Goal: Task Accomplishment & Management: Manage account settings

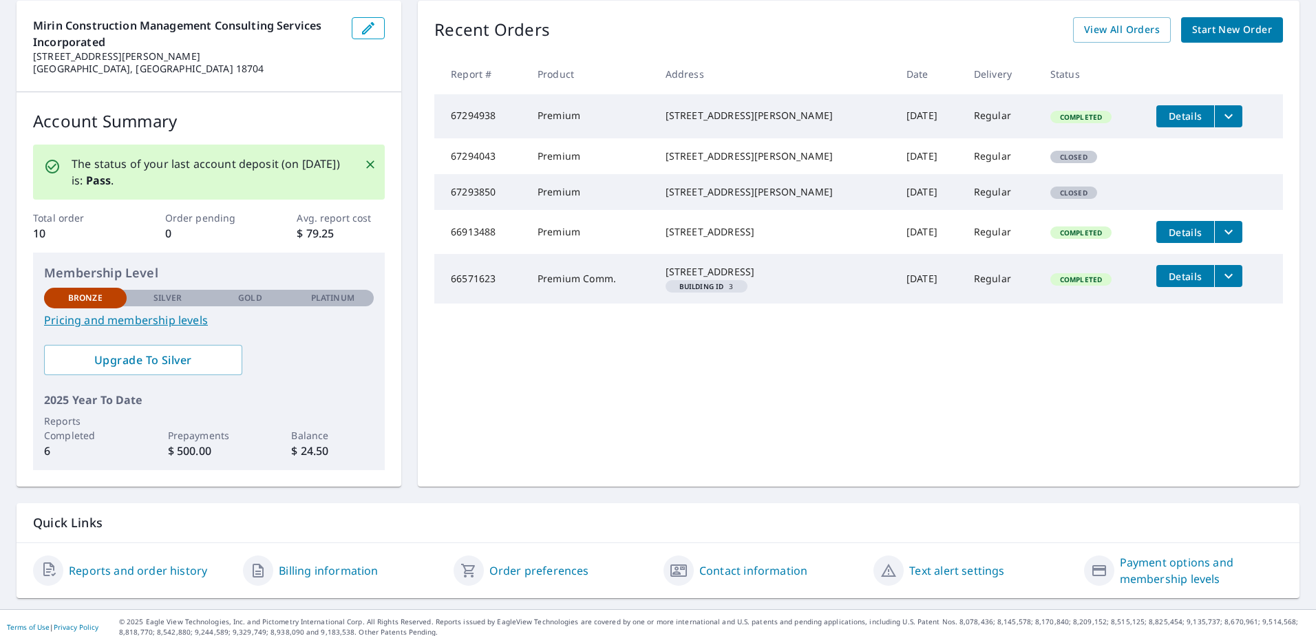
scroll to position [146, 0]
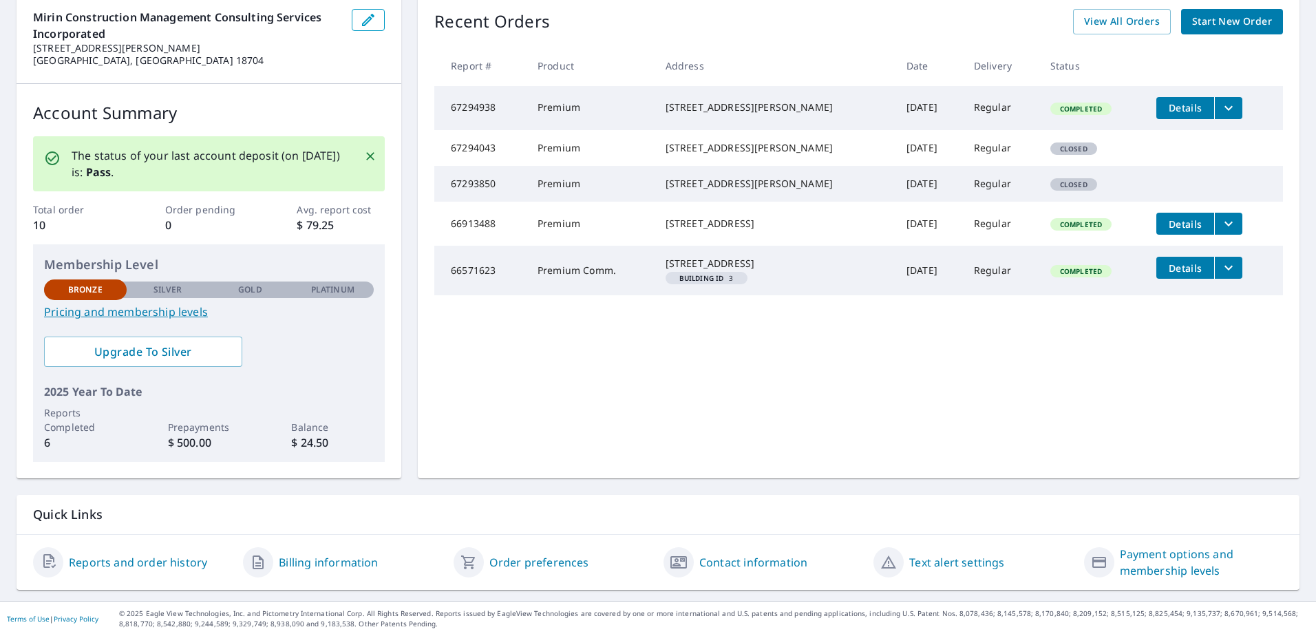
click at [511, 561] on link "Order preferences" at bounding box center [539, 562] width 100 height 17
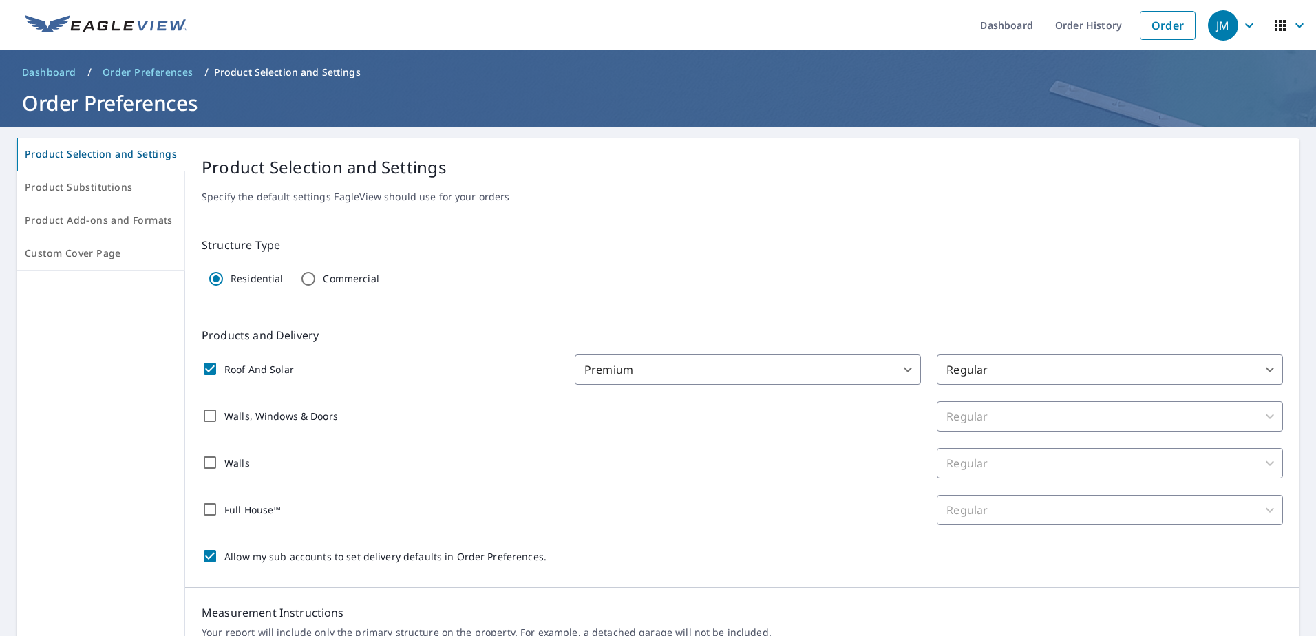
click at [897, 367] on body "JM JM Dashboard Order History Order JM Dashboard / Order Preferences / Product …" at bounding box center [658, 318] width 1316 height 636
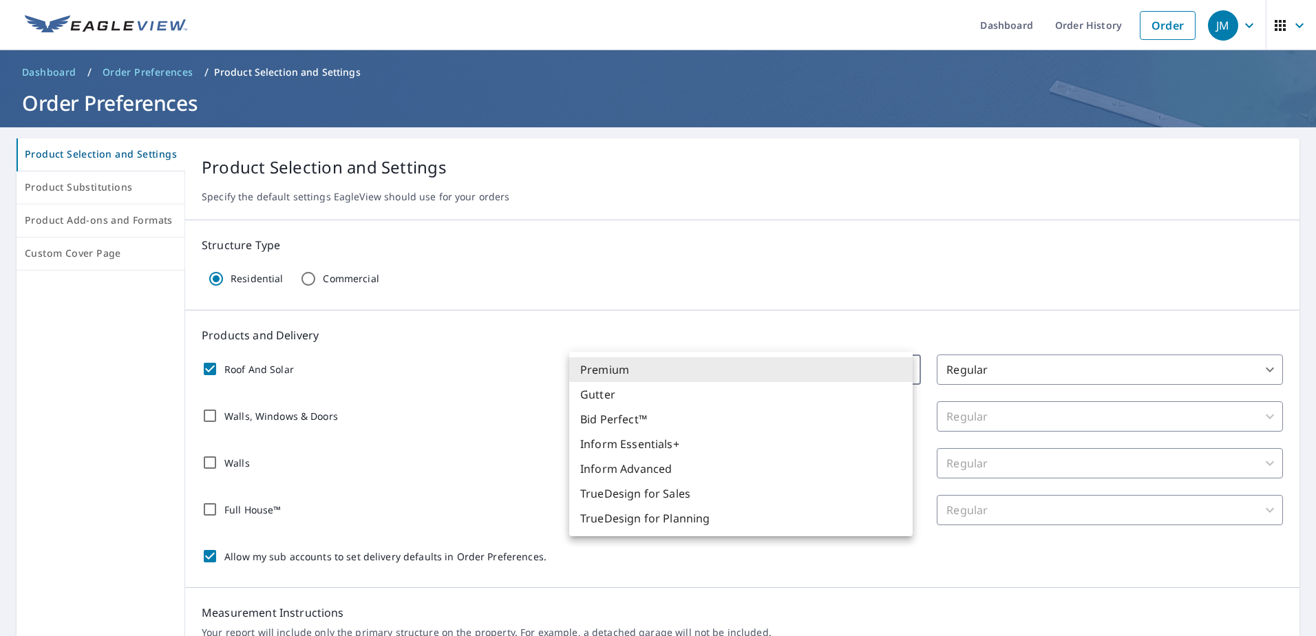
click at [1250, 372] on div at bounding box center [658, 318] width 1316 height 636
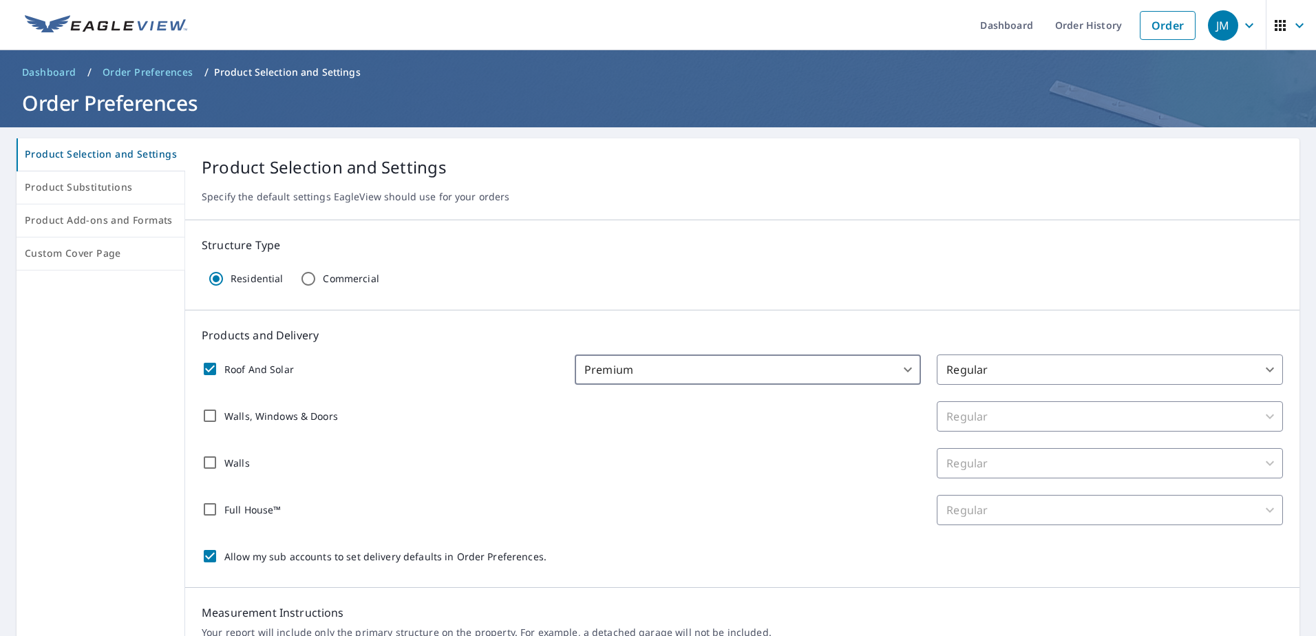
click at [1250, 372] on body "JM JM Dashboard Order History Order JM Dashboard / Order Preferences / Product …" at bounding box center [658, 318] width 1316 height 636
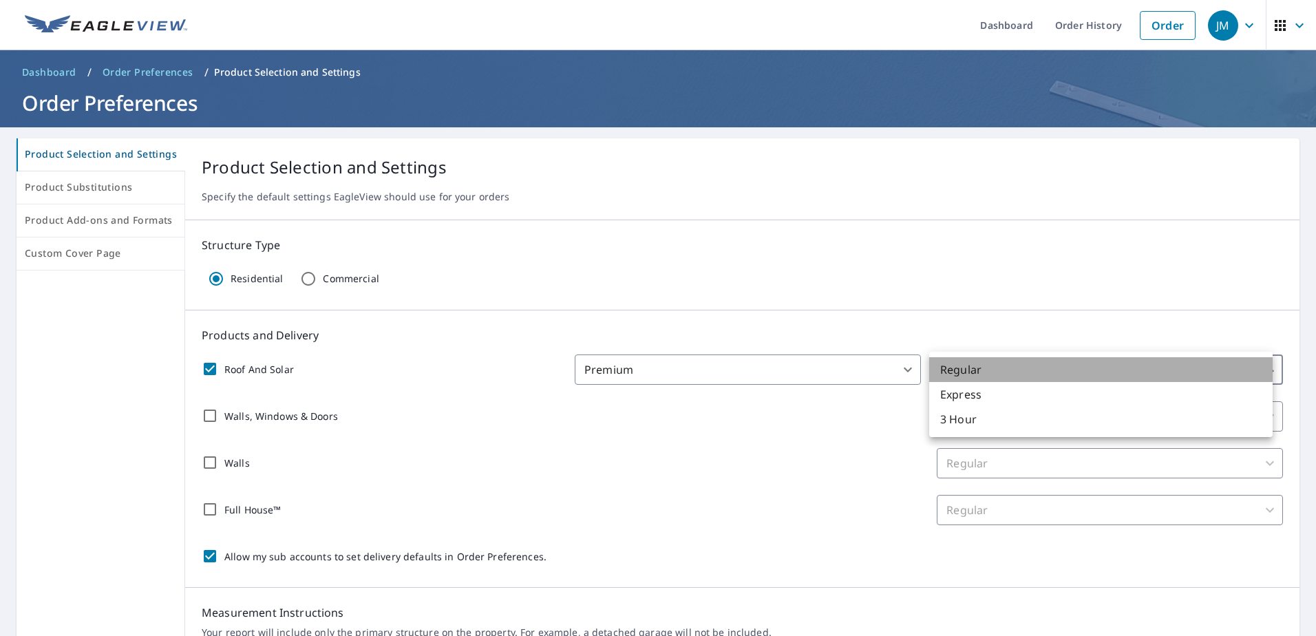
click at [1237, 374] on li "Regular" at bounding box center [1100, 369] width 343 height 25
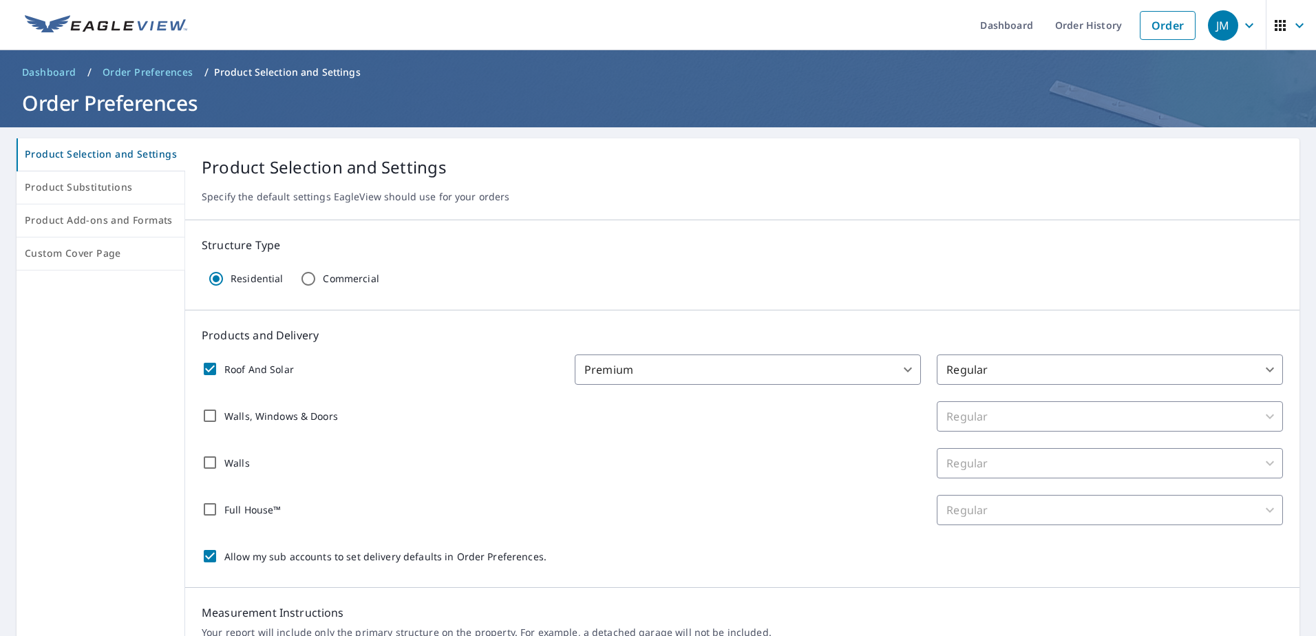
click at [1262, 423] on div "Regular" at bounding box center [1110, 416] width 346 height 30
click at [1259, 418] on div "Regular" at bounding box center [1110, 416] width 346 height 30
click at [1274, 26] on icon "button" at bounding box center [1279, 25] width 11 height 11
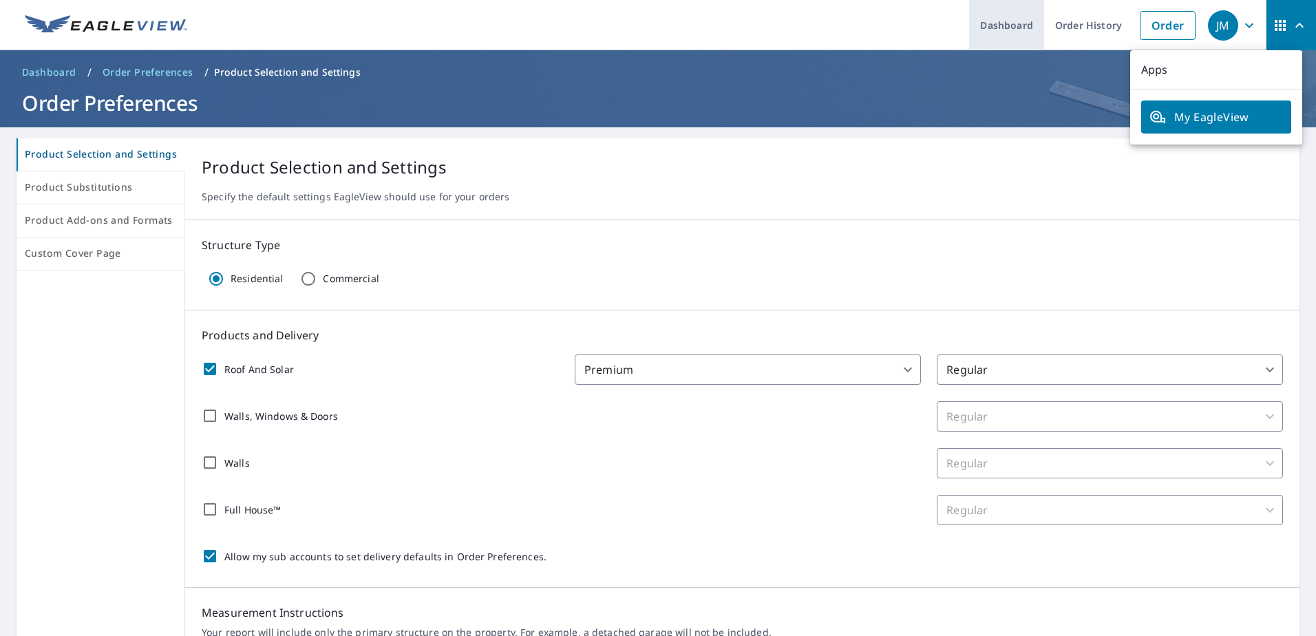
click at [992, 21] on link "Dashboard" at bounding box center [1006, 25] width 75 height 50
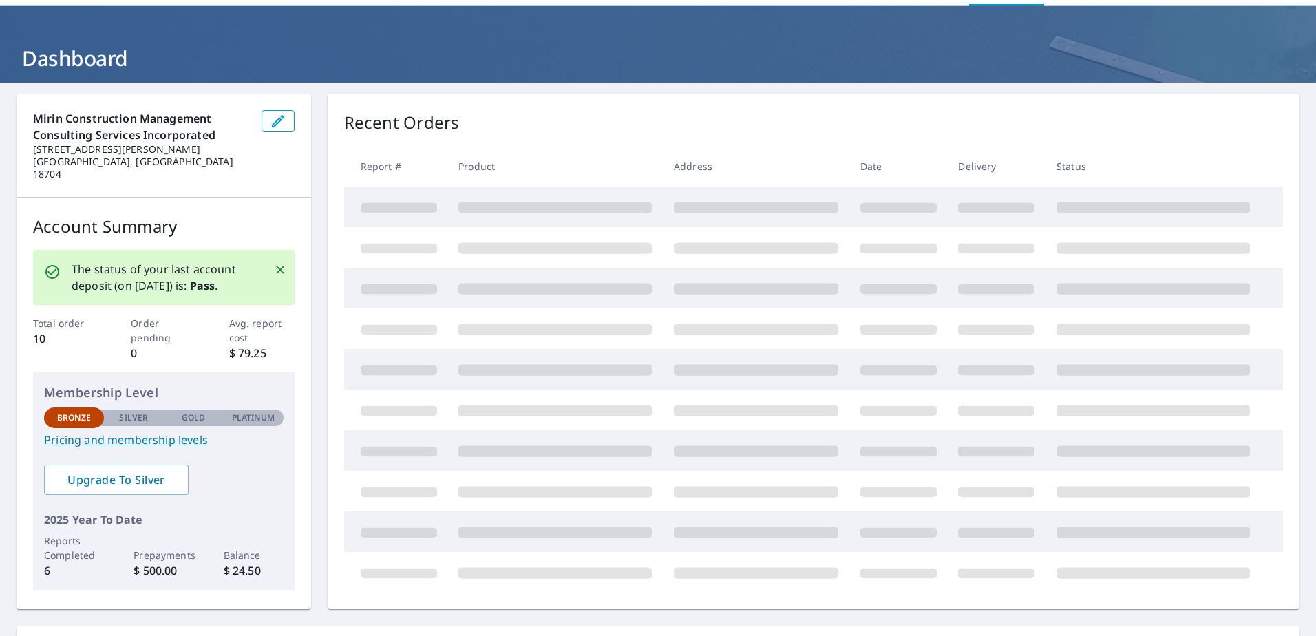
scroll to position [69, 0]
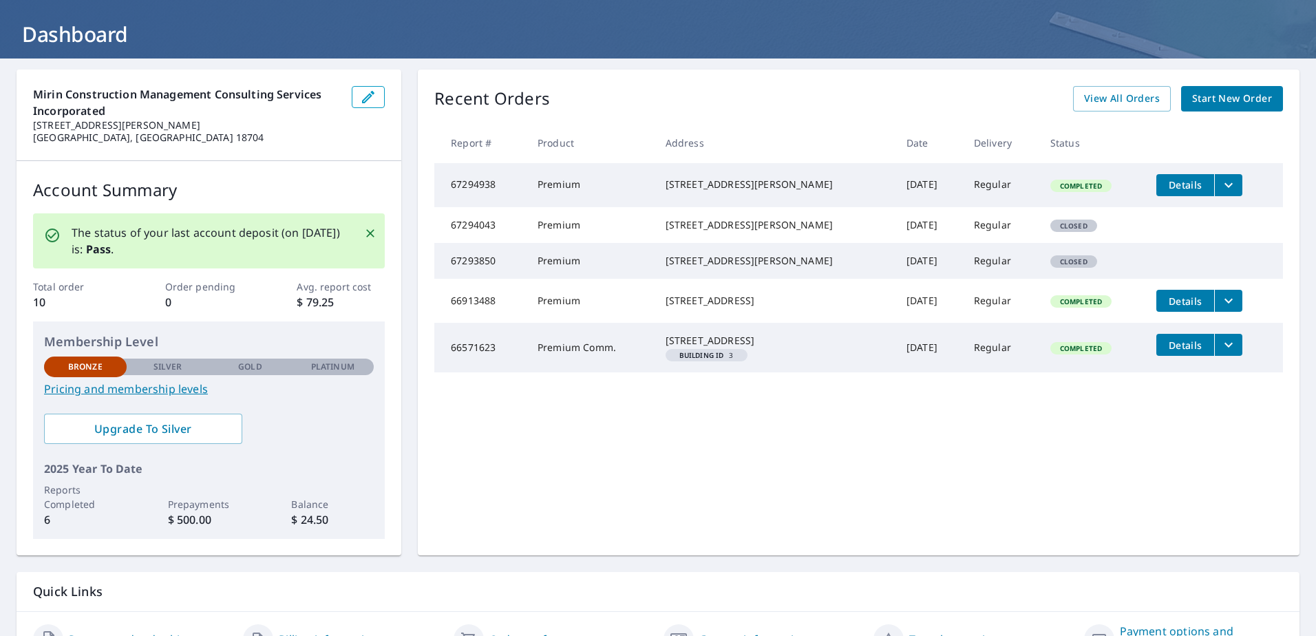
click at [997, 482] on div "Recent Orders View All Orders Start New Order Report # Product Address Date Del…" at bounding box center [859, 313] width 882 height 486
click at [183, 392] on link "Pricing and membership levels" at bounding box center [209, 389] width 330 height 17
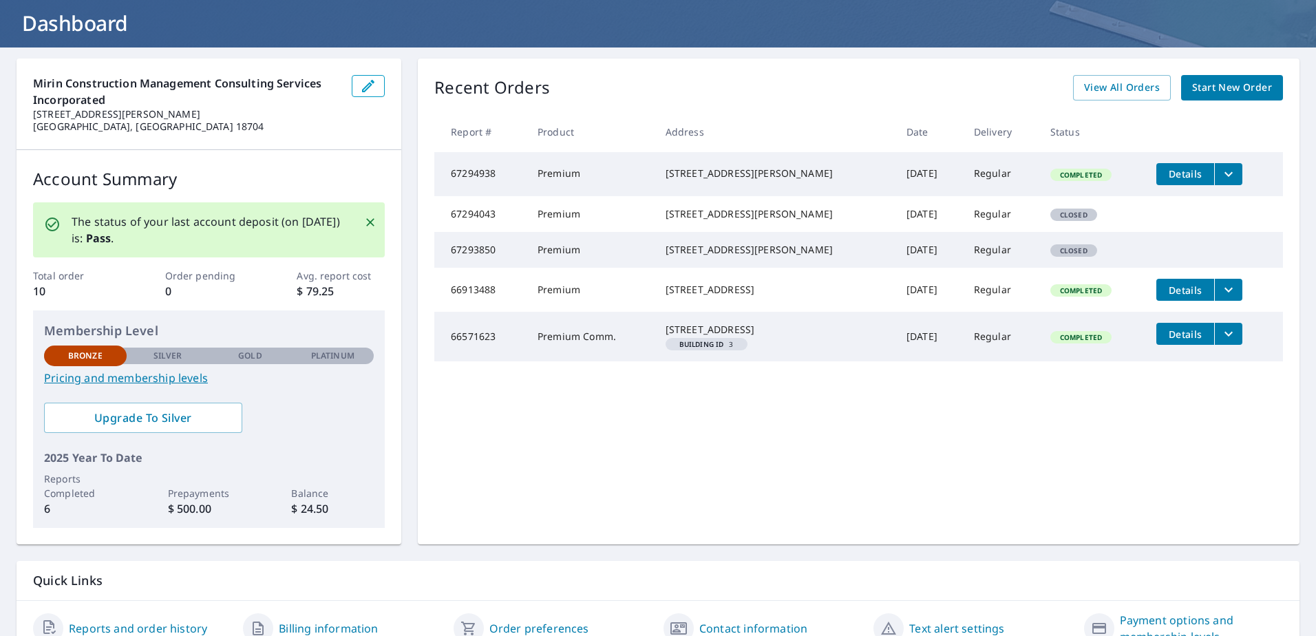
scroll to position [0, 0]
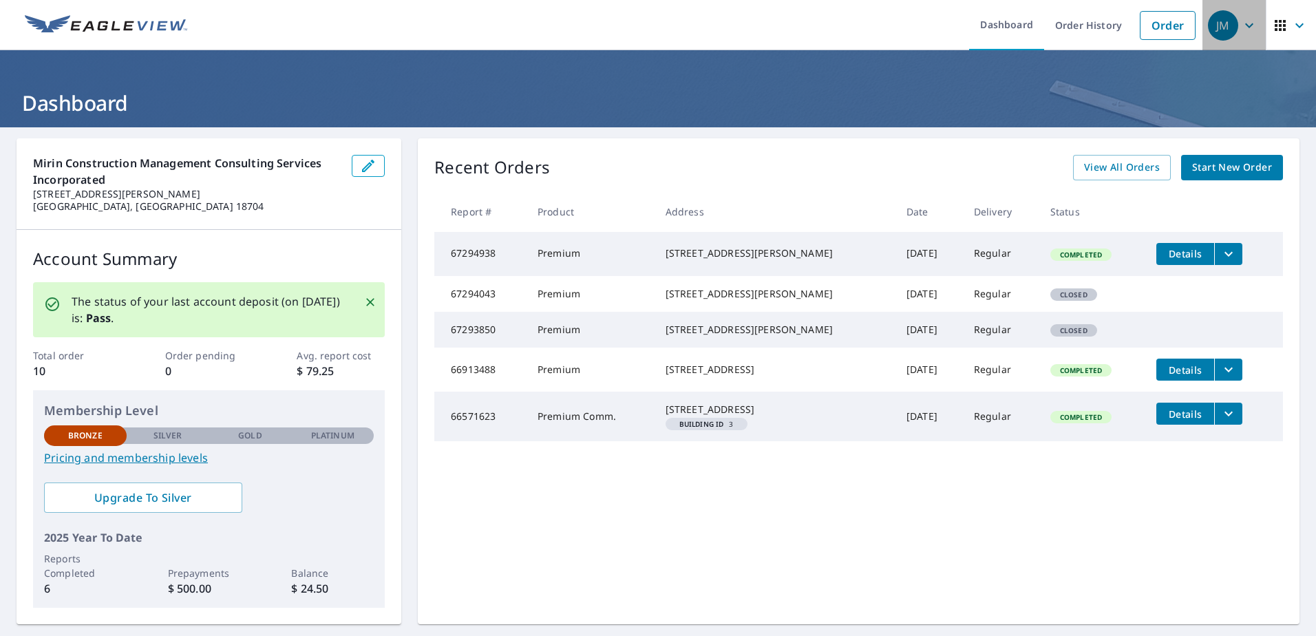
click at [1241, 23] on icon "button" at bounding box center [1249, 25] width 17 height 17
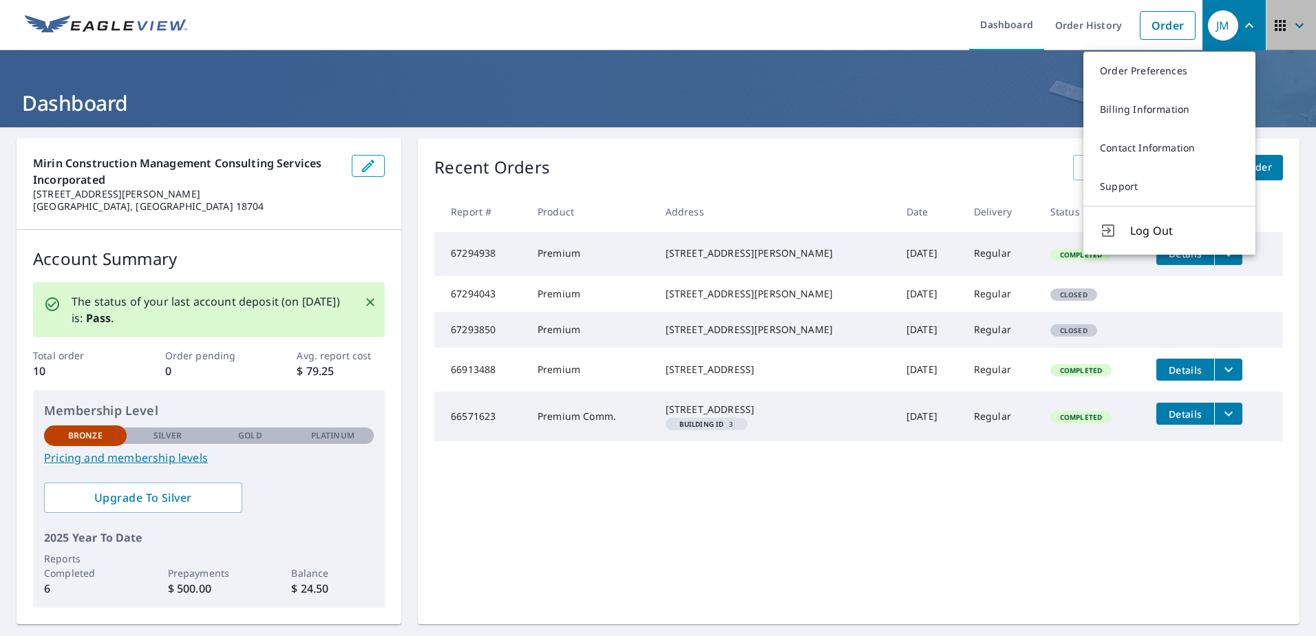
click at [1295, 25] on icon "button" at bounding box center [1299, 25] width 8 height 5
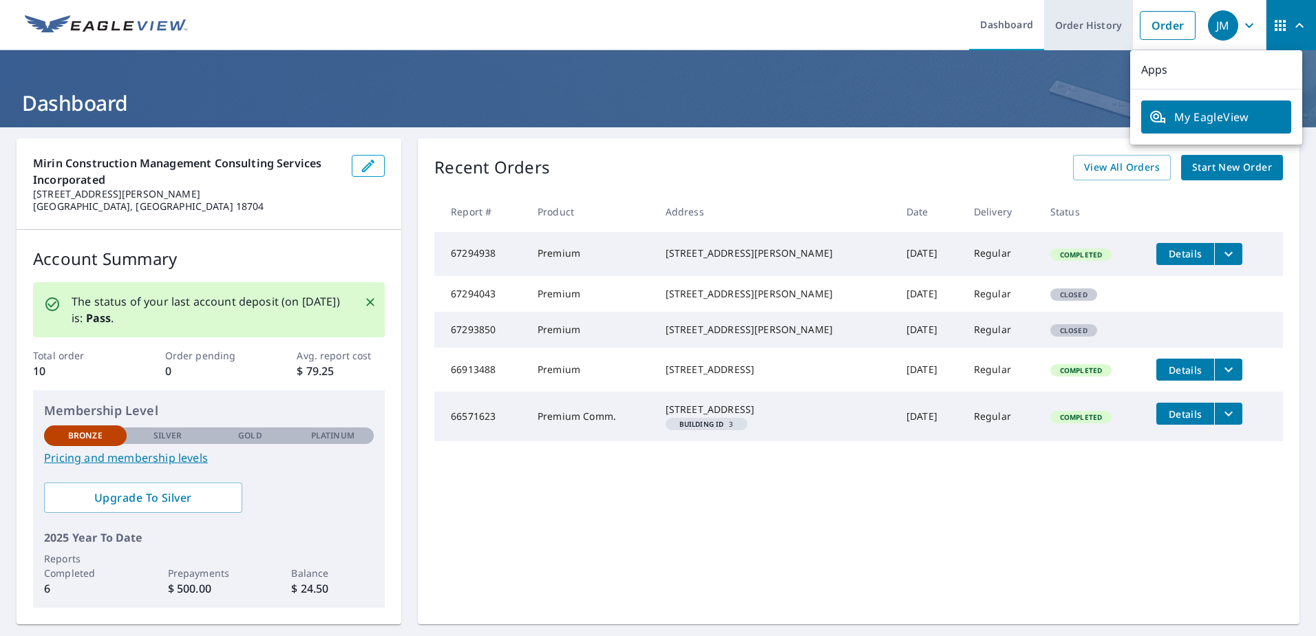
click at [1093, 24] on link "Order History" at bounding box center [1088, 25] width 89 height 50
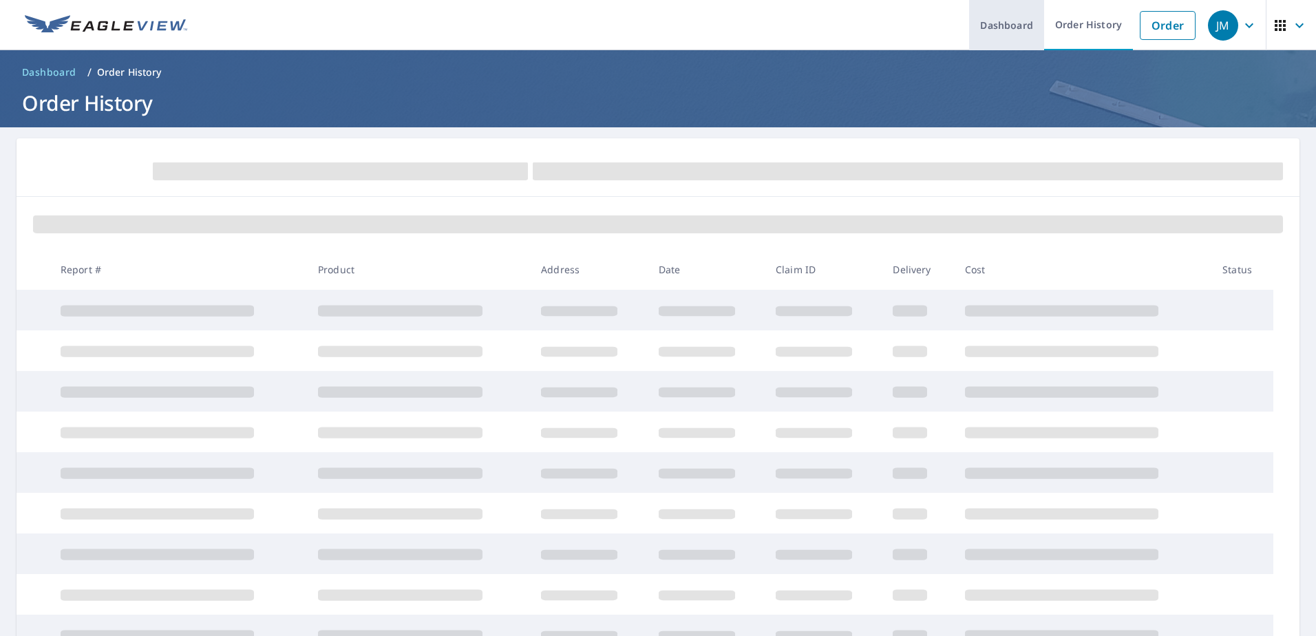
click at [998, 25] on link "Dashboard" at bounding box center [1006, 25] width 75 height 50
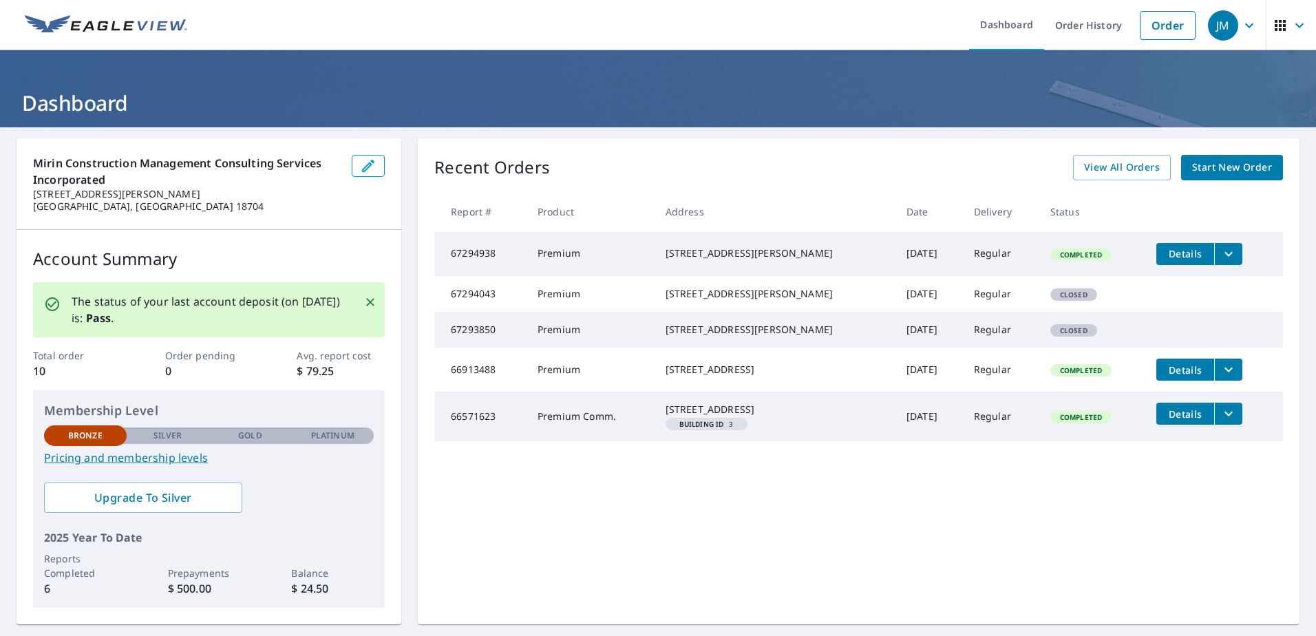
click at [118, 458] on link "Pricing and membership levels" at bounding box center [209, 457] width 330 height 17
click at [1245, 28] on icon "button" at bounding box center [1249, 25] width 8 height 5
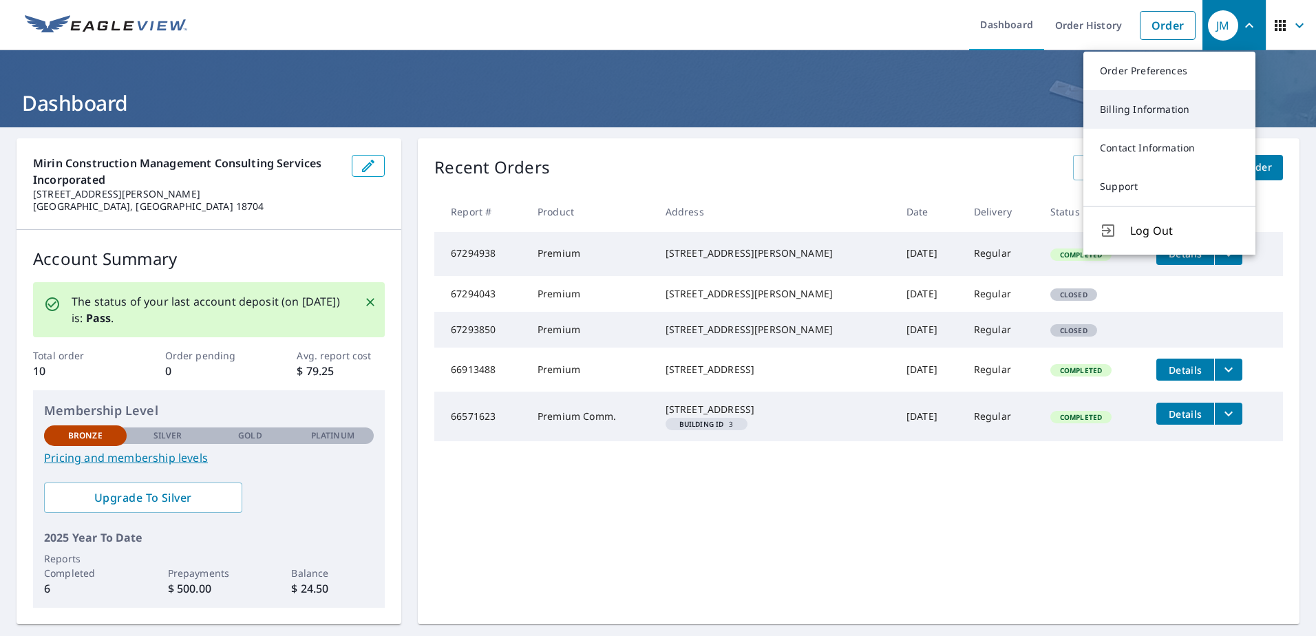
click at [1126, 111] on link "Billing Information" at bounding box center [1169, 109] width 172 height 39
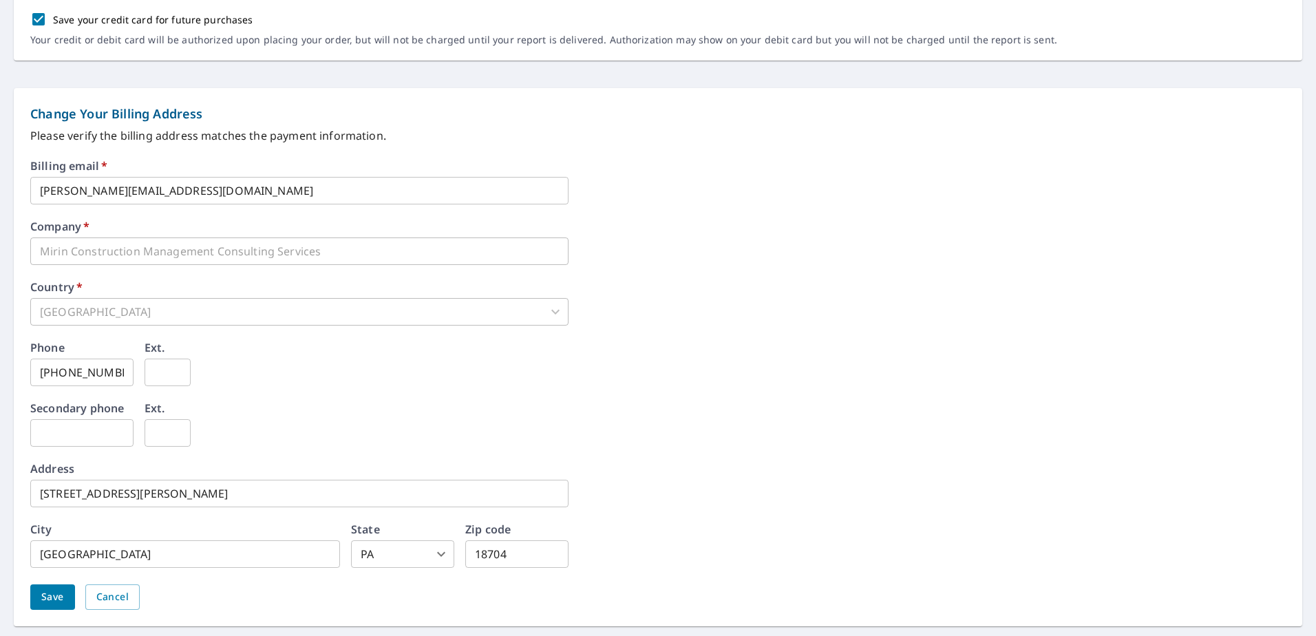
scroll to position [381, 0]
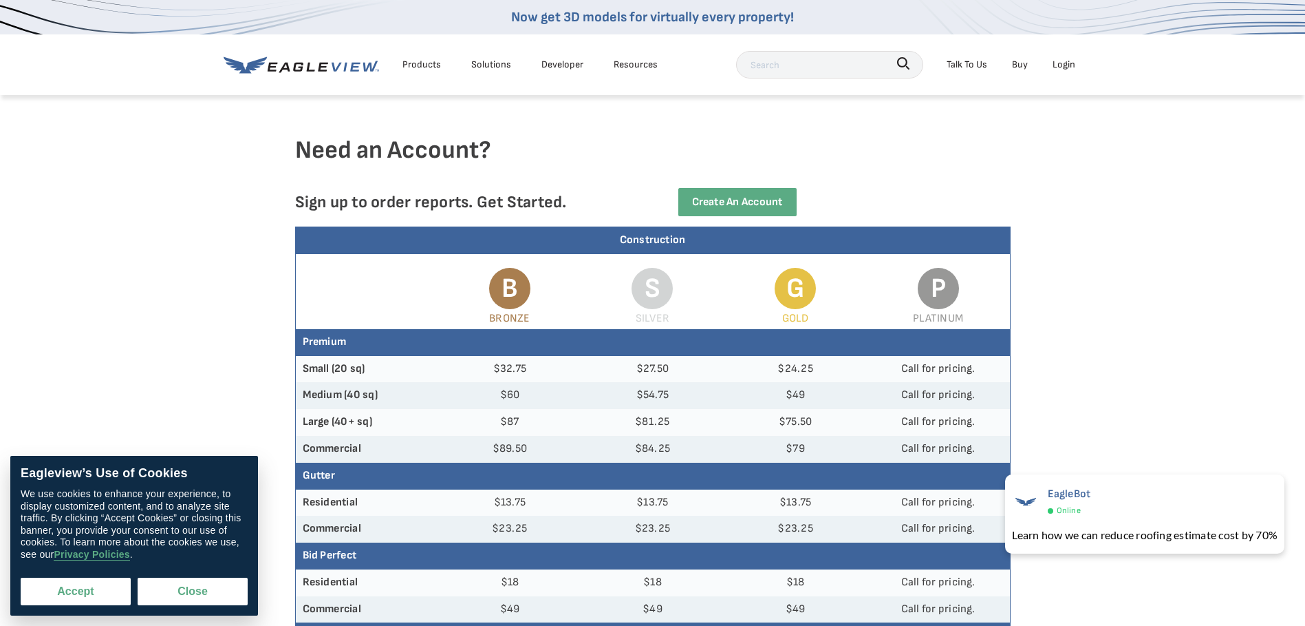
click at [89, 586] on button "Accept" at bounding box center [76, 591] width 110 height 28
checkbox input "true"
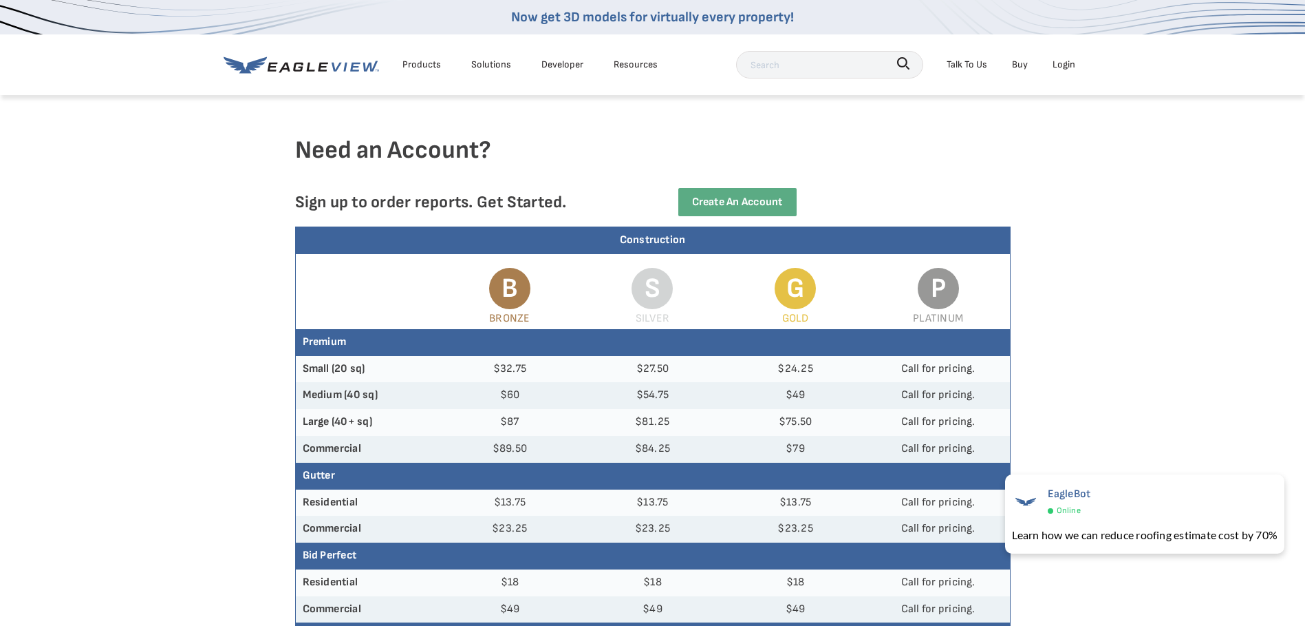
click at [437, 67] on div "Products" at bounding box center [422, 64] width 39 height 17
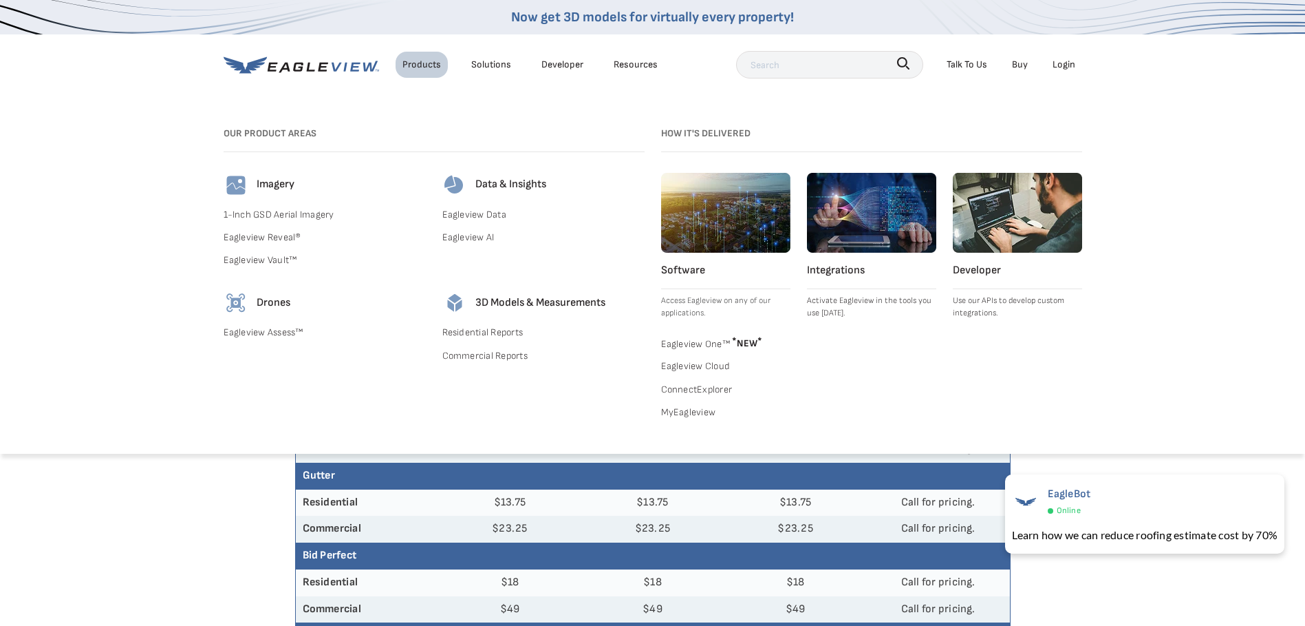
click at [498, 333] on link "Residential Reports" at bounding box center [543, 331] width 202 height 17
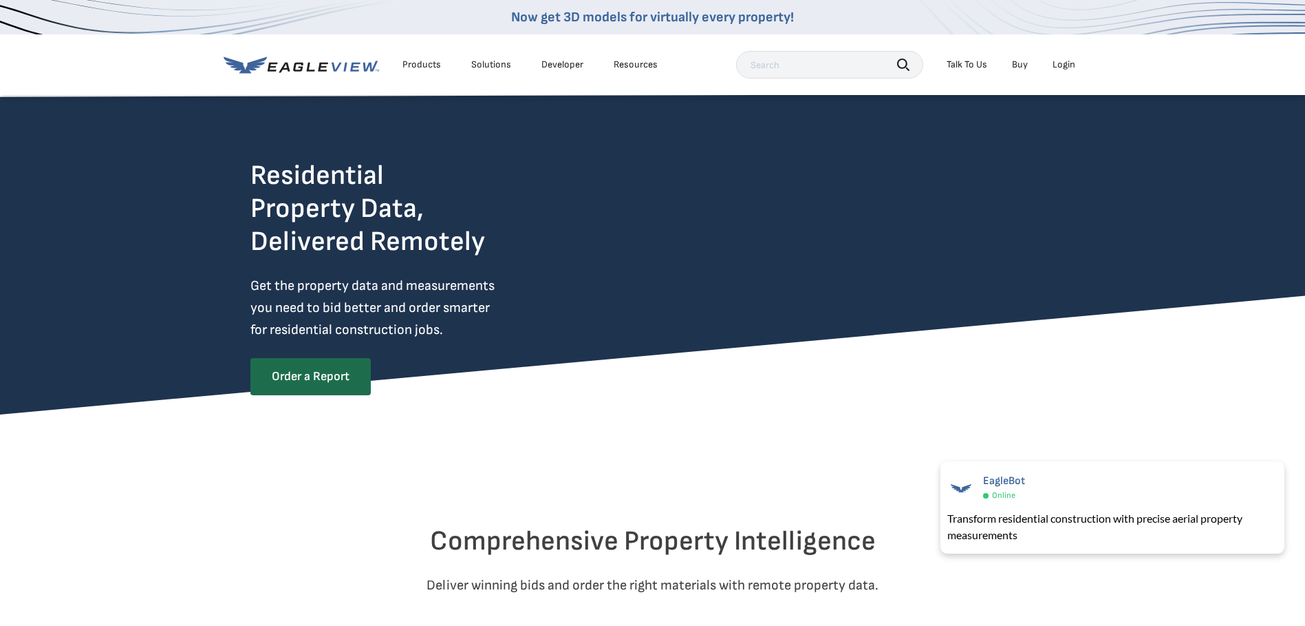
click at [975, 64] on div "Talk To Us" at bounding box center [967, 64] width 41 height 12
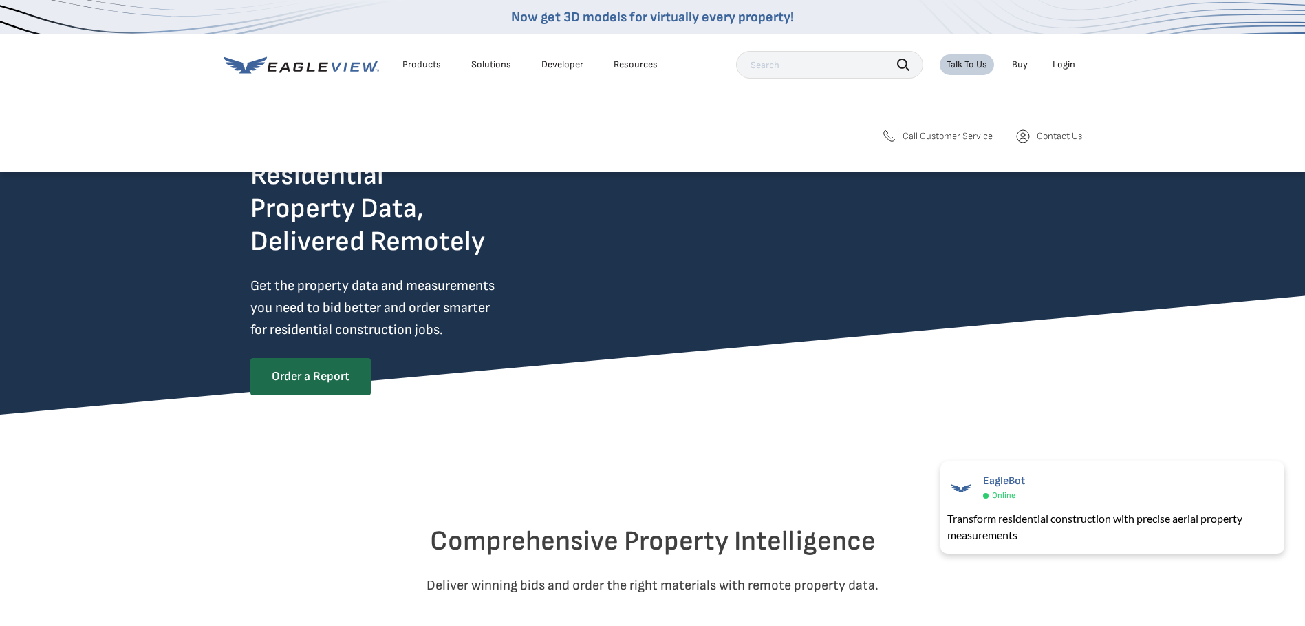
click at [946, 138] on span "Call Customer Service" at bounding box center [948, 136] width 90 height 12
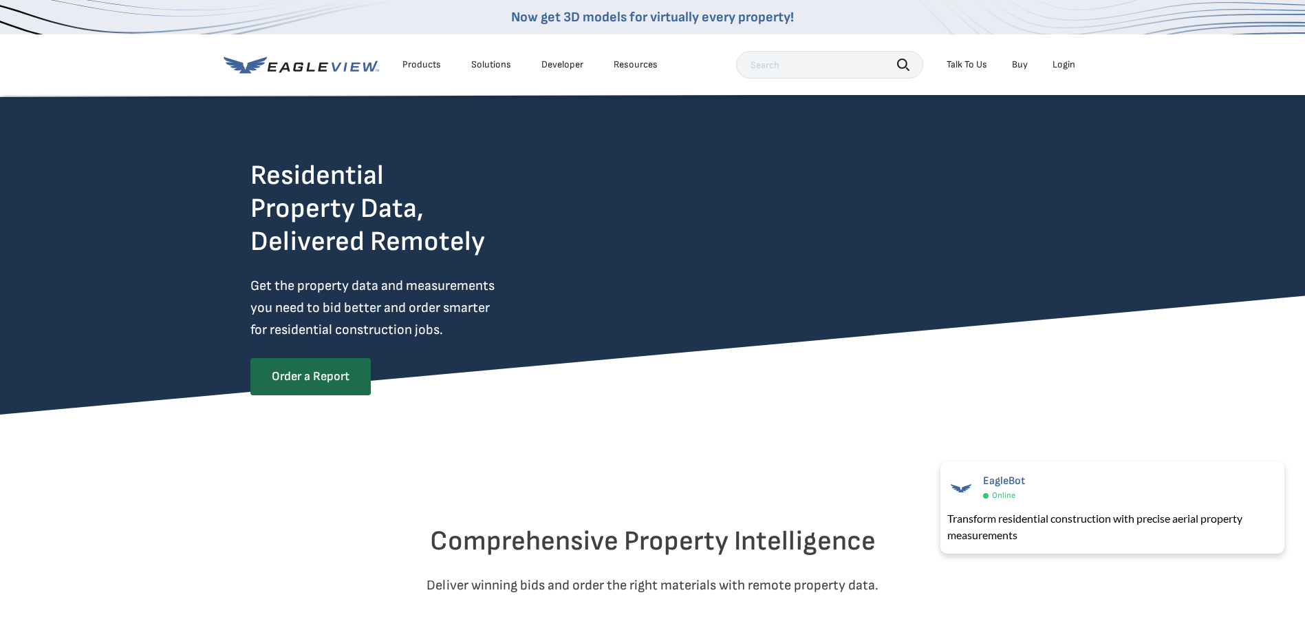
click at [1176, 81] on nav "Now get 3D models for virtually every property! Products Solutions Developer Re…" at bounding box center [652, 47] width 1305 height 95
click at [1065, 63] on div "Login" at bounding box center [1064, 64] width 23 height 12
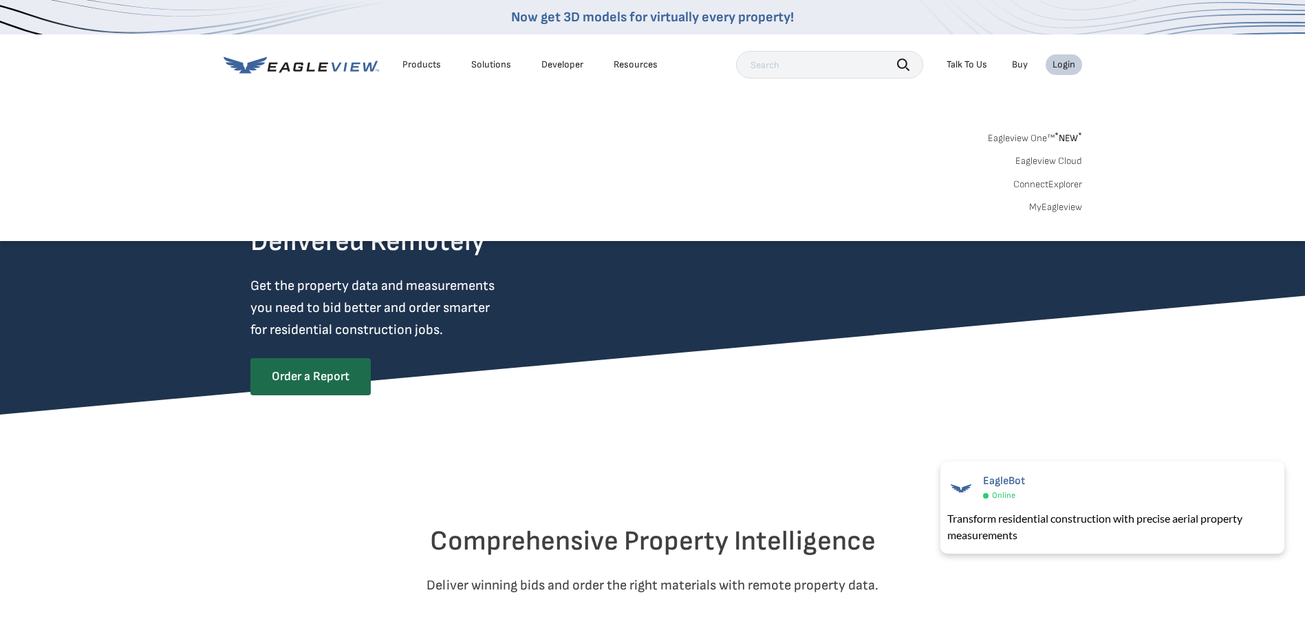
click at [1000, 135] on link "Eagleview One™ * NEW *" at bounding box center [1035, 136] width 94 height 16
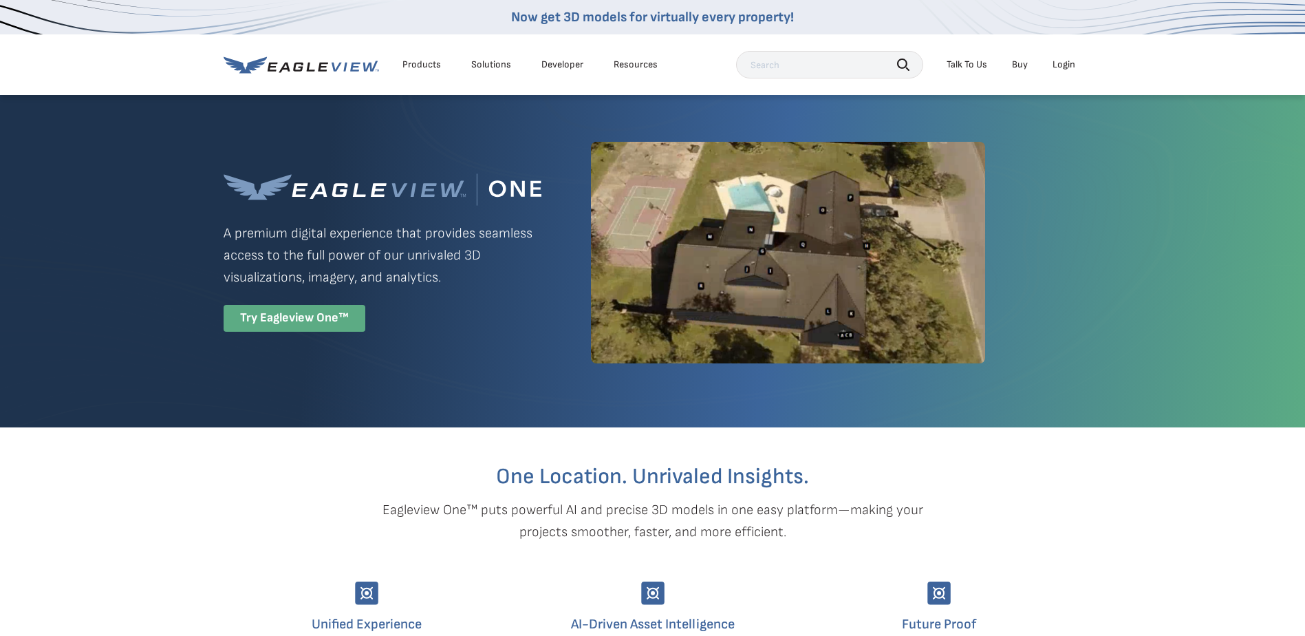
click at [282, 319] on div "Try Eagleview One™" at bounding box center [295, 318] width 142 height 27
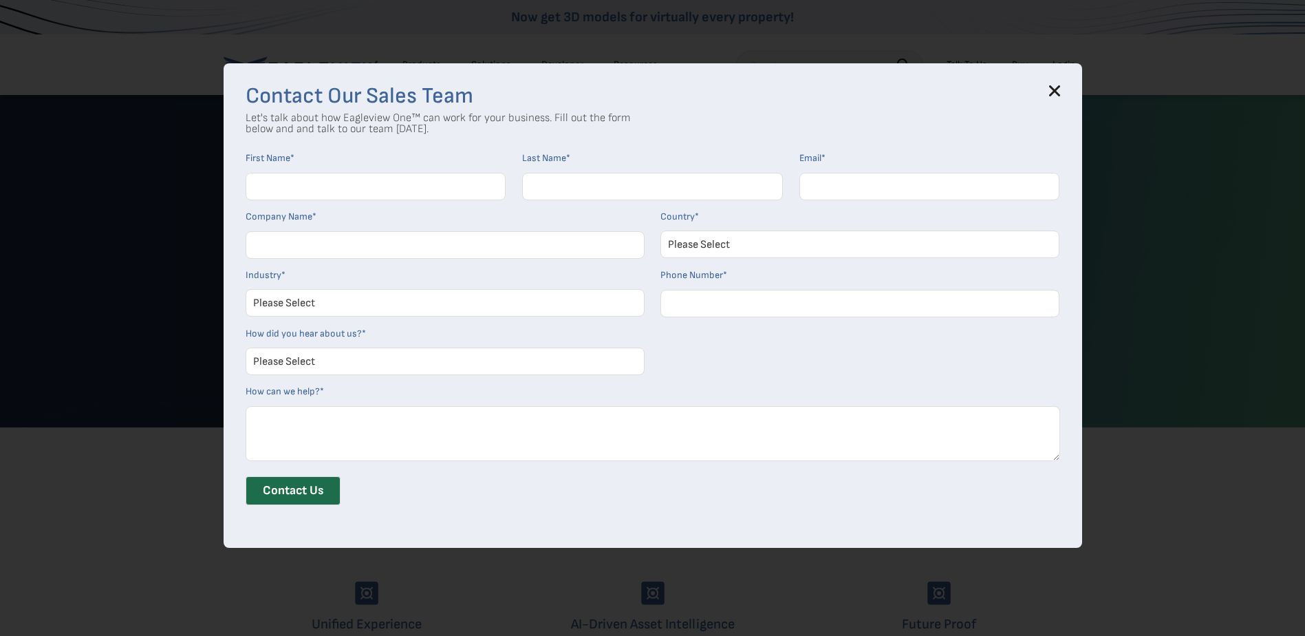
click at [1059, 92] on icon at bounding box center [1054, 91] width 9 height 9
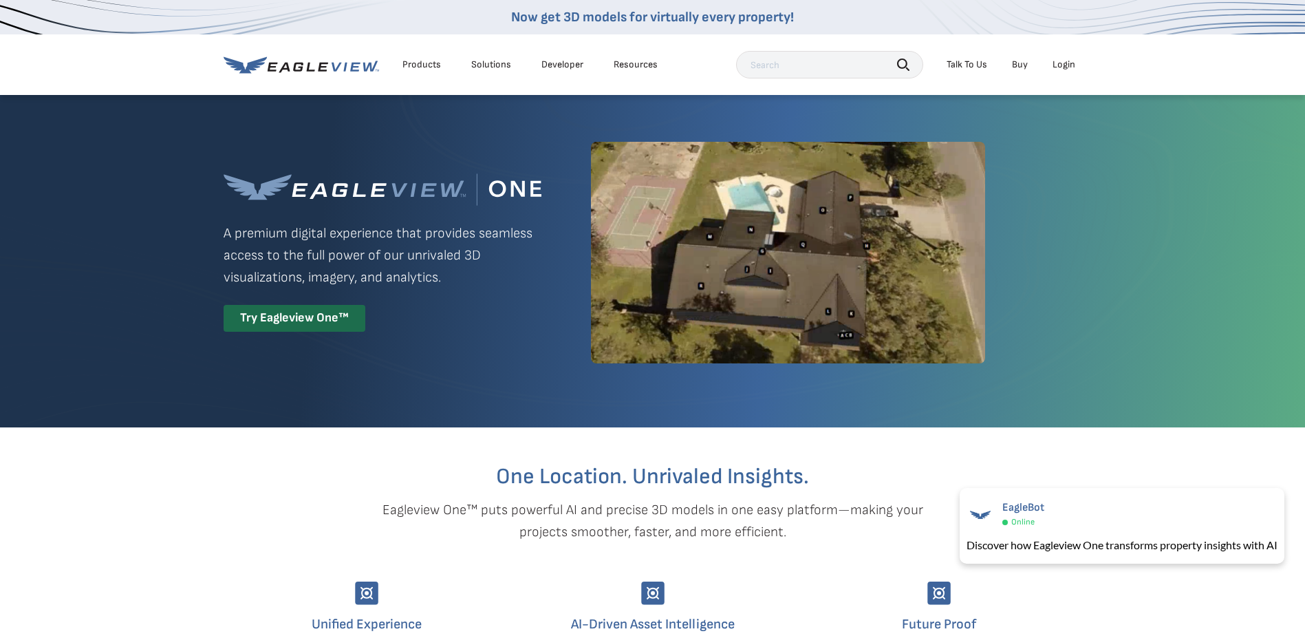
click at [487, 67] on div "Solutions" at bounding box center [491, 64] width 40 height 12
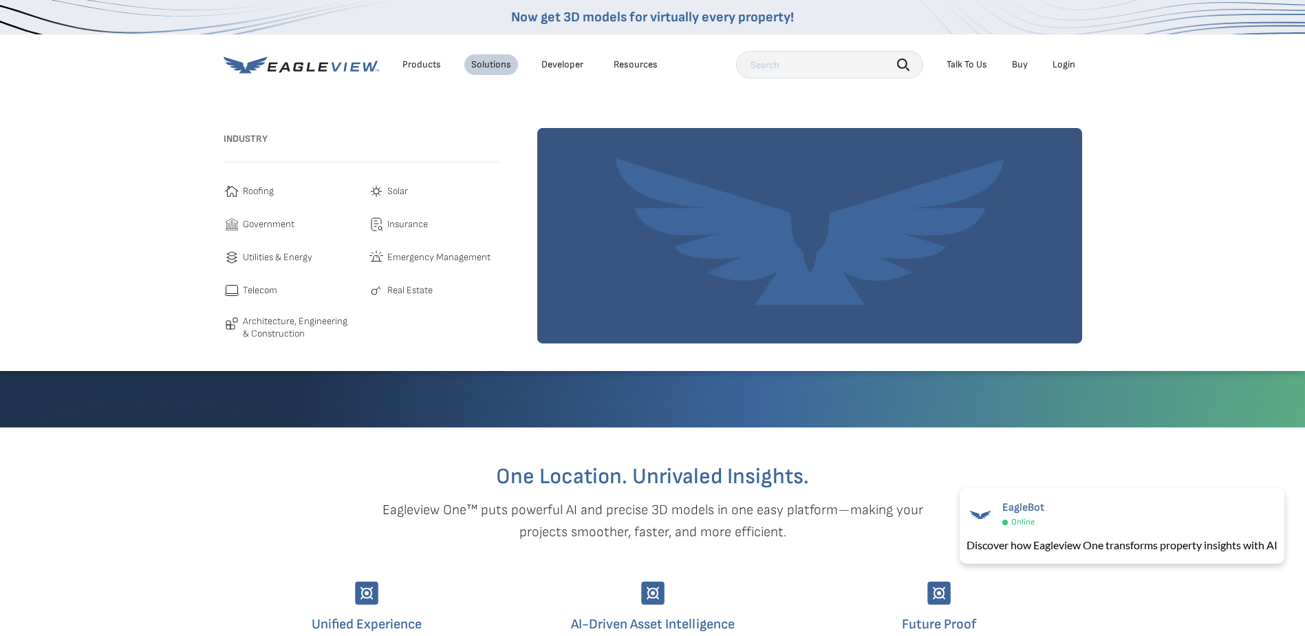
click at [1063, 66] on div "Login" at bounding box center [1064, 64] width 23 height 12
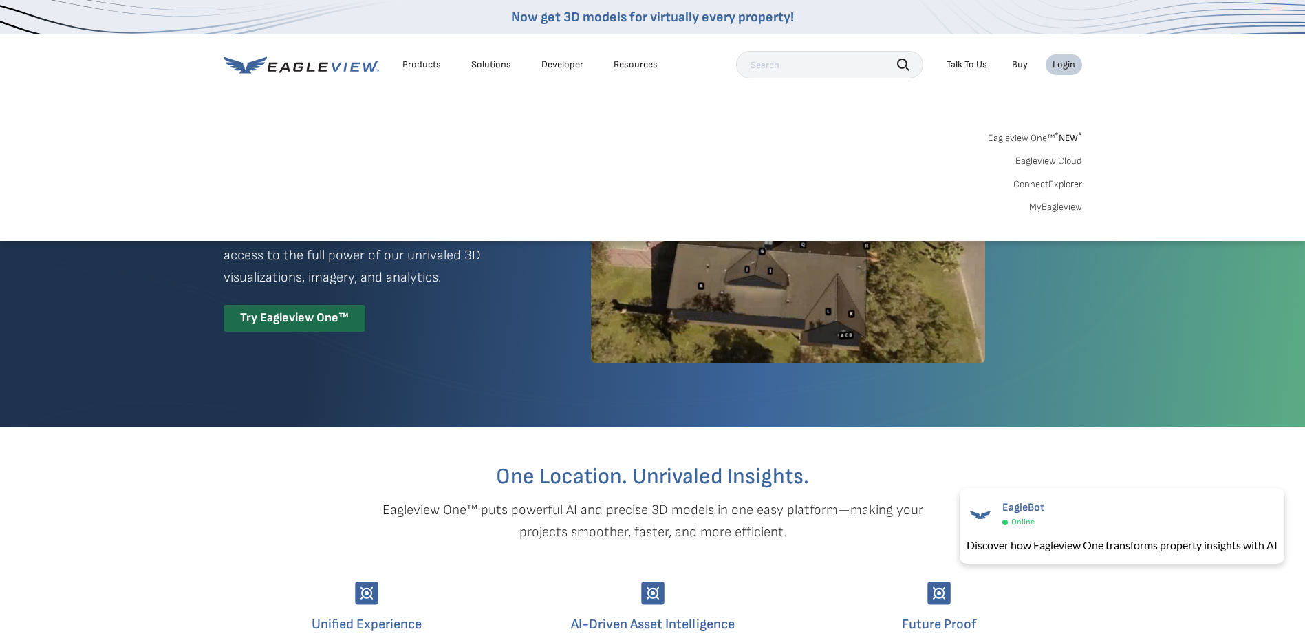
click at [1043, 209] on link "MyEagleview" at bounding box center [1055, 207] width 53 height 12
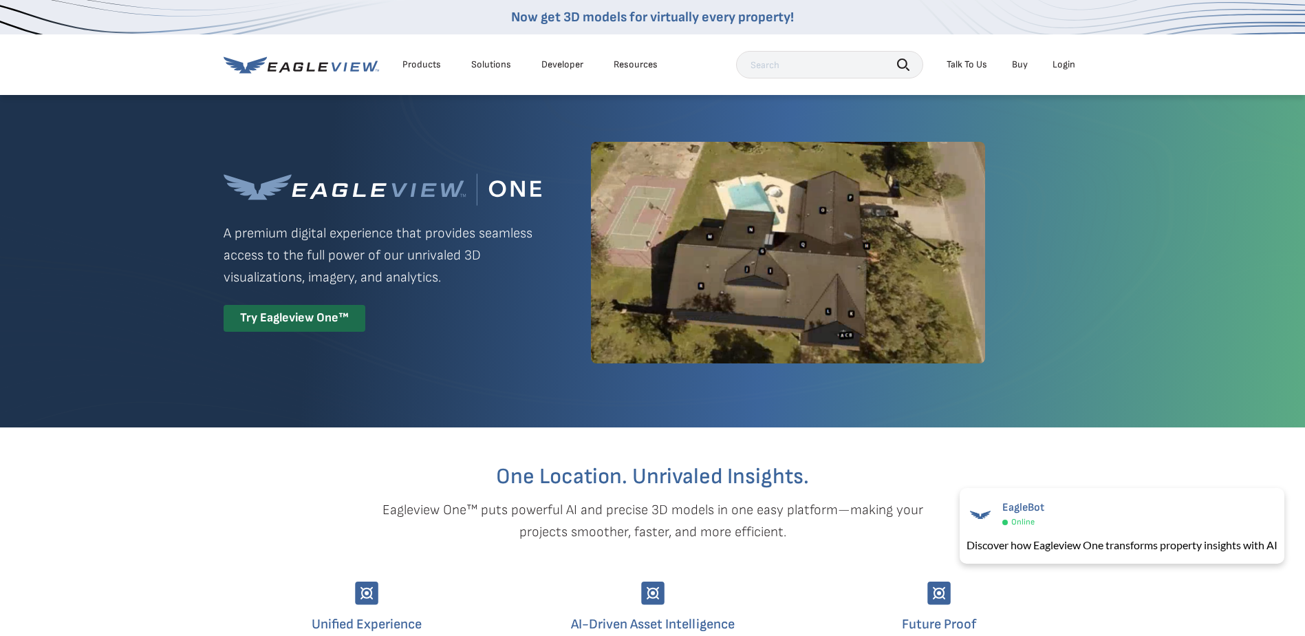
click at [696, 79] on div "Products Solutions Developer Resources Search Talk To Us Buy Login" at bounding box center [653, 64] width 859 height 61
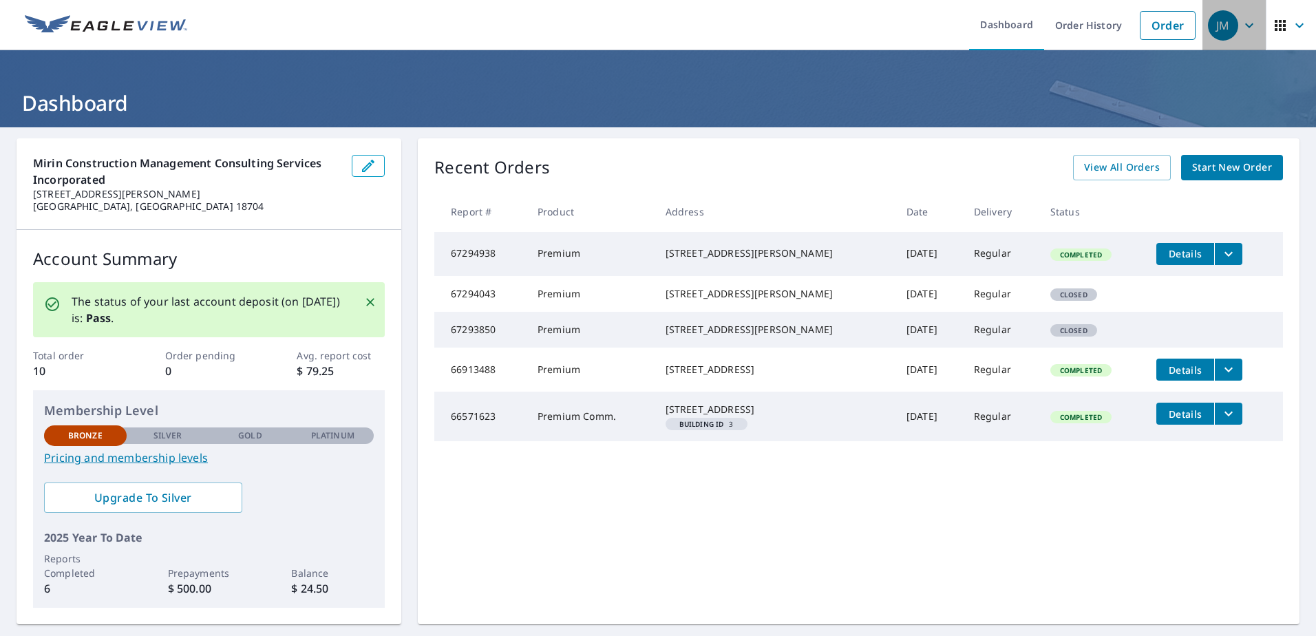
click at [1241, 29] on icon "button" at bounding box center [1249, 25] width 17 height 17
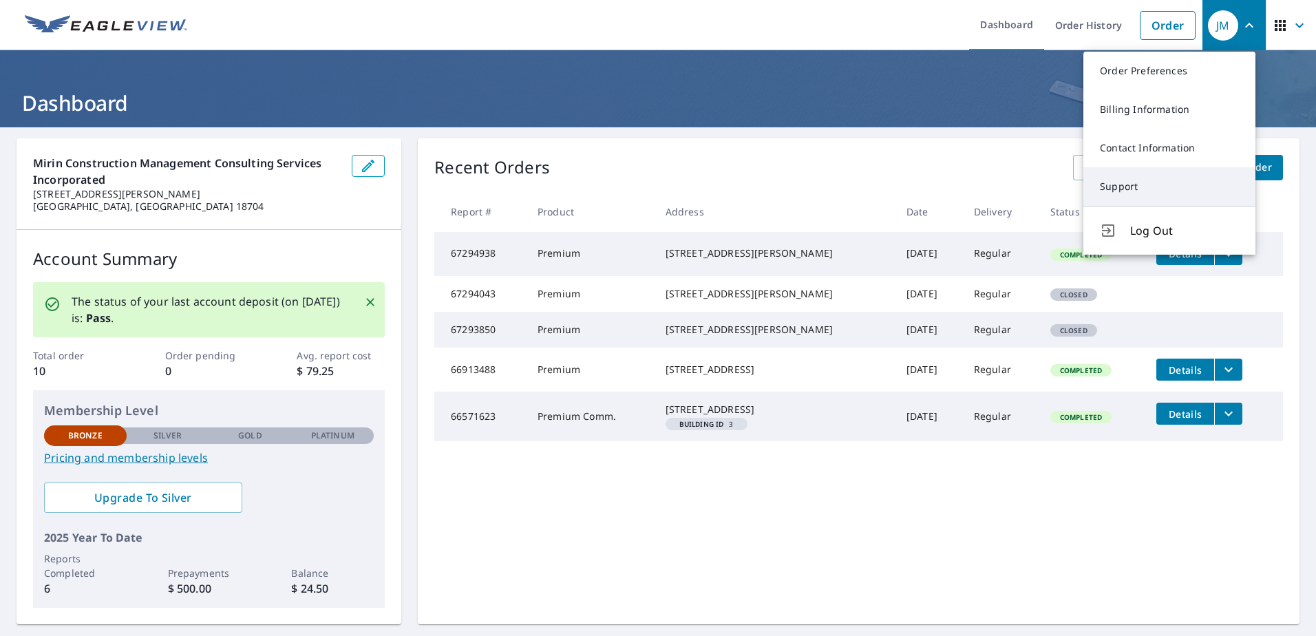
click at [1124, 182] on link "Support" at bounding box center [1169, 186] width 172 height 39
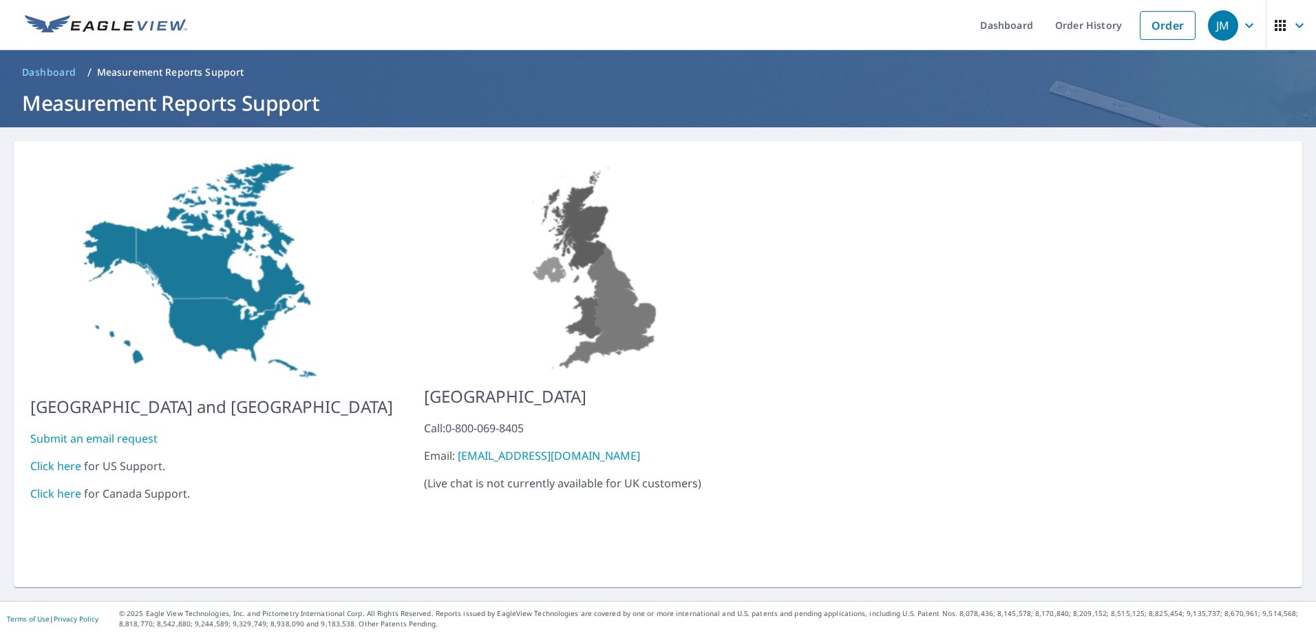
click at [216, 314] on img at bounding box center [211, 271] width 363 height 226
click at [56, 458] on link "Click here" at bounding box center [55, 465] width 51 height 15
click at [988, 29] on link "Dashboard" at bounding box center [1006, 25] width 75 height 50
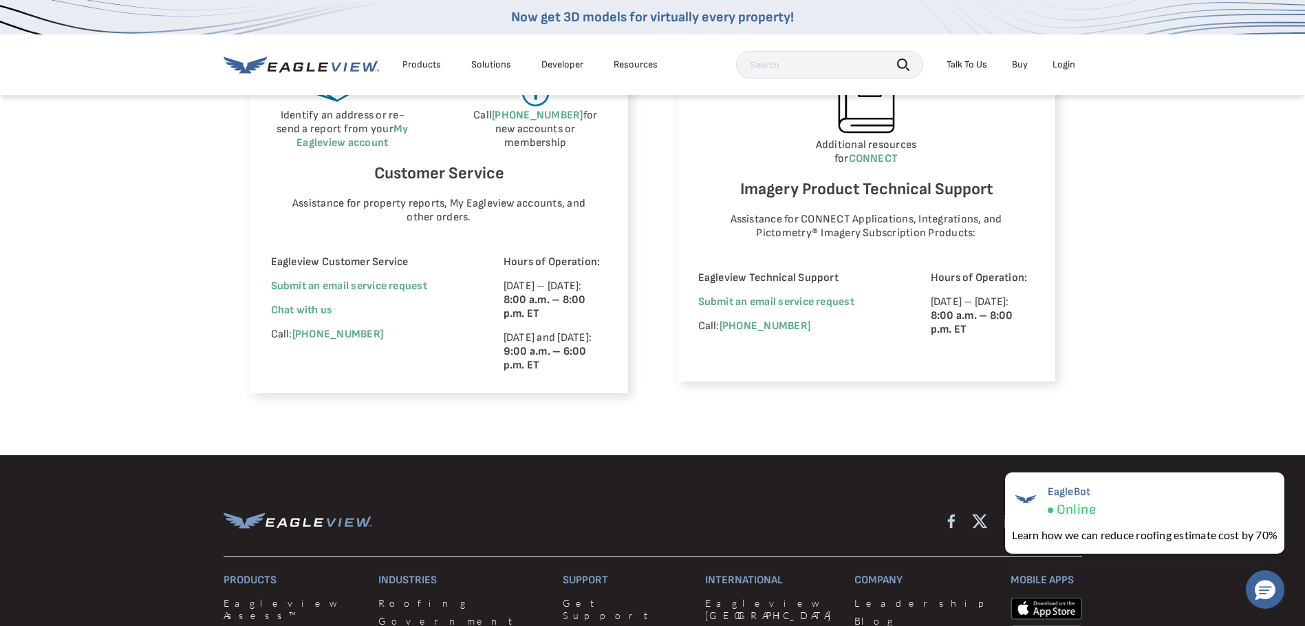
scroll to position [895, 0]
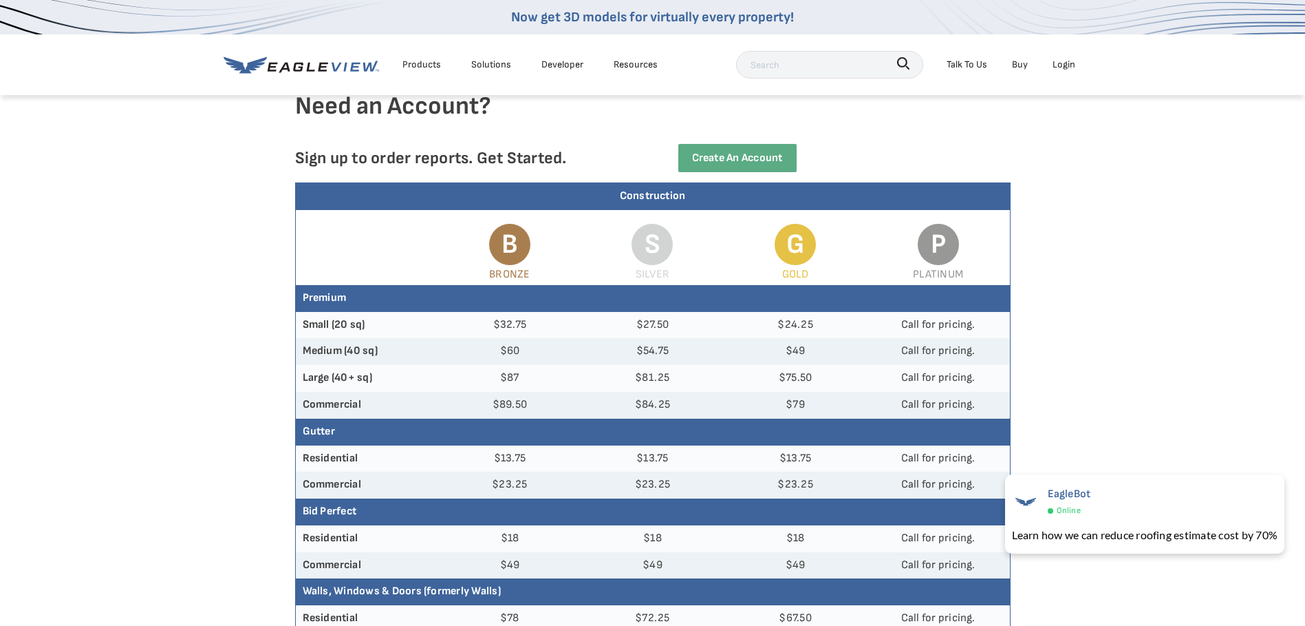
scroll to position [69, 0]
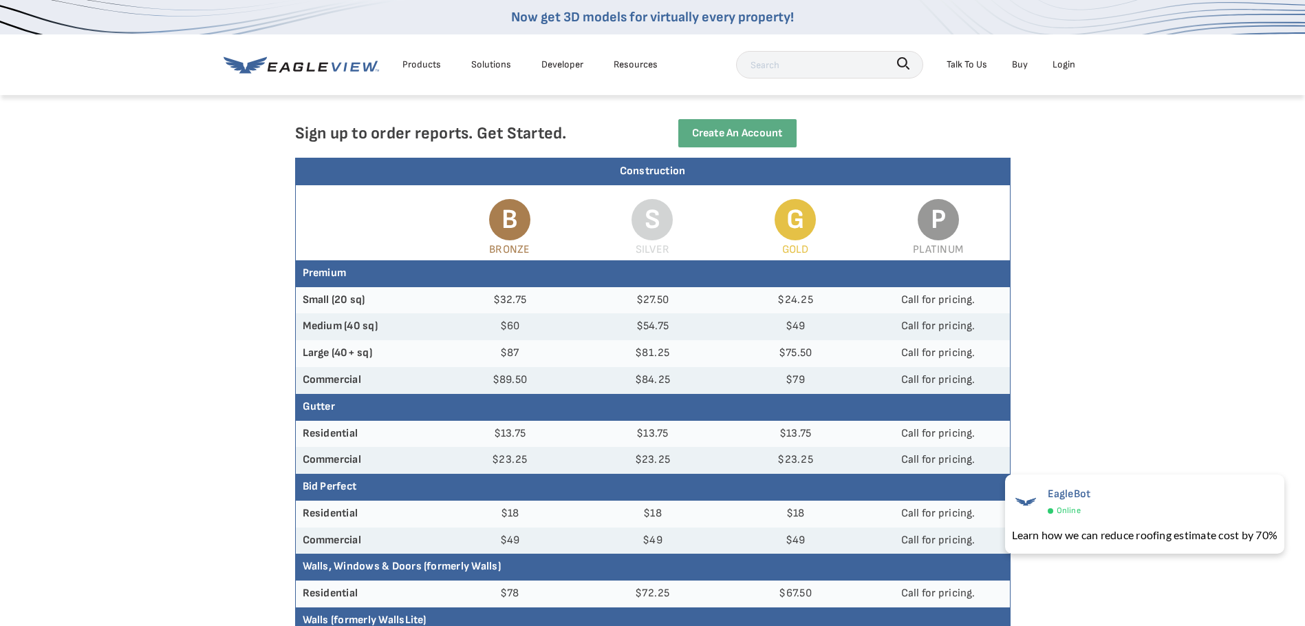
click at [1072, 65] on div "Login" at bounding box center [1064, 64] width 23 height 17
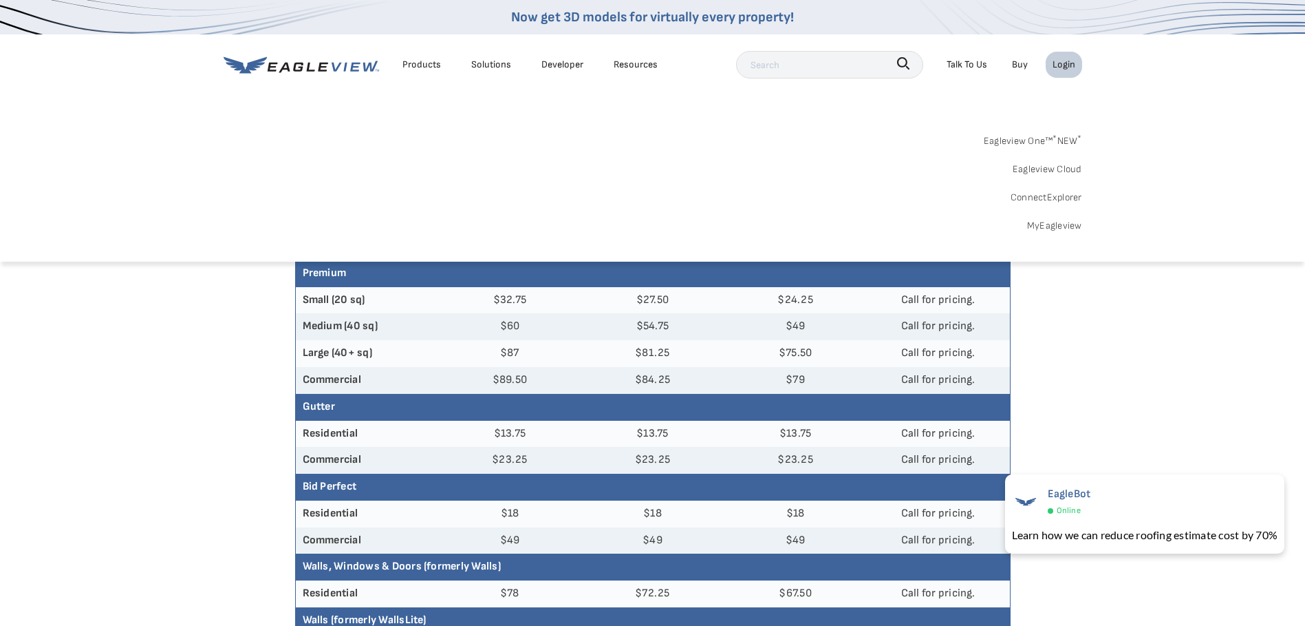
click at [1044, 223] on link "MyEagleview" at bounding box center [1054, 225] width 55 height 17
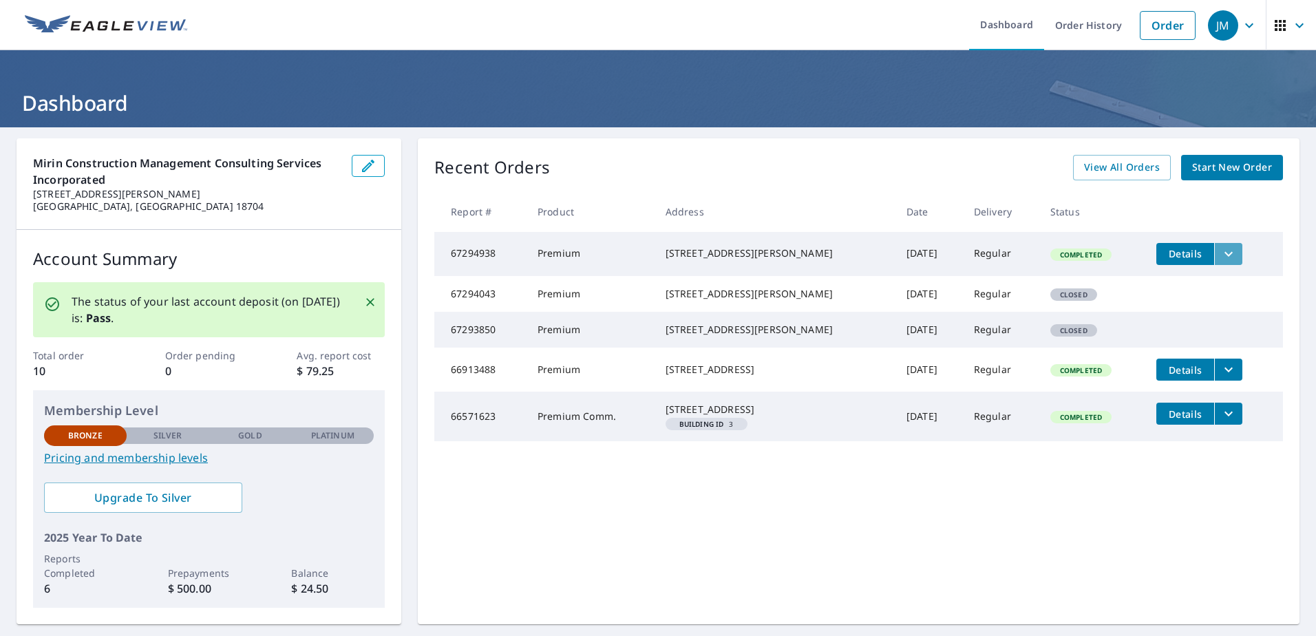
click at [1220, 257] on icon "filesDropdownBtn-67294938" at bounding box center [1228, 254] width 17 height 17
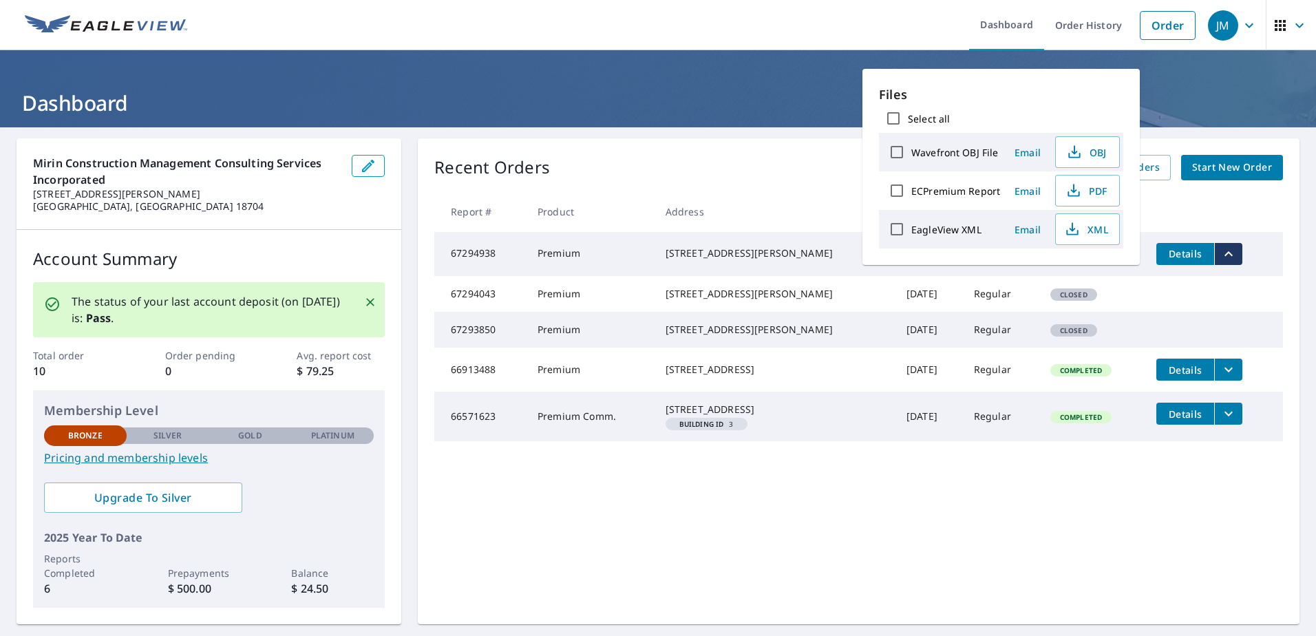
click at [455, 441] on td "66571623" at bounding box center [480, 417] width 92 height 50
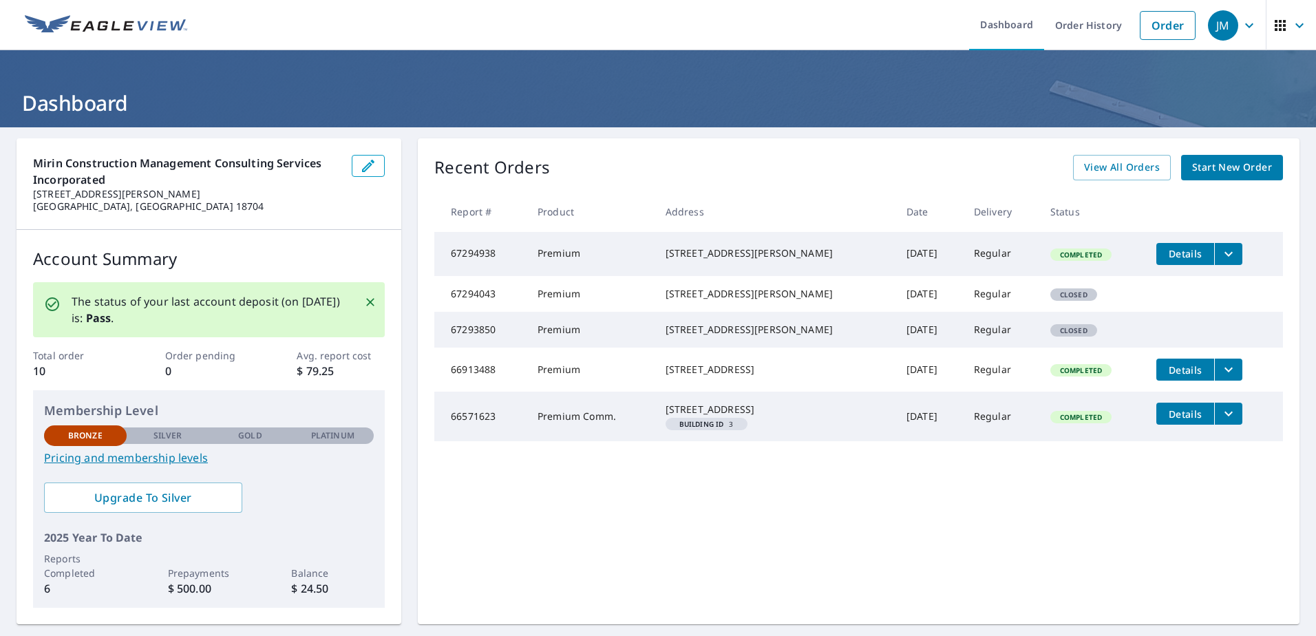
click at [578, 441] on td "Premium Comm." at bounding box center [590, 417] width 128 height 50
click at [700, 416] on div "[STREET_ADDRESS]" at bounding box center [774, 410] width 219 height 14
click at [895, 441] on td "[DATE]" at bounding box center [928, 417] width 67 height 50
click at [989, 441] on td "Regular" at bounding box center [1001, 417] width 76 height 50
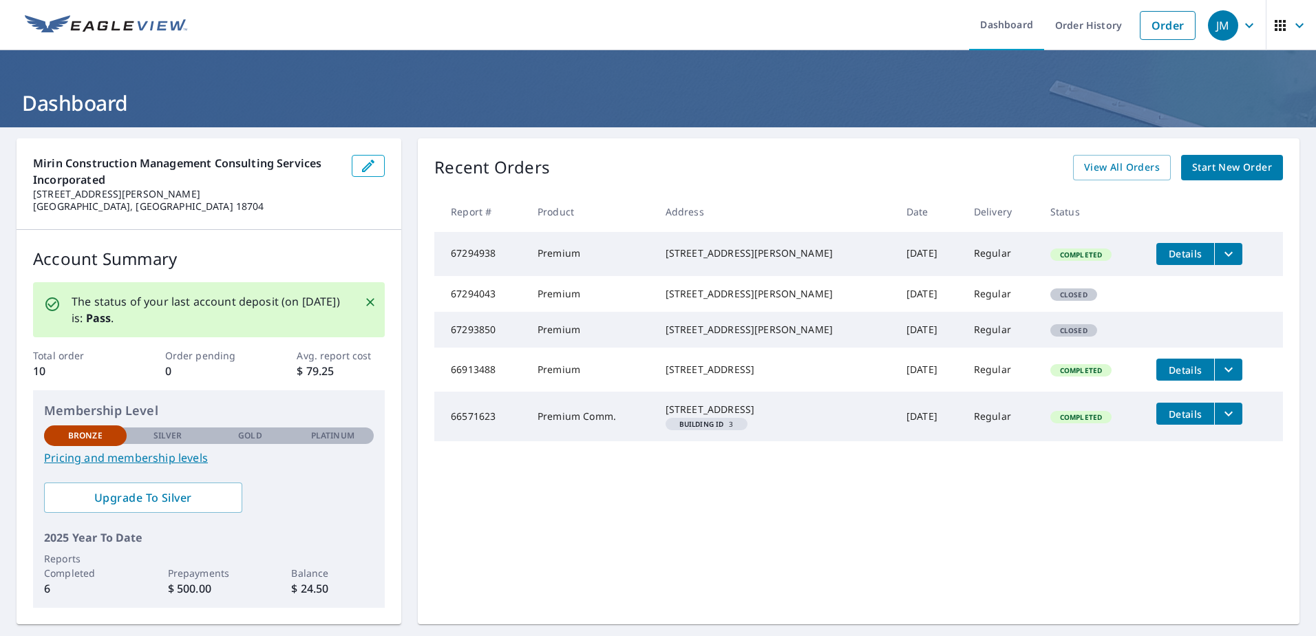
click at [1069, 422] on span "Completed" at bounding box center [1080, 417] width 58 height 10
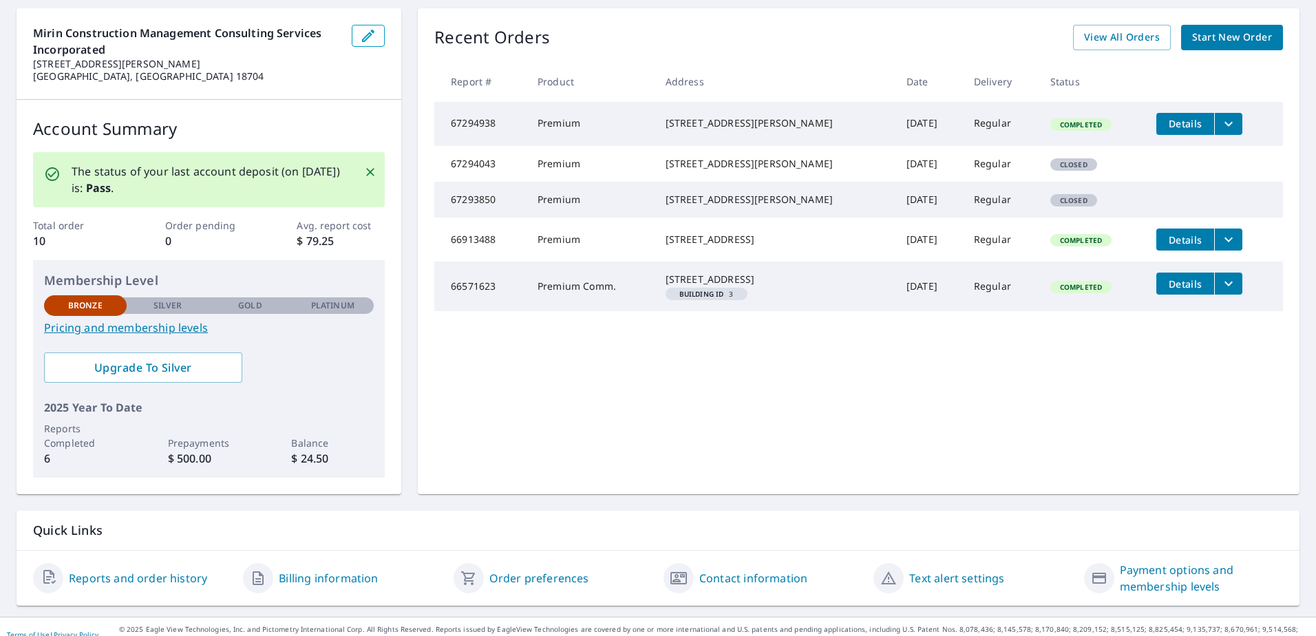
scroll to position [146, 0]
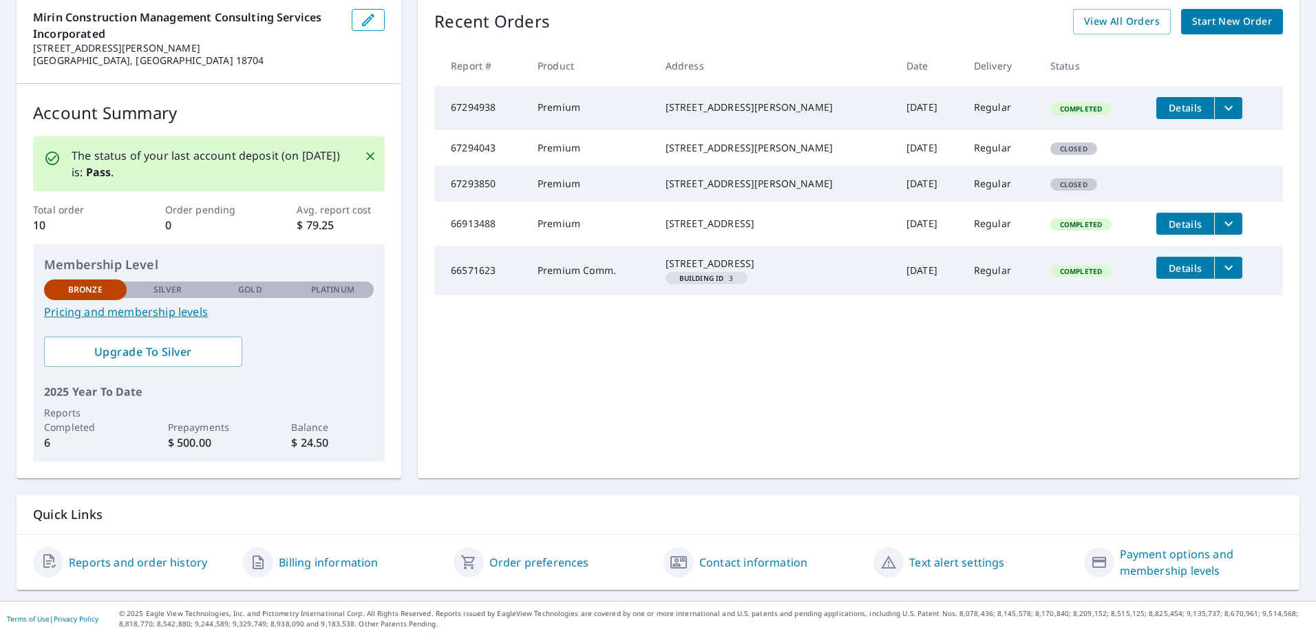
click at [160, 309] on link "Pricing and membership levels" at bounding box center [209, 311] width 330 height 17
click at [1242, 23] on span "Start New Order" at bounding box center [1232, 21] width 80 height 17
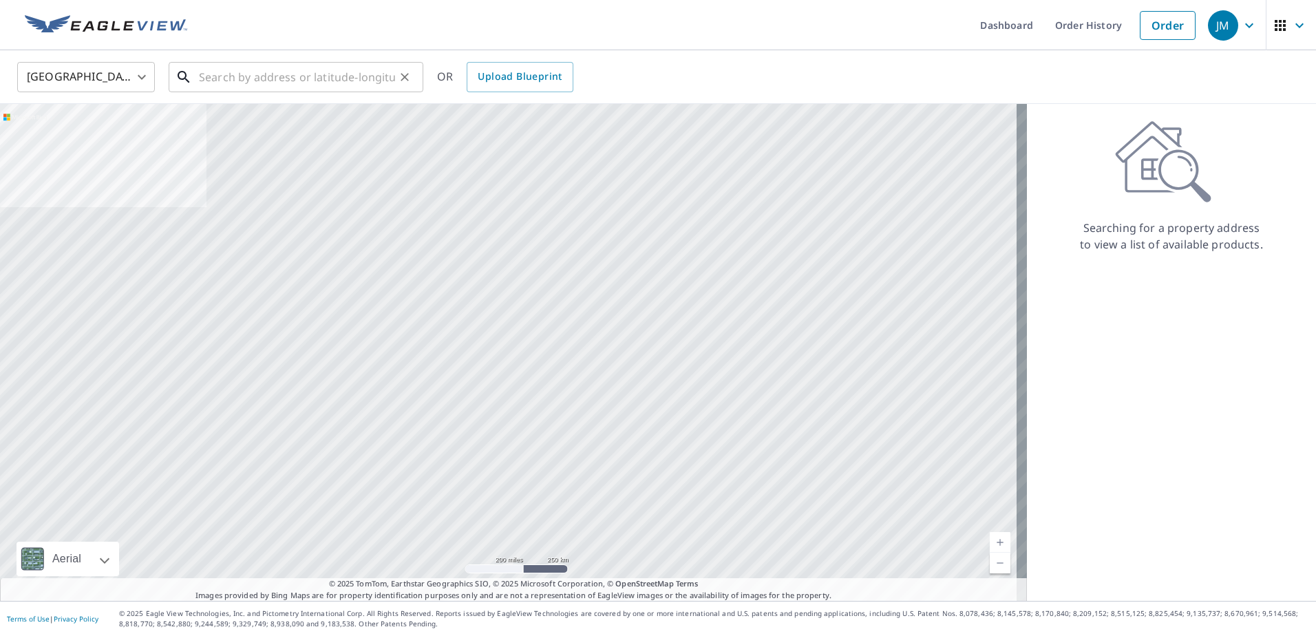
click at [285, 74] on input "text" at bounding box center [297, 77] width 196 height 39
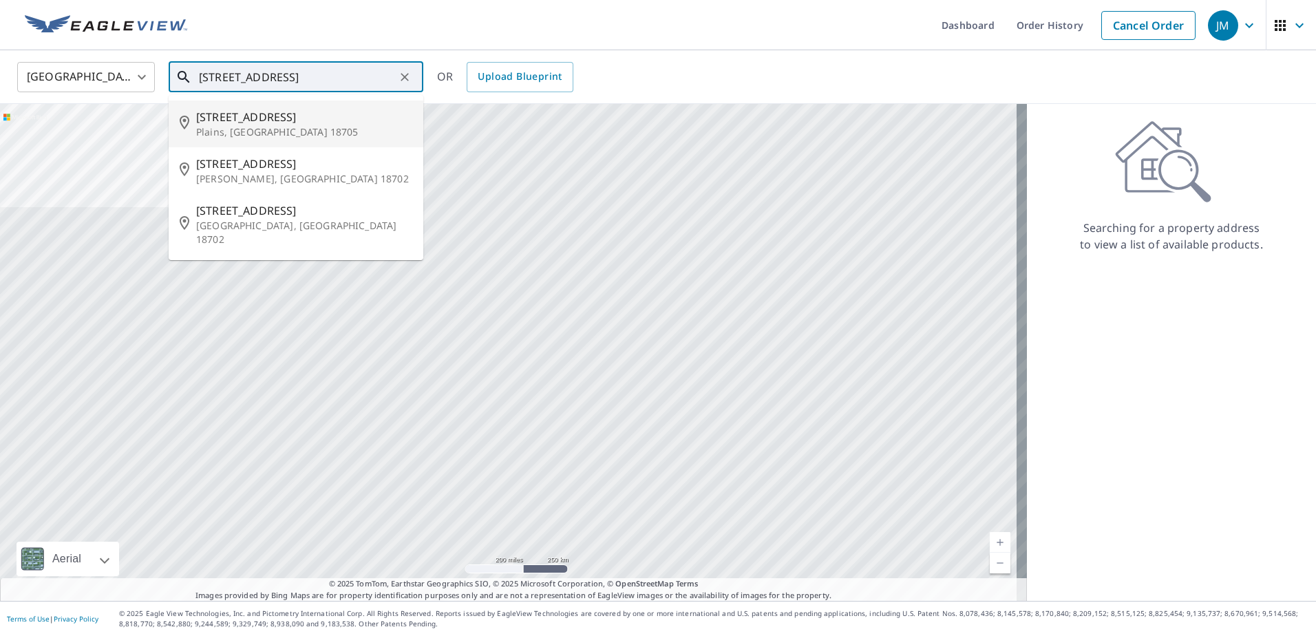
click at [246, 127] on p "Plains, [GEOGRAPHIC_DATA] 18705" at bounding box center [304, 132] width 216 height 14
type input "[STREET_ADDRESS]"
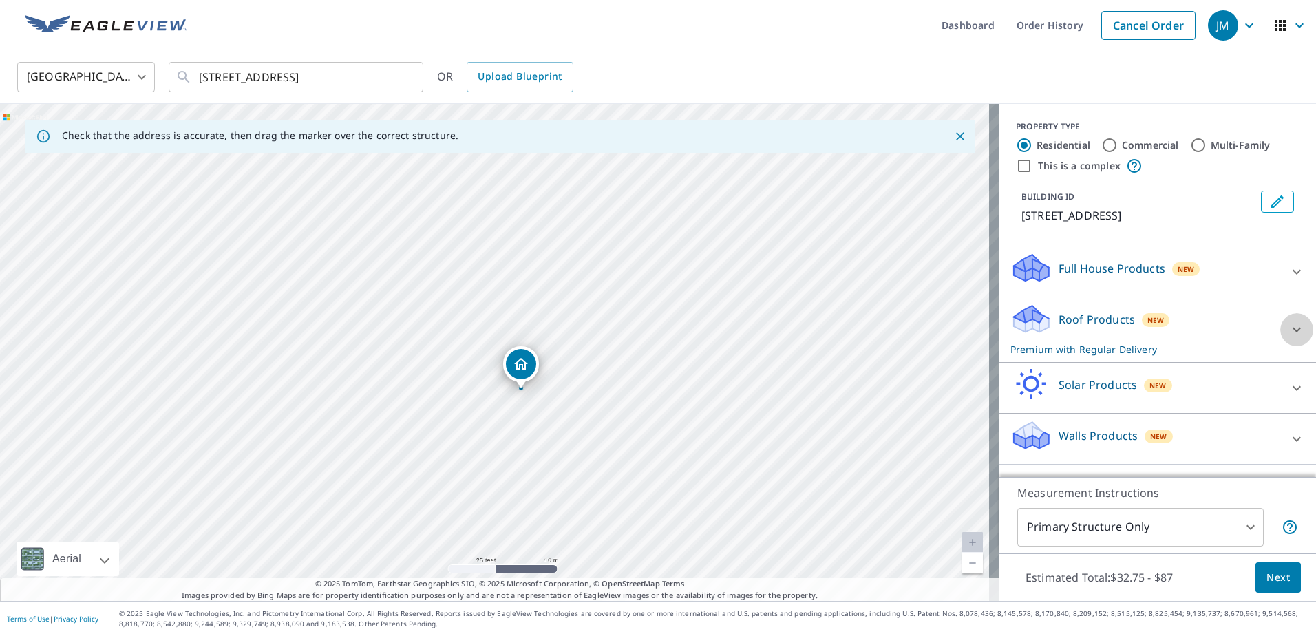
click at [1292, 330] on icon at bounding box center [1296, 330] width 8 height 5
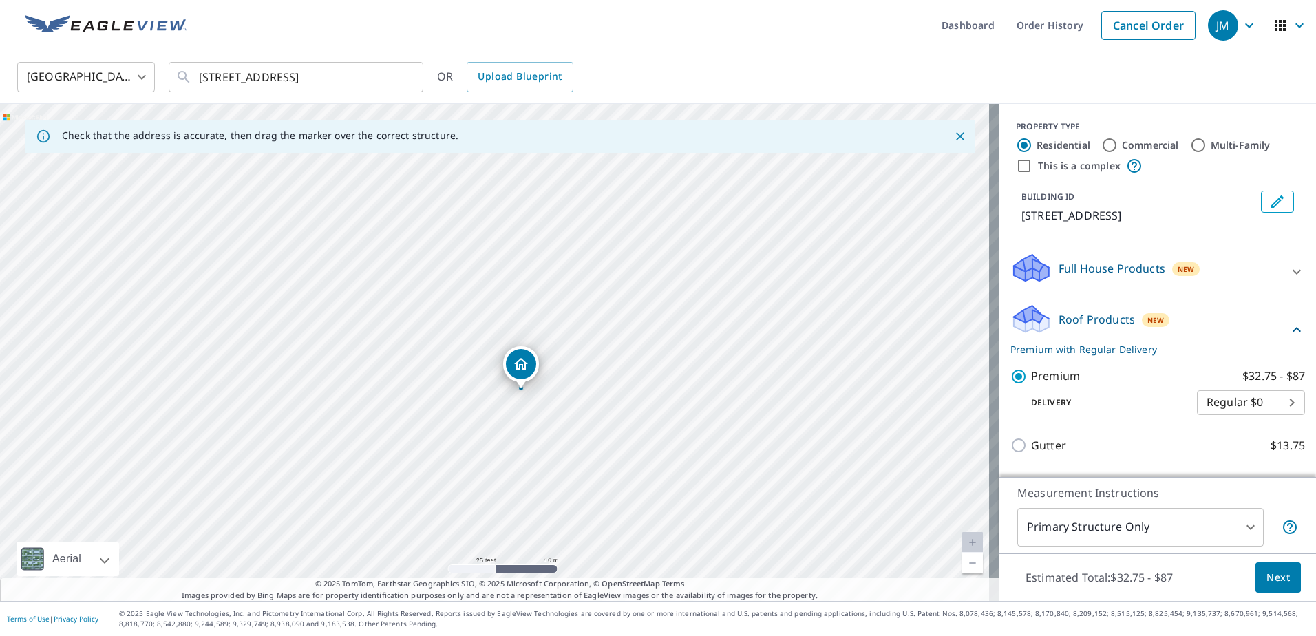
click at [1271, 402] on body "JM JM Dashboard Order History Cancel Order JM United States US ​ [STREET_ADDRES…" at bounding box center [658, 318] width 1316 height 636
click at [1219, 400] on li "Regular $0" at bounding box center [1230, 402] width 108 height 25
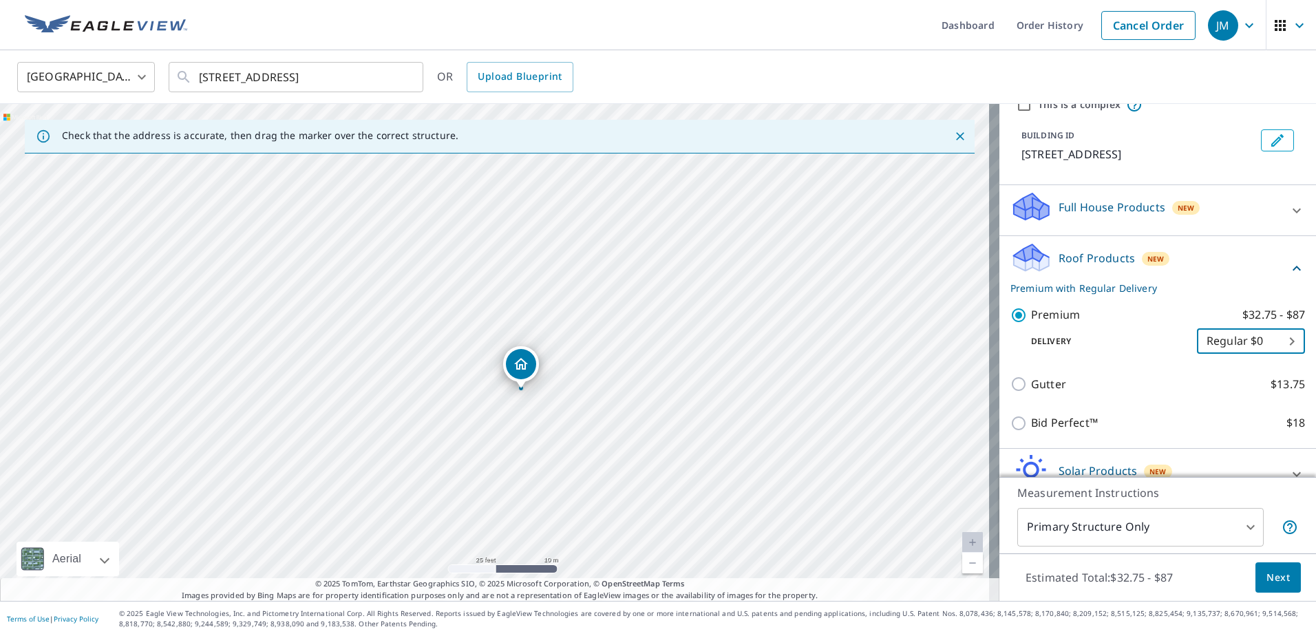
scroll to position [135, 0]
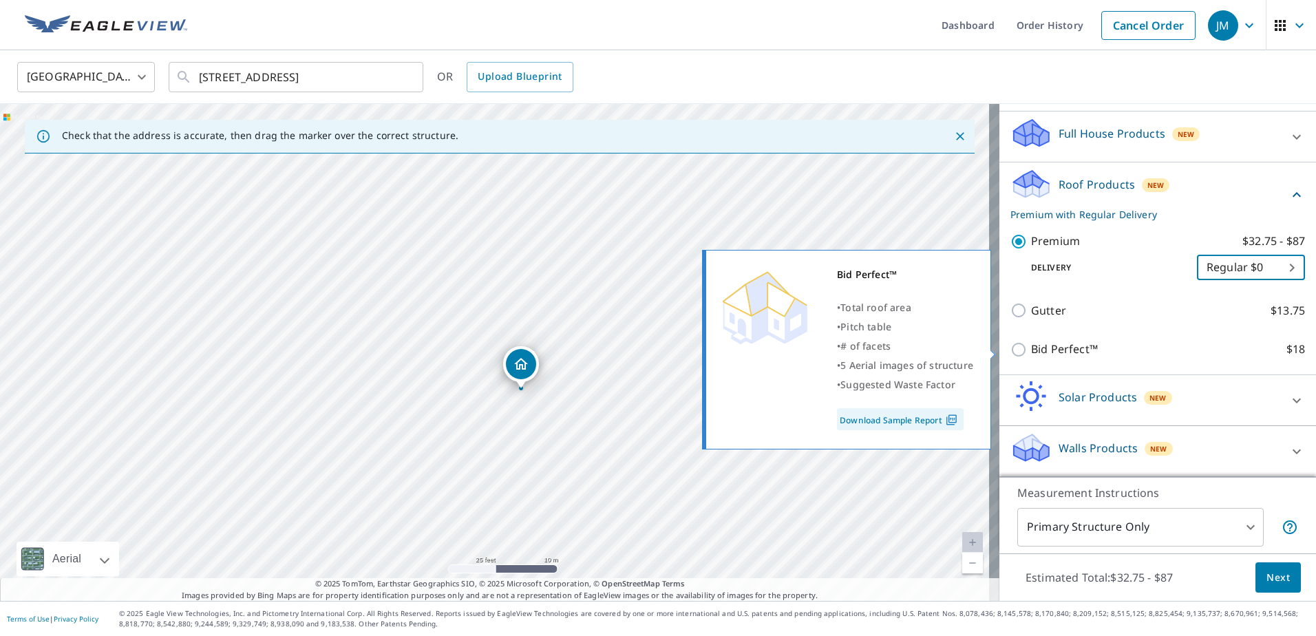
click at [1010, 348] on input "Bid Perfect™ $18" at bounding box center [1020, 349] width 21 height 17
checkbox input "true"
checkbox input "false"
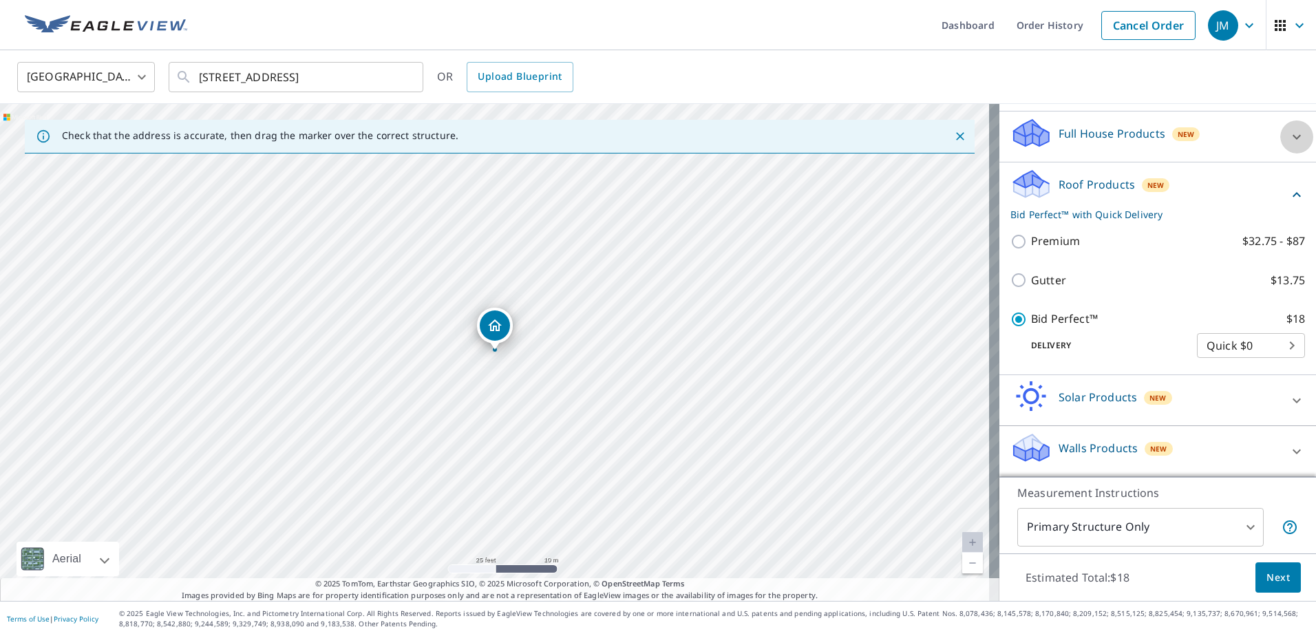
click at [1288, 133] on icon at bounding box center [1296, 137] width 17 height 17
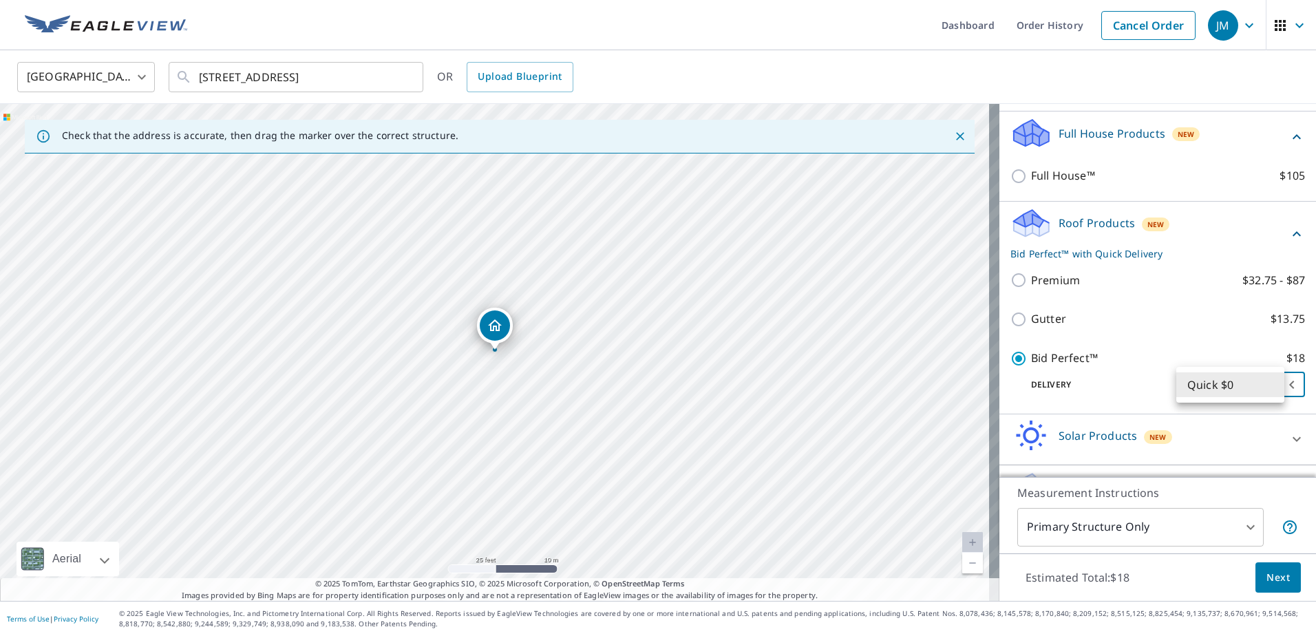
click at [1270, 381] on body "JM JM Dashboard Order History Cancel Order JM United States US ​ [STREET_ADDRES…" at bounding box center [658, 318] width 1316 height 636
click at [1228, 385] on li "Quick $0" at bounding box center [1230, 384] width 108 height 25
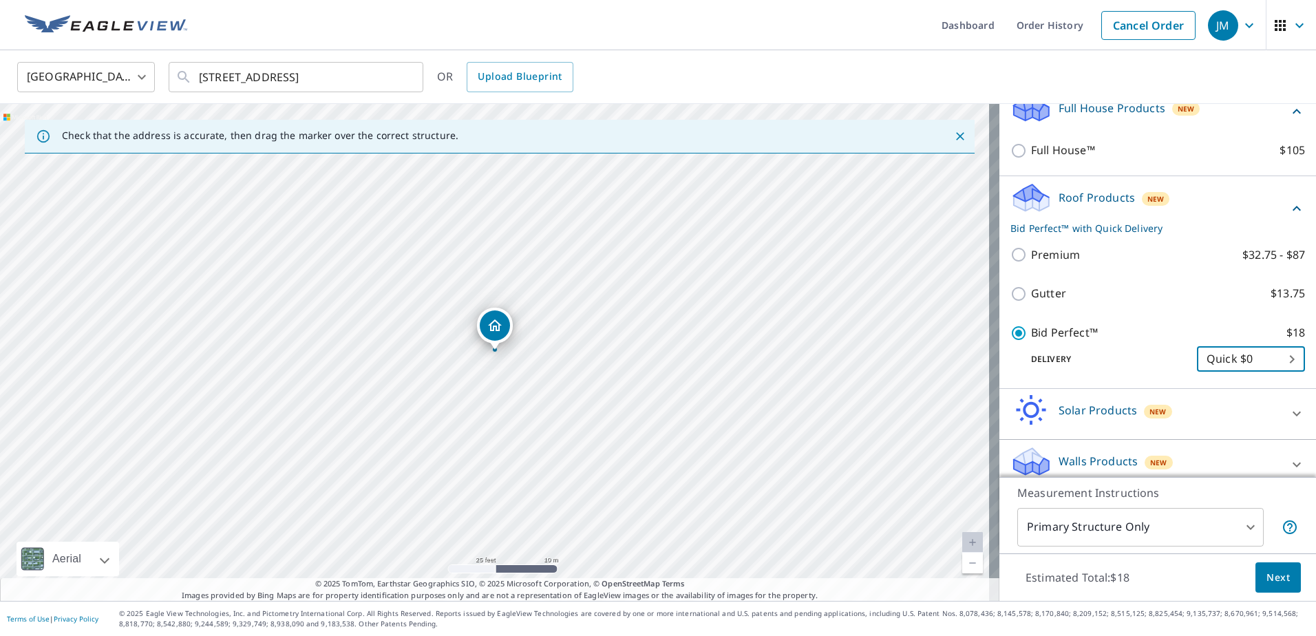
scroll to position [174, 0]
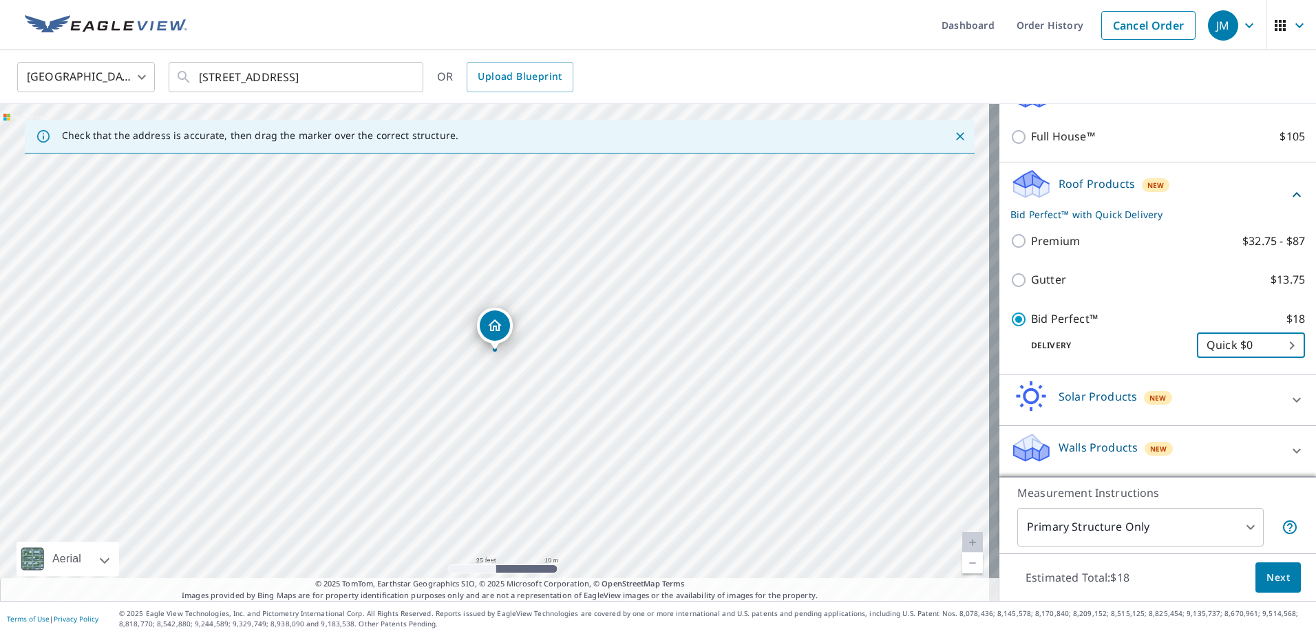
click at [1270, 577] on span "Next" at bounding box center [1277, 577] width 23 height 17
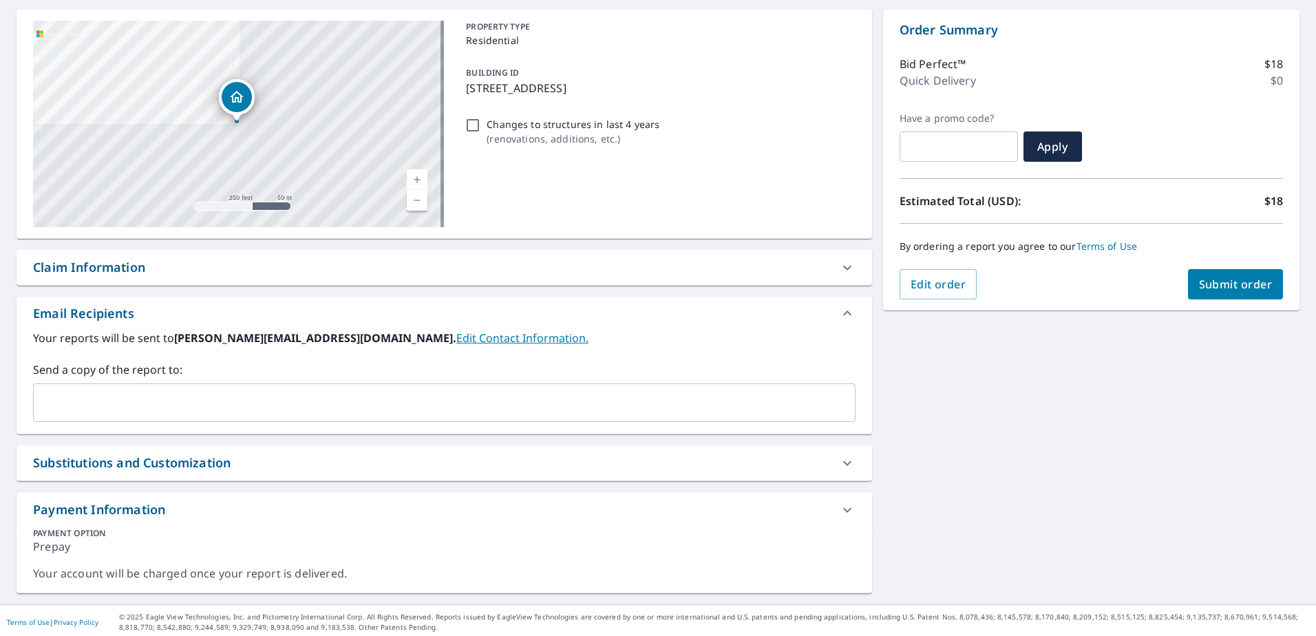
scroll to position [132, 0]
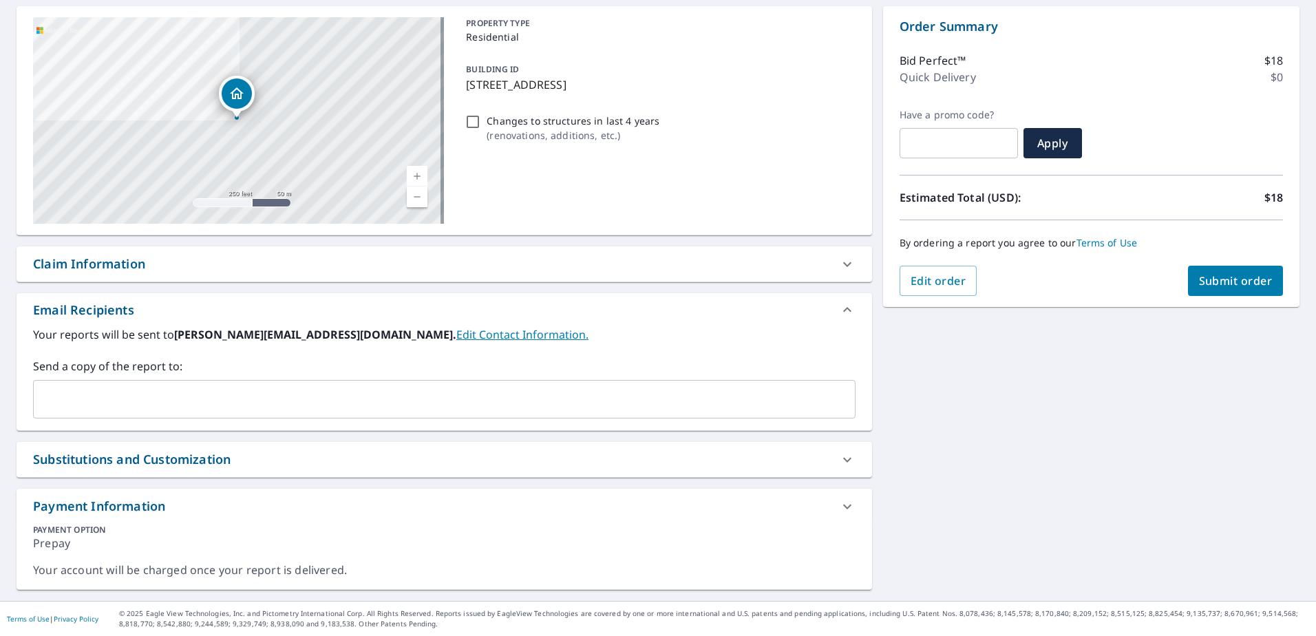
click at [839, 262] on icon at bounding box center [847, 264] width 17 height 17
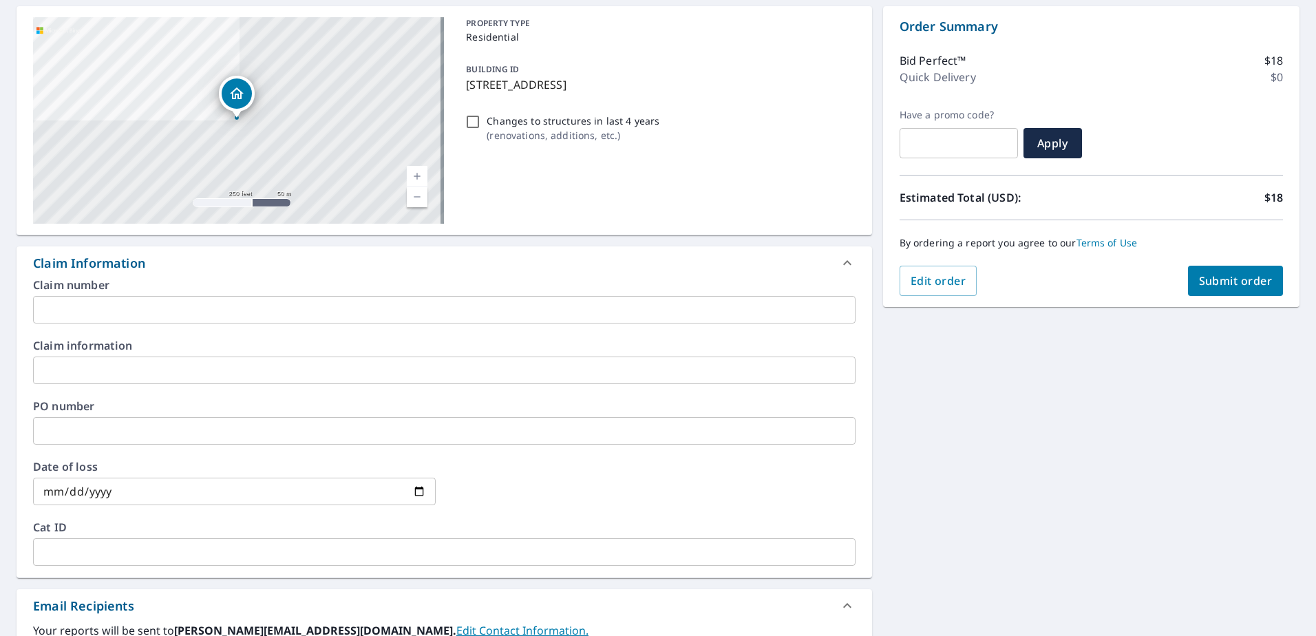
click at [843, 262] on icon at bounding box center [847, 262] width 8 height 5
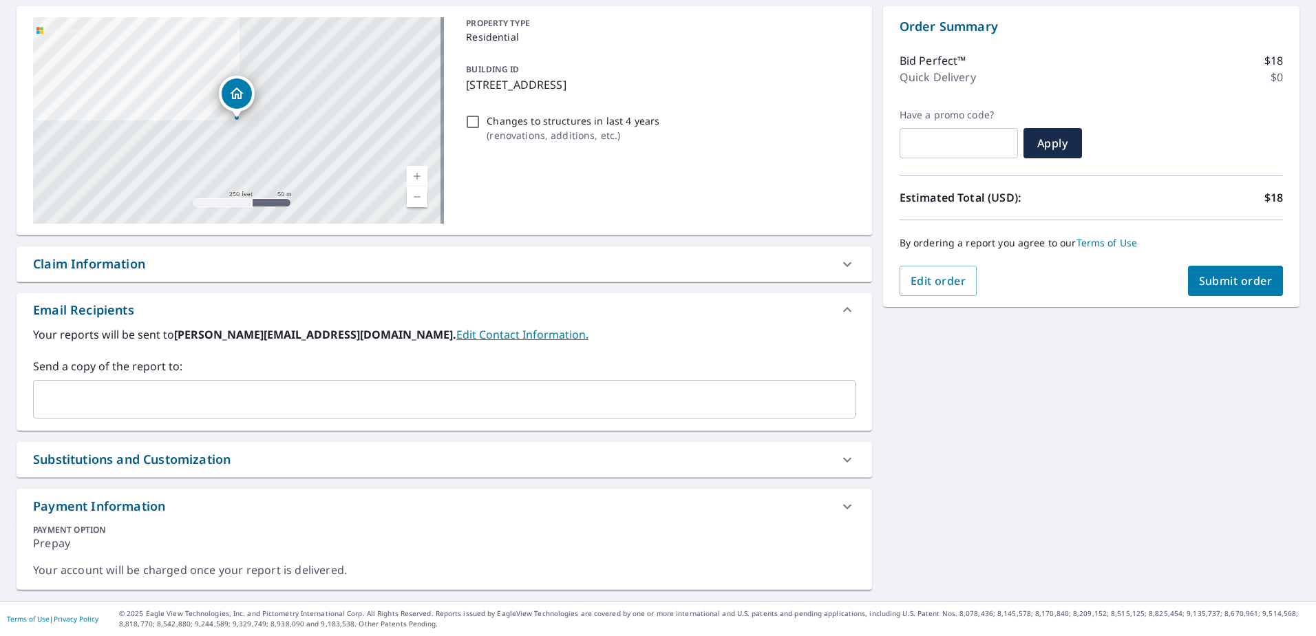
click at [73, 537] on div "Prepay" at bounding box center [444, 548] width 822 height 27
click at [226, 553] on div "Prepay" at bounding box center [444, 548] width 822 height 27
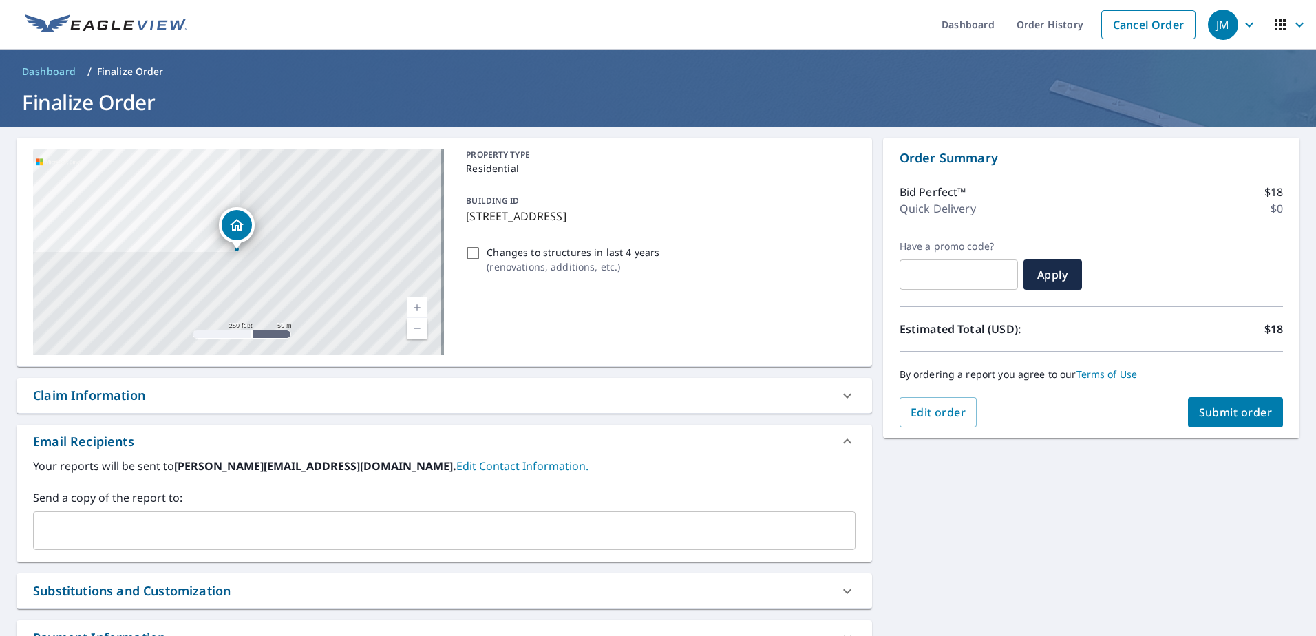
scroll to position [0, 0]
click at [1217, 414] on span "Submit order" at bounding box center [1236, 412] width 74 height 15
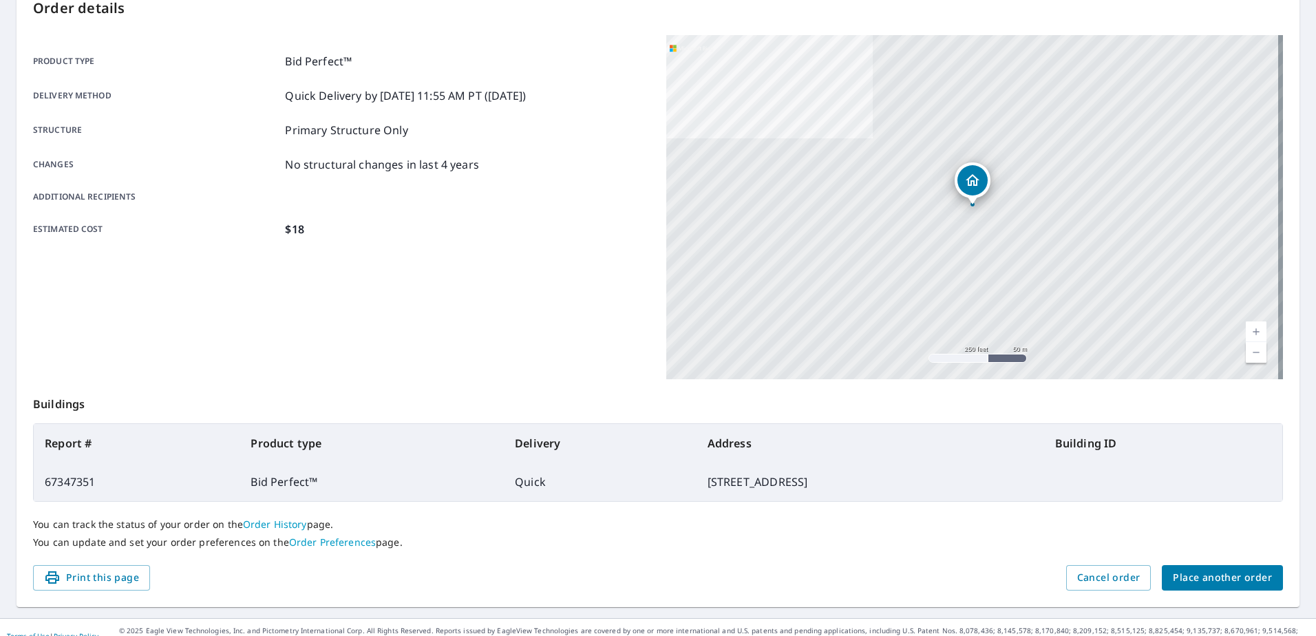
scroll to position [174, 0]
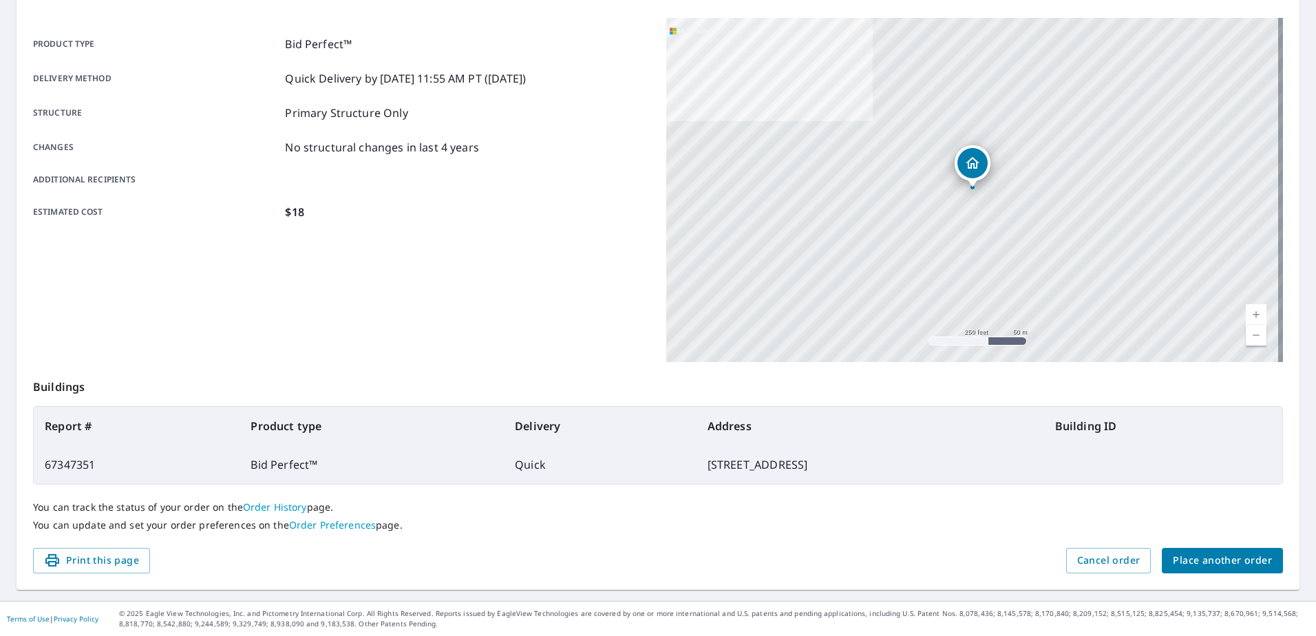
click at [573, 519] on p "You can update and set your order preferences on the Order Preferences page." at bounding box center [658, 525] width 1250 height 12
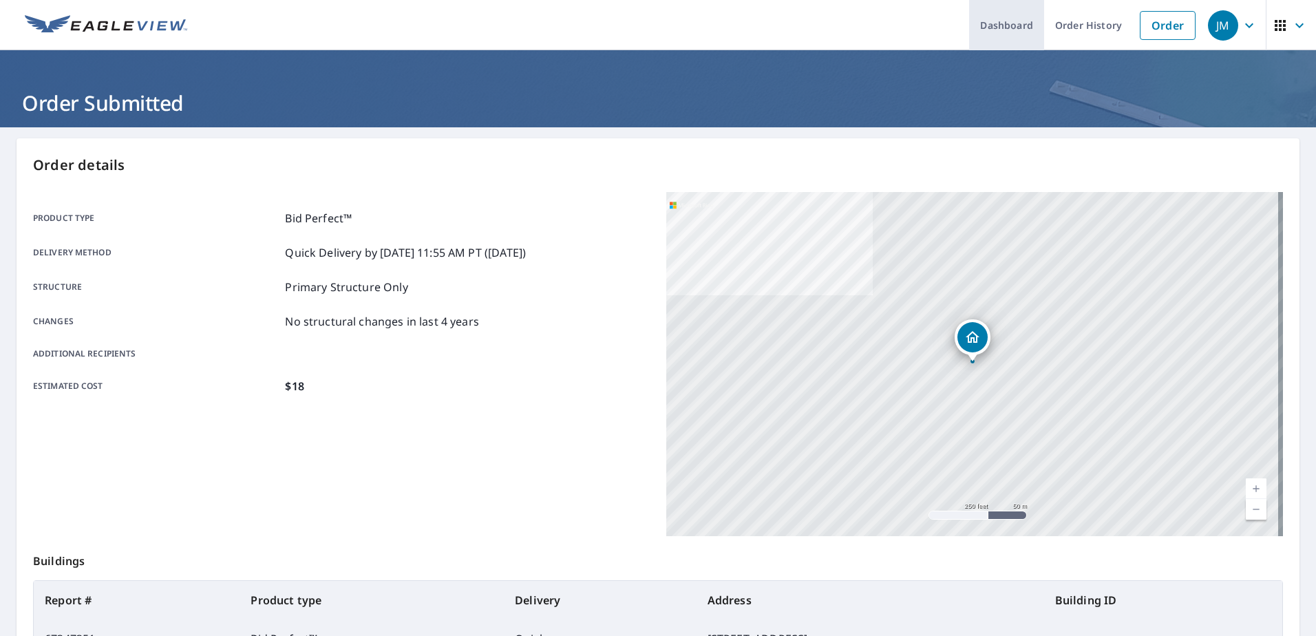
click at [992, 34] on link "Dashboard" at bounding box center [1006, 25] width 75 height 50
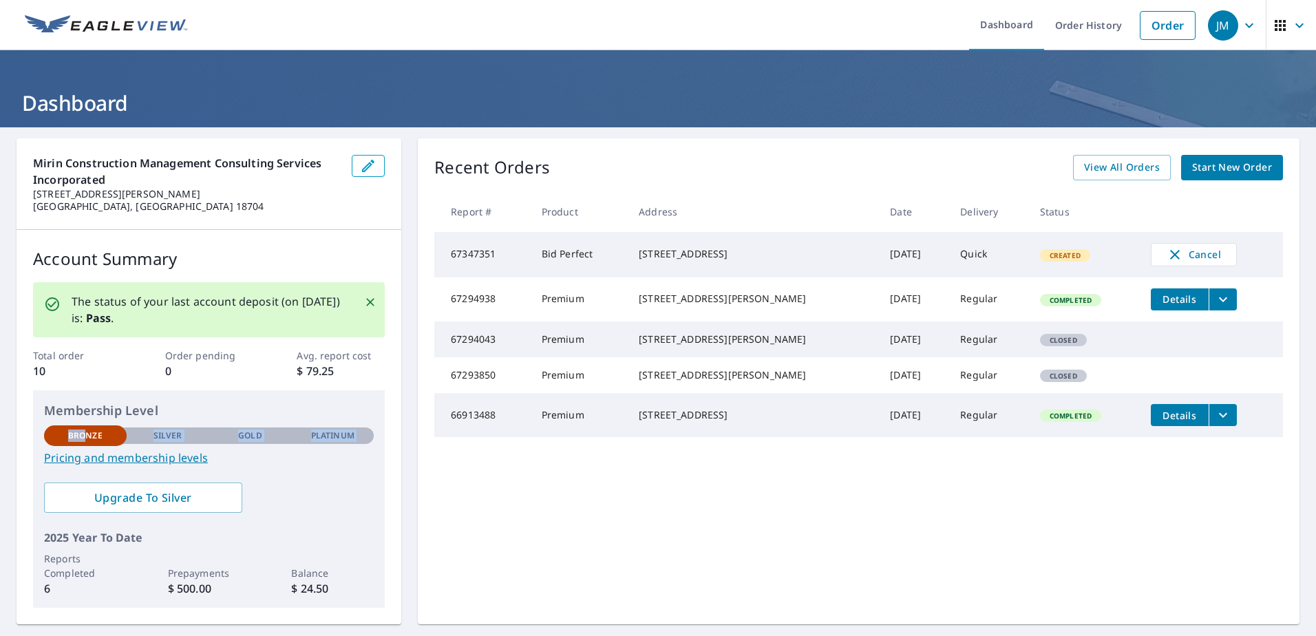
drag, startPoint x: 85, startPoint y: 438, endPoint x: 126, endPoint y: 438, distance: 40.6
click at [126, 438] on div "Bronze Silver Gold Platinum Bronze" at bounding box center [209, 434] width 330 height 19
drag, startPoint x: 126, startPoint y: 438, endPoint x: 166, endPoint y: 433, distance: 40.3
click at [166, 433] on p "Silver" at bounding box center [167, 435] width 29 height 12
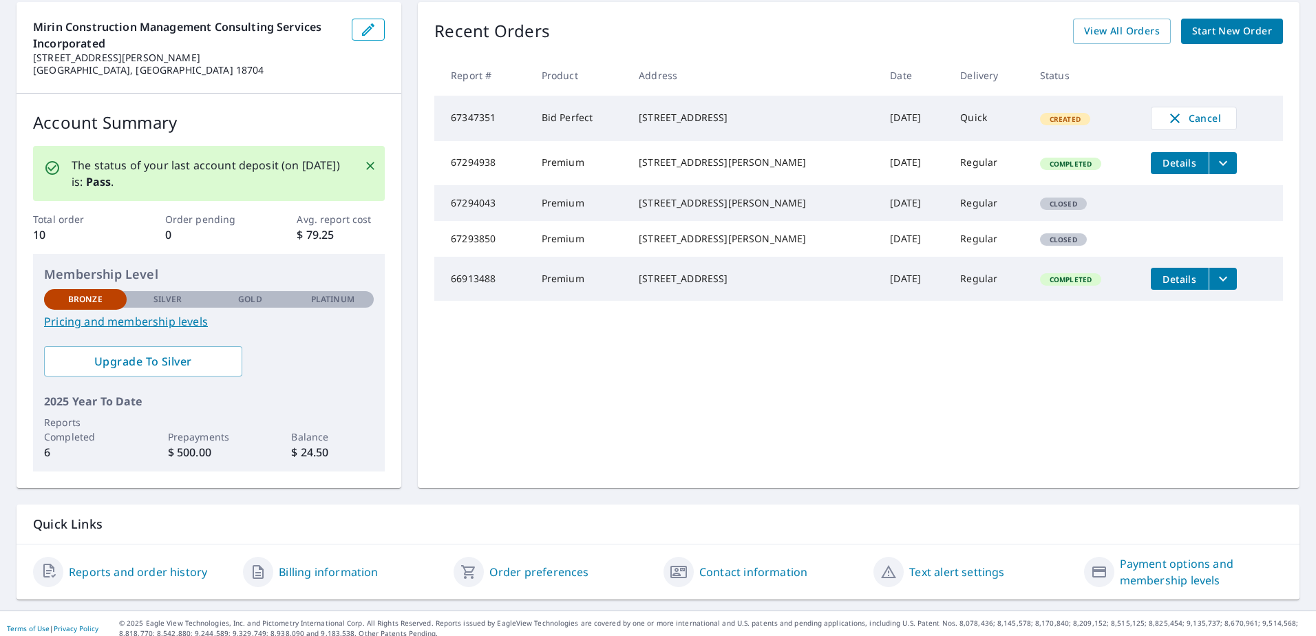
scroll to position [138, 0]
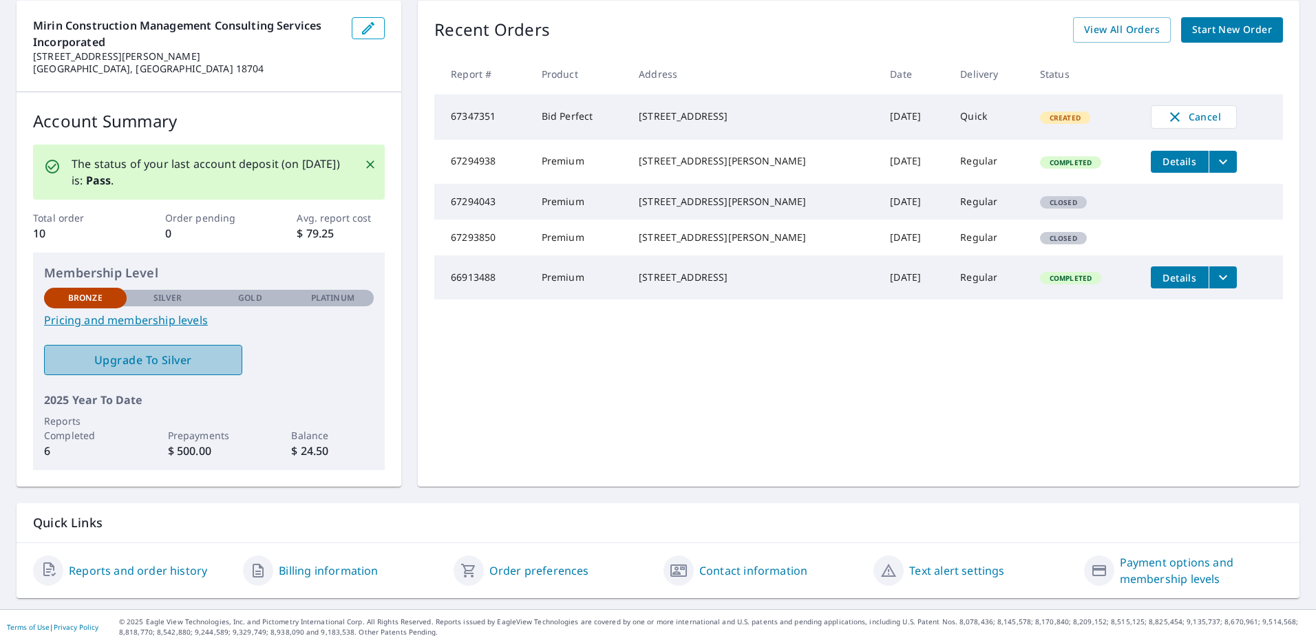
click at [161, 350] on link "Upgrade To Silver" at bounding box center [143, 360] width 198 height 30
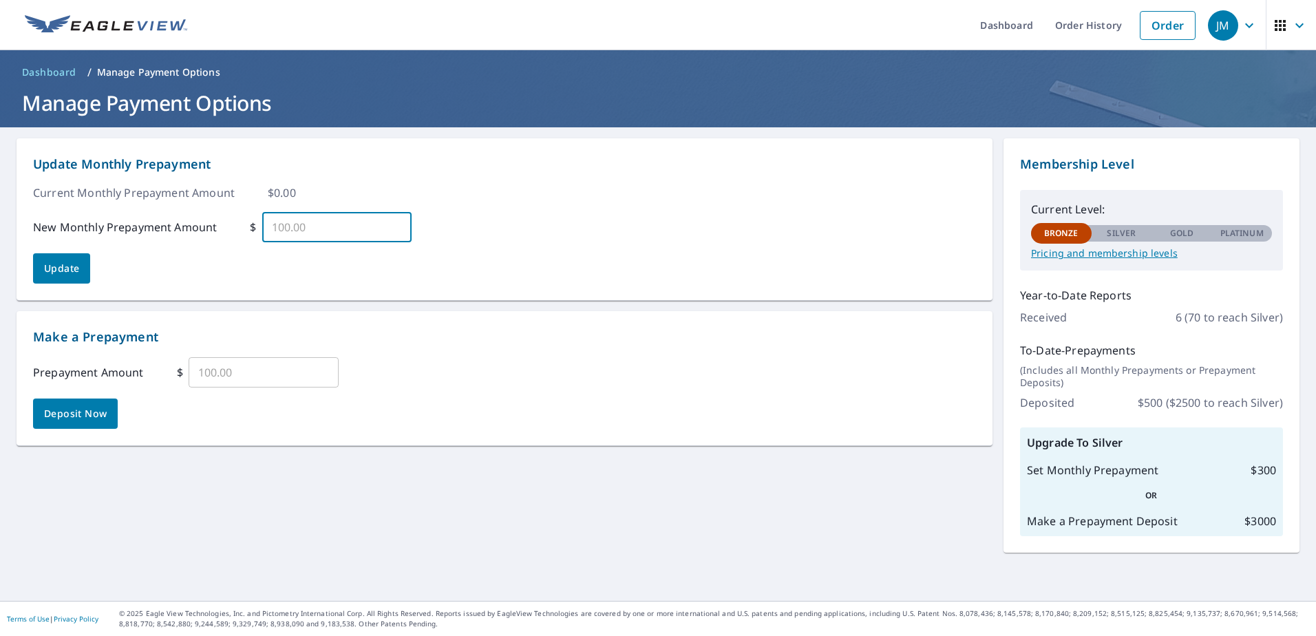
drag, startPoint x: 344, startPoint y: 228, endPoint x: 251, endPoint y: 221, distance: 93.2
click at [251, 221] on div "$ ​" at bounding box center [331, 227] width 162 height 30
type input "300.00"
click at [70, 269] on span "Update" at bounding box center [61, 268] width 35 height 17
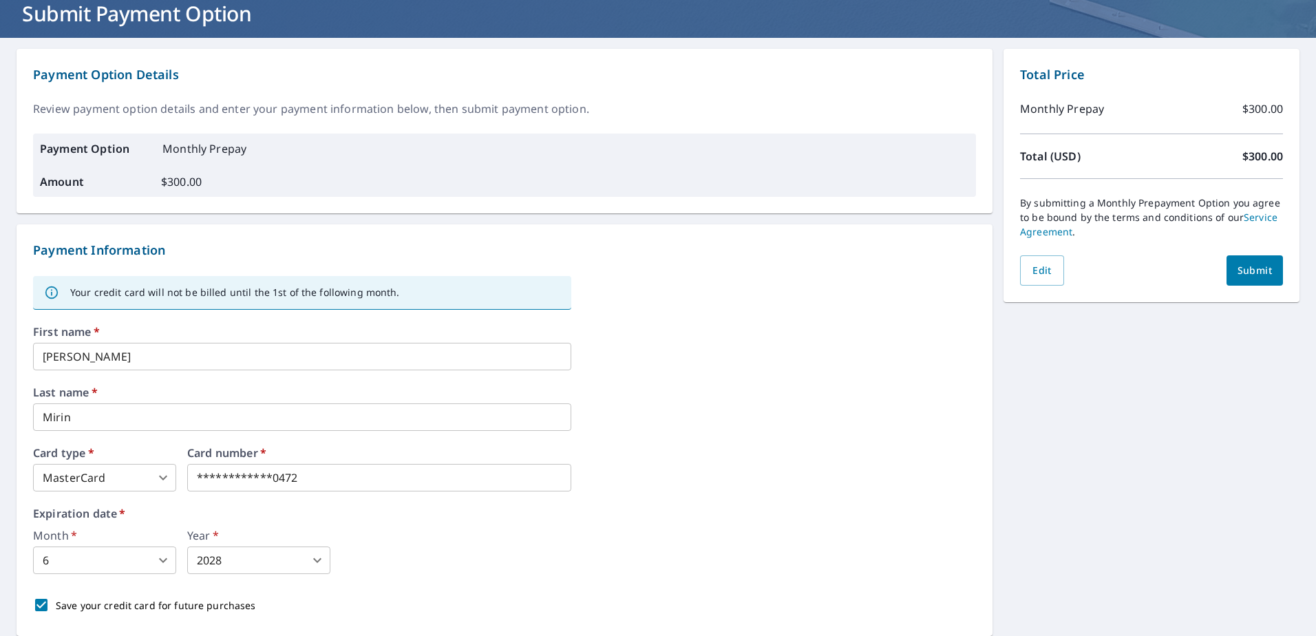
scroll to position [67, 0]
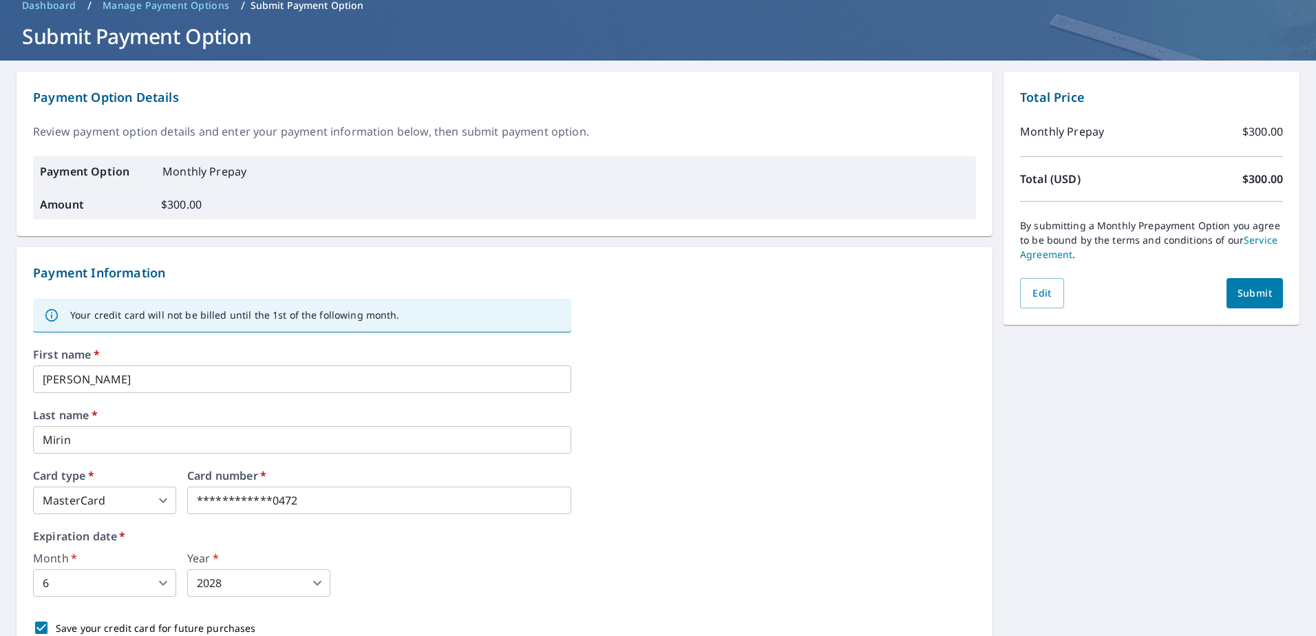
click at [533, 576] on div "Month   * 6 6 ​ Year   * 2028 2028 ​" at bounding box center [504, 575] width 943 height 44
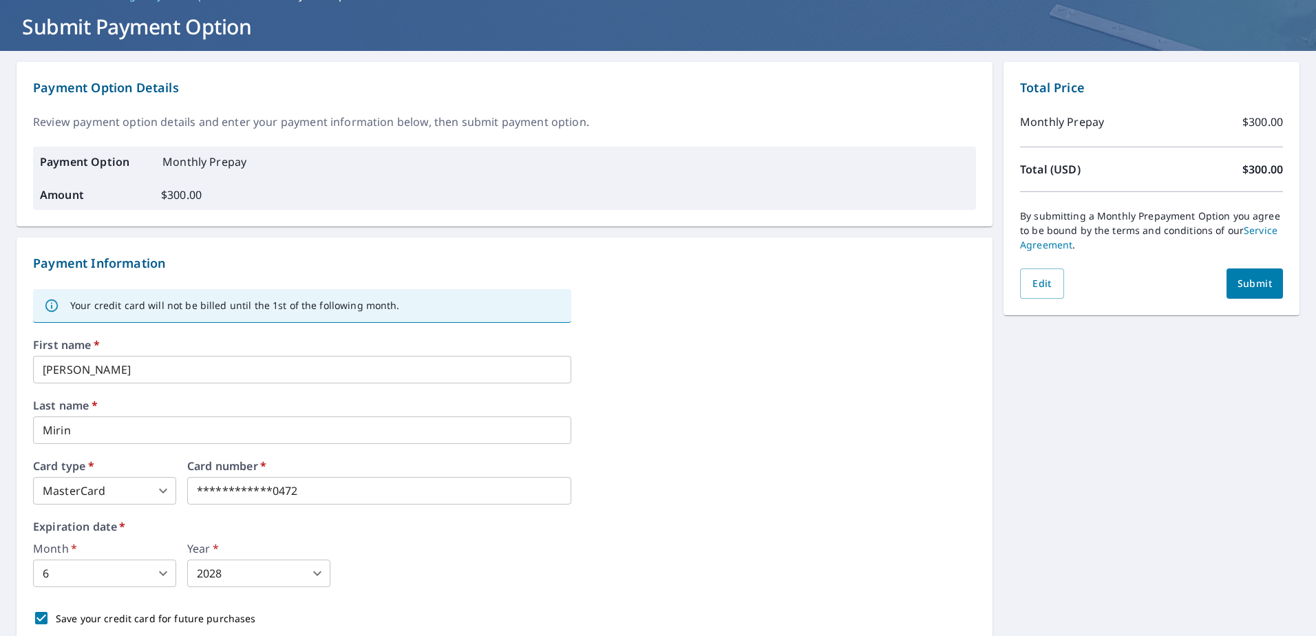
scroll to position [0, 0]
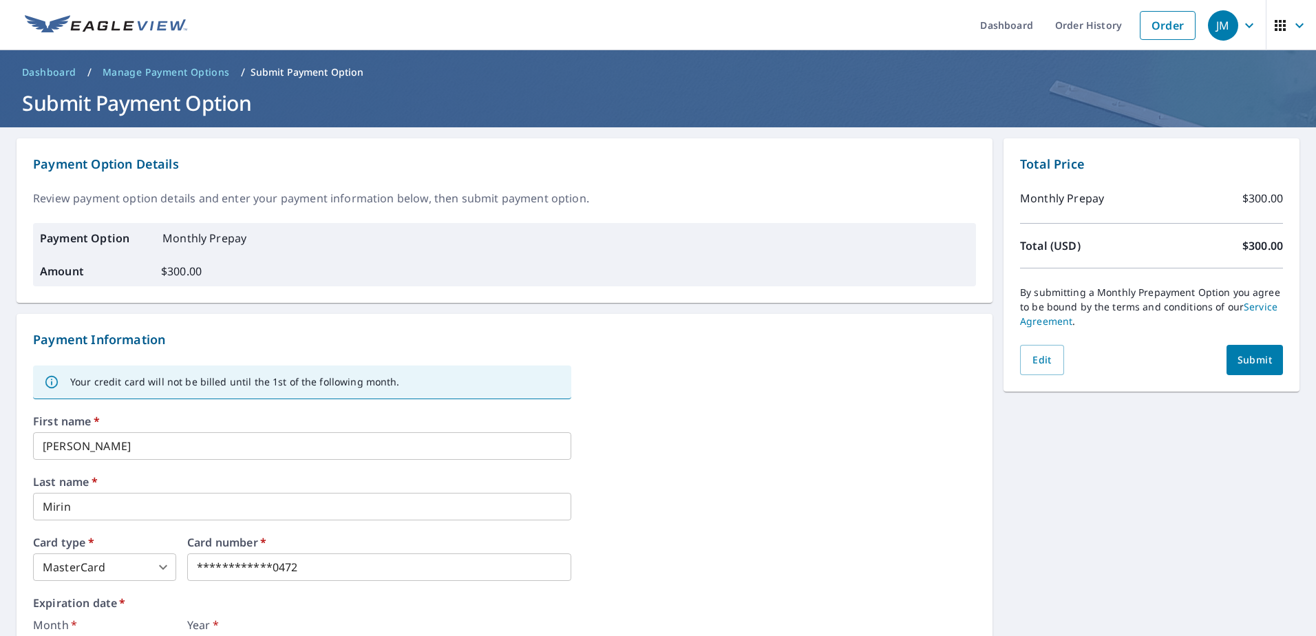
click at [1251, 362] on span "Submit" at bounding box center [1254, 360] width 34 height 17
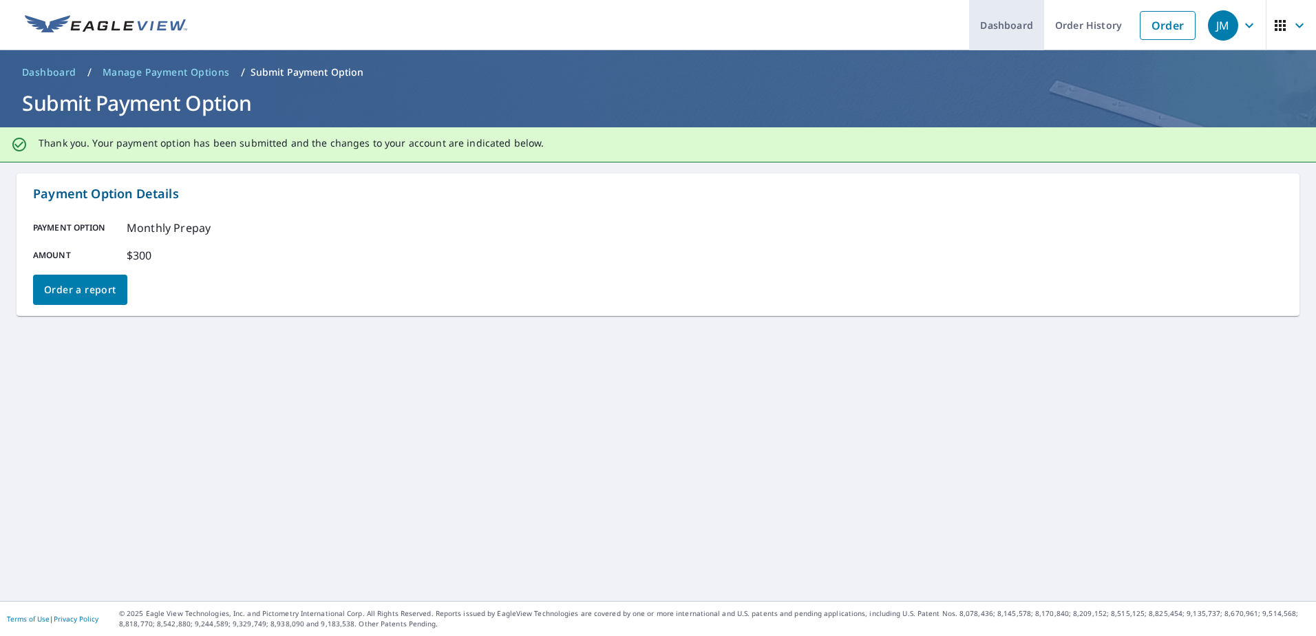
click at [999, 31] on link "Dashboard" at bounding box center [1006, 25] width 75 height 50
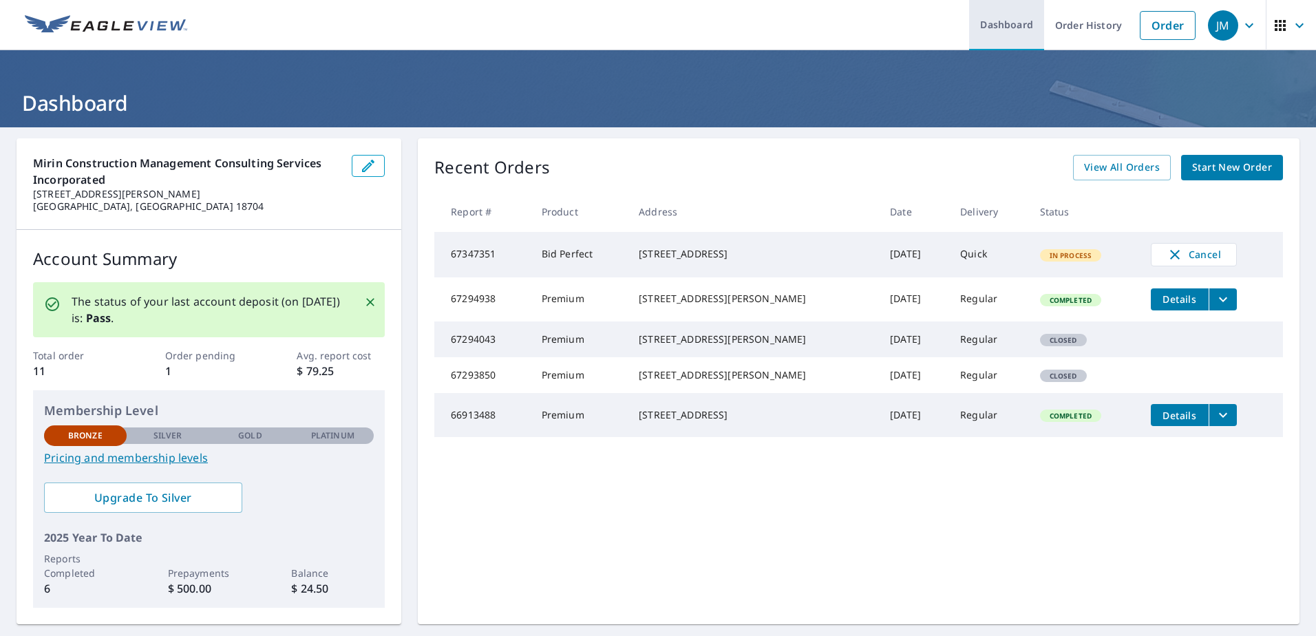
click at [1001, 26] on link "Dashboard" at bounding box center [1006, 25] width 75 height 50
click at [1241, 23] on icon "button" at bounding box center [1249, 25] width 17 height 17
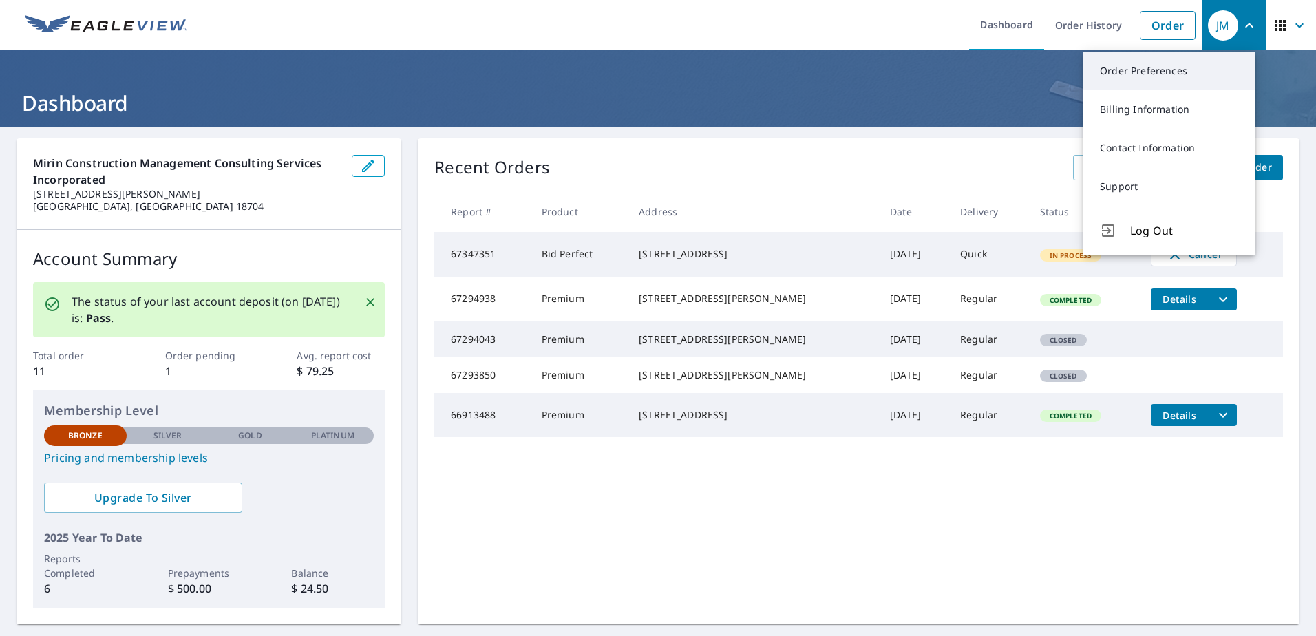
click at [1138, 70] on link "Order Preferences" at bounding box center [1169, 71] width 172 height 39
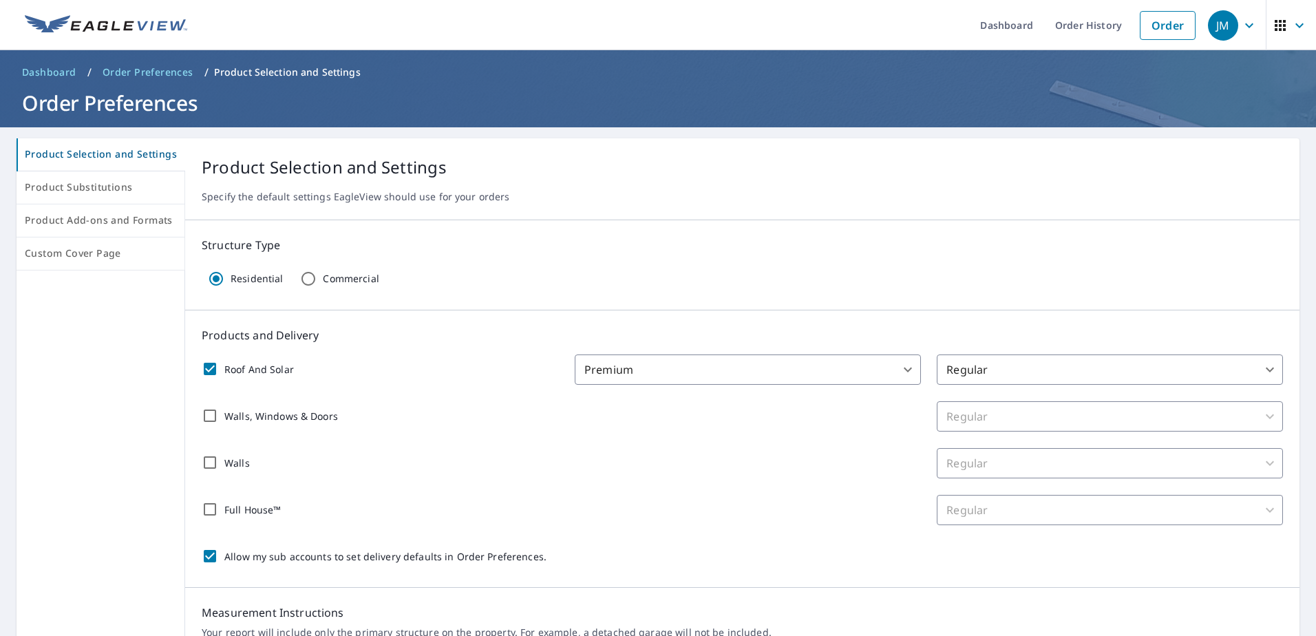
click at [204, 554] on input "Allow my sub accounts to set delivery defaults in Order Preferences." at bounding box center [209, 556] width 29 height 29
checkbox input "false"
click at [901, 372] on body "JM JM Dashboard Order History Order JM Dashboard / Order Preferences / Product …" at bounding box center [658, 318] width 1316 height 636
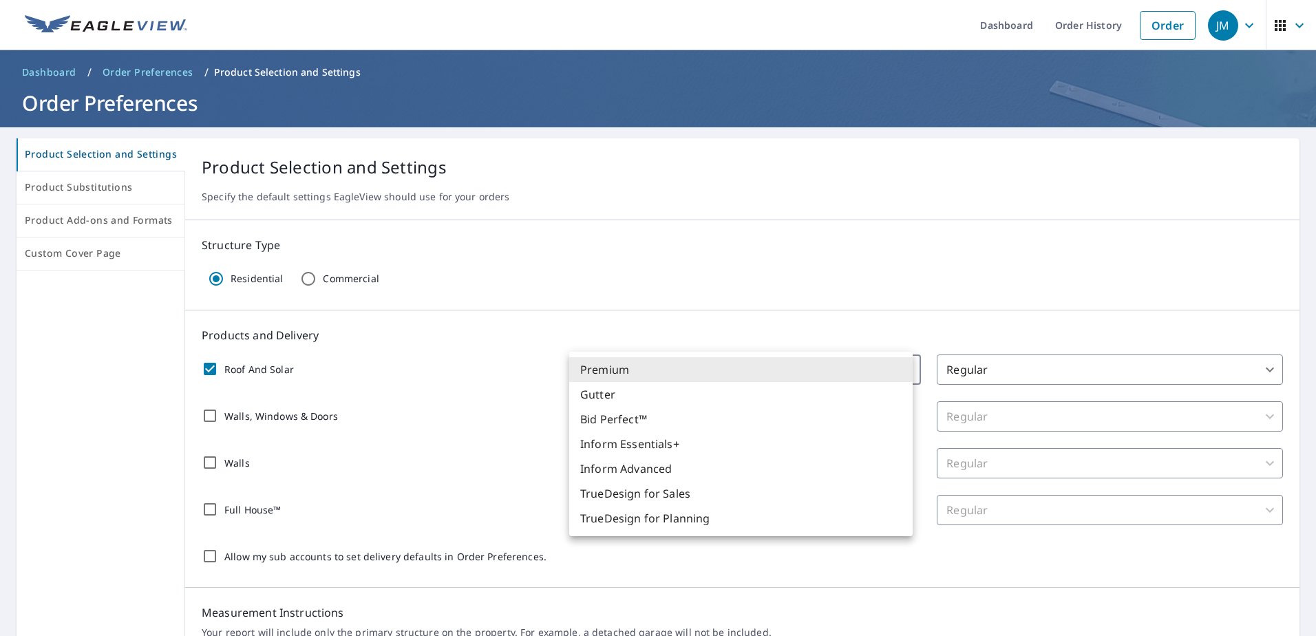
click at [645, 415] on li "Bid Perfect™" at bounding box center [740, 419] width 343 height 25
checkbox input "true"
type input "84"
type input "45"
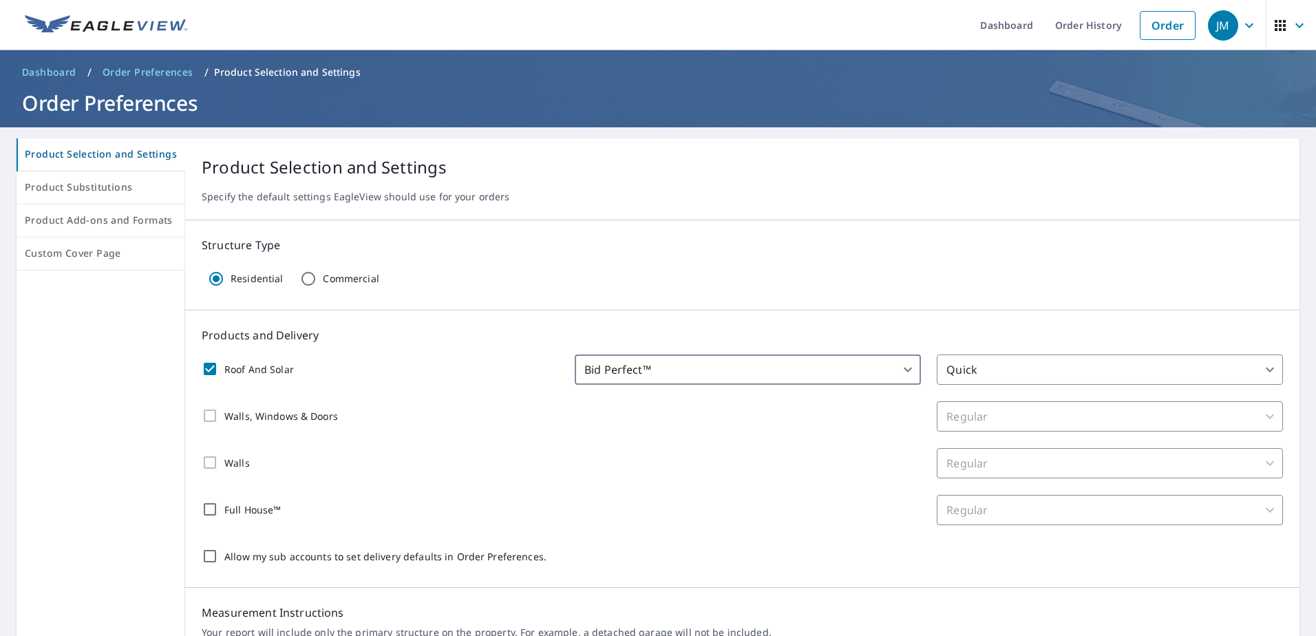
click at [782, 403] on div "Walls, Windows & Doors Regular 8 ​" at bounding box center [742, 416] width 1081 height 30
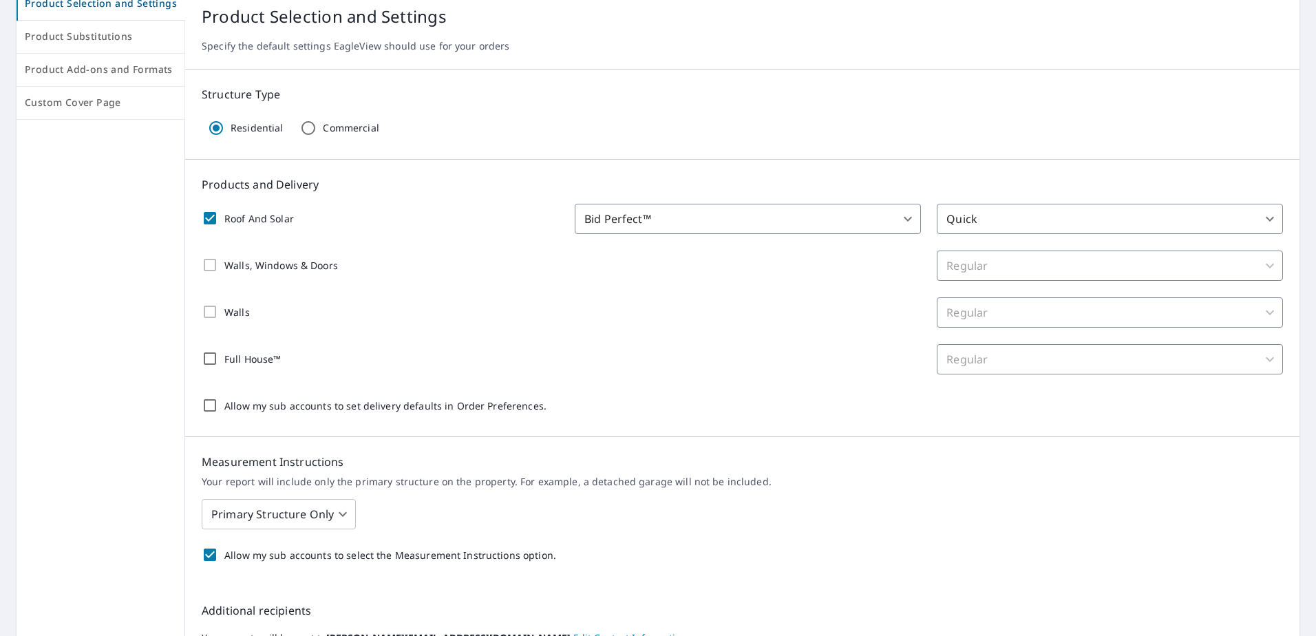
scroll to position [206, 0]
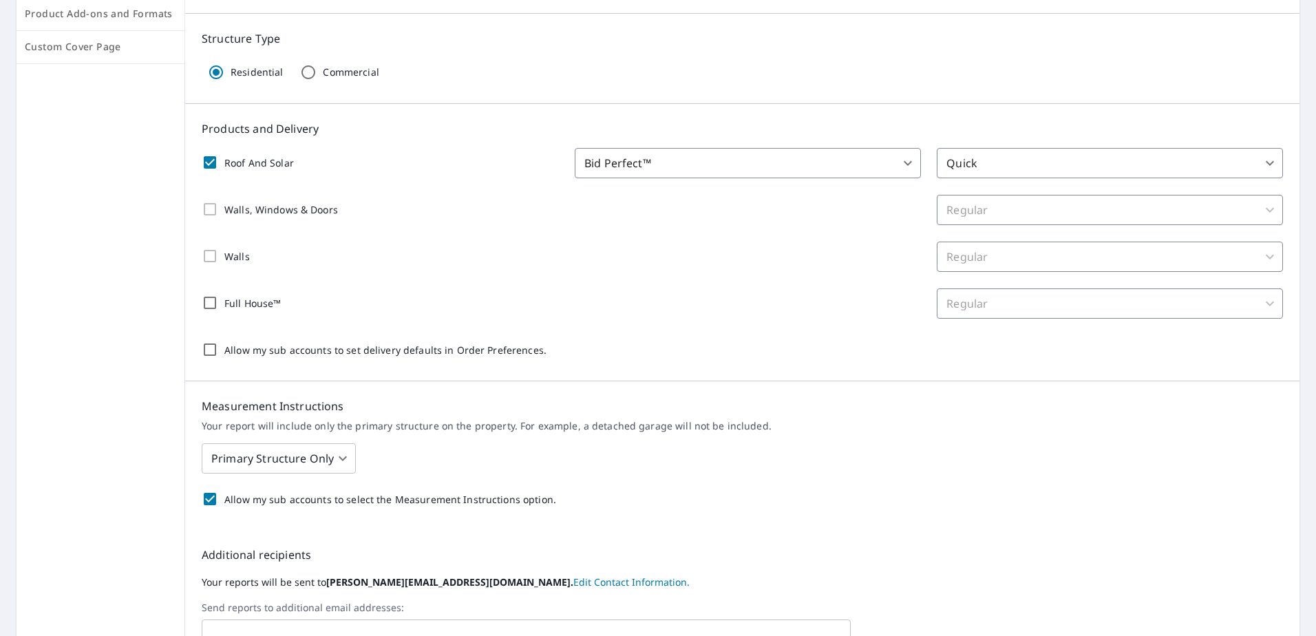
click at [205, 497] on input "Allow my sub accounts to select the Measurement Instructions option." at bounding box center [209, 498] width 29 height 29
checkbox input "false"
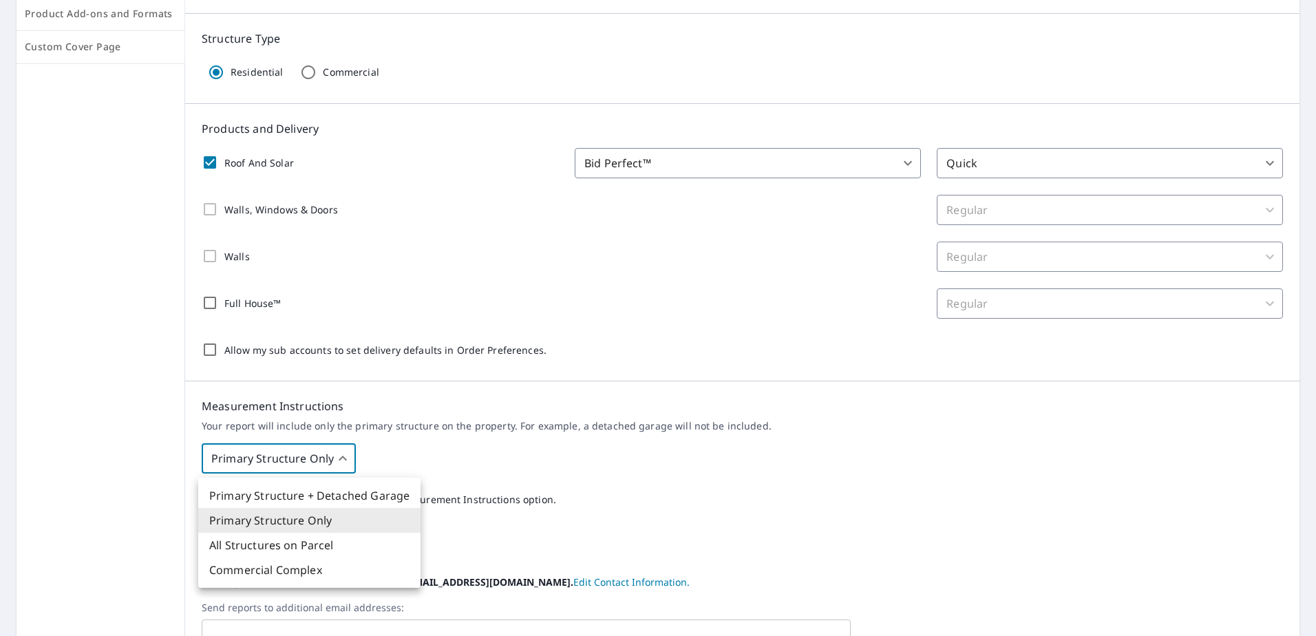
click at [345, 457] on body "JM JM Dashboard Order History Order JM Dashboard / Order Preferences / Product …" at bounding box center [658, 318] width 1316 height 636
click at [270, 493] on li "Primary Structure + Detached Garage" at bounding box center [309, 495] width 222 height 25
type input "1"
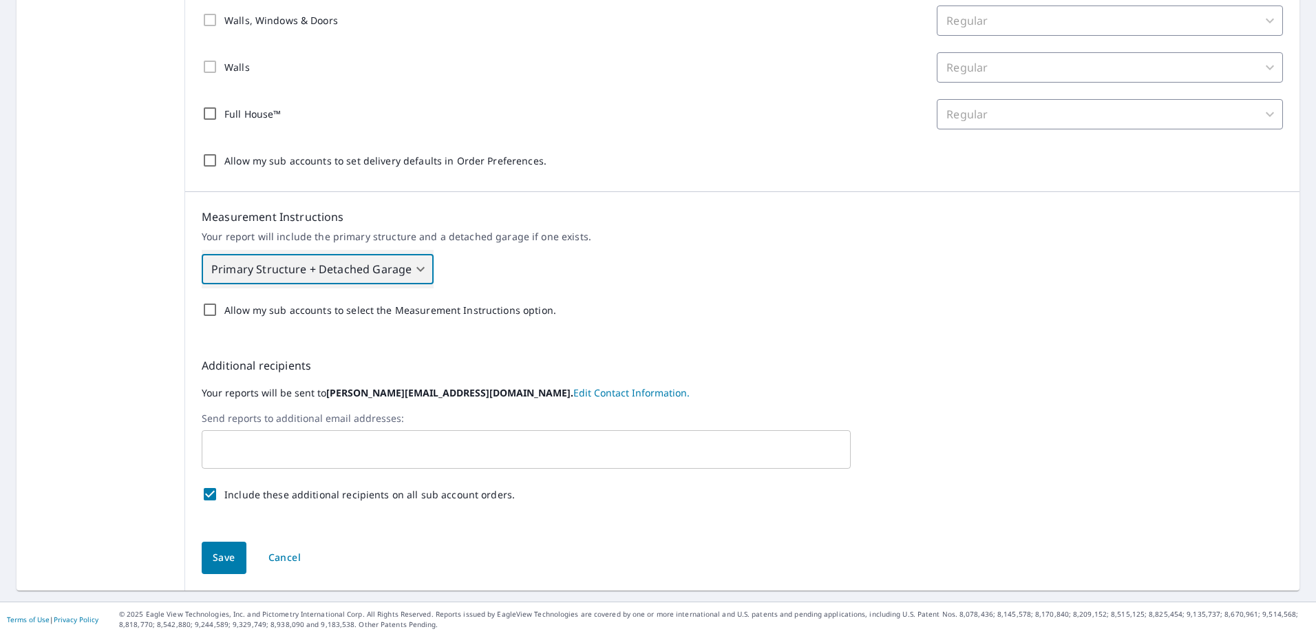
scroll to position [396, 0]
click at [222, 544] on button "Save" at bounding box center [224, 557] width 45 height 32
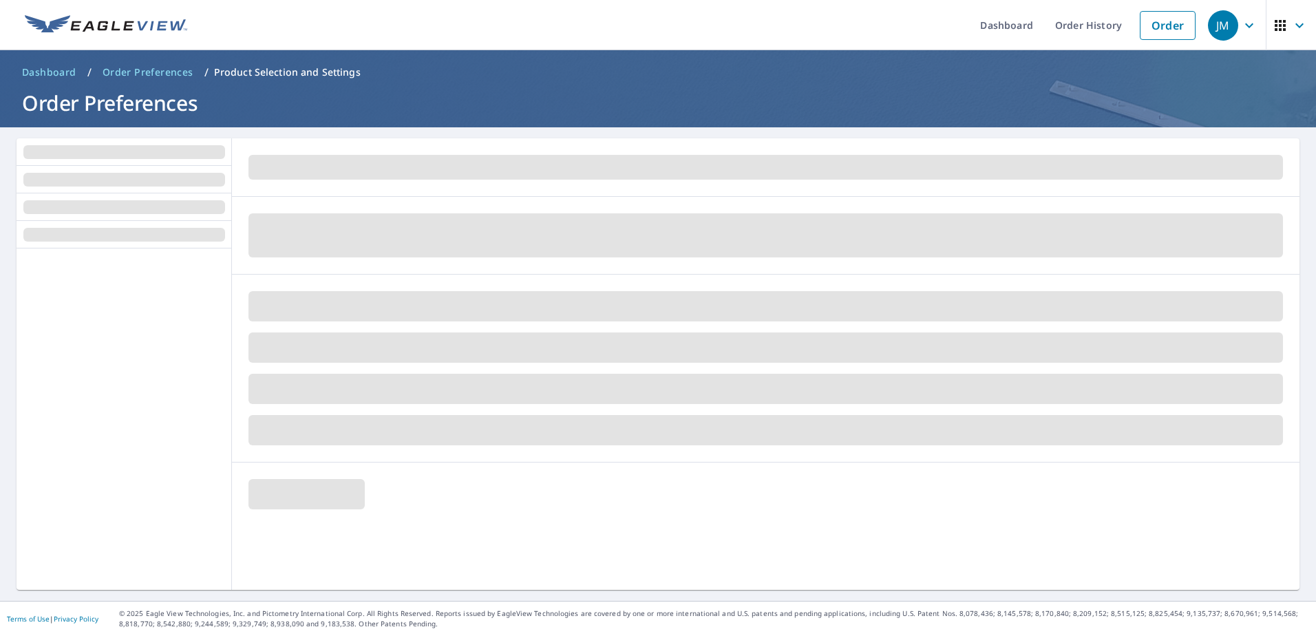
scroll to position [0, 0]
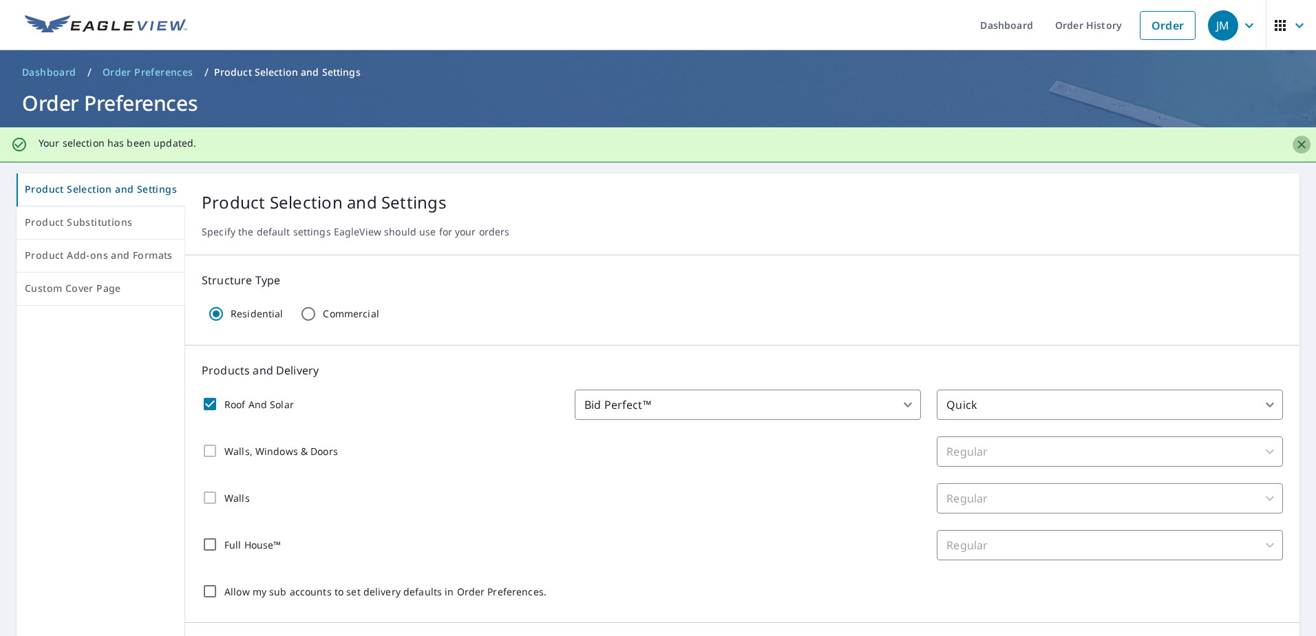
click at [1294, 145] on icon "Close" at bounding box center [1301, 145] width 14 height 14
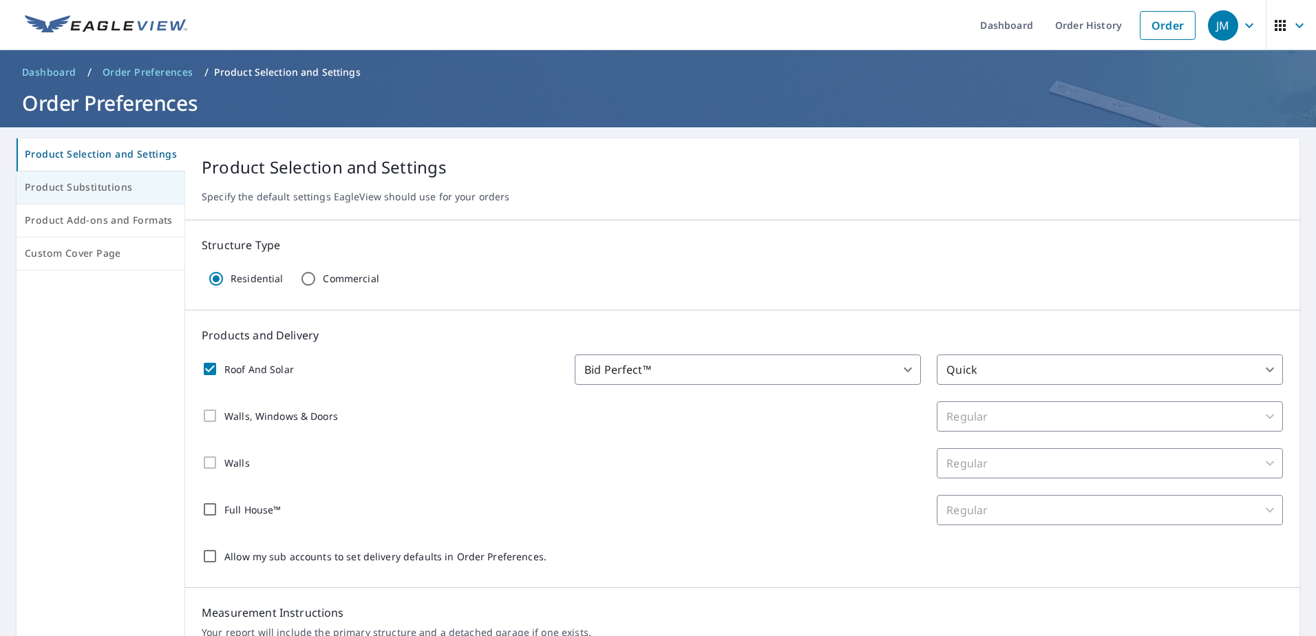
click at [87, 182] on span "Product Substitutions" at bounding box center [100, 187] width 151 height 17
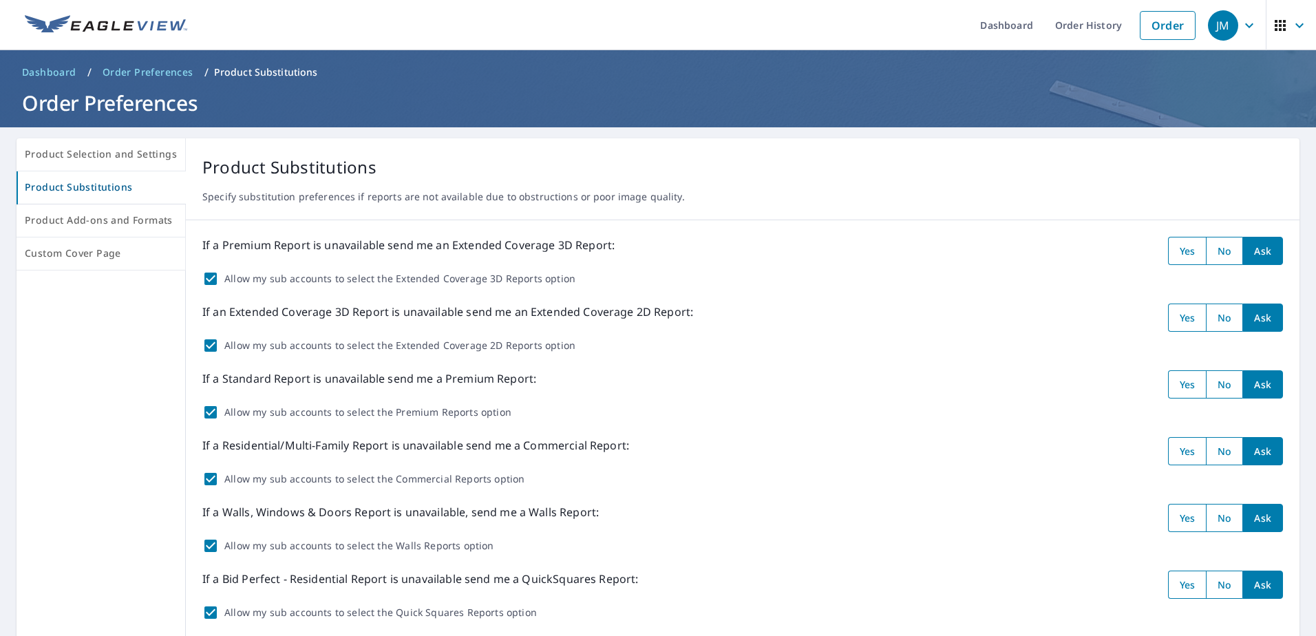
click at [215, 278] on input "Allow my sub accounts to select the Extended Coverage 3D Reports option" at bounding box center [210, 278] width 17 height 17
checkbox input "false"
click at [208, 345] on input "Allow my sub accounts to select the Extended Coverage 2D Reports option" at bounding box center [210, 345] width 17 height 17
checkbox input "false"
click at [207, 410] on input "Allow my sub accounts to select the Premium Reports option" at bounding box center [210, 412] width 17 height 17
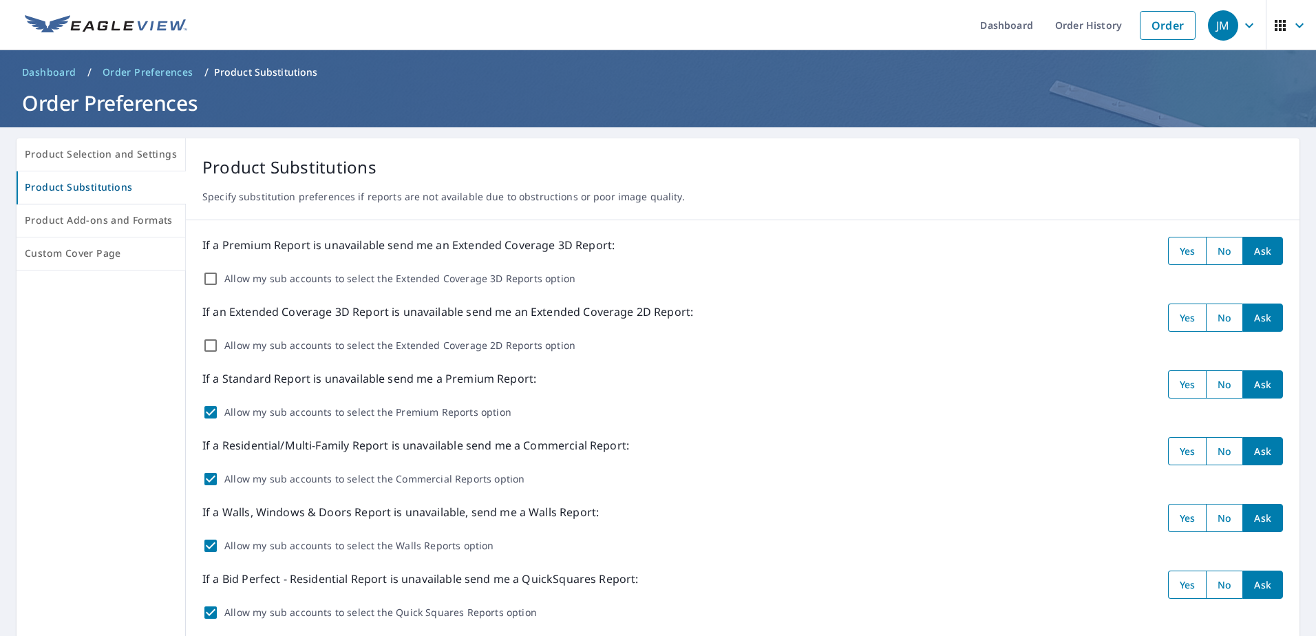
checkbox input "false"
click at [208, 471] on input "Allow my sub accounts to select the Commercial Reports option" at bounding box center [210, 479] width 17 height 17
checkbox input "false"
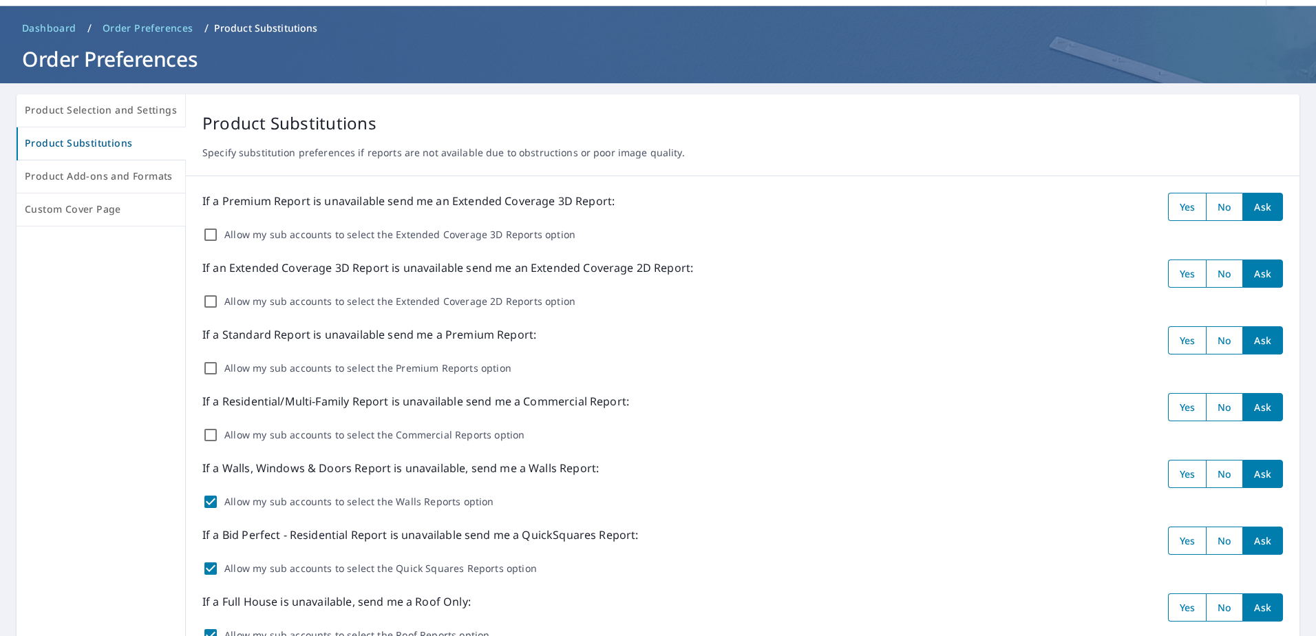
scroll to position [69, 0]
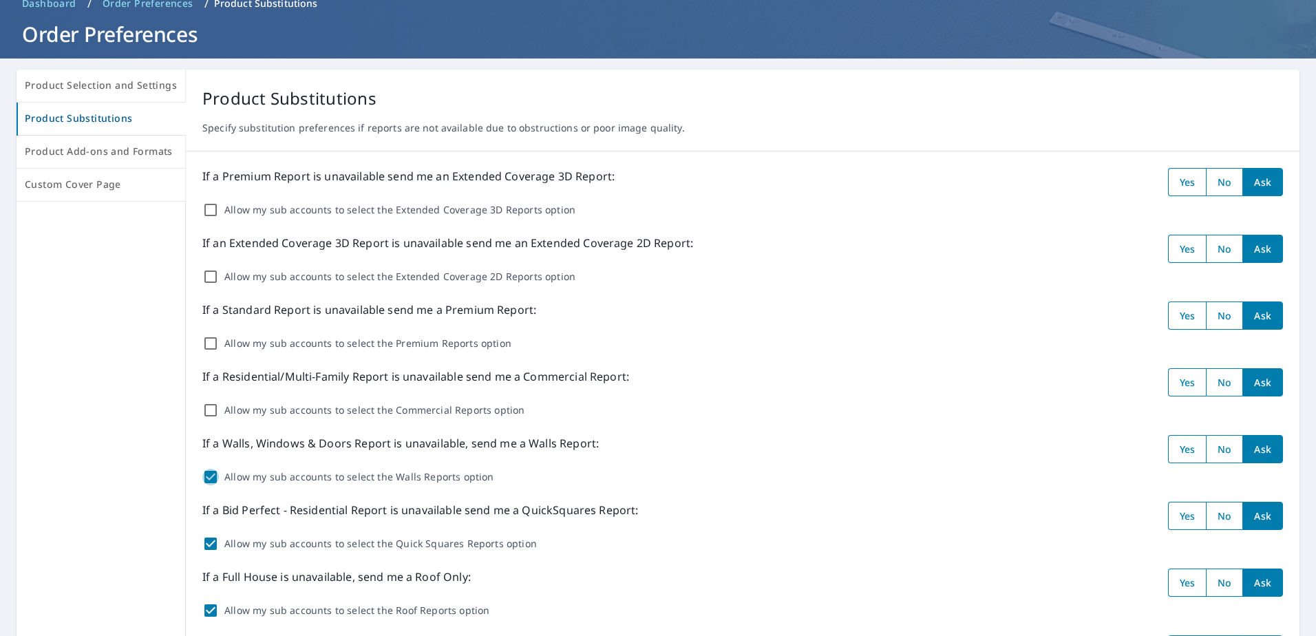
click at [204, 478] on input "Allow my sub accounts to select the Walls Reports option" at bounding box center [210, 477] width 17 height 17
checkbox input "false"
click at [211, 539] on input "Allow my sub accounts to select the Quick Squares Reports option" at bounding box center [210, 543] width 17 height 17
checkbox input "false"
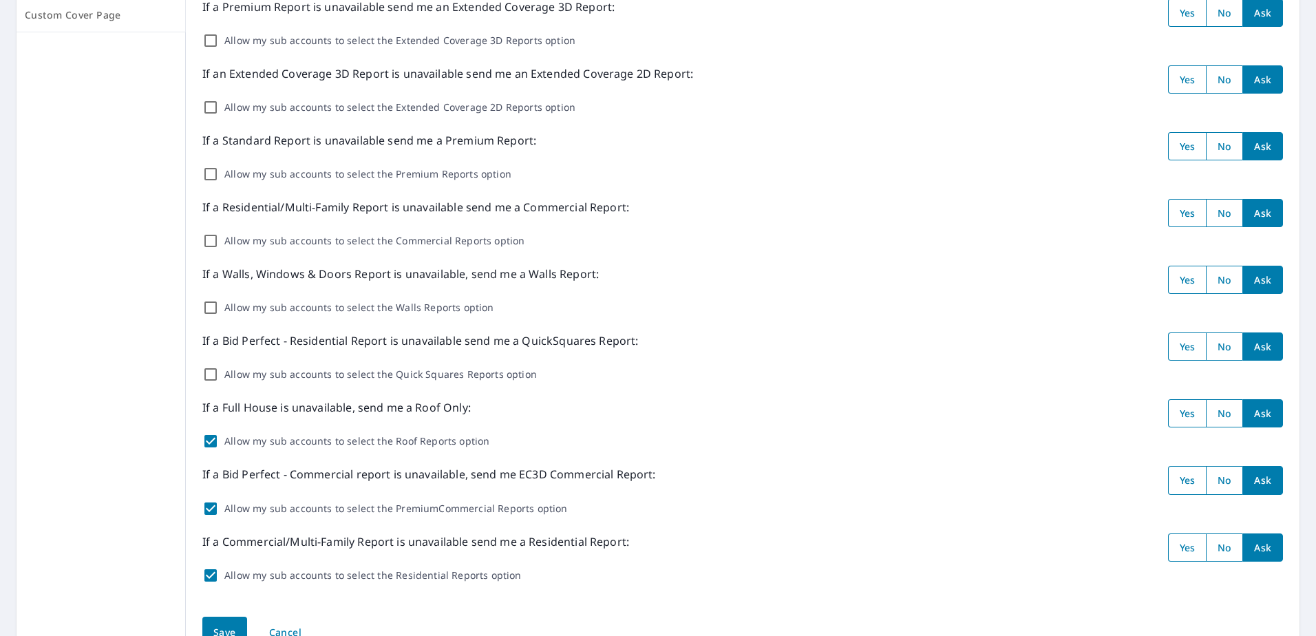
scroll to position [275, 0]
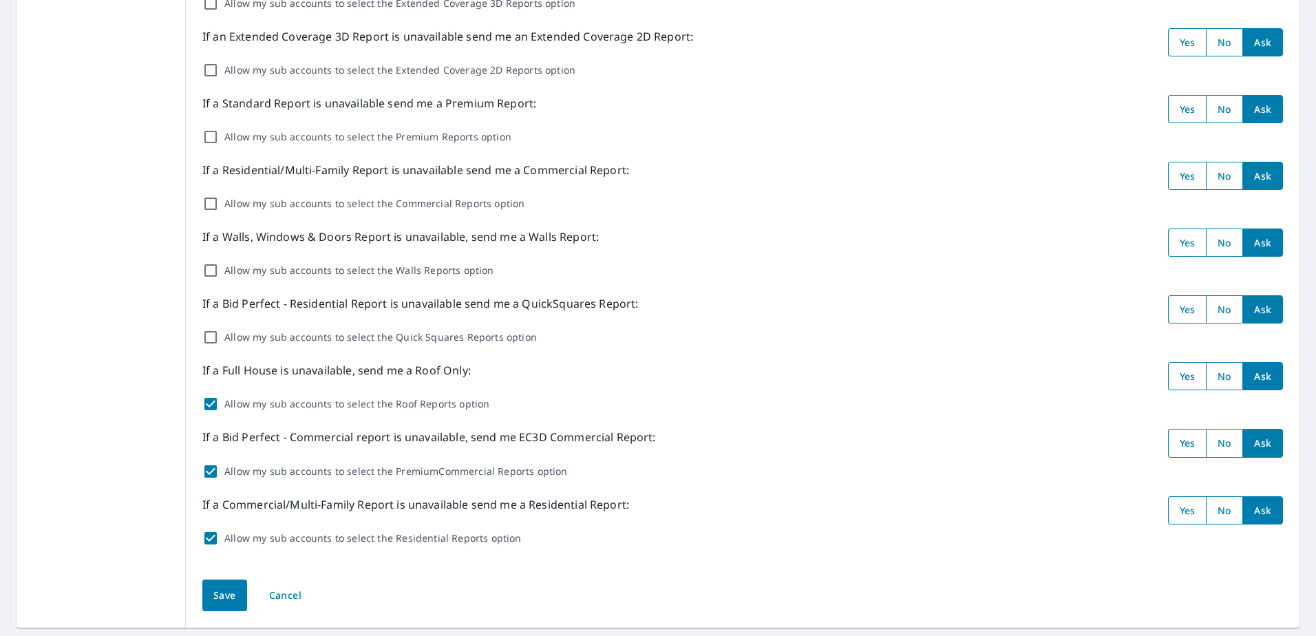
click at [213, 403] on input "Allow my sub accounts to select the Roof Reports option" at bounding box center [210, 404] width 17 height 17
checkbox input "false"
click at [213, 469] on input "Allow my sub accounts to select the PremiumCommercial Reports option" at bounding box center [210, 471] width 17 height 17
checkbox input "false"
click at [207, 533] on input "Allow my sub accounts to select the Residential Reports option" at bounding box center [210, 538] width 17 height 17
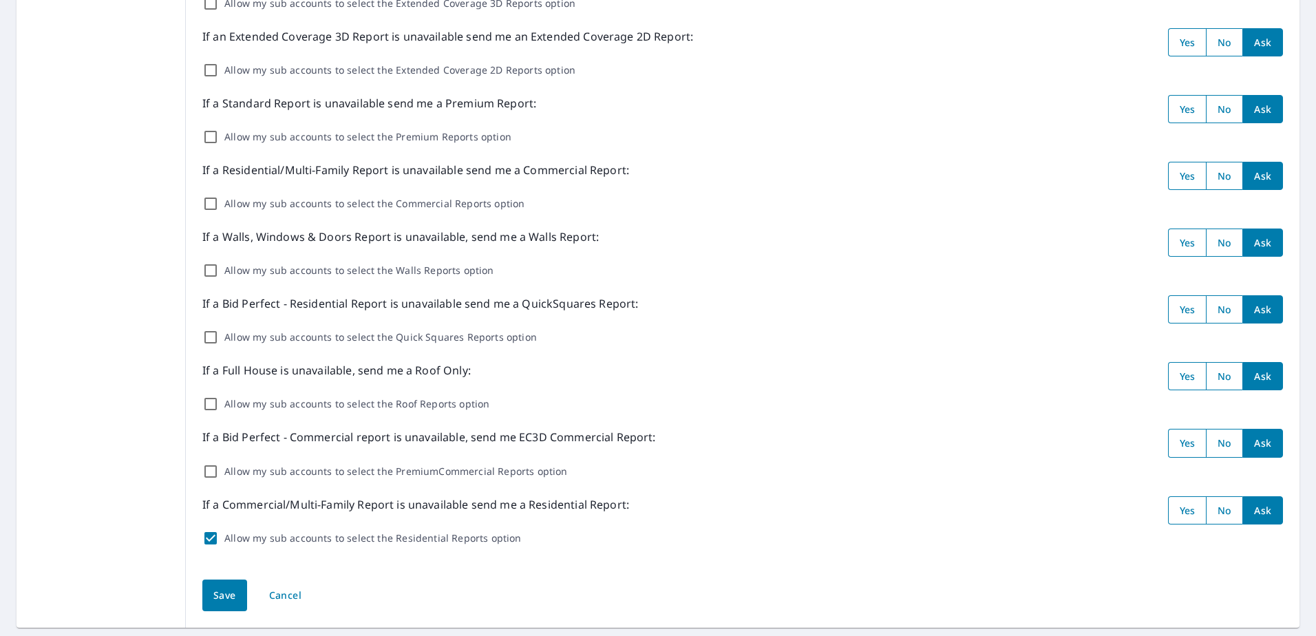
checkbox input "false"
click at [226, 583] on button "Save" at bounding box center [224, 595] width 45 height 32
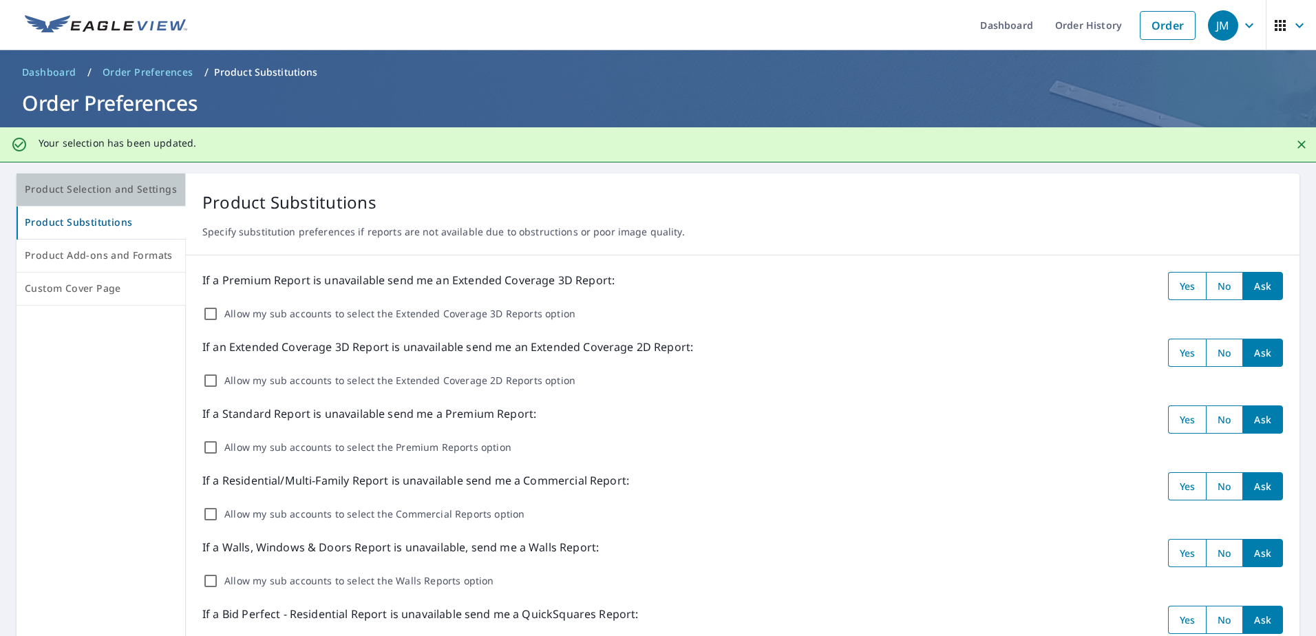
click at [103, 191] on span "Product Selection and Settings" at bounding box center [101, 189] width 152 height 17
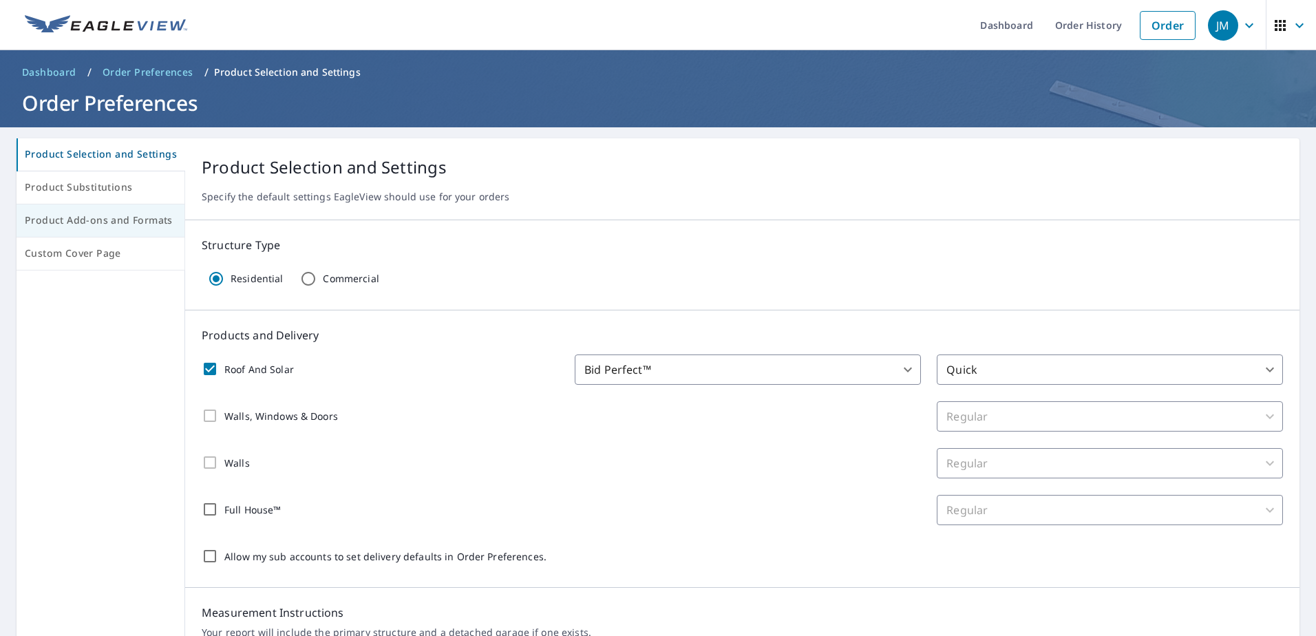
click at [85, 215] on span "Product Add-ons and Formats" at bounding box center [100, 220] width 151 height 17
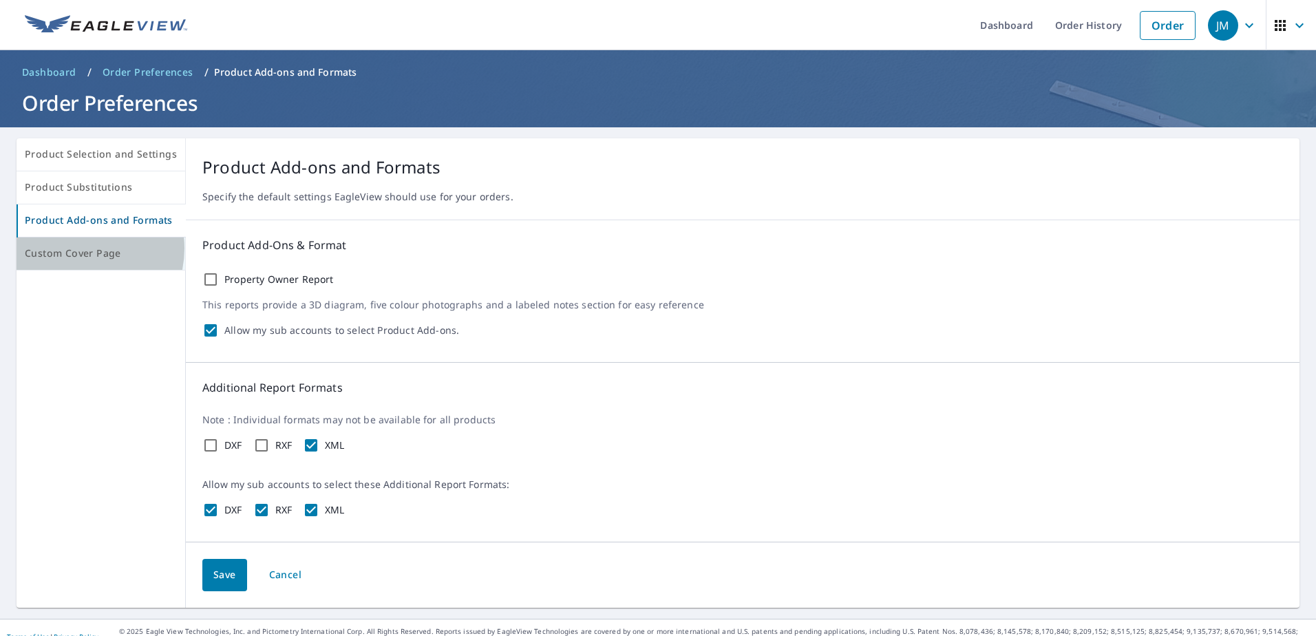
click at [76, 248] on span "Custom Cover Page" at bounding box center [101, 253] width 152 height 17
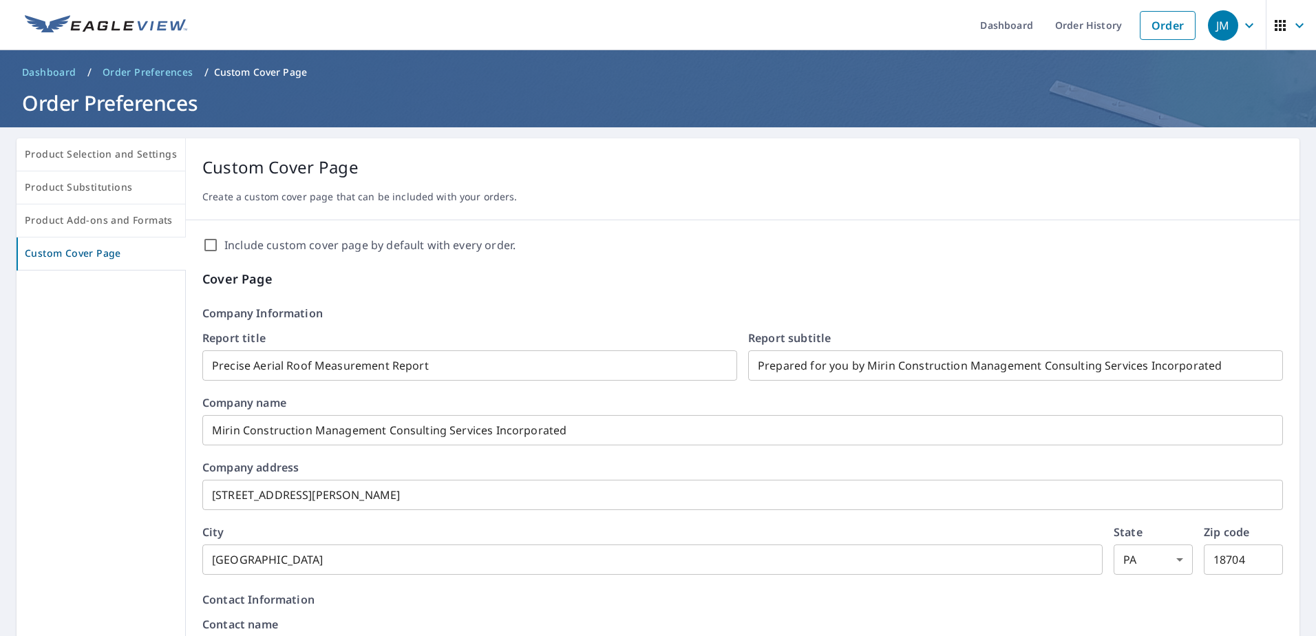
click at [209, 241] on input "Include custom cover page by default with every order." at bounding box center [210, 245] width 17 height 17
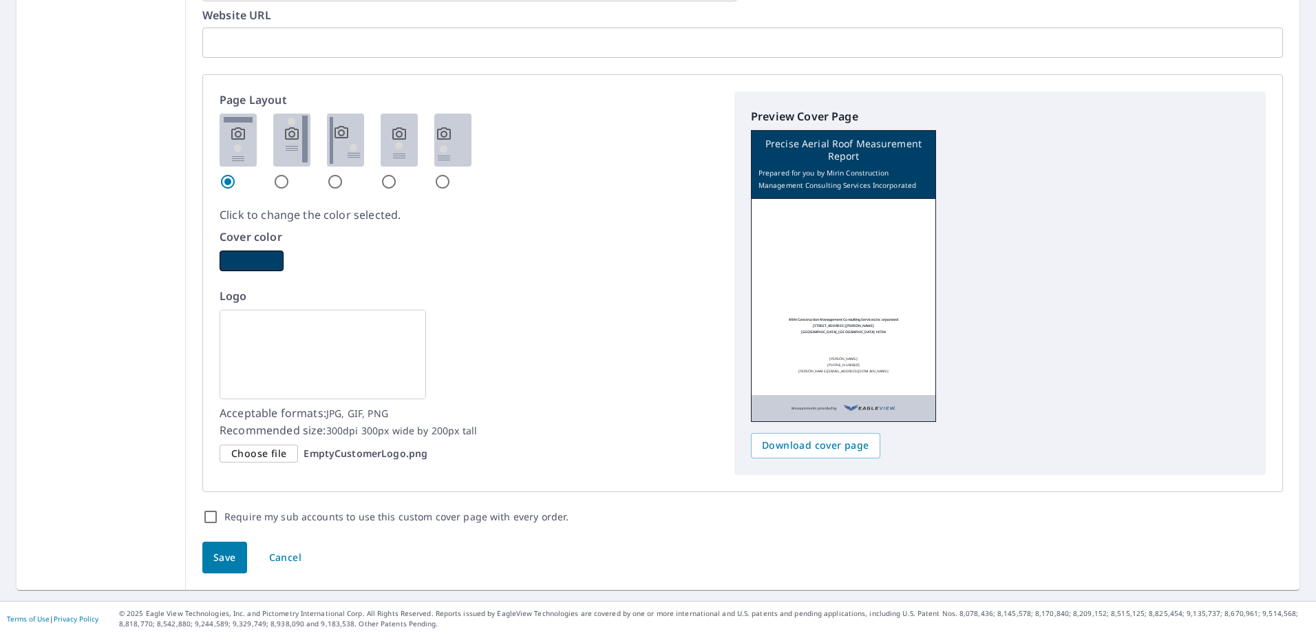
scroll to position [532, 0]
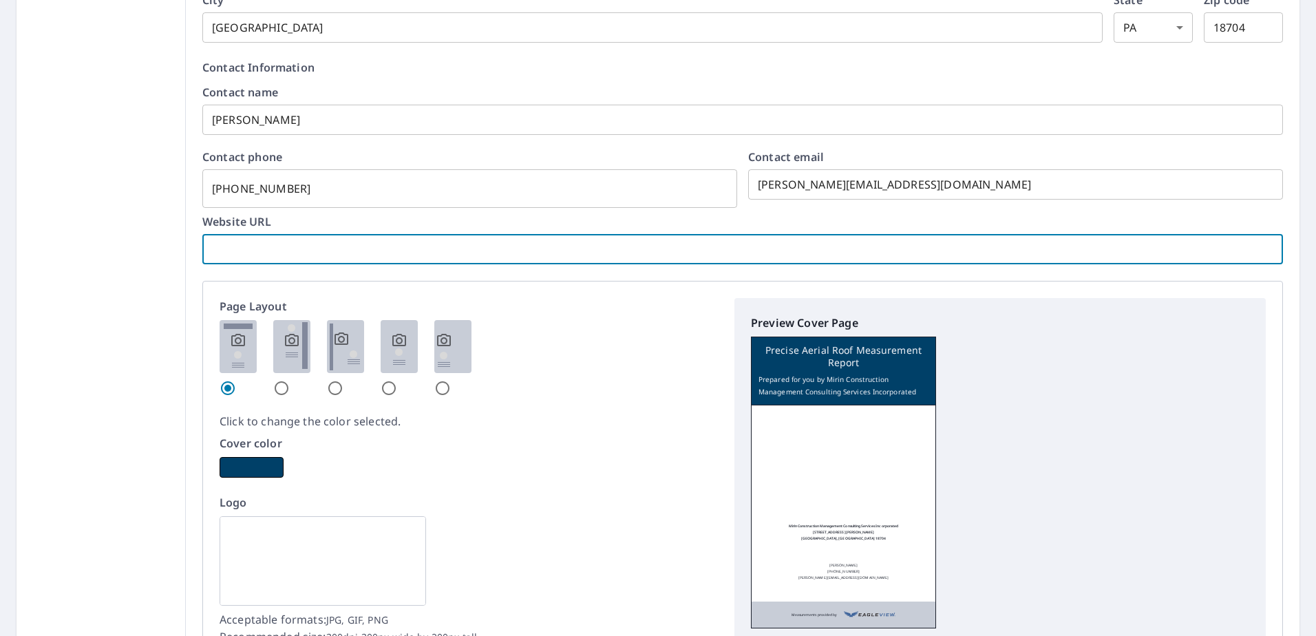
click at [230, 245] on input "text" at bounding box center [742, 249] width 1080 height 39
checkbox input "true"
type input "w"
checkbox input "true"
type input "ww"
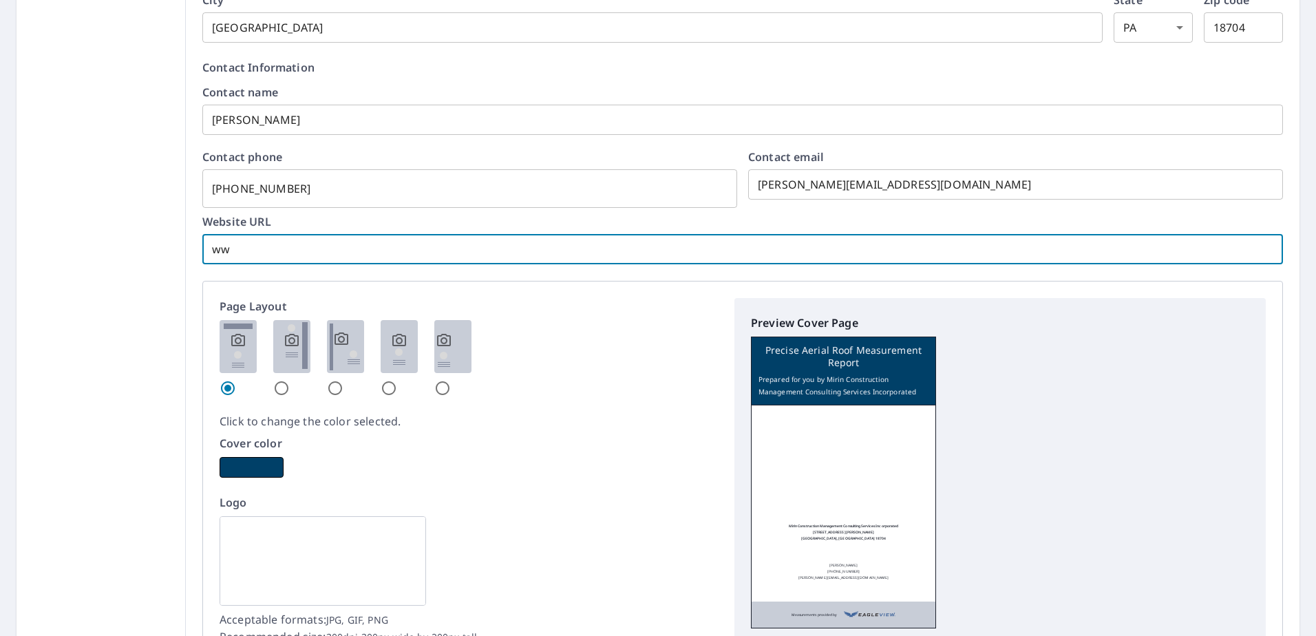
checkbox input "true"
type input "www"
checkbox input "true"
type input "www."
checkbox input "true"
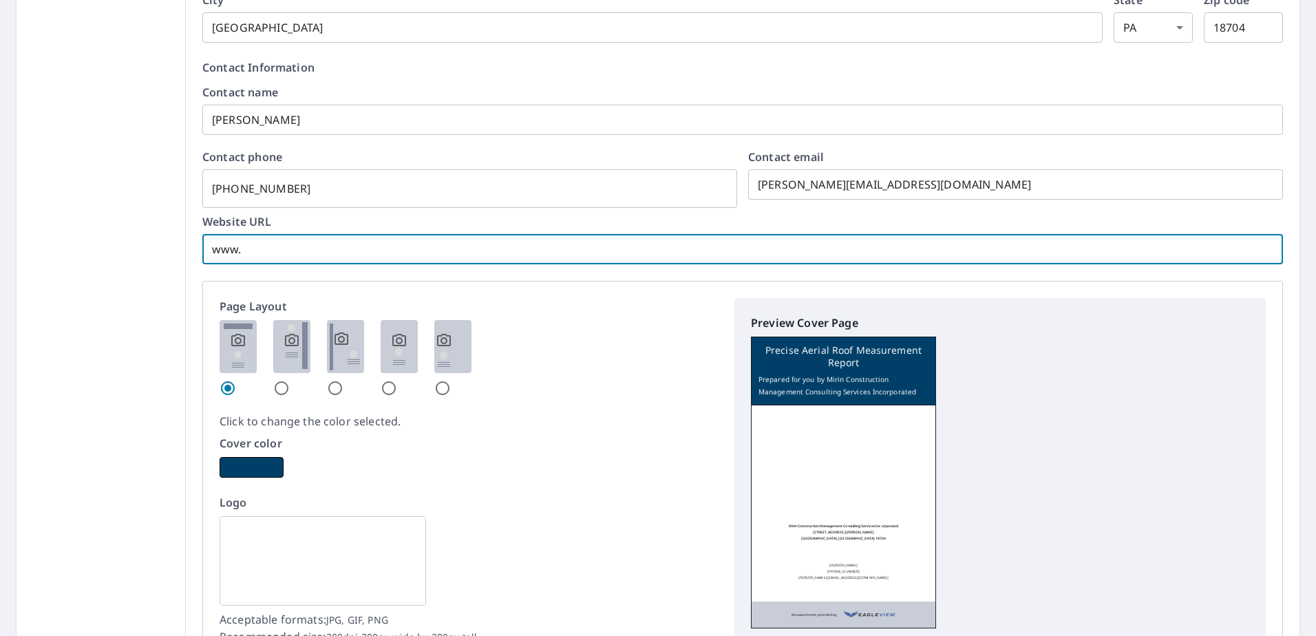
type input "www.m"
checkbox input "true"
type input "www.mi"
checkbox input "true"
type input "www.miri"
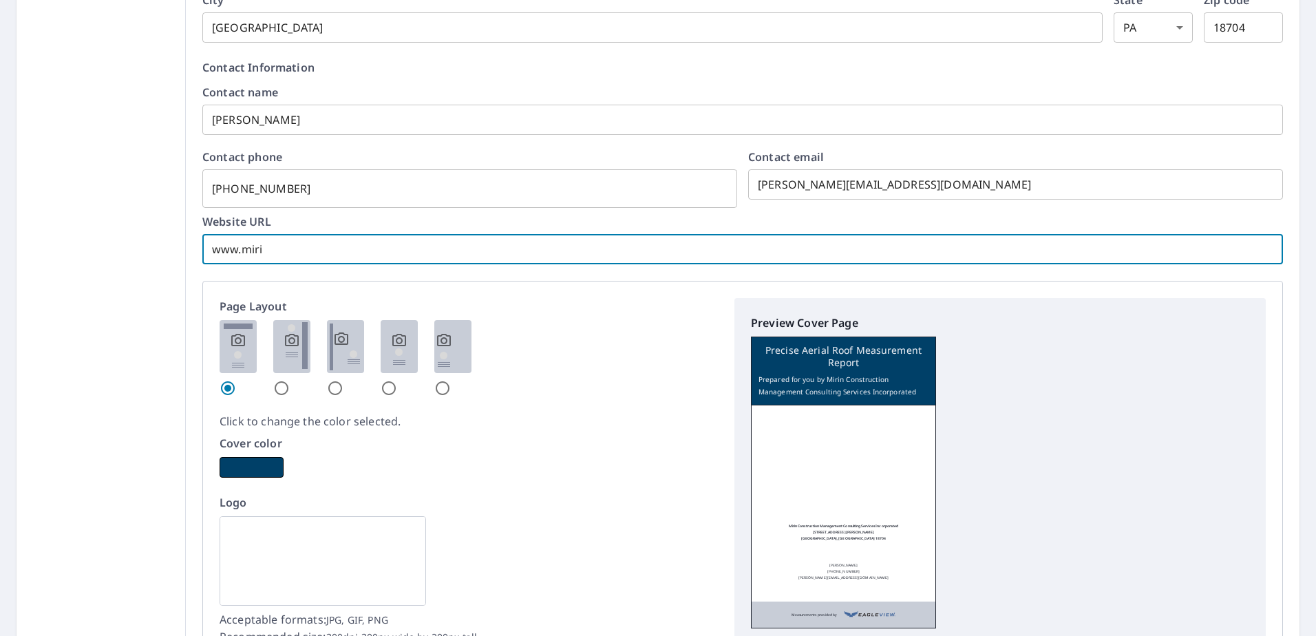
checkbox input "true"
type input "www.mirin"
checkbox input "true"
type input "www.mirinm"
checkbox input "true"
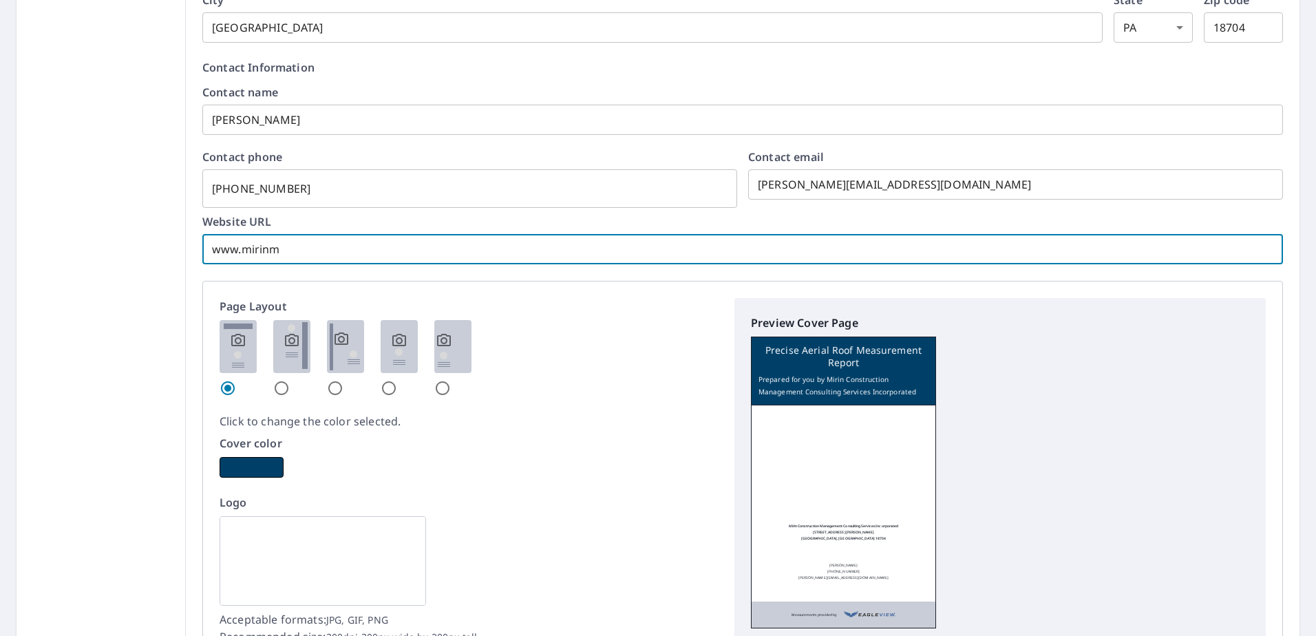
type input "www.mirinme"
checkbox input "true"
type input "www.mirinmet"
checkbox input "true"
type input "www.mirinmeta"
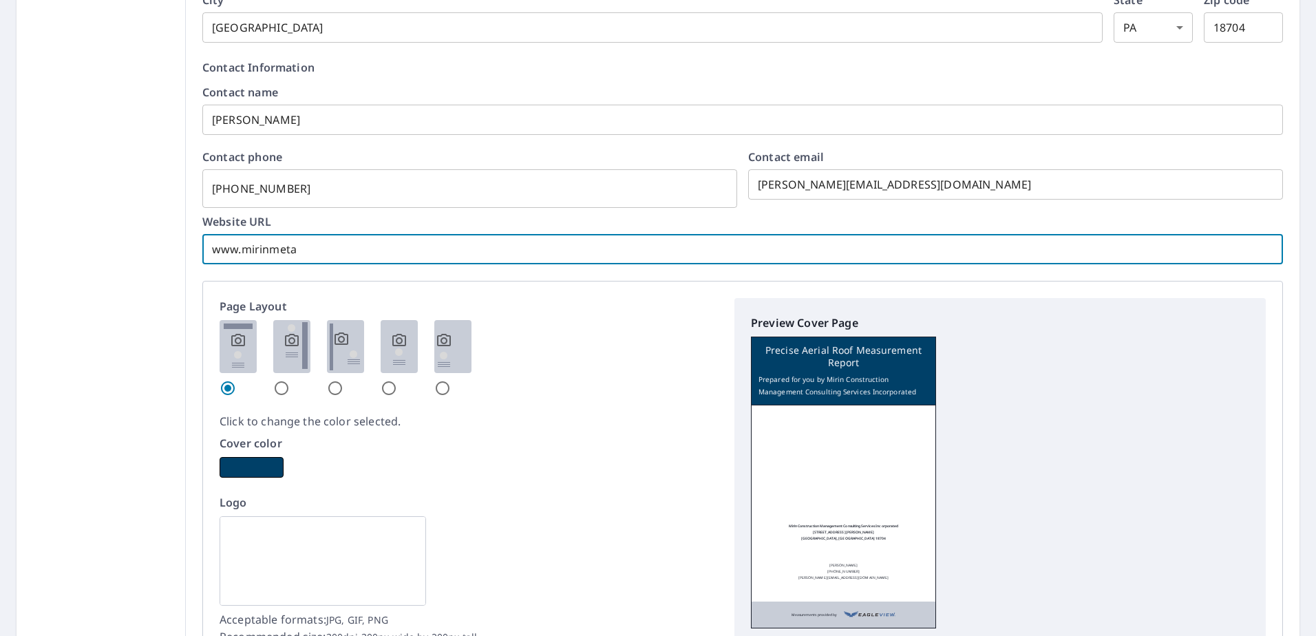
checkbox input "true"
type input "www.mirinmetal"
checkbox input "true"
type input "www.mirinmetalr"
checkbox input "true"
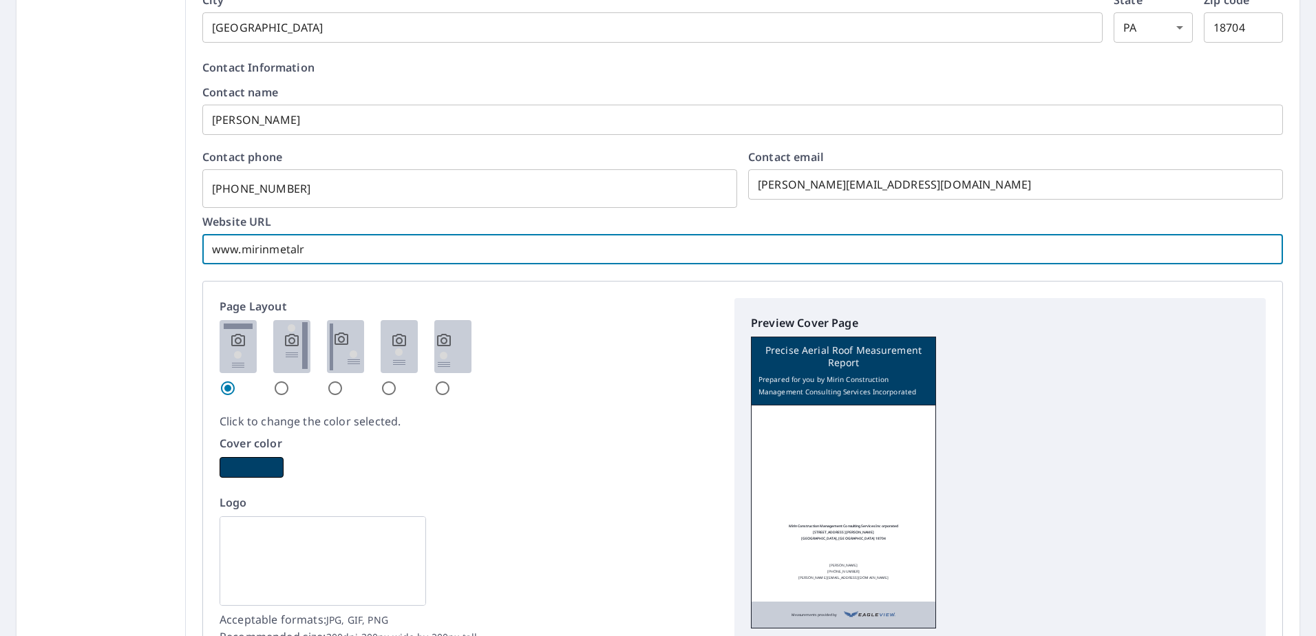
type input "www.mirinmetalro"
checkbox input "true"
type input "www.mirinmetalroo"
checkbox input "true"
type input "www.mirinmetalroof"
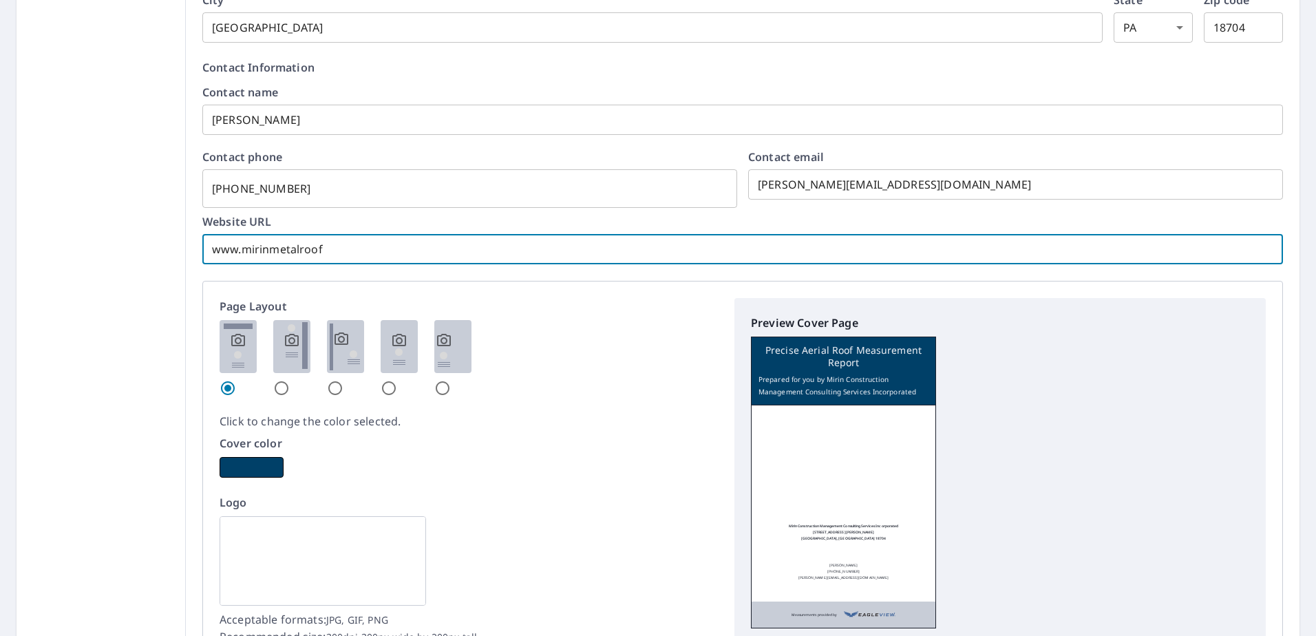
checkbox input "true"
type input "www.mirinmetalroofi"
checkbox input "true"
type input "www.mirinmetalroofin"
checkbox input "true"
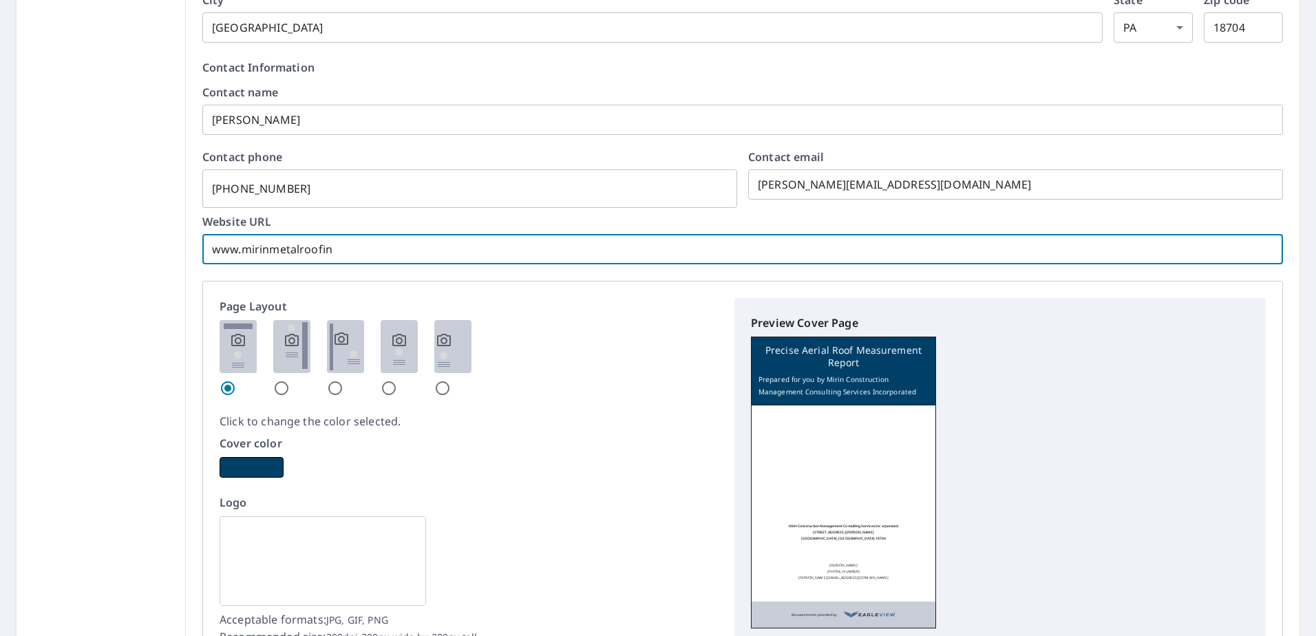
type input "www.mirinmetalroofing"
checkbox input "true"
type input "www.mirinmetalroofing."
checkbox input "true"
type input "www.mirinmetalroofing.c"
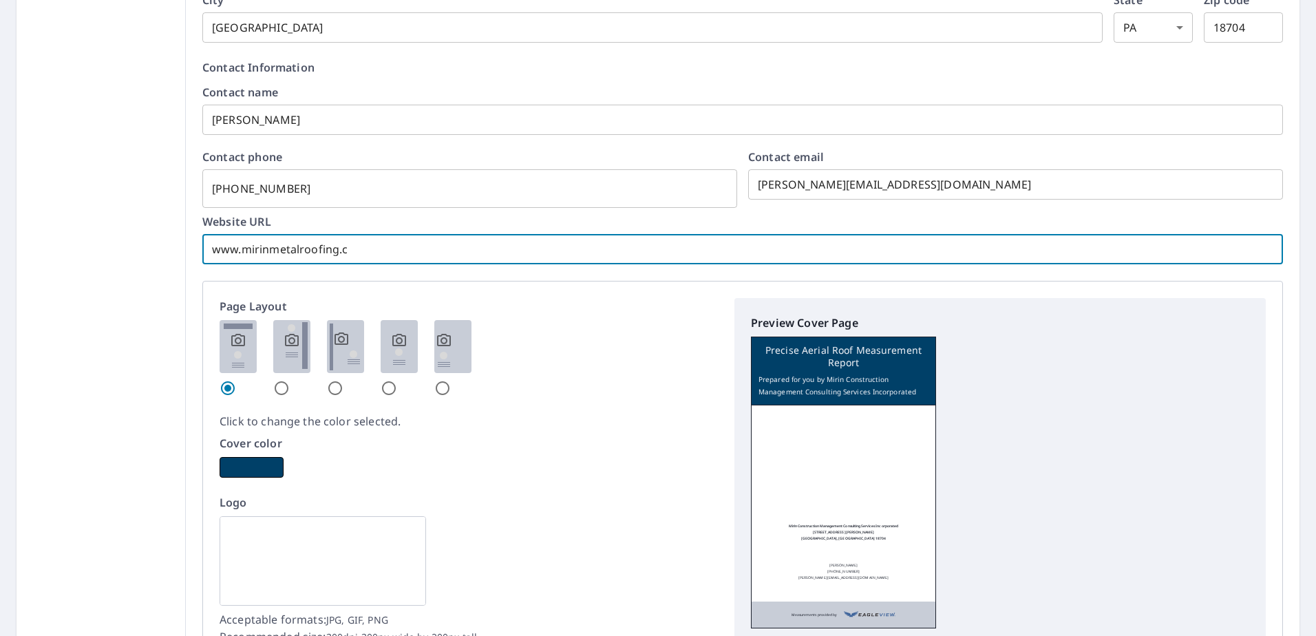
checkbox input "true"
type input "[DOMAIN_NAME]"
checkbox input "true"
type input "[DOMAIN_NAME]"
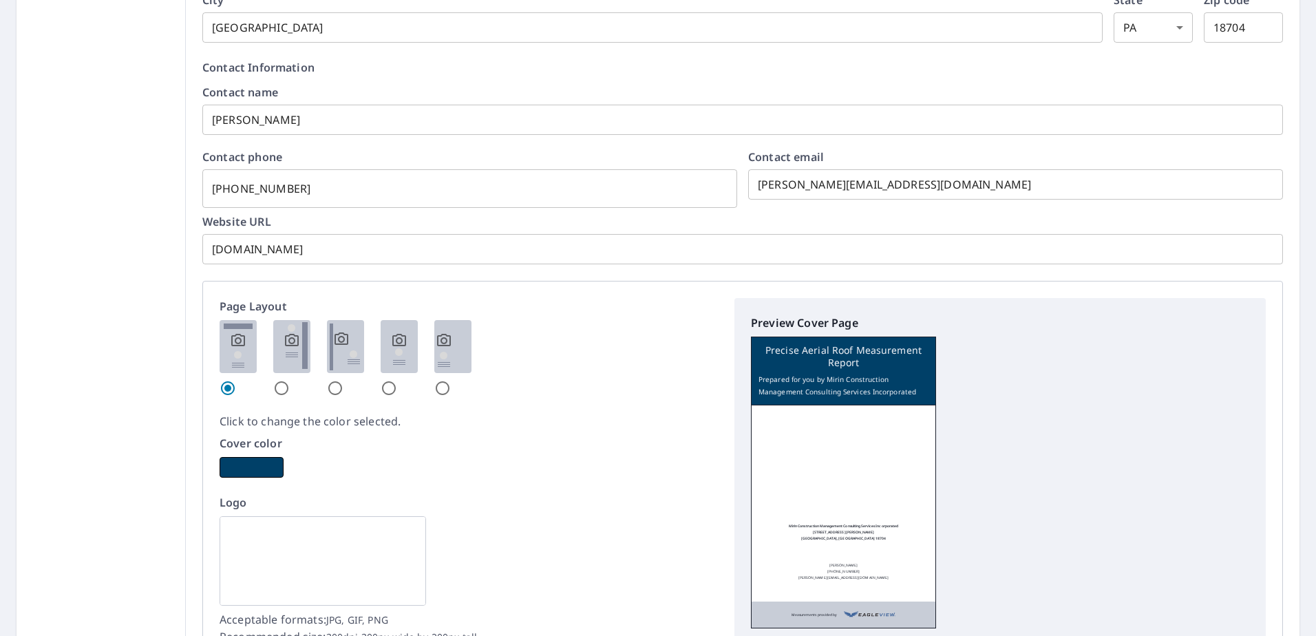
click at [568, 357] on div at bounding box center [469, 358] width 498 height 76
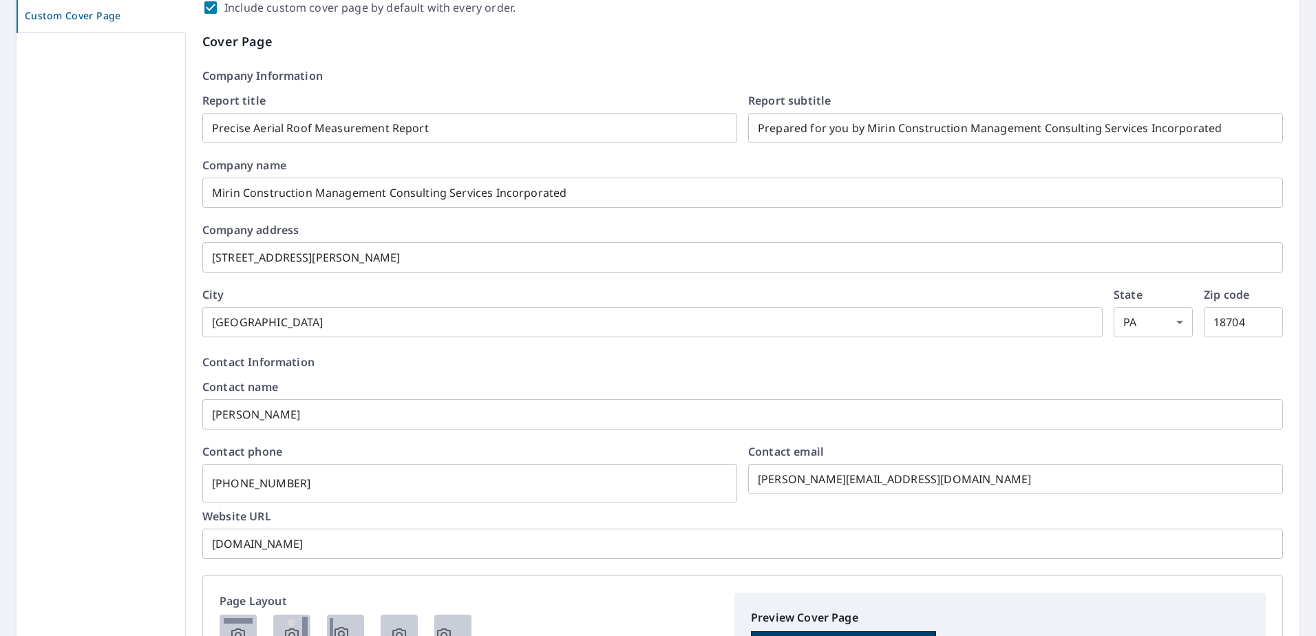
scroll to position [188, 0]
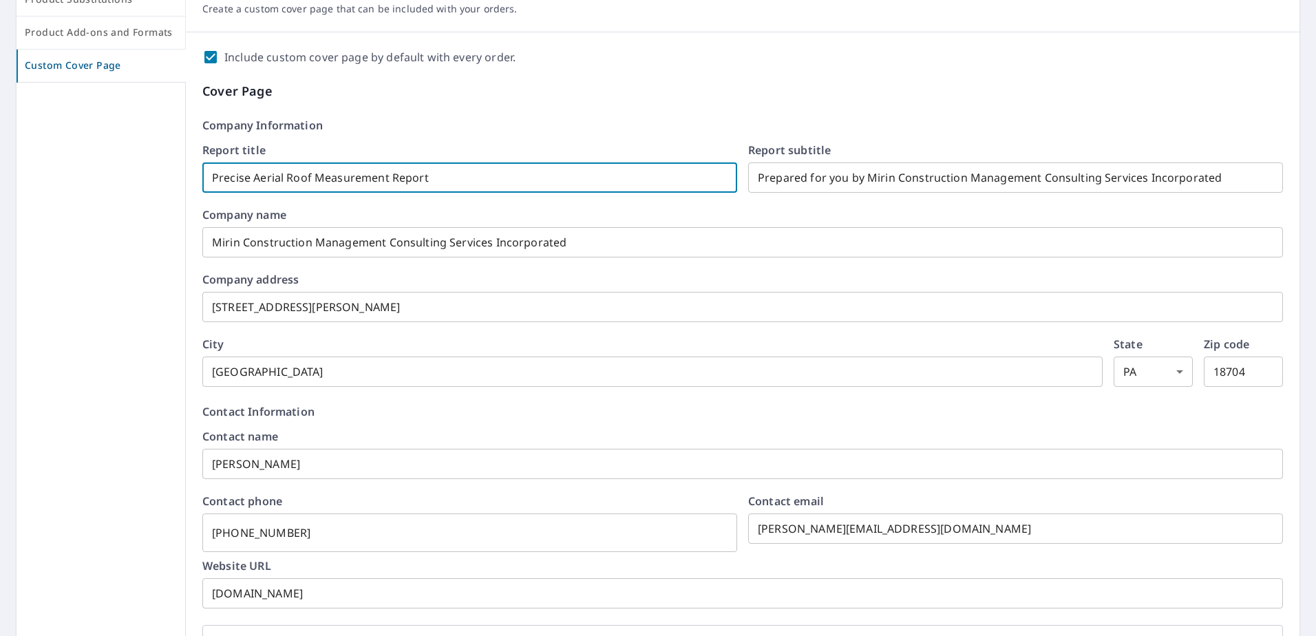
click at [509, 164] on input "Precise Aerial Roof Measurement Report" at bounding box center [469, 177] width 535 height 39
click at [606, 243] on input "Mirin Construction Management Consulting Services Incorporated" at bounding box center [742, 242] width 1080 height 39
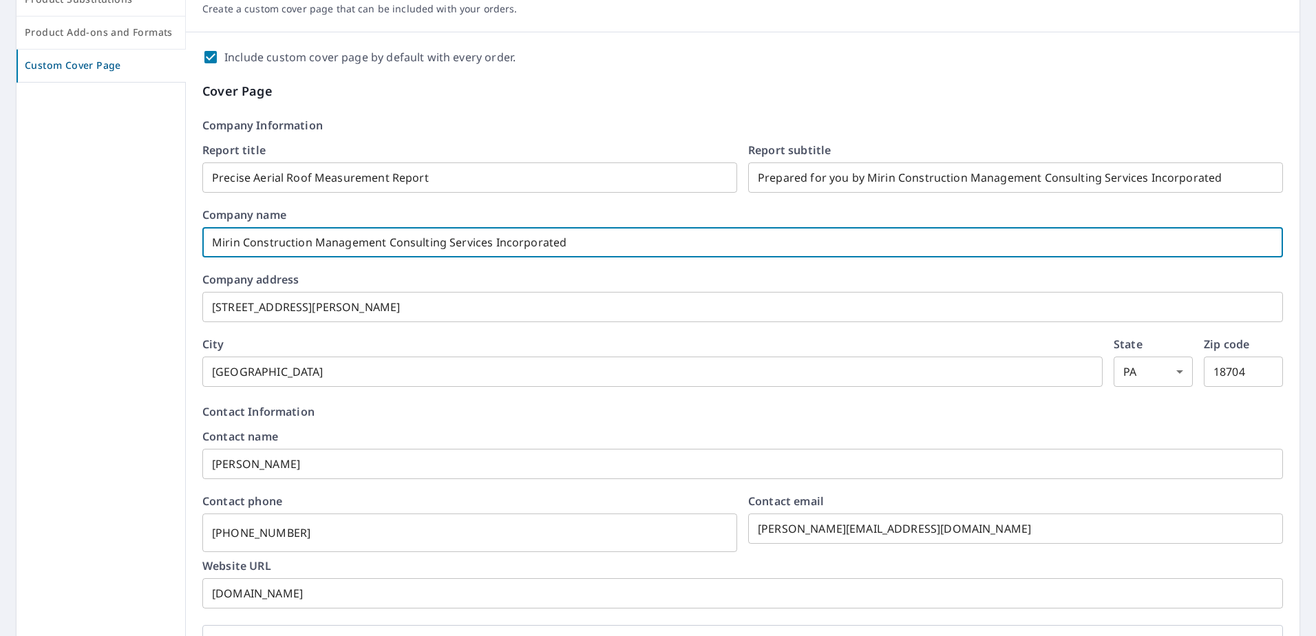
click at [588, 240] on input "Mirin Construction Management Consulting Services Incorporated" at bounding box center [742, 242] width 1080 height 39
click at [518, 338] on form "Report title Precise Aerial Roof Measurement Report ​ Report subtitle Prepared …" at bounding box center [742, 266] width 1080 height 242
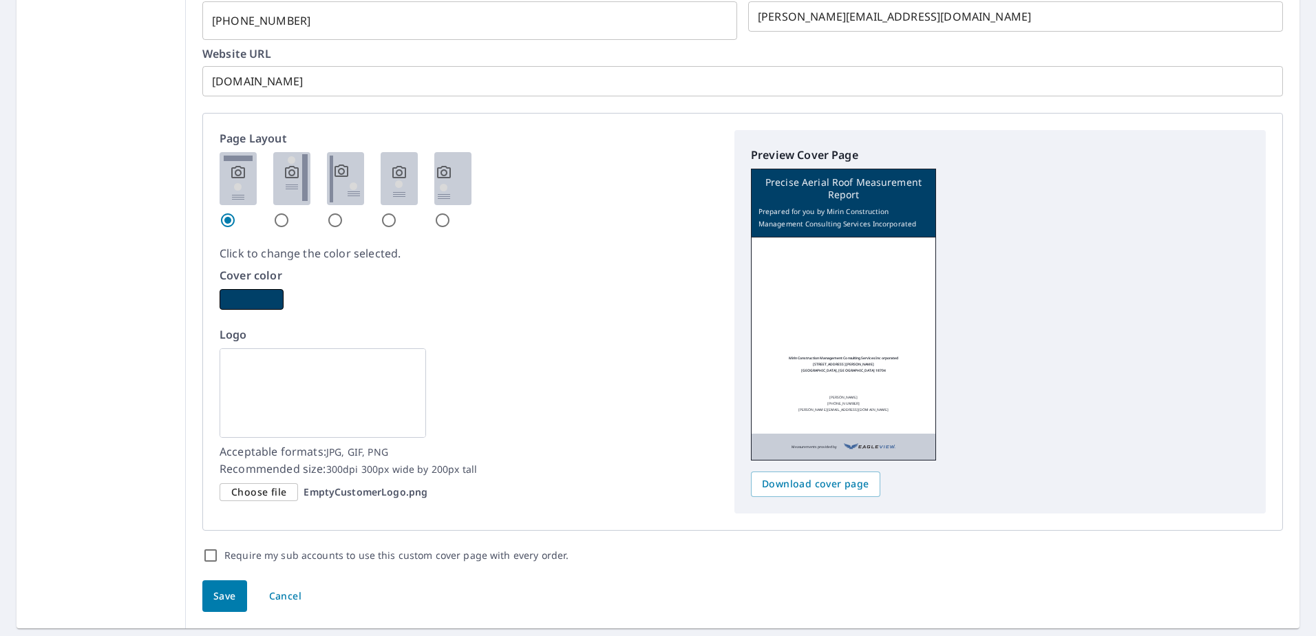
scroll to position [738, 0]
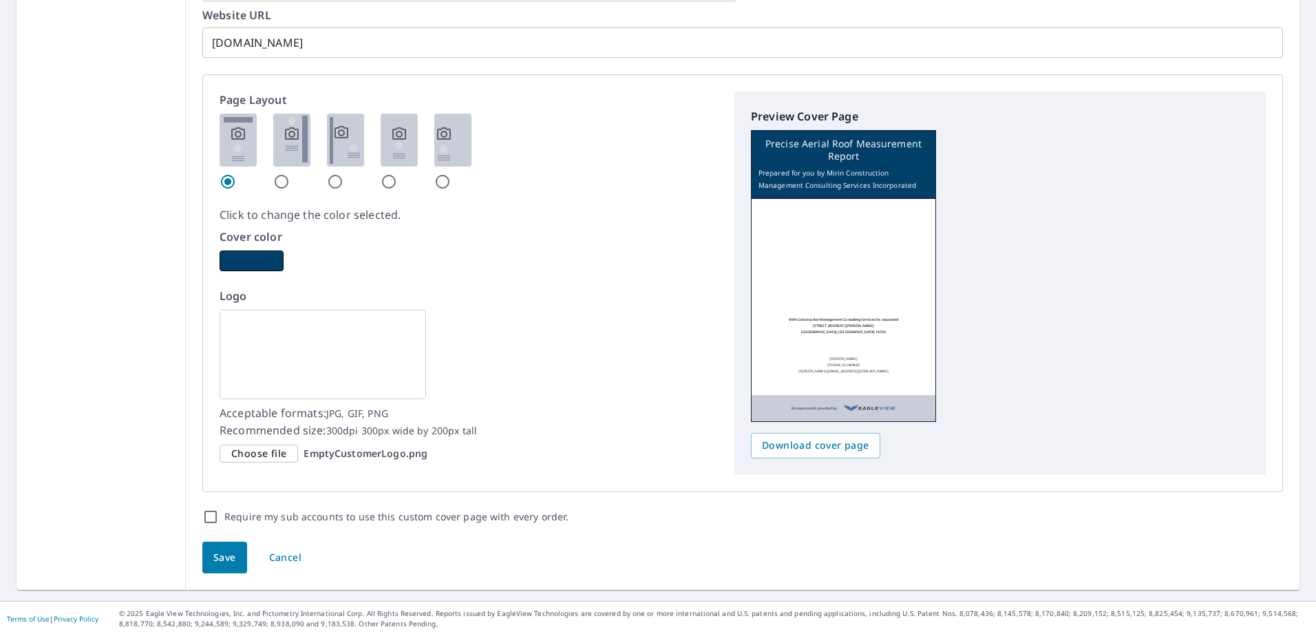
click at [254, 453] on span "Choose file" at bounding box center [258, 453] width 55 height 17
click at [0, 0] on input "Choose file EmptyCustomerLogo.png" at bounding box center [0, 0] width 0 height 0
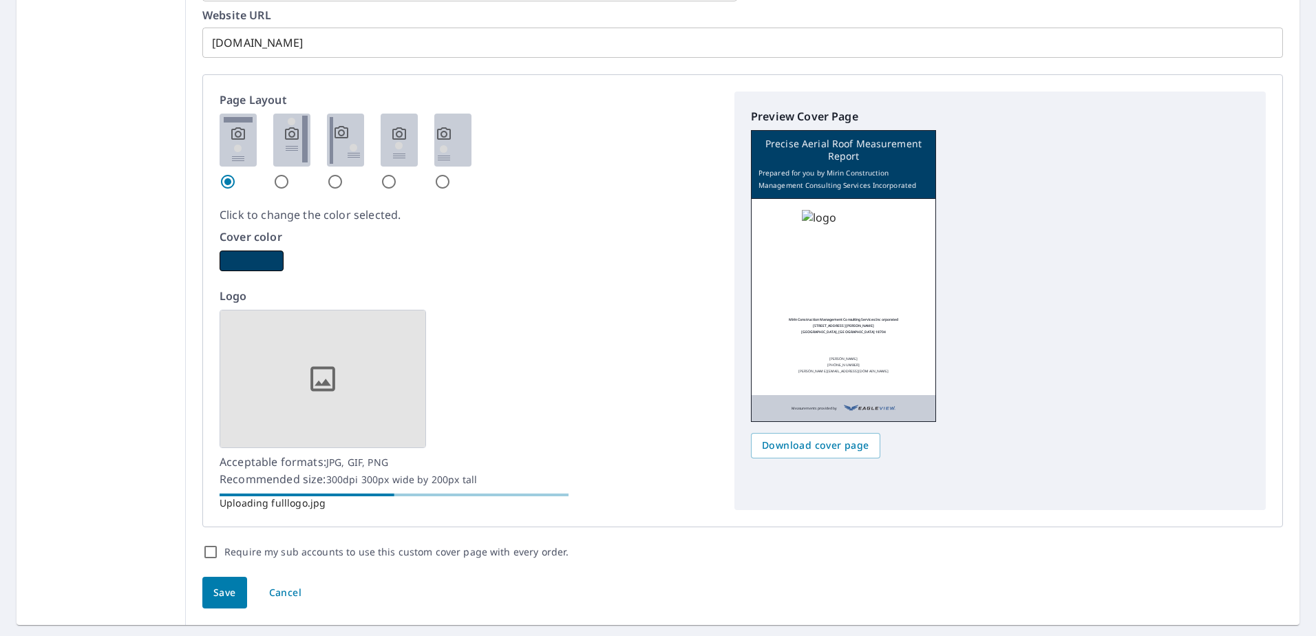
checkbox input "true"
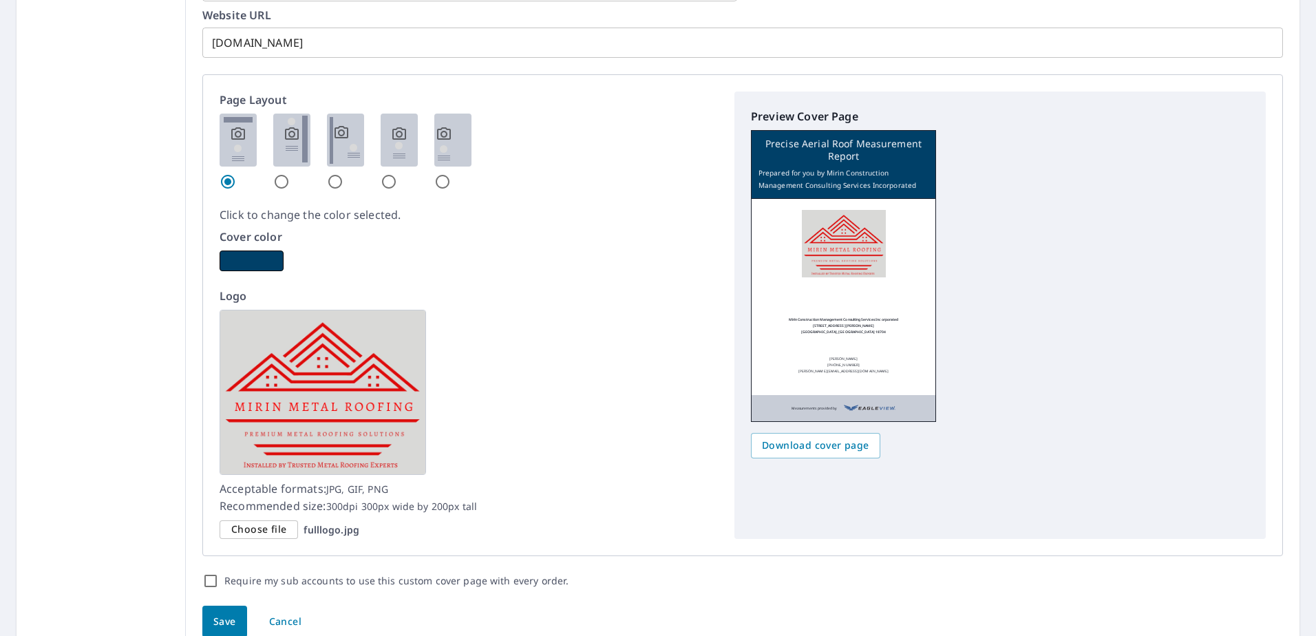
scroll to position [802, 0]
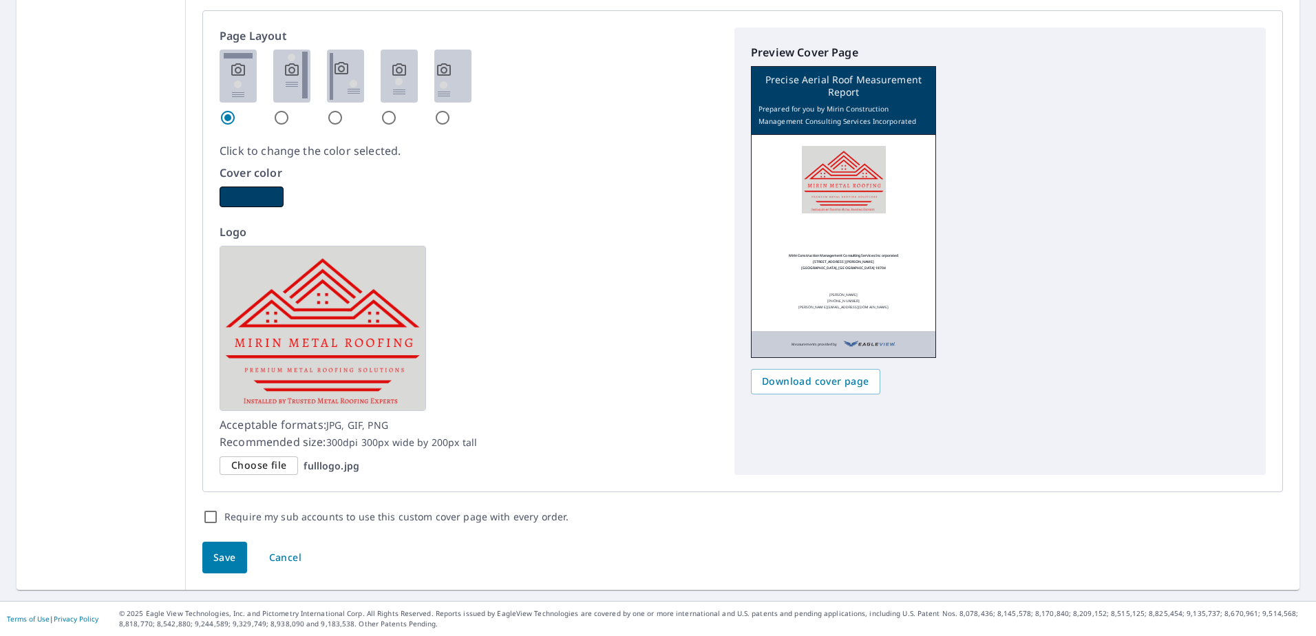
click at [277, 117] on input "radio" at bounding box center [281, 117] width 17 height 17
radio input "true"
checkbox input "true"
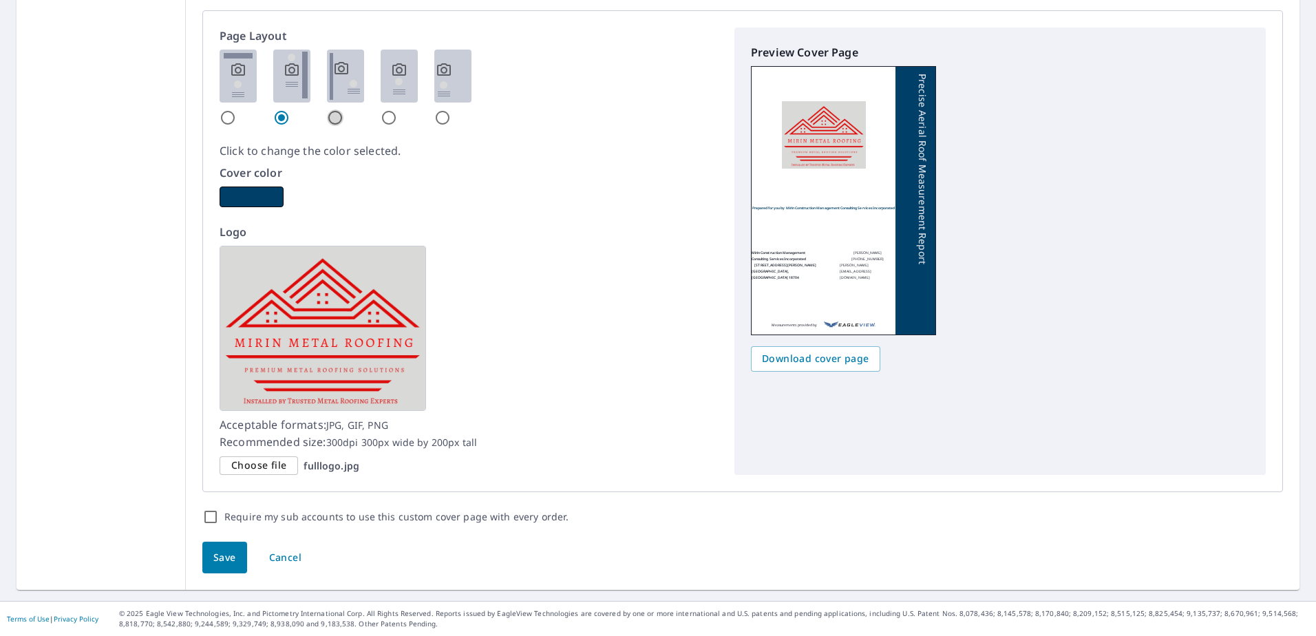
click at [334, 115] on input "radio" at bounding box center [335, 117] width 17 height 17
radio input "true"
checkbox input "true"
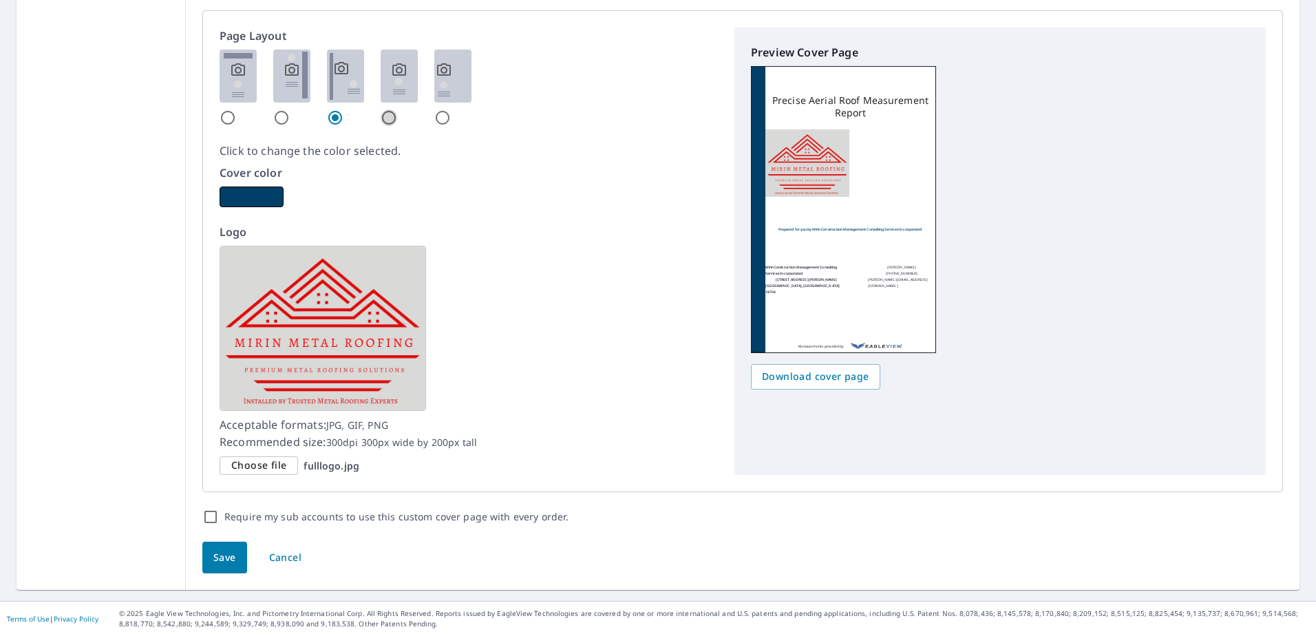
click at [386, 117] on input "radio" at bounding box center [389, 117] width 17 height 17
radio input "true"
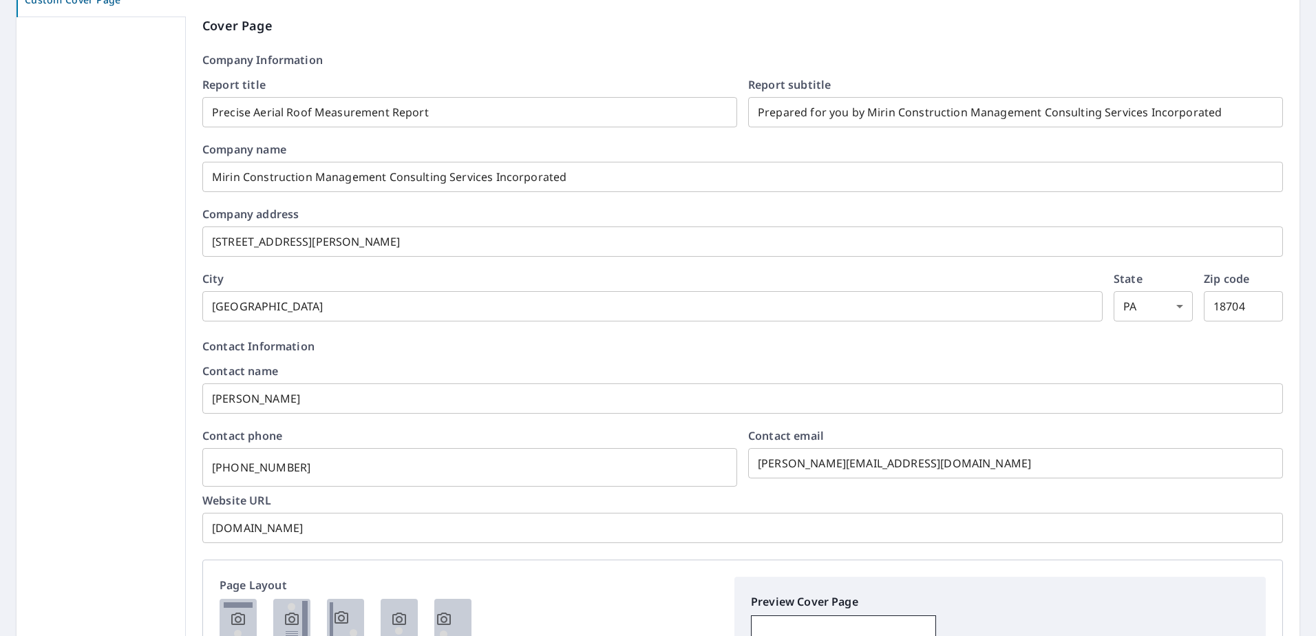
scroll to position [252, 0]
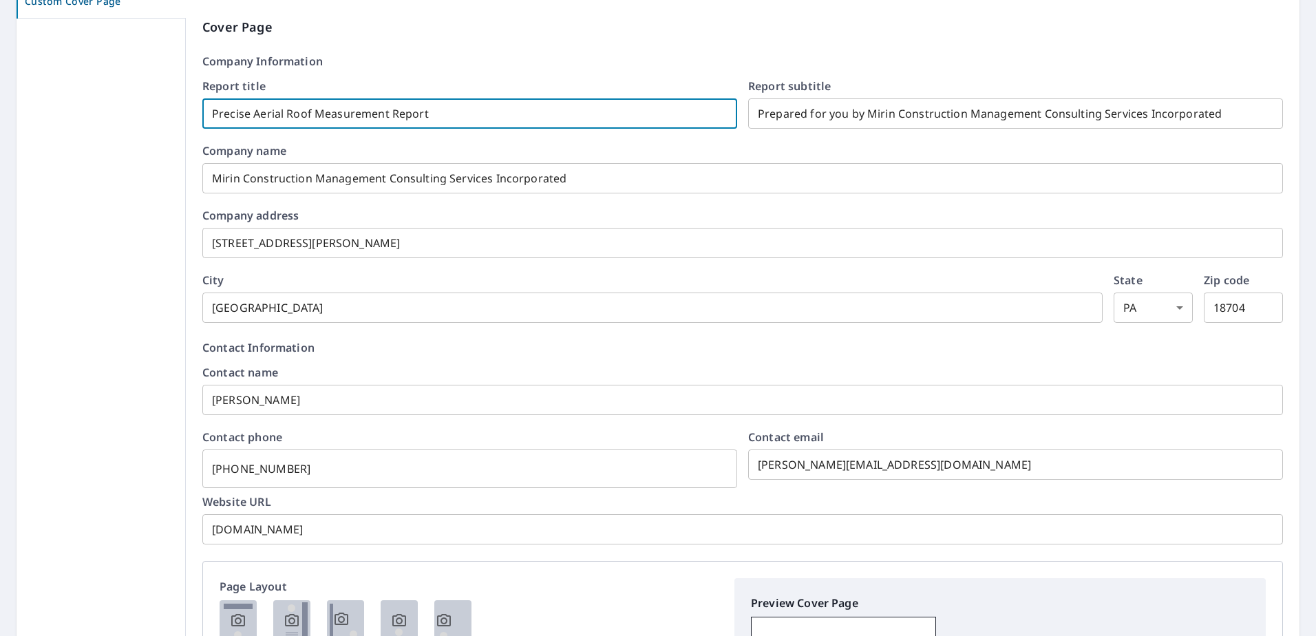
drag, startPoint x: 440, startPoint y: 111, endPoint x: 182, endPoint y: 103, distance: 258.2
click at [182, 103] on div "Product Selection and Settings Product Substitutions Product Add-ons and Format…" at bounding box center [658, 513] width 1283 height 1254
click at [245, 112] on input "Precise Aerial Roof Measurement Report" at bounding box center [469, 113] width 535 height 39
drag, startPoint x: 247, startPoint y: 114, endPoint x: 203, endPoint y: 115, distance: 44.0
click at [203, 115] on input "Precise Aerial Roof Measurement Report" at bounding box center [469, 113] width 535 height 39
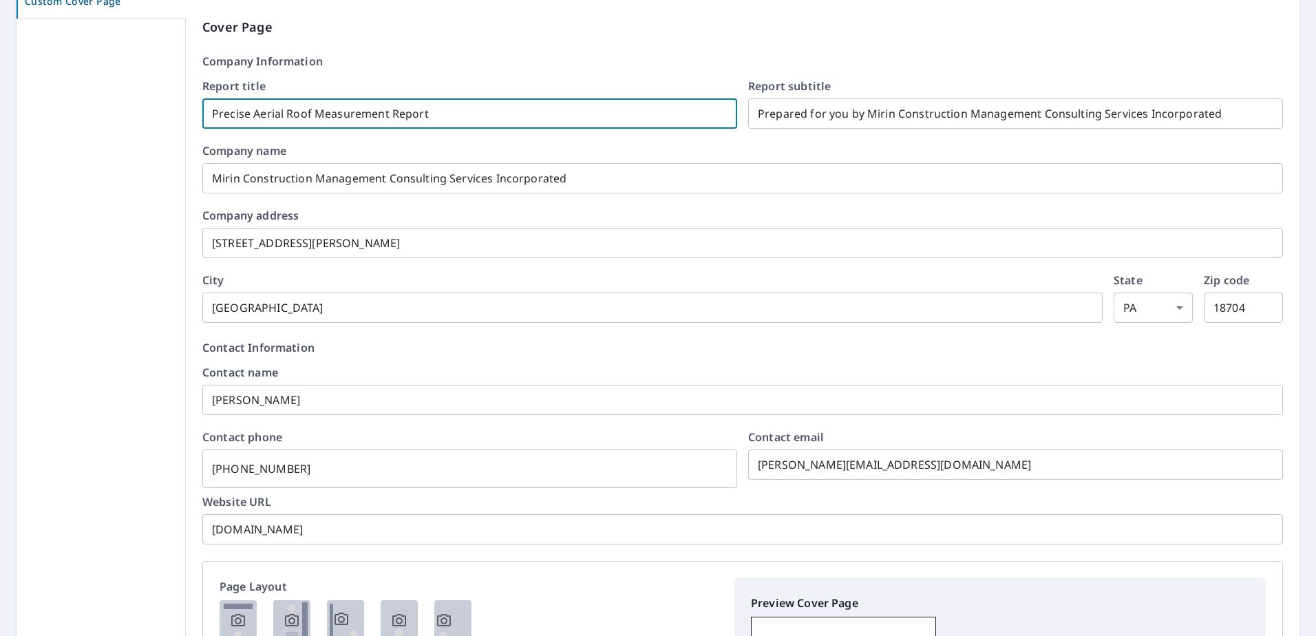
checkbox input "true"
type input "M Aerial Roof Measurement Report"
checkbox input "true"
type input "Mi Aerial Roof Measurement Report"
checkbox input "true"
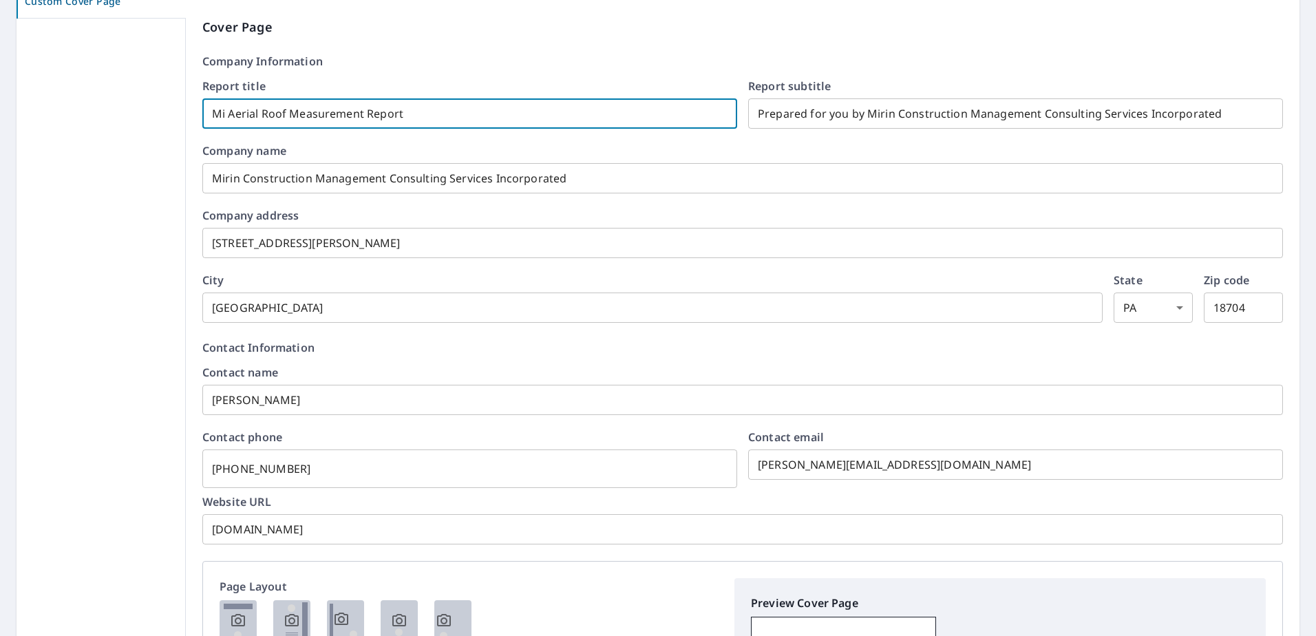
type input "Mir Aerial Roof Measurement Report"
checkbox input "true"
type input "Miri Aerial Roof Measurement Report"
checkbox input "true"
type input "Mirin Aerial Roof Measurement Report"
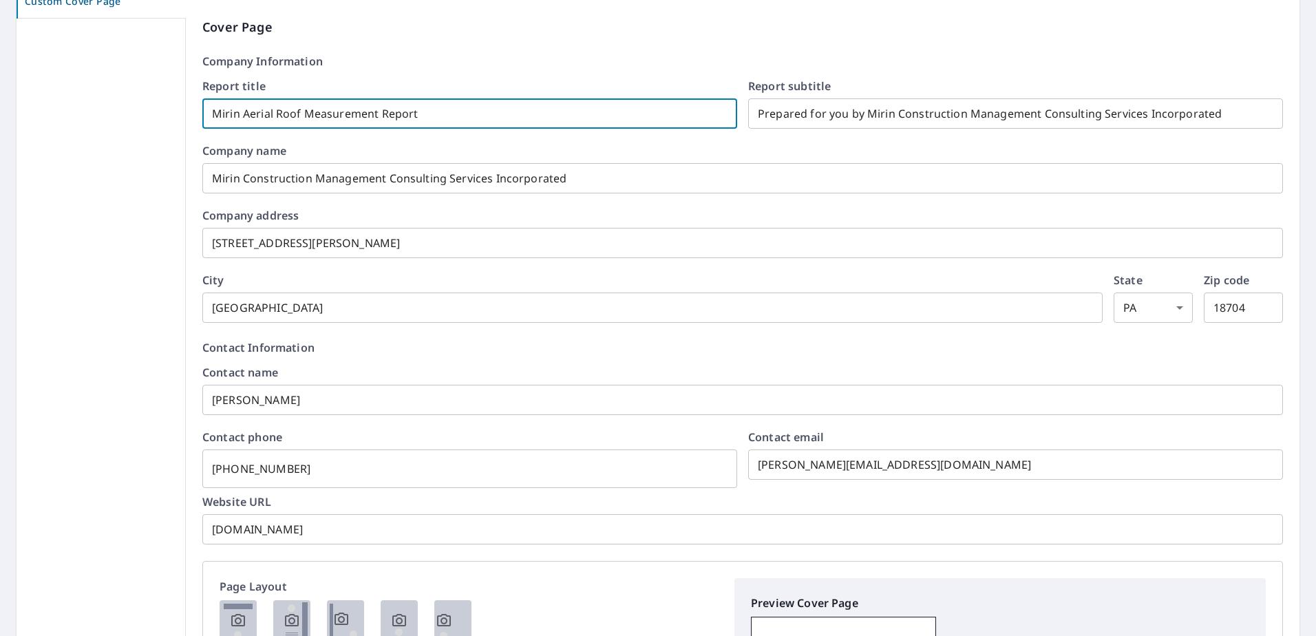
checkbox input "true"
type input "Mirin Aerial Roof Measurement Report"
checkbox input "true"
type input "Mirin C Aerial Roof Measurement Report"
checkbox input "true"
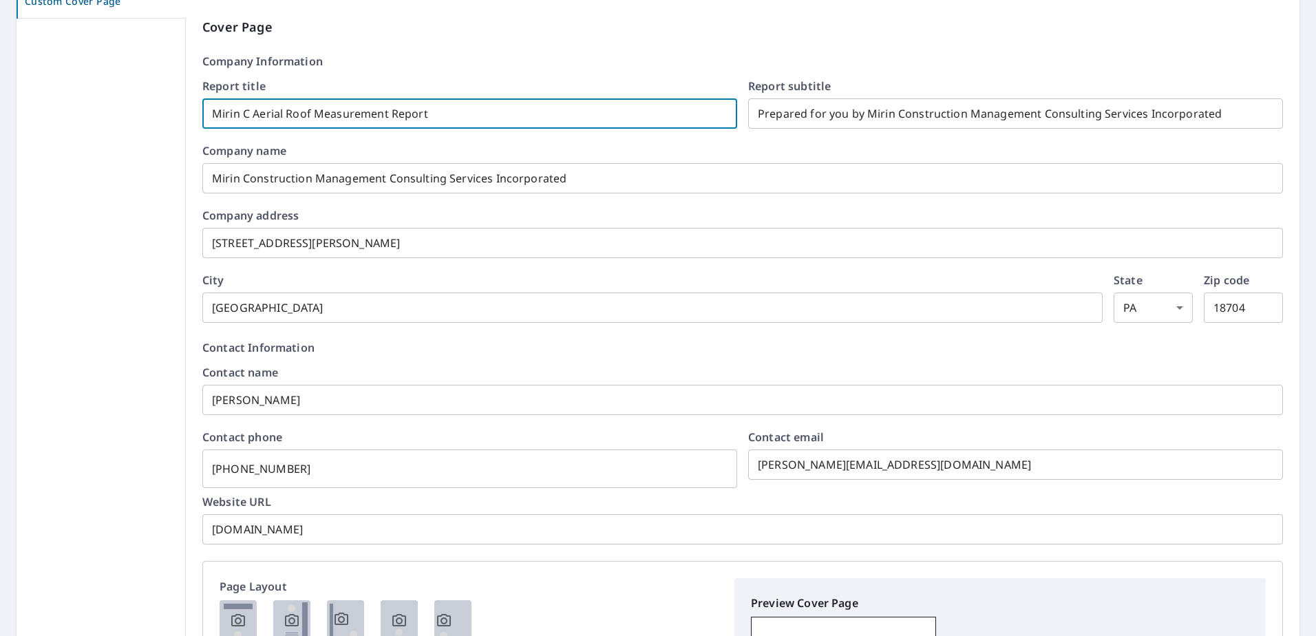
type input "Mirin Co Aerial Roof Measurement Report"
checkbox input "true"
type input "Mirin Con Aerial Roof Measurement Report"
checkbox input "true"
type input "Mirin Cons Aerial Roof Measurement Report"
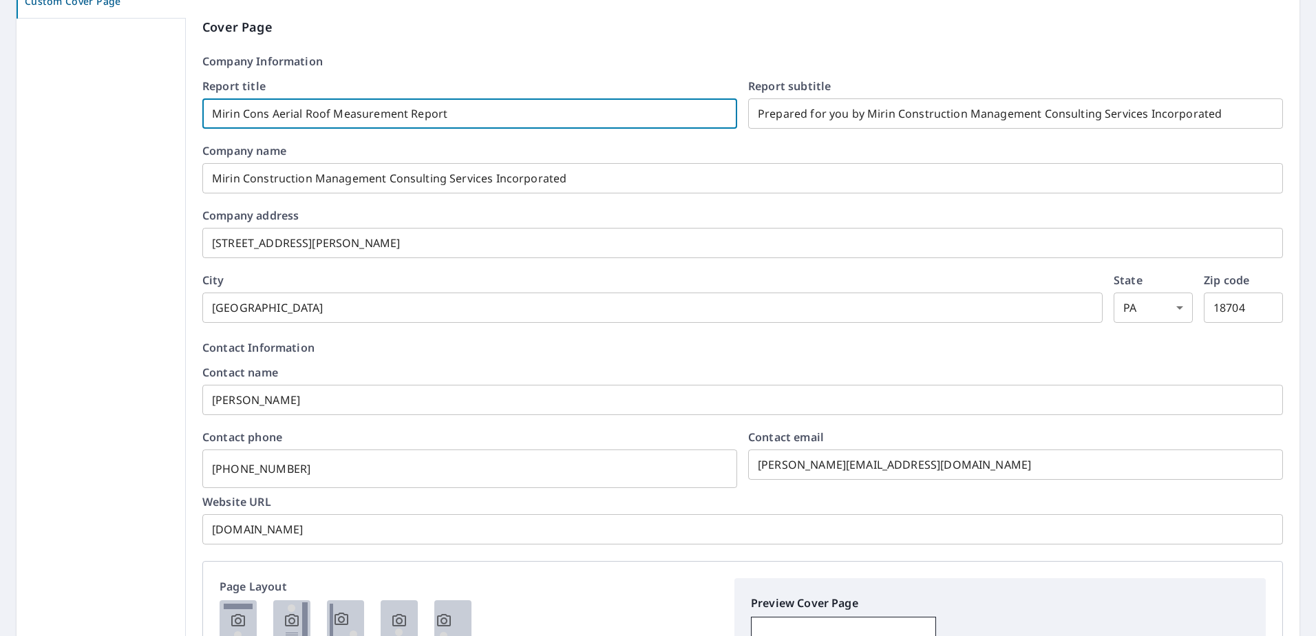
checkbox input "true"
type input "Mirin Const Aerial Roof Measurement Report"
checkbox input "true"
type input "Mirin Constr Aerial Roof Measurement Report"
checkbox input "true"
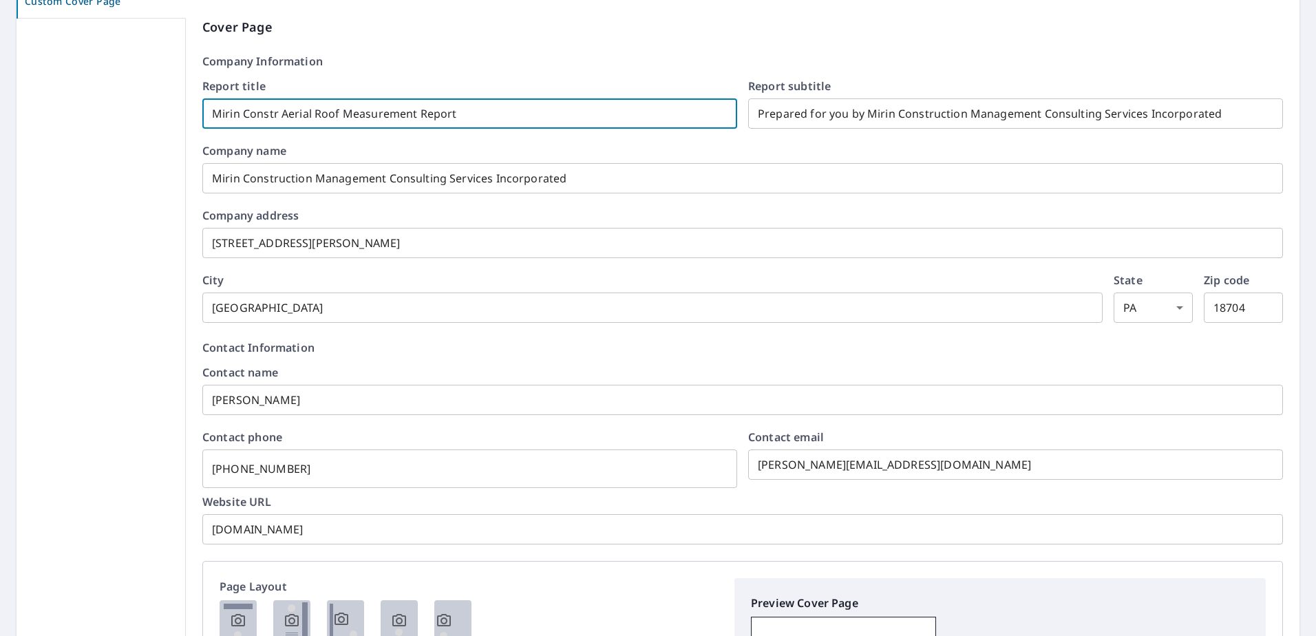
type input "Mirin Constru Aerial Roof Measurement Report"
checkbox input "true"
type input "Mirin Construc Aerial Roof Measurement Report"
checkbox input "true"
type input "Mirin Construct Aerial Roof Measurement Report"
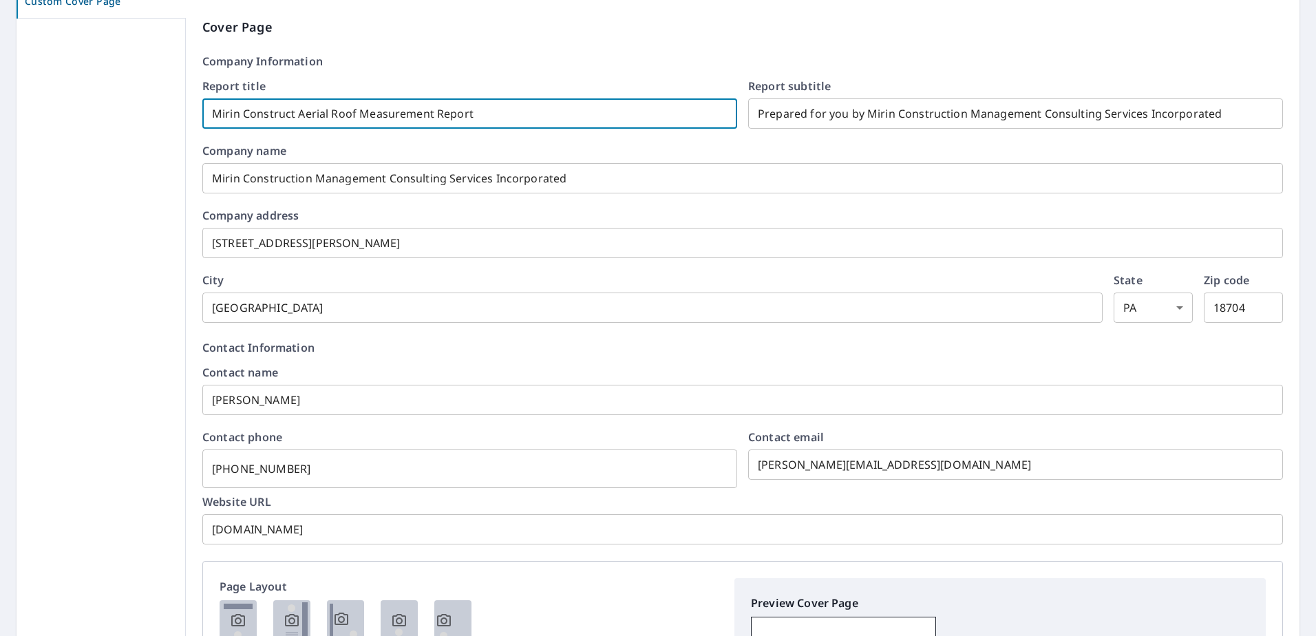
checkbox input "true"
type input "Mirin Constructi Aerial Roof Measurement Report"
checkbox input "true"
type input "Mirin Constructio Aerial Roof Measurement Report"
checkbox input "true"
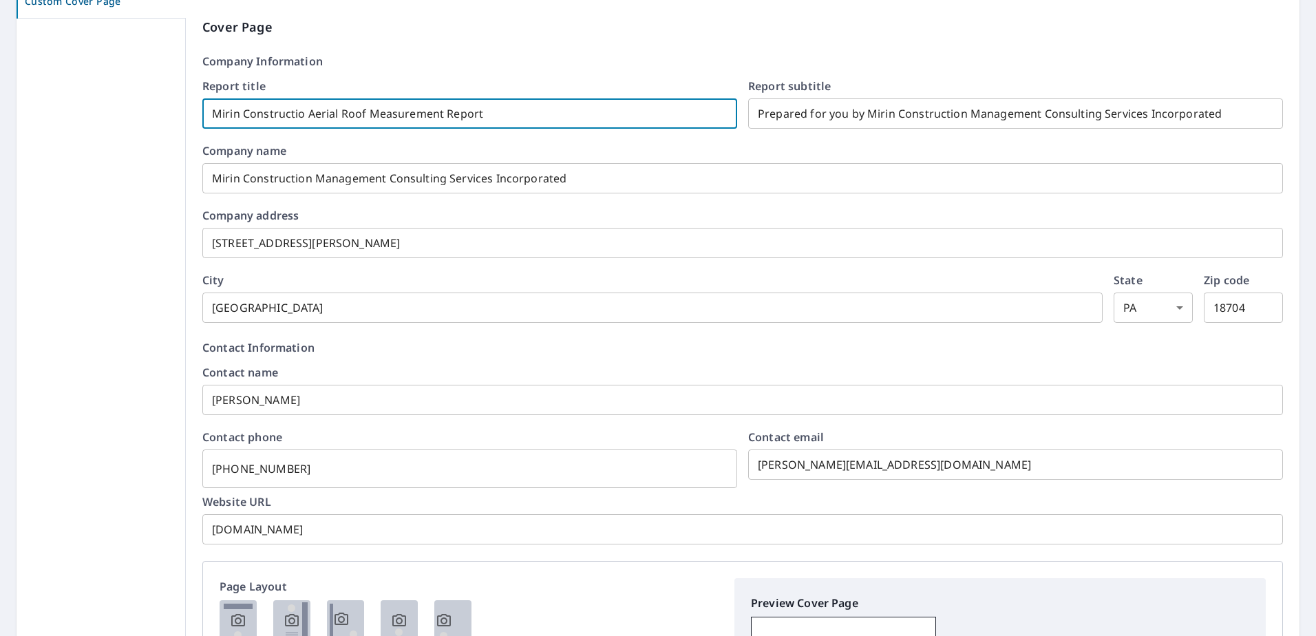
type input "Mirin Construction Aerial Roof Measurement Report"
checkbox input "true"
type input "Mirin Construction Aerial Roof Measurement Report"
checkbox input "true"
type input "Mirin Construction M Aerial Roof Measurement Report"
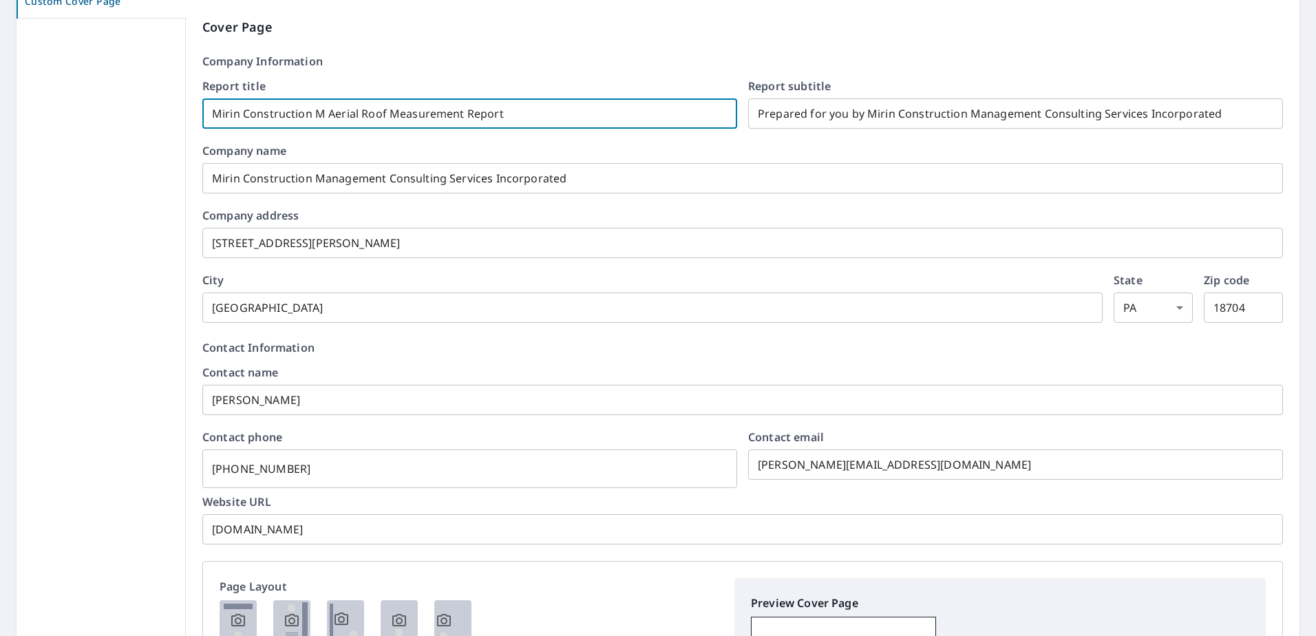
checkbox input "true"
type input "Mirin Construction Ma Aerial Roof Measurement Report"
checkbox input "true"
type input "Mirin Construction Man Aerial Roof Measurement Report"
checkbox input "true"
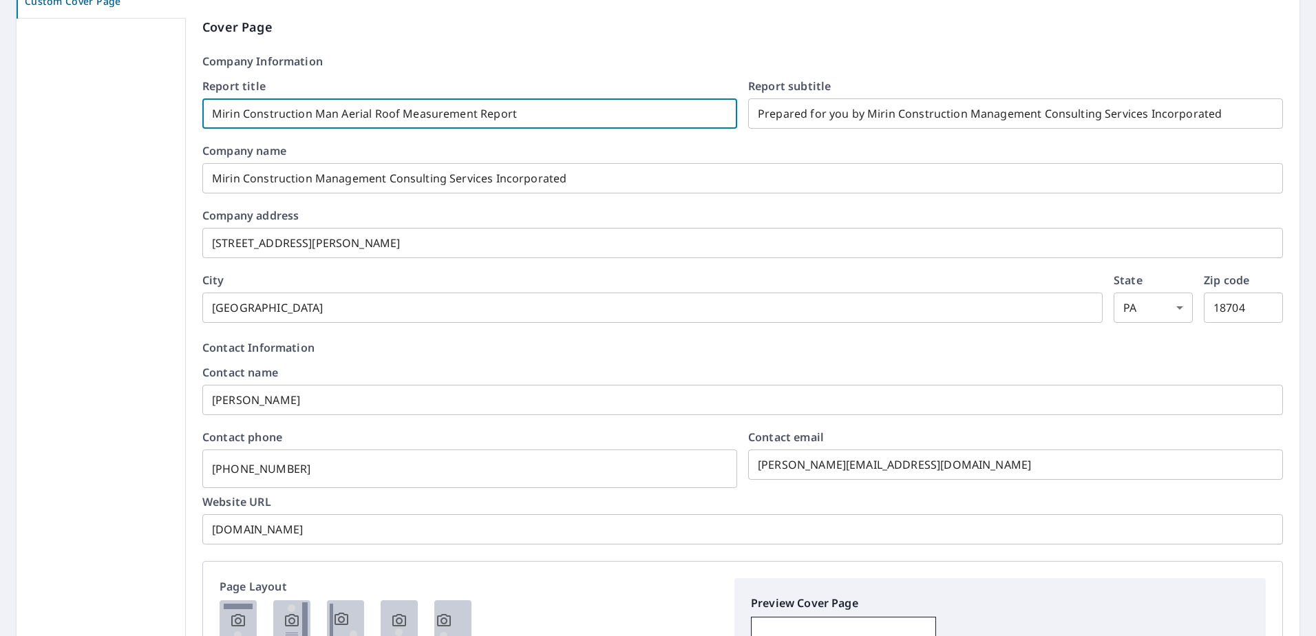
type input "Mirin Construction Mana Aerial Roof Measurement Report"
checkbox input "true"
type input "Mirin Construction Manag Aerial Roof Measurement Report"
checkbox input "true"
type input "Mirin Construction Manage Aerial Roof Measurement Report"
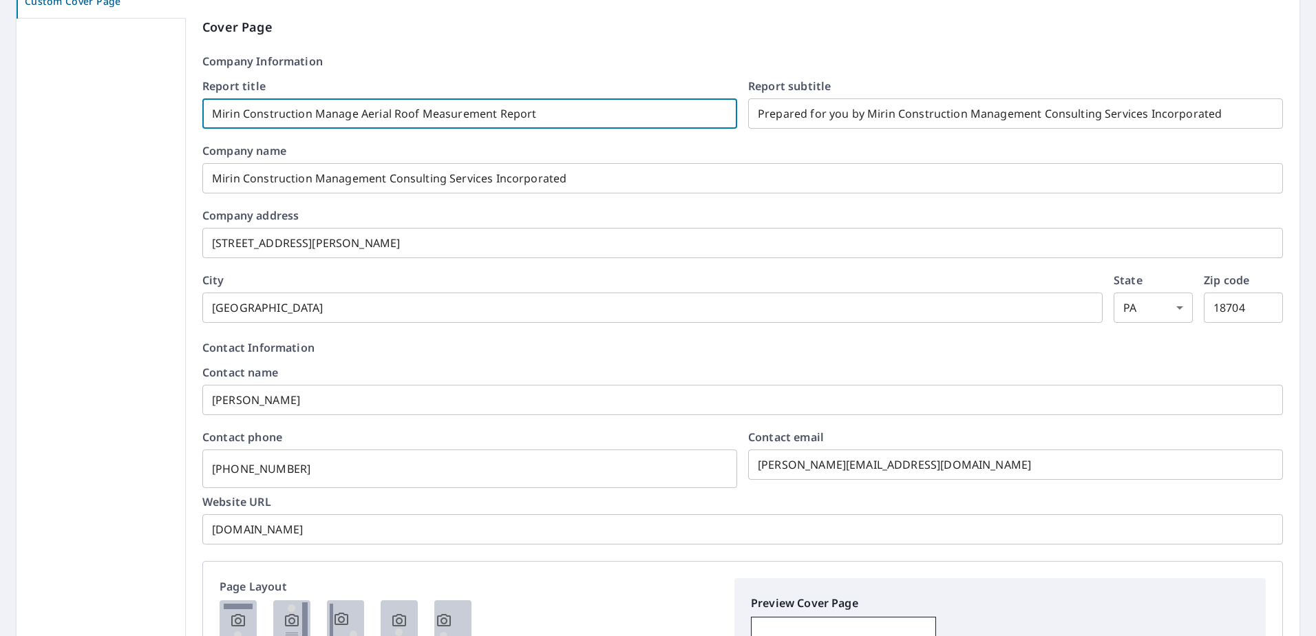
checkbox input "true"
type input "Mirin Construction Managem Aerial Roof Measurement Report"
checkbox input "true"
type input "Mirin Construction Manageme Aerial Roof Measurement Report"
checkbox input "true"
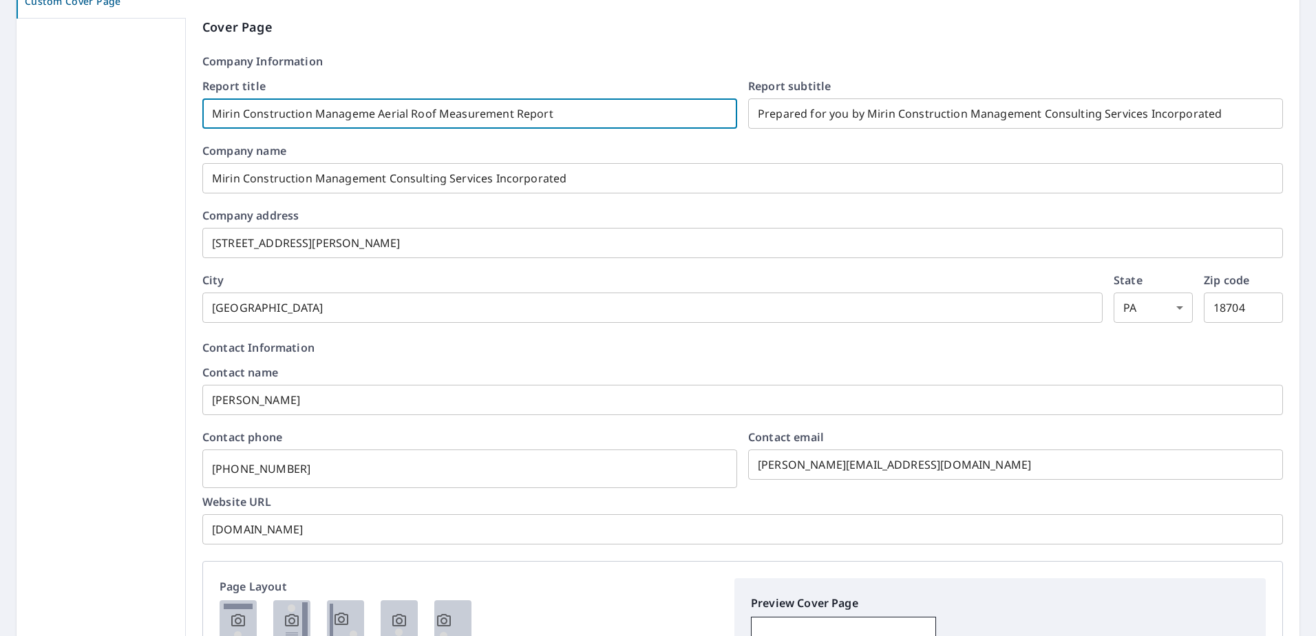
type input "Mirin Construction Managemen Aerial Roof Measurement Report"
checkbox input "true"
click at [589, 100] on input "Mirin Construction Management Aerial Roof Measurement Report" at bounding box center [469, 113] width 535 height 39
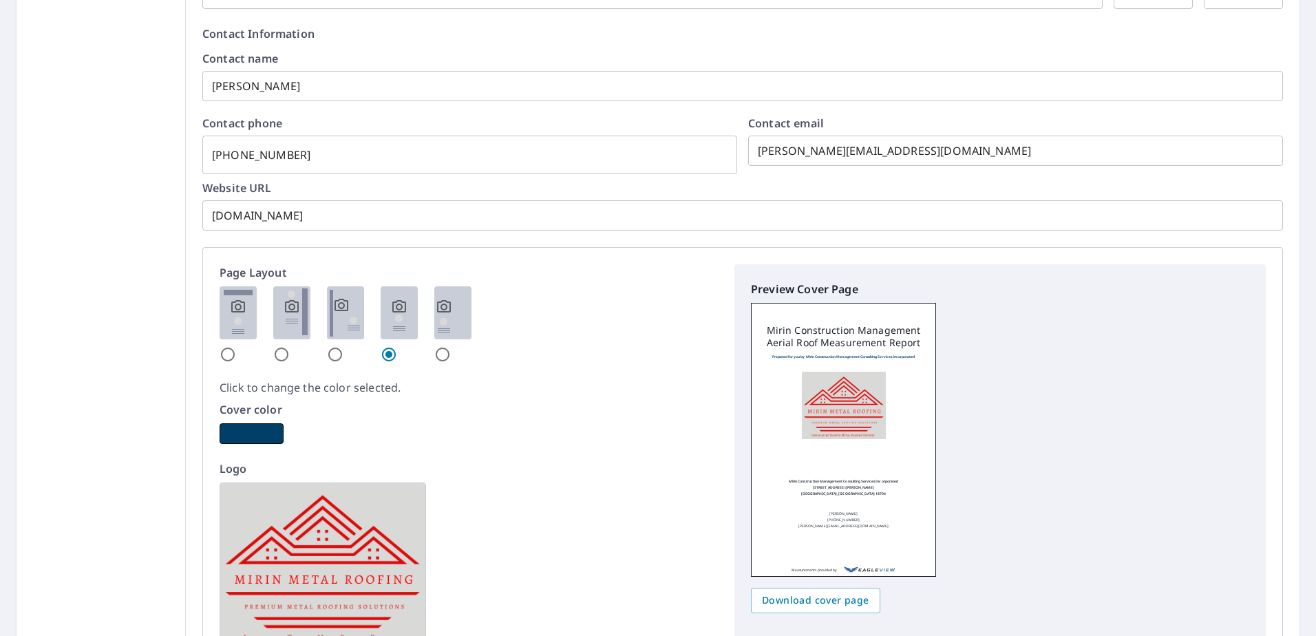
scroll to position [596, 0]
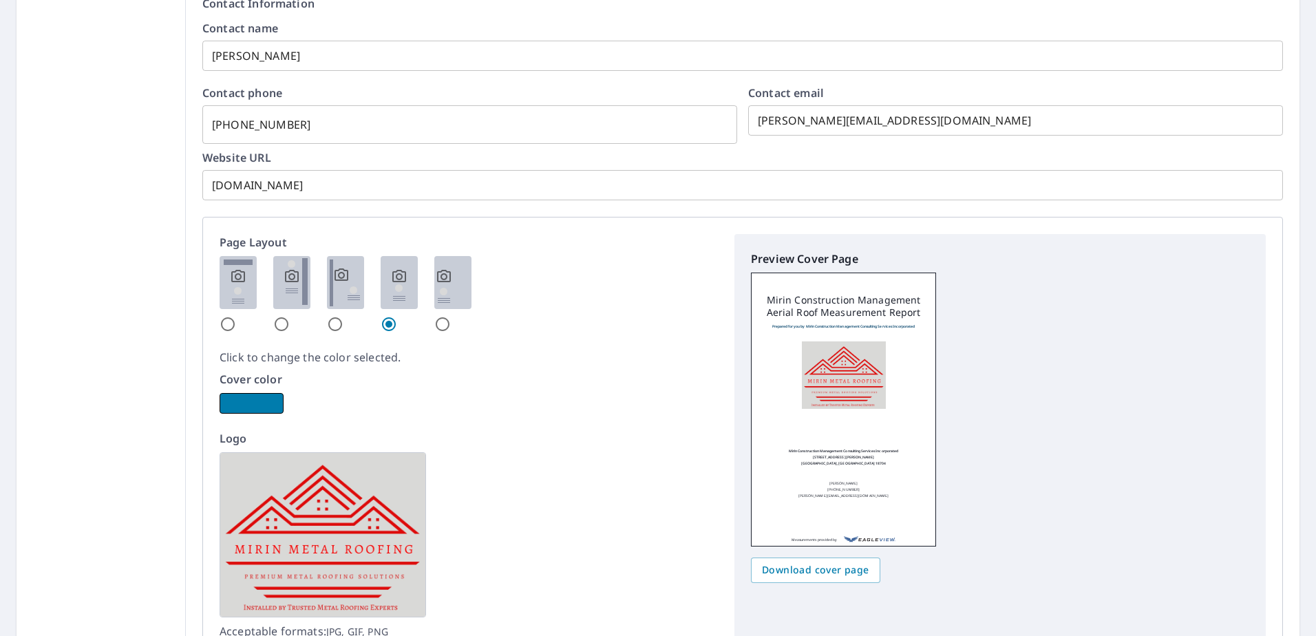
type input "Mirin Construction Management Aerial Roof Measurement Report"
click at [247, 405] on button "button" at bounding box center [252, 403] width 64 height 21
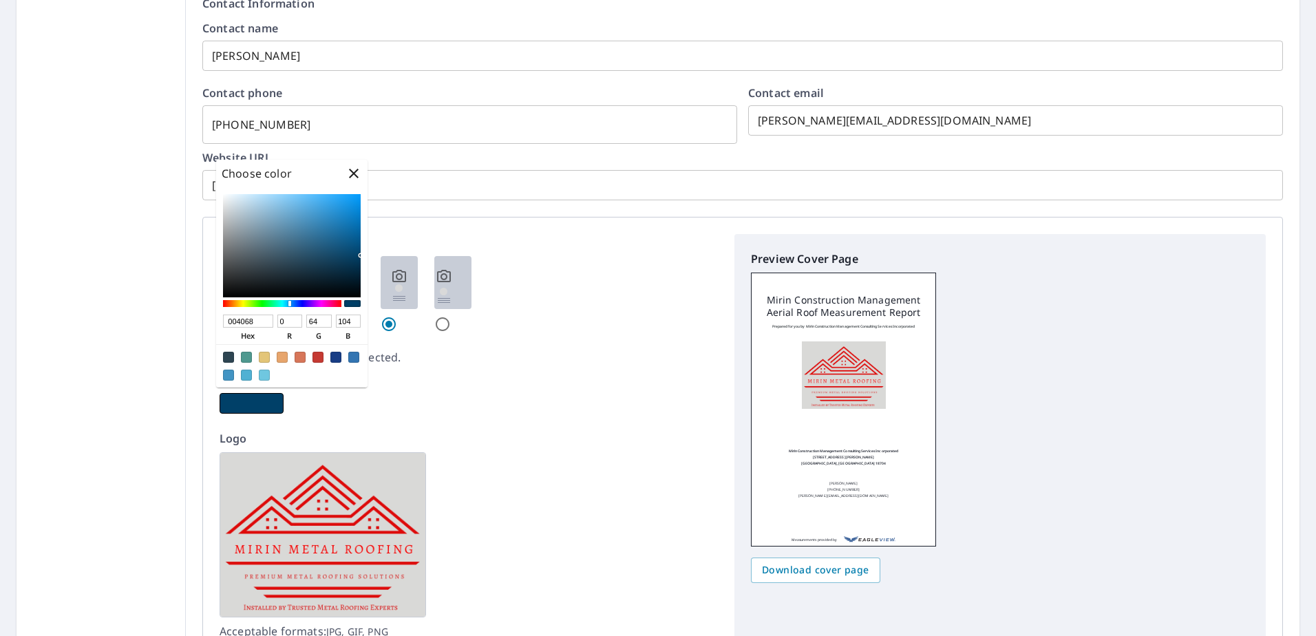
checkbox input "true"
type input "3F4549"
type input "63"
type input "69"
type input "73"
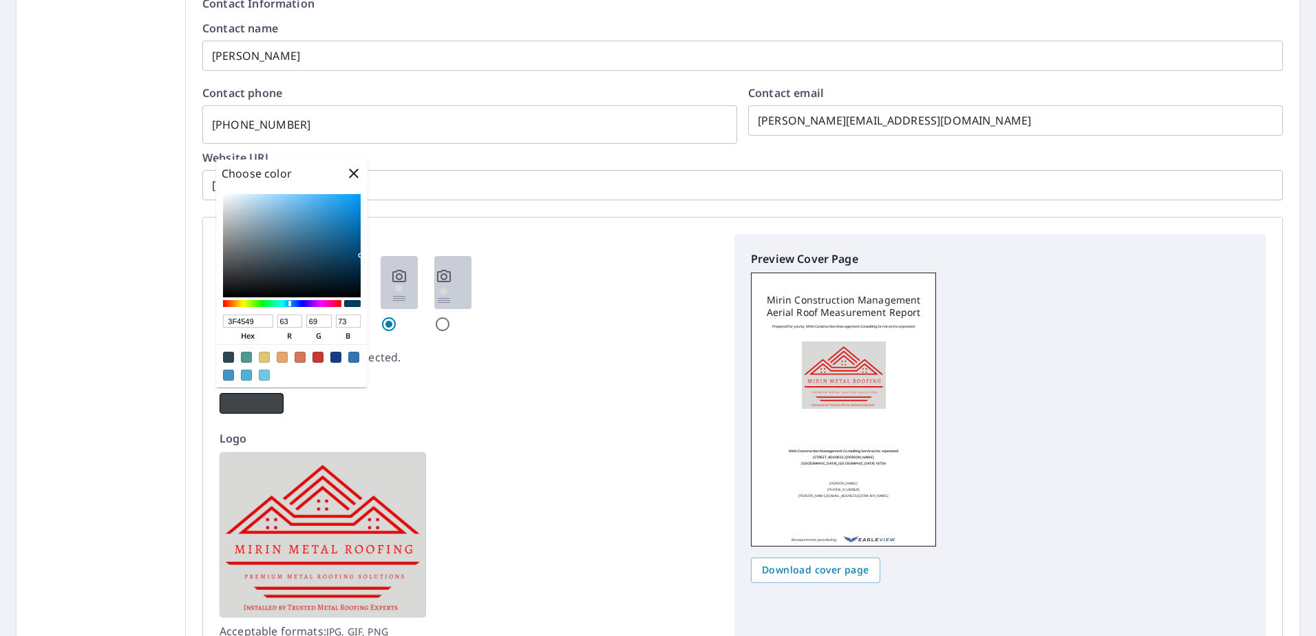
click at [242, 268] on div at bounding box center [292, 245] width 138 height 103
click at [314, 359] on div at bounding box center [317, 357] width 11 height 11
checkbox input "true"
type input "C53A33"
type input "197"
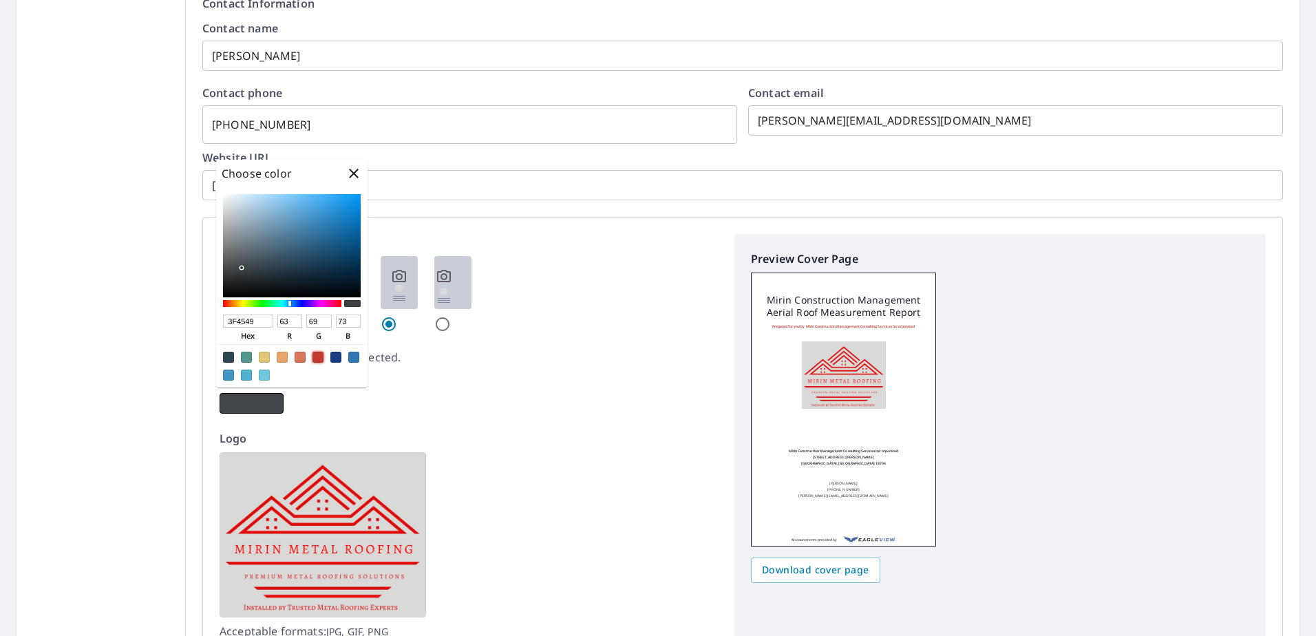
type input "58"
type input "51"
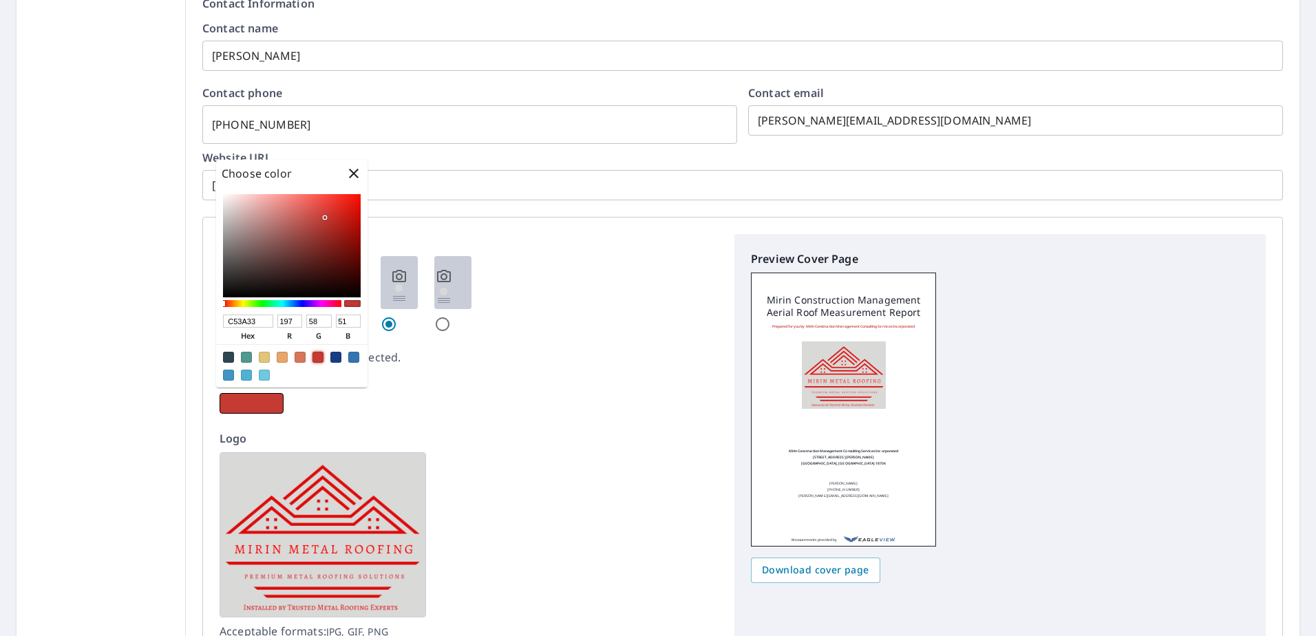
checkbox input "true"
type input "C74039"
type input "199"
type input "64"
type input "57"
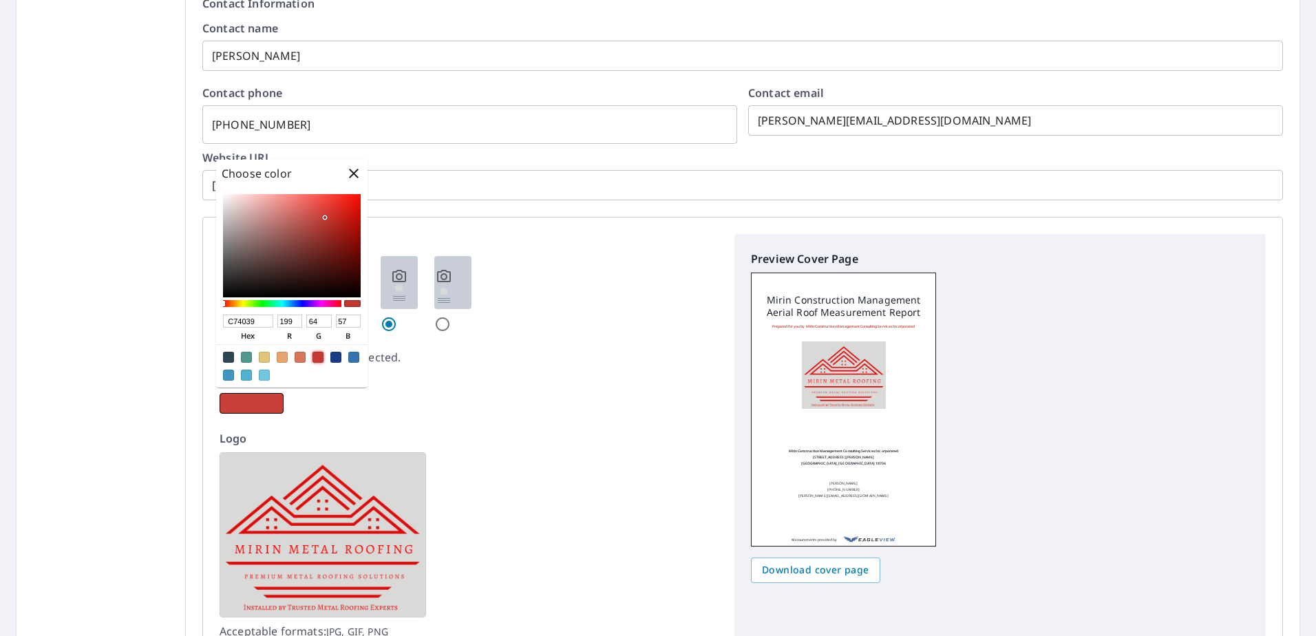
click at [321, 217] on div at bounding box center [292, 245] width 138 height 103
click at [357, 464] on img at bounding box center [323, 534] width 206 height 165
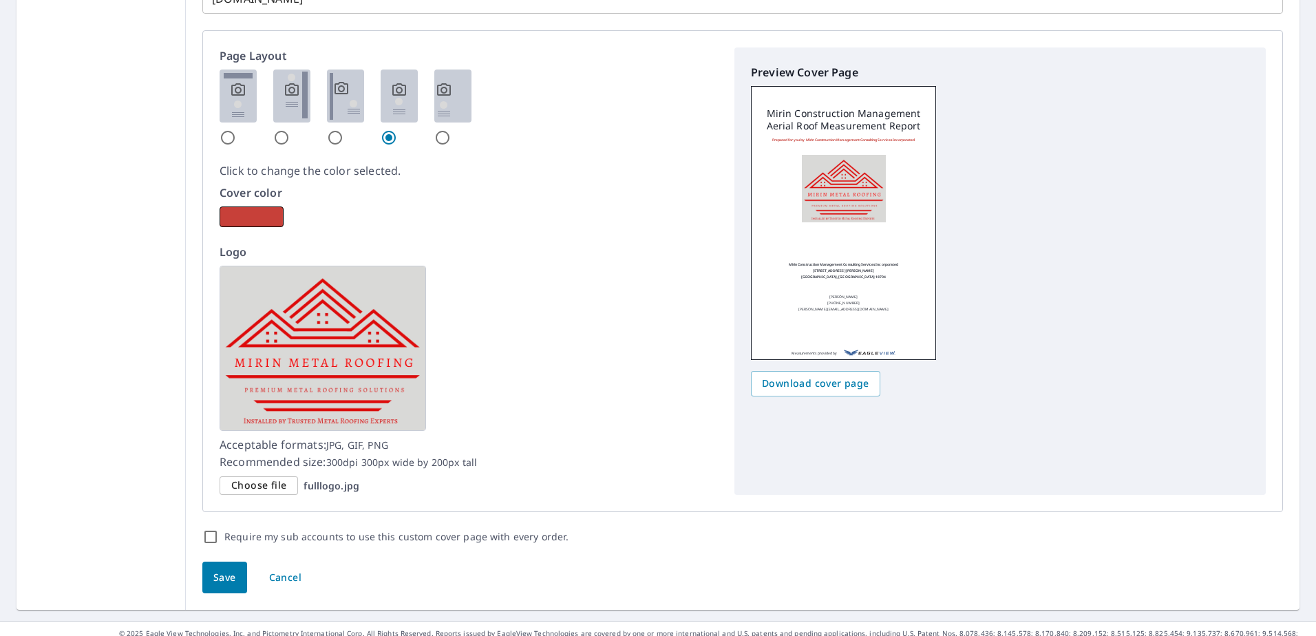
scroll to position [802, 0]
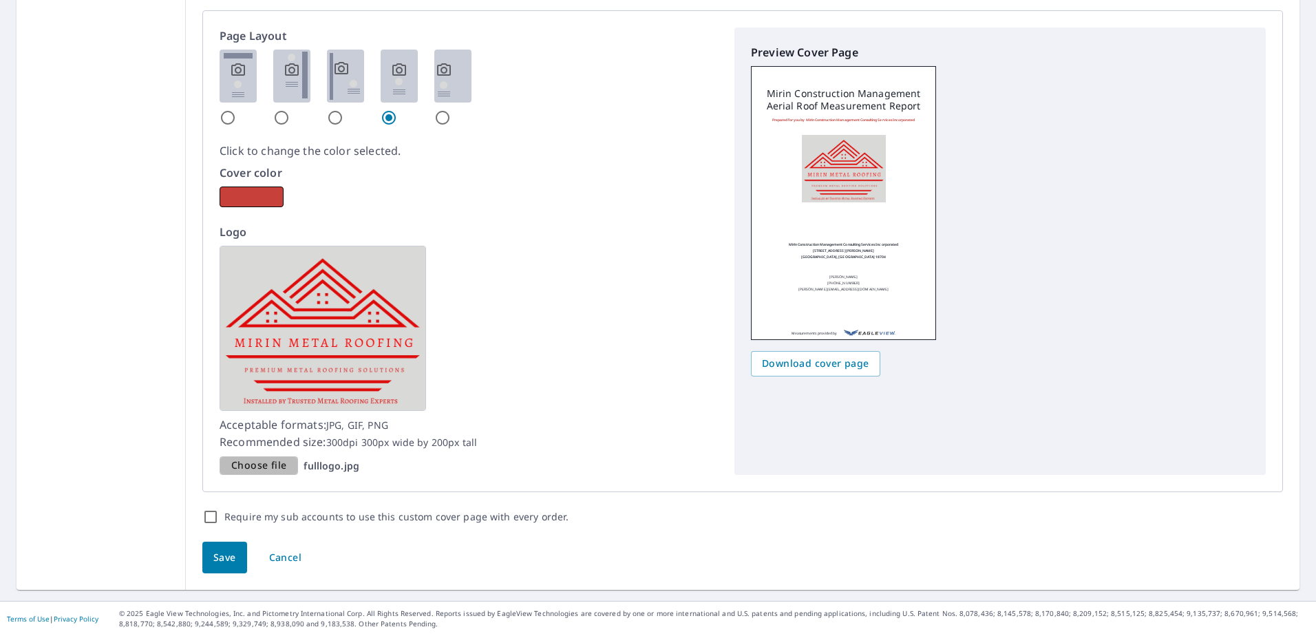
click at [258, 461] on span "Choose file" at bounding box center [258, 465] width 55 height 17
click at [0, 0] on input "Choose file fulllogo.jpg" at bounding box center [0, 0] width 0 height 0
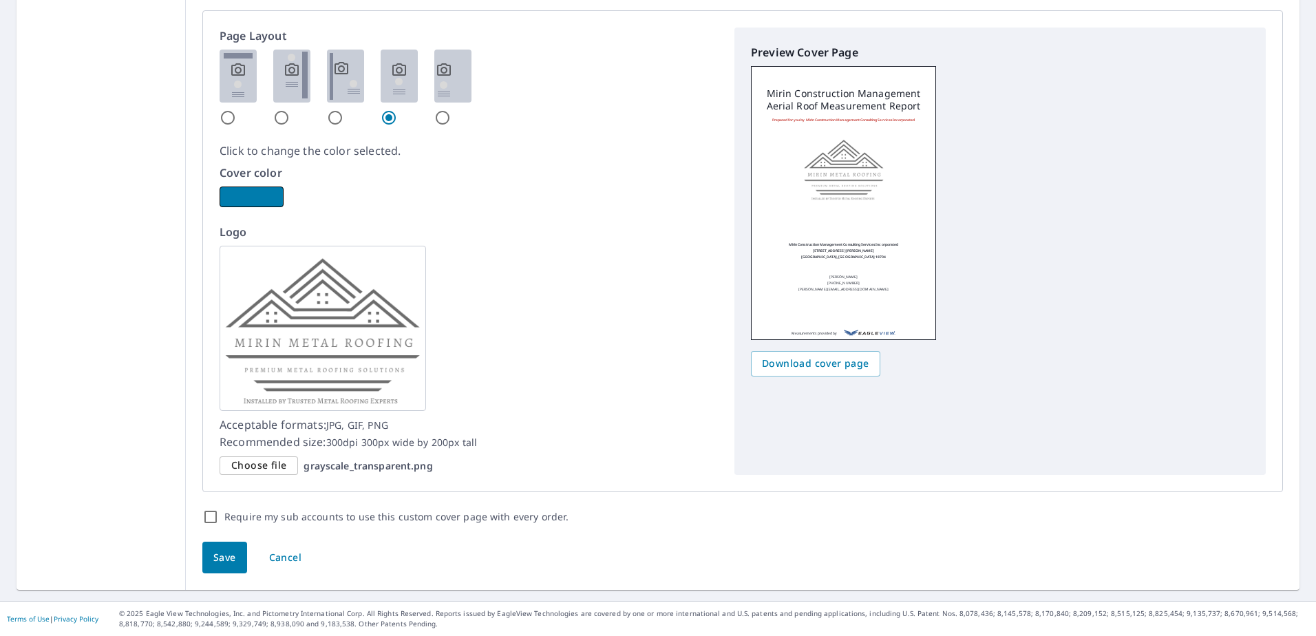
click at [247, 195] on button "button" at bounding box center [252, 196] width 64 height 21
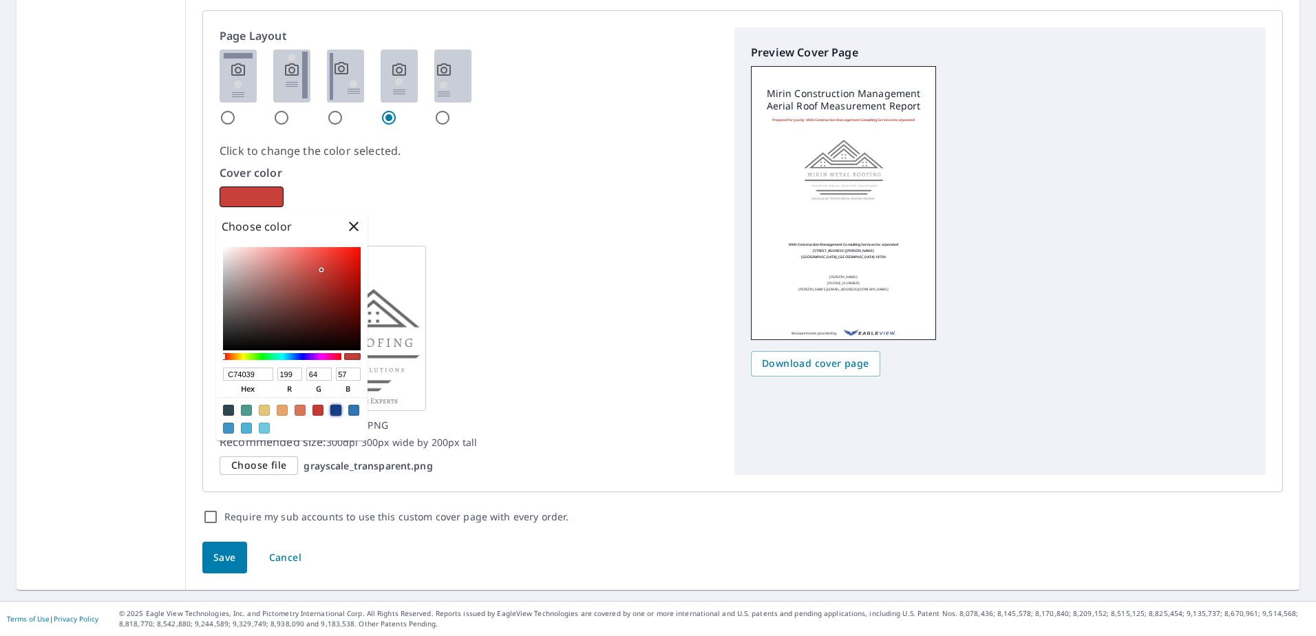
click at [338, 410] on div at bounding box center [335, 410] width 11 height 11
checkbox input "true"
type input "183D85"
type input "24"
type input "61"
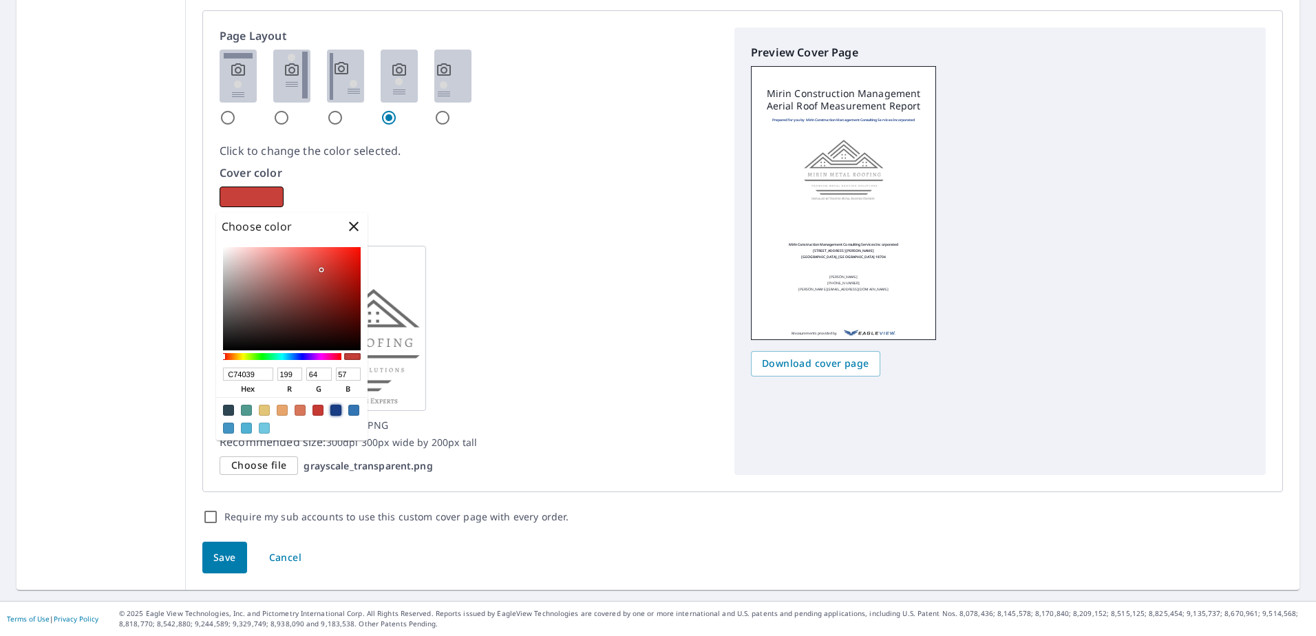
type input "133"
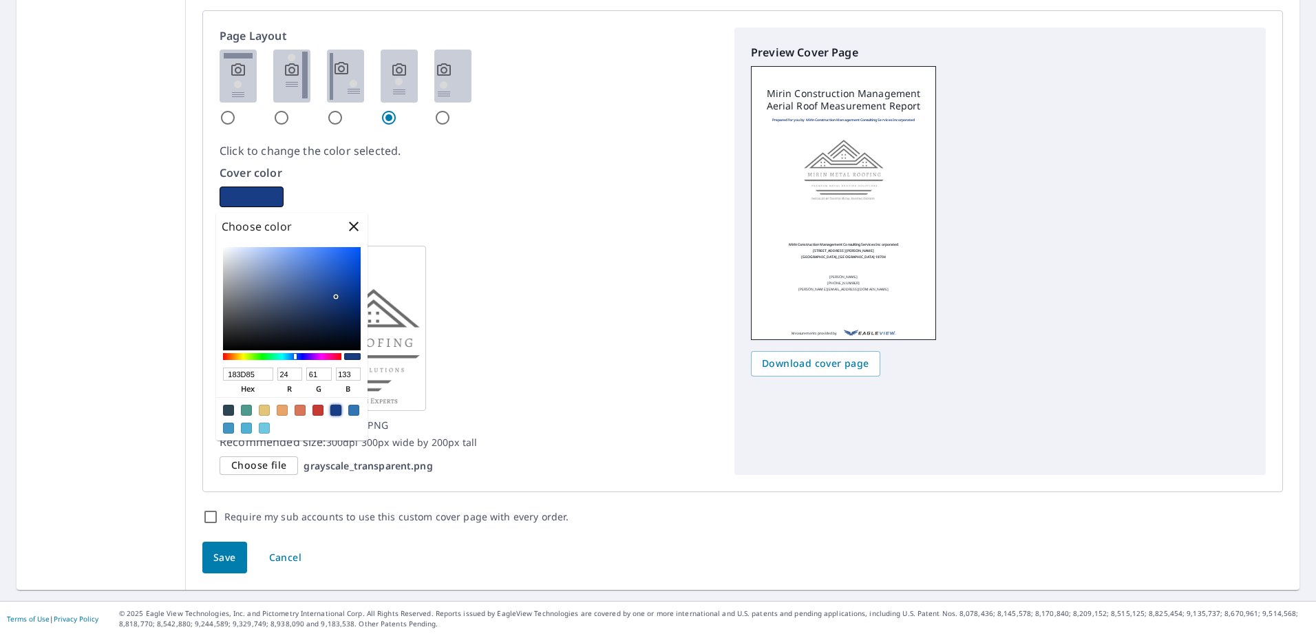
click at [334, 413] on div at bounding box center [335, 410] width 11 height 11
click at [515, 347] on div "Logo Acceptable formats: JPG, GIF, PNG Recommended size: 300dpi 300px wide by 2…" at bounding box center [469, 349] width 498 height 251
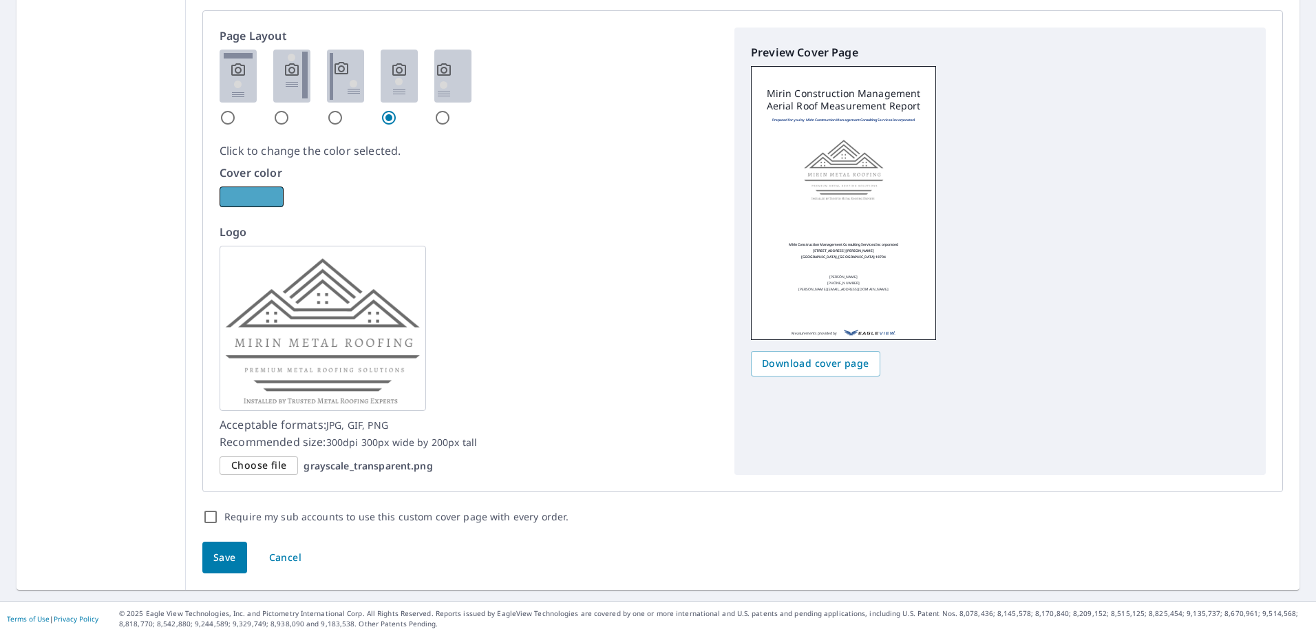
click at [248, 194] on button "button" at bounding box center [252, 196] width 64 height 21
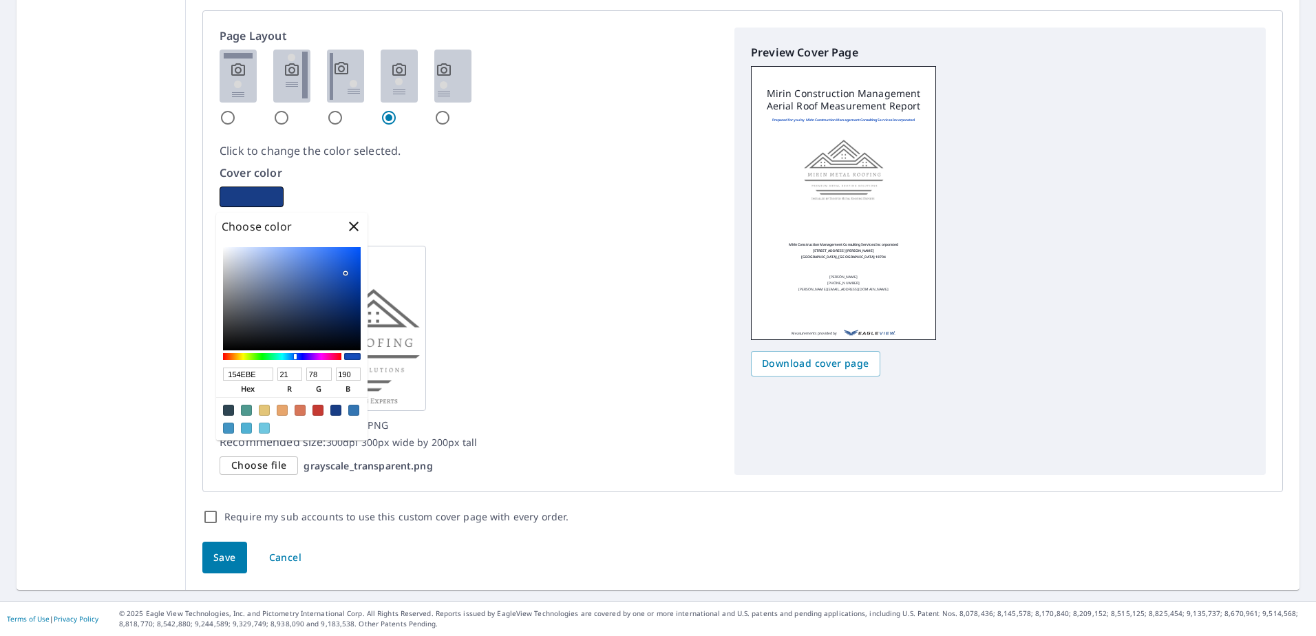
checkbox input "true"
type input "154EBE"
type input "21"
type input "78"
type input "190"
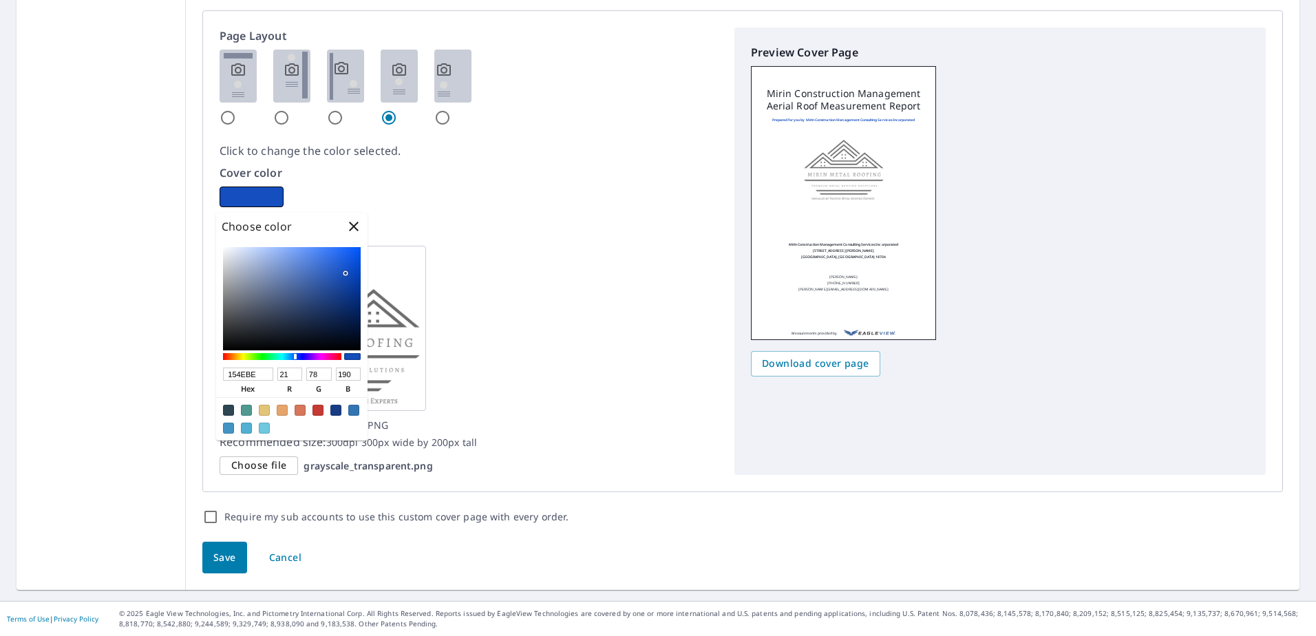
click at [345, 273] on div at bounding box center [292, 298] width 138 height 103
checkbox input "true"
type input "1A54C7"
type input "26"
type input "84"
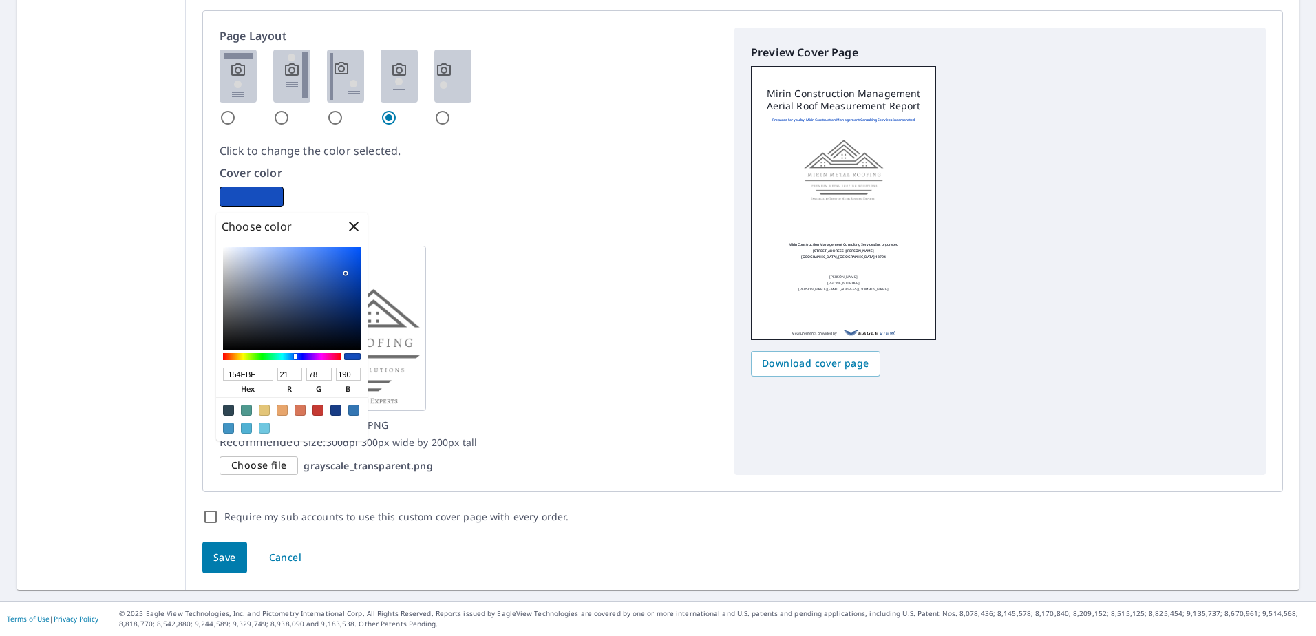
type input "199"
click at [343, 270] on div at bounding box center [292, 298] width 138 height 103
checkbox input "true"
click at [343, 270] on div at bounding box center [342, 269] width 3 height 3
click at [220, 116] on input "radio" at bounding box center [228, 117] width 17 height 17
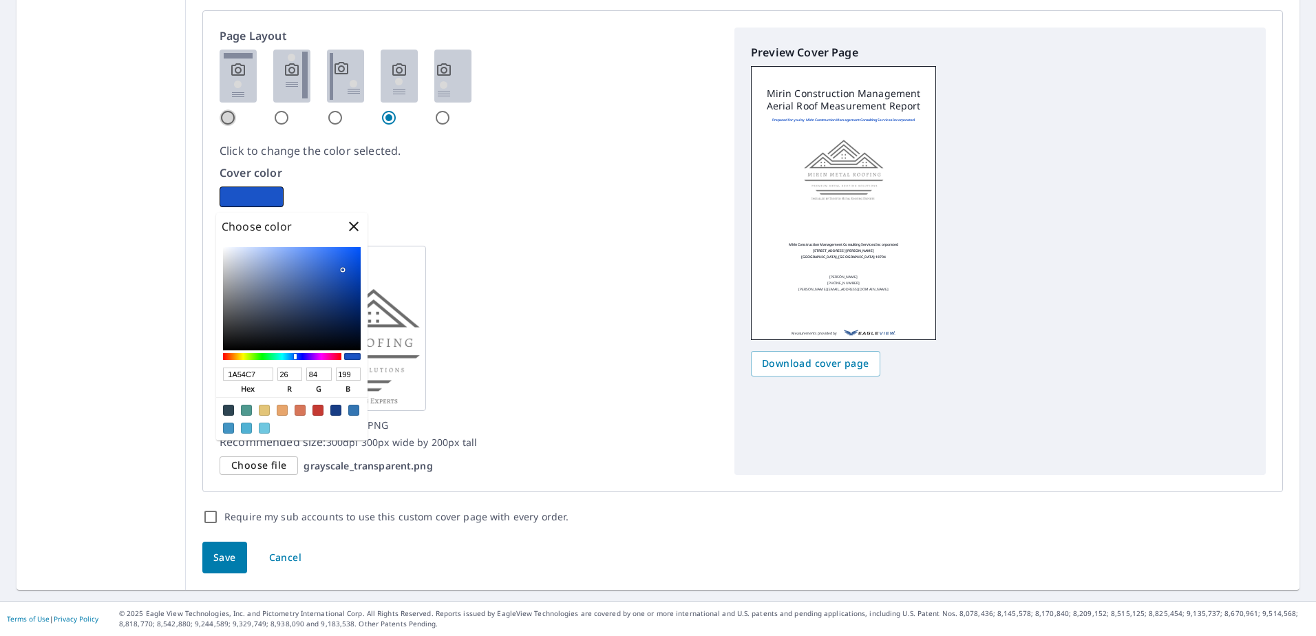
radio input "true"
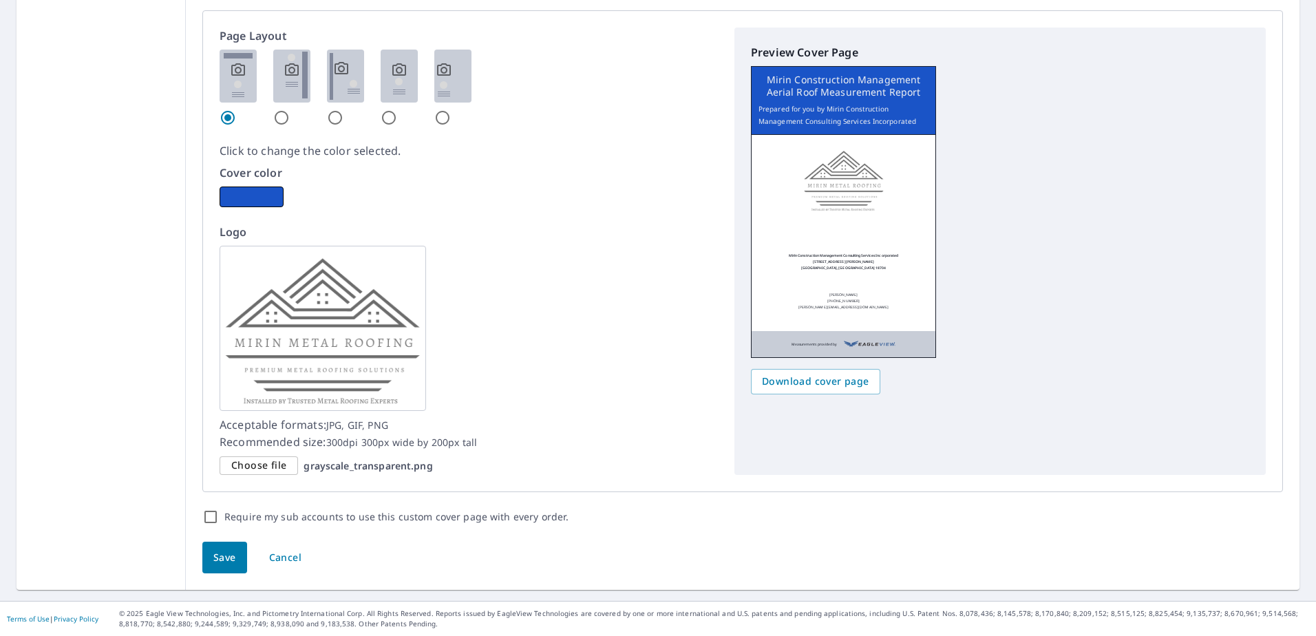
click at [841, 190] on img at bounding box center [844, 179] width 84 height 67
click at [367, 325] on img at bounding box center [323, 328] width 206 height 165
click at [816, 381] on span "Download cover page" at bounding box center [815, 381] width 107 height 17
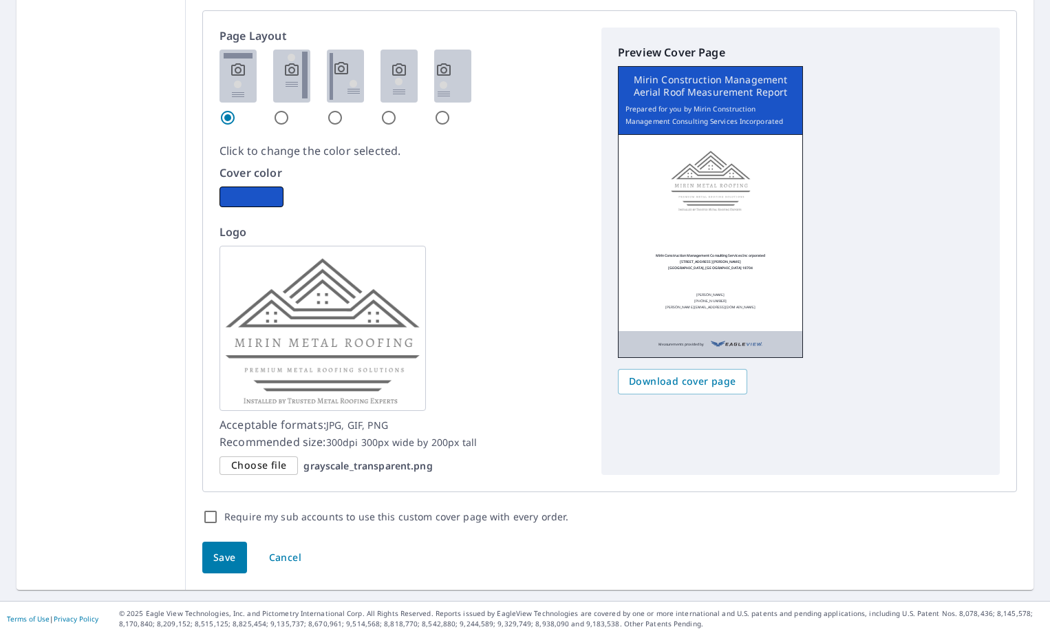
click at [348, 340] on img at bounding box center [323, 328] width 206 height 165
click at [240, 464] on span "Choose file" at bounding box center [258, 465] width 55 height 17
click at [0, 0] on input "Choose file grayscale_transparent.png" at bounding box center [0, 0] width 0 height 0
checkbox input "true"
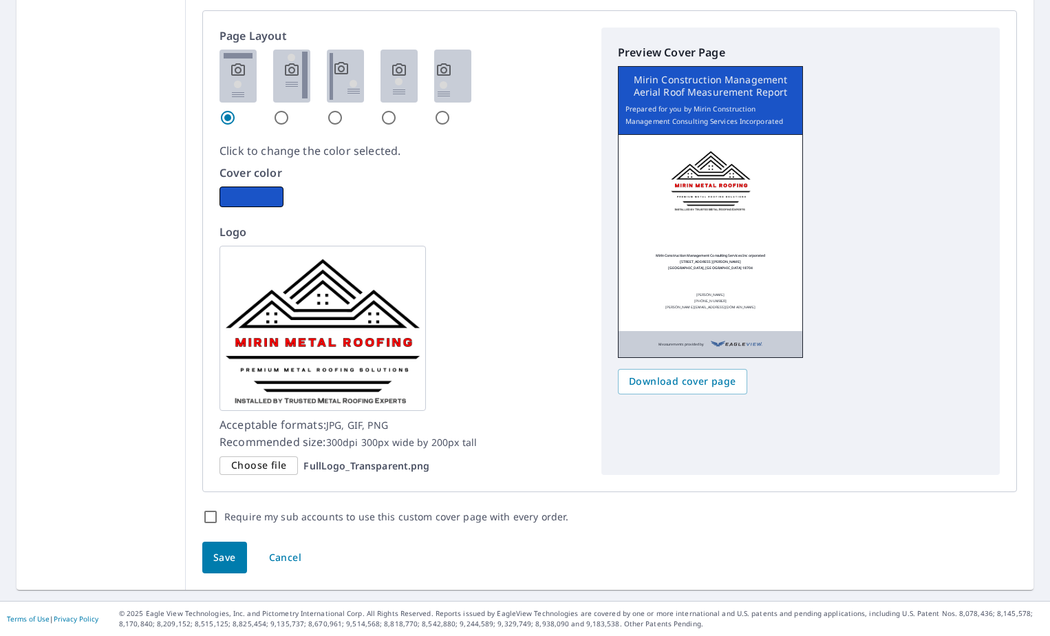
click at [275, 118] on input "radio" at bounding box center [281, 117] width 17 height 17
radio input "true"
checkbox input "true"
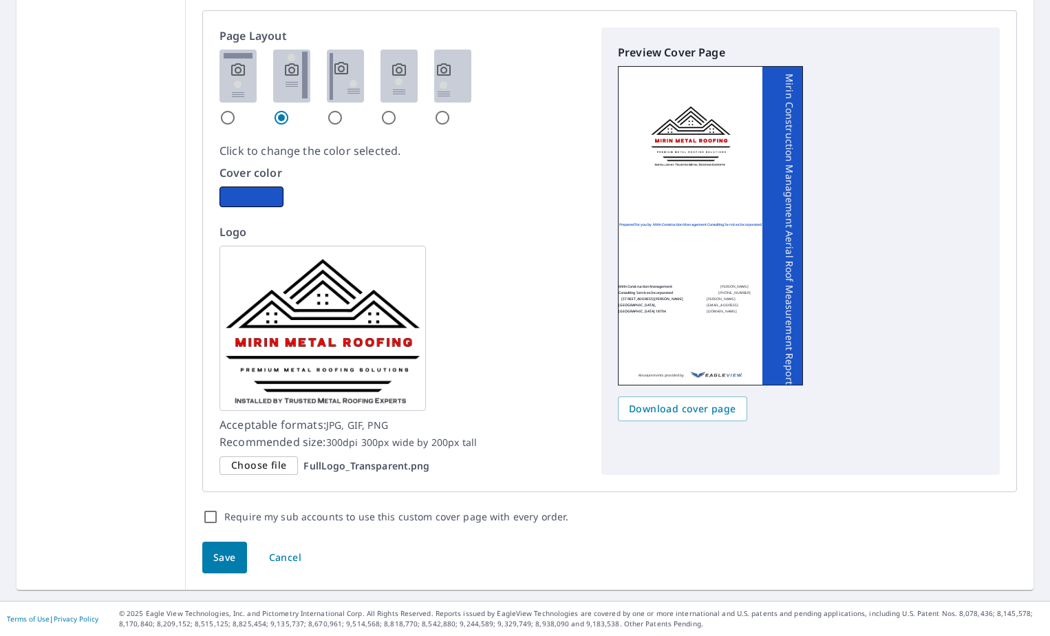
click at [338, 114] on input "radio" at bounding box center [335, 117] width 17 height 17
radio input "true"
checkbox input "true"
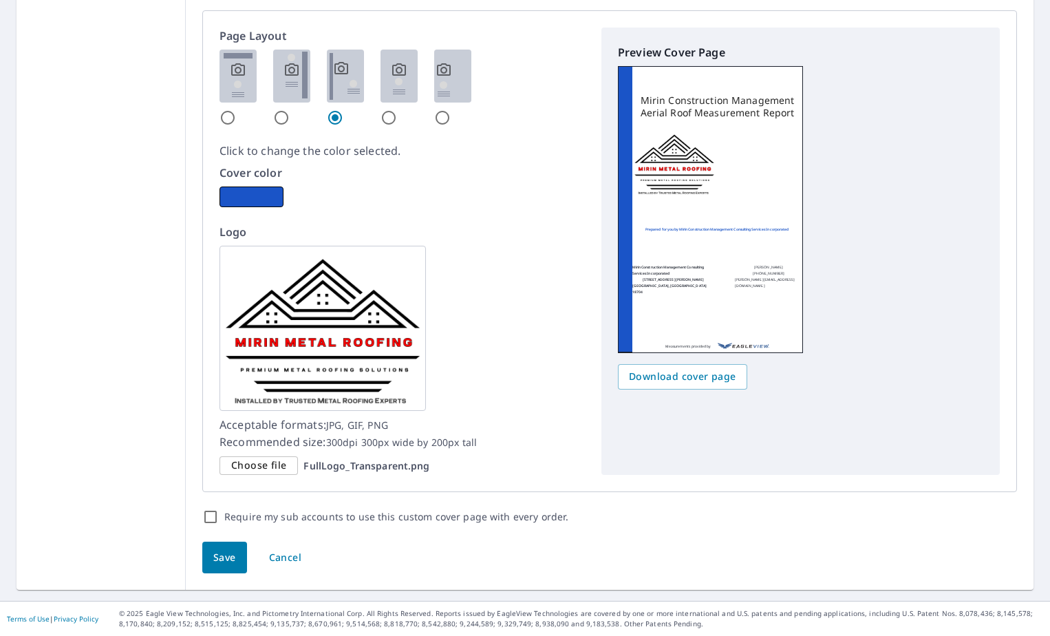
click at [381, 118] on input "radio" at bounding box center [389, 117] width 17 height 17
radio input "true"
checkbox input "true"
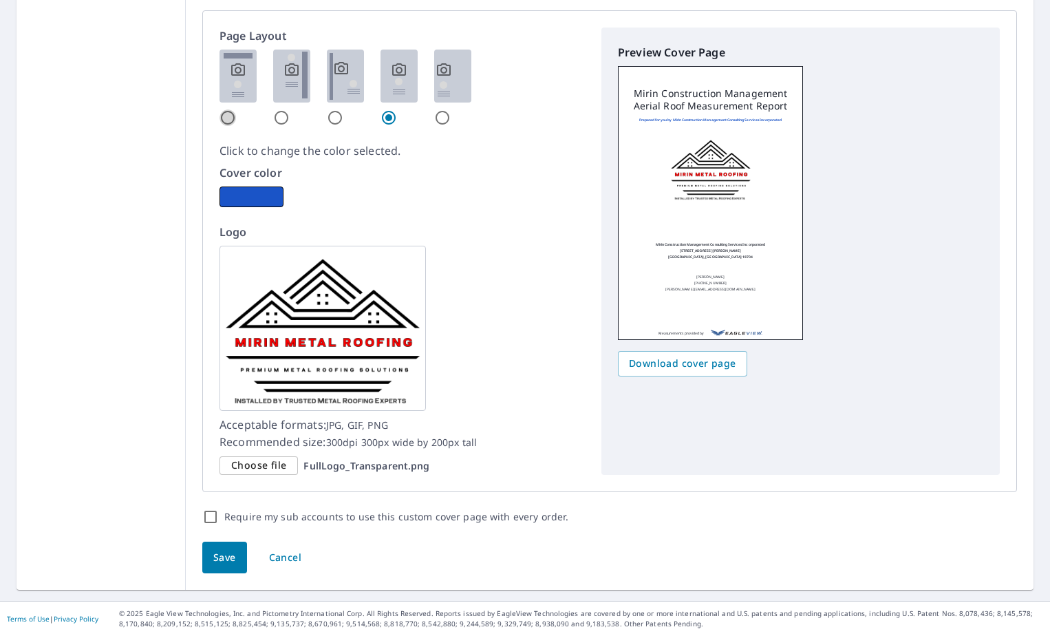
click at [220, 117] on input "radio" at bounding box center [228, 117] width 17 height 17
radio input "true"
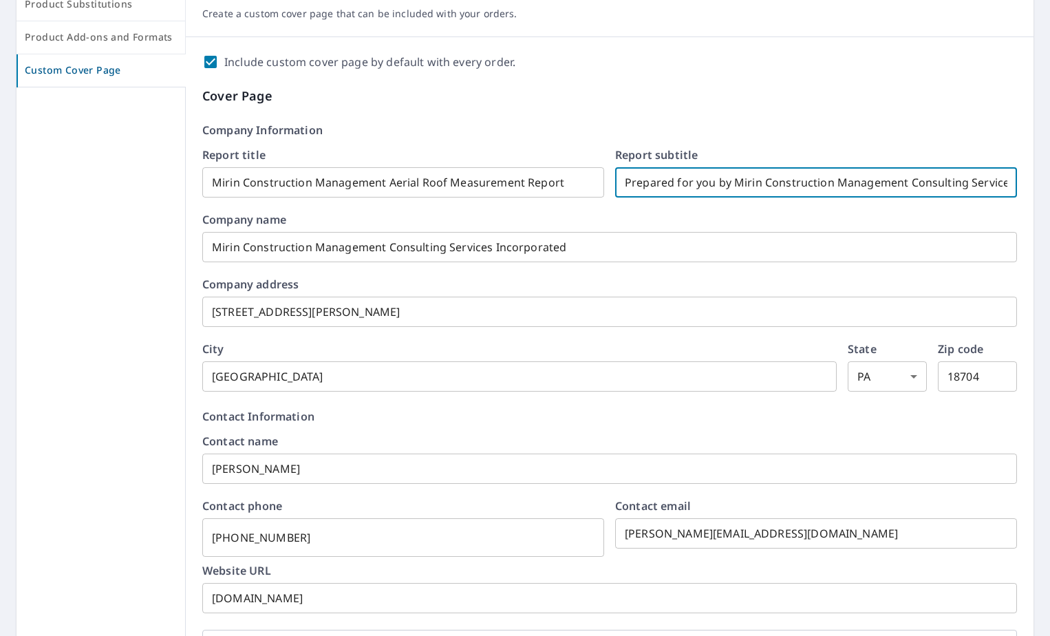
scroll to position [0, 78]
drag, startPoint x: 901, startPoint y: 182, endPoint x: 1181, endPoint y: 178, distance: 280.1
click at [1050, 178] on html "JM JM Dashboard Order History Order JM Dashboard / Order Preferences / Custom C…" at bounding box center [525, 318] width 1050 height 636
checkbox input "true"
type input "Prepared for you by Mirin Construction Management"
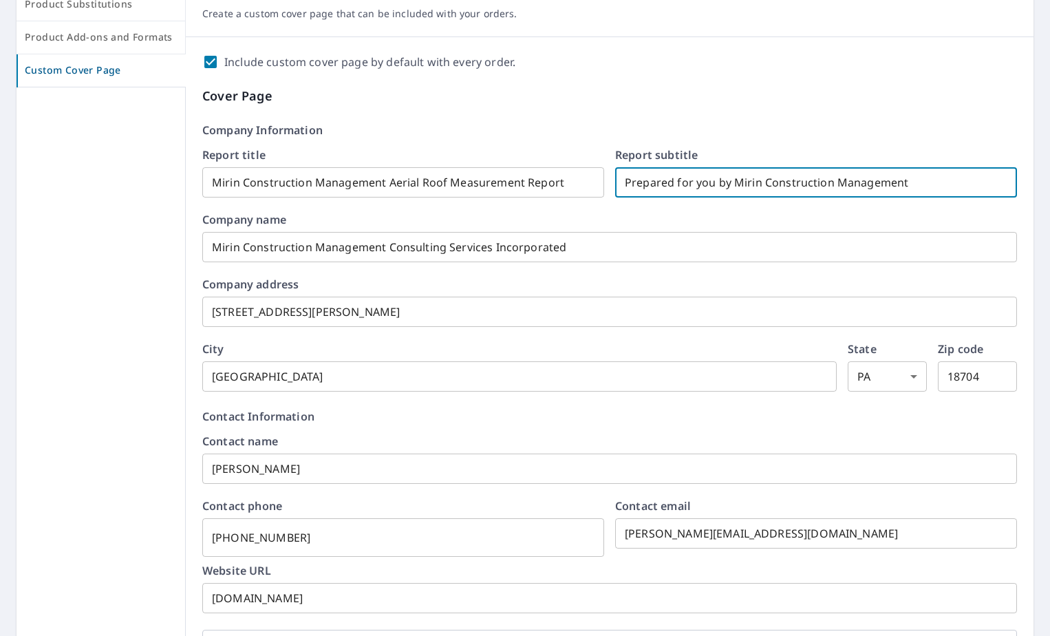
scroll to position [0, 0]
checkbox input "true"
type input "Prepared for you by Mirin Construction Management"
checkbox input "true"
type input "Prepared for you by Mirin Construction Management."
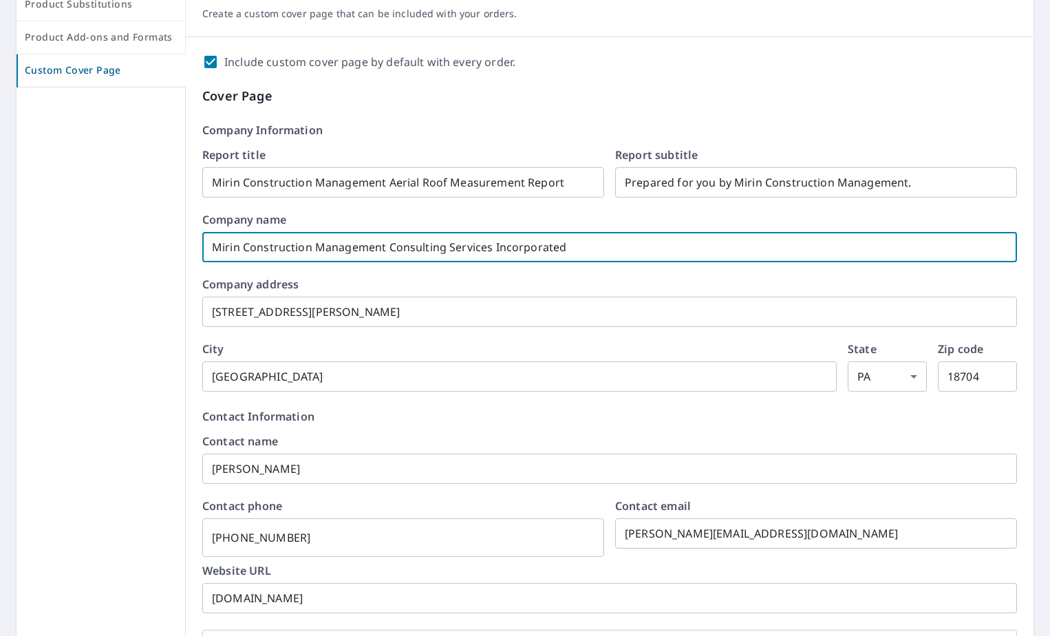
click at [582, 250] on input "Mirin Construction Management Consulting Services Incorporated" at bounding box center [609, 247] width 815 height 39
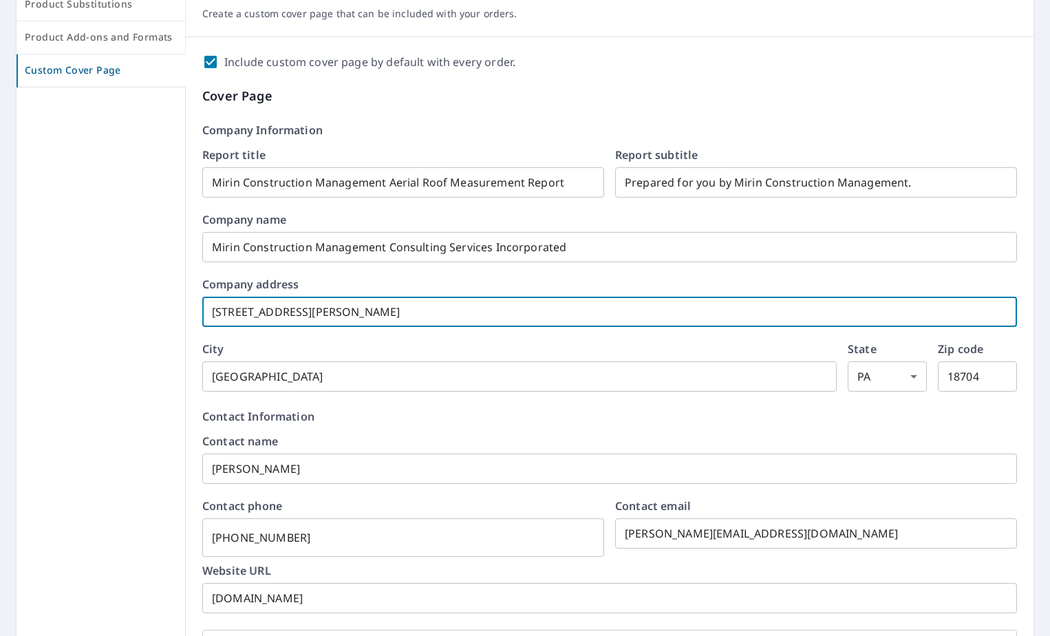
click at [607, 305] on input "[STREET_ADDRESS][PERSON_NAME]" at bounding box center [609, 311] width 815 height 39
type input "[STREET_ADDRESS][PERSON_NAME]"
click at [454, 307] on input "[STREET_ADDRESS][PERSON_NAME]" at bounding box center [609, 311] width 815 height 39
checkbox input "true"
type input "[STREET_ADDRESS][PERSON_NAME],"
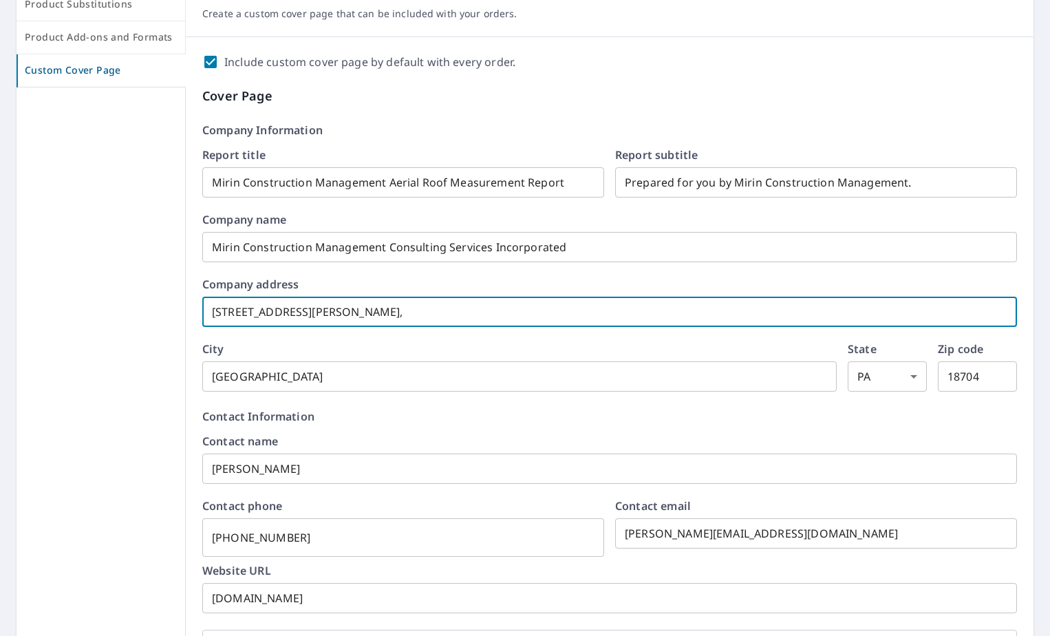
checkbox input "true"
type input "[STREET_ADDRESS][PERSON_NAME],"
checkbox input "true"
type input "[STREET_ADDRESS][PERSON_NAME]"
checkbox input "true"
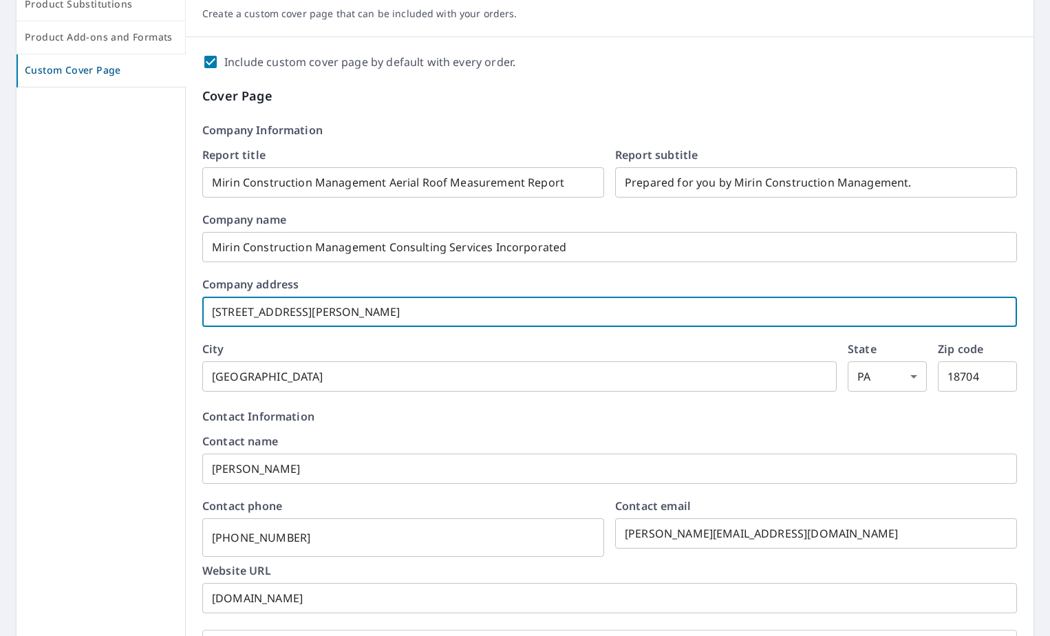
type input "[STREET_ADDRESS][PERSON_NAME]"
checkbox input "true"
type input "[STREET_ADDRESS][PERSON_NAME]"
checkbox input "true"
type input "[STREET_ADDRESS][PERSON_NAME]"
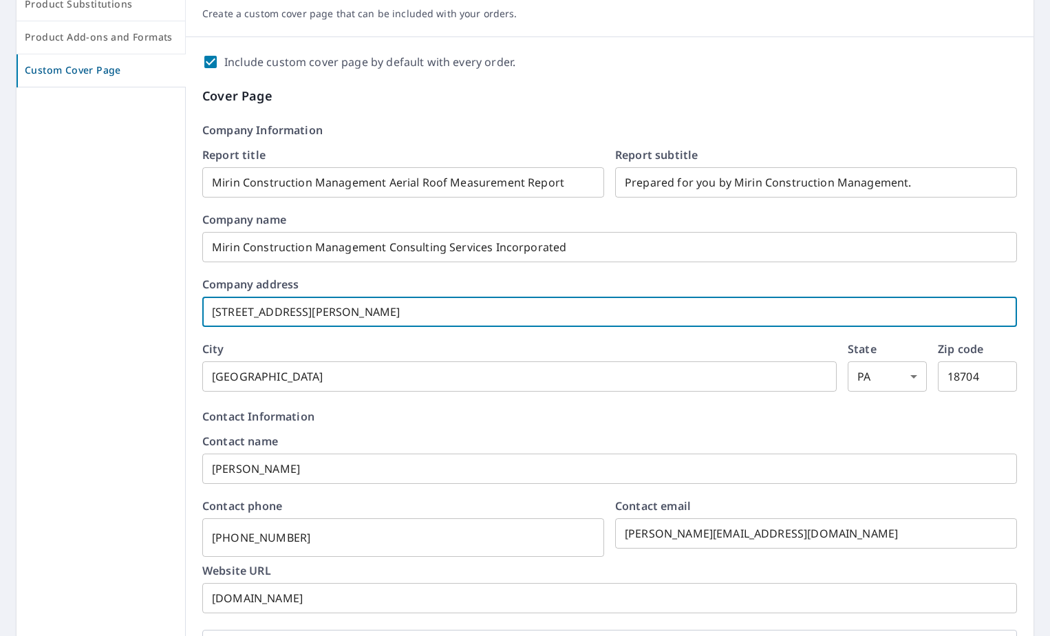
checkbox input "true"
type input "[STREET_ADDRESS][PERSON_NAME]"
checkbox input "true"
type input "[STREET_ADDRESS][PERSON_NAME]"
drag, startPoint x: 490, startPoint y: 306, endPoint x: 351, endPoint y: 301, distance: 139.1
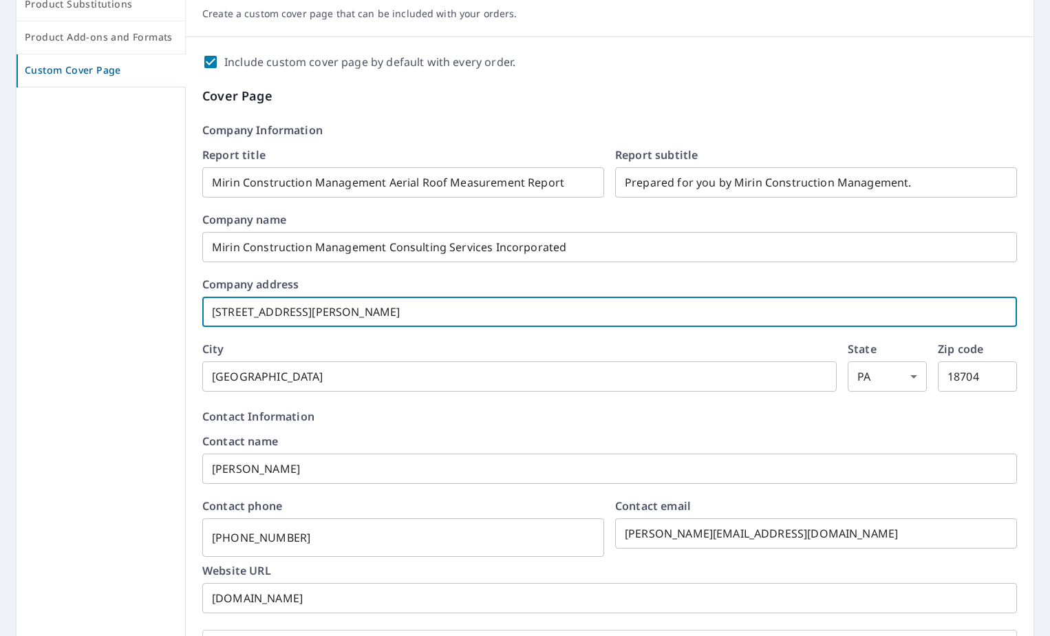
click at [351, 301] on input "[STREET_ADDRESS][PERSON_NAME]" at bounding box center [609, 311] width 815 height 39
checkbox input "true"
type input "[STREET_ADDRESS][PERSON_NAME]"
click at [584, 424] on p "Contact Information" at bounding box center [609, 416] width 815 height 17
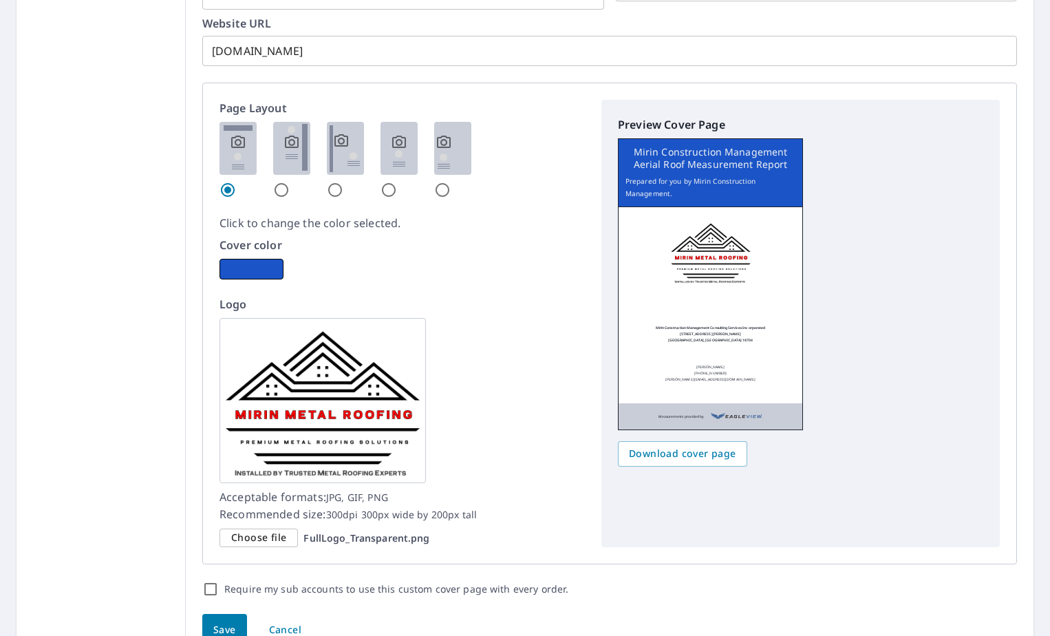
scroll to position [802, 0]
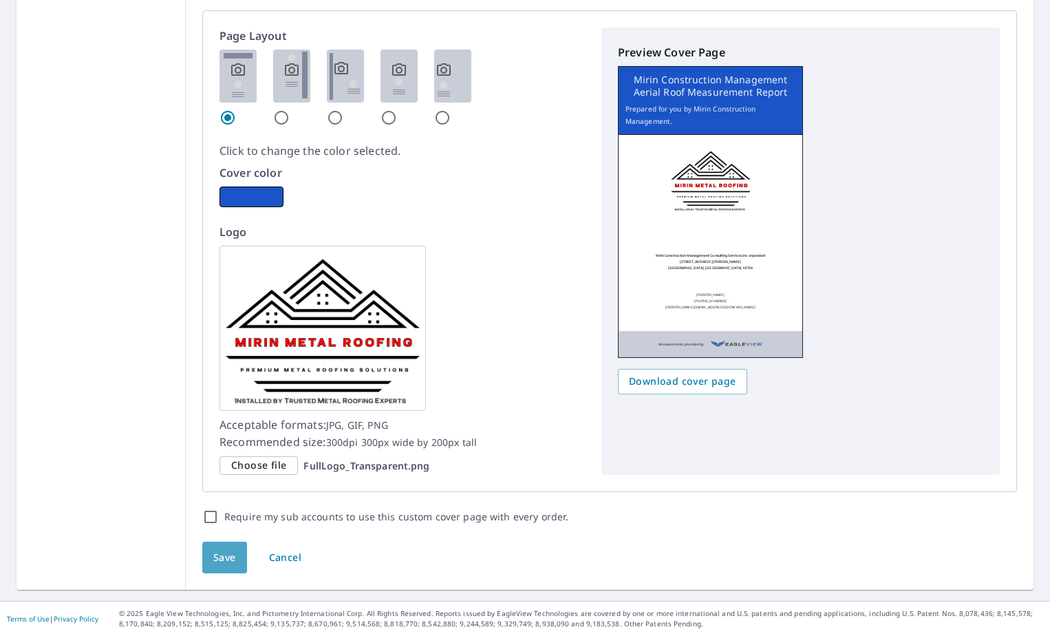
click at [217, 555] on span "Save" at bounding box center [224, 557] width 23 height 17
checkbox input "true"
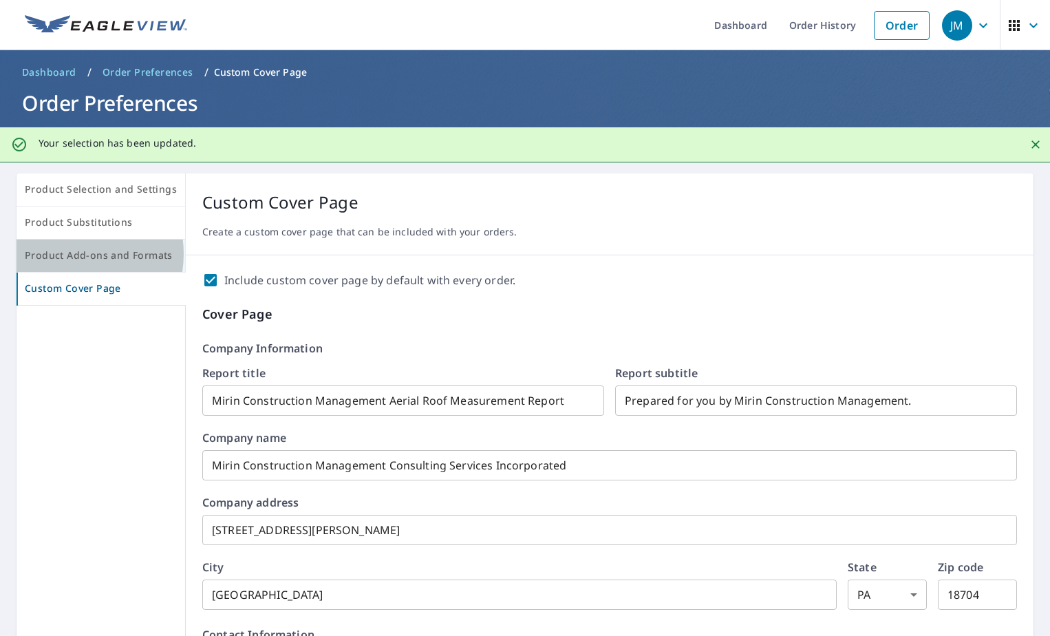
click at [65, 254] on span "Product Add-ons and Formats" at bounding box center [101, 255] width 152 height 17
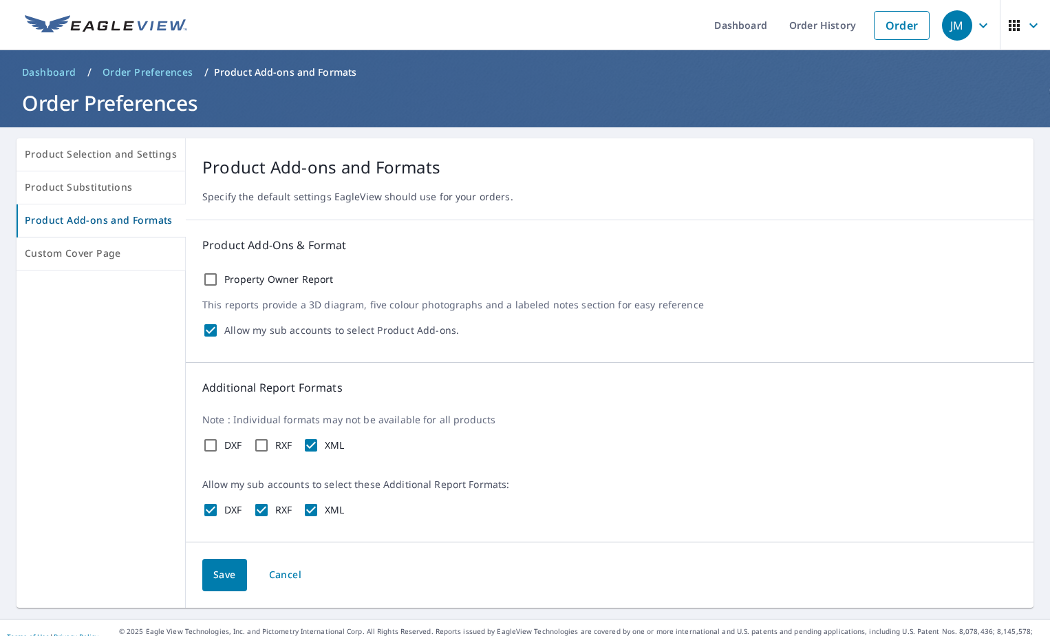
click at [203, 328] on input "Allow my sub accounts to select Product Add-ons." at bounding box center [210, 330] width 17 height 17
checkbox input "false"
click at [221, 577] on span "Save" at bounding box center [224, 574] width 23 height 17
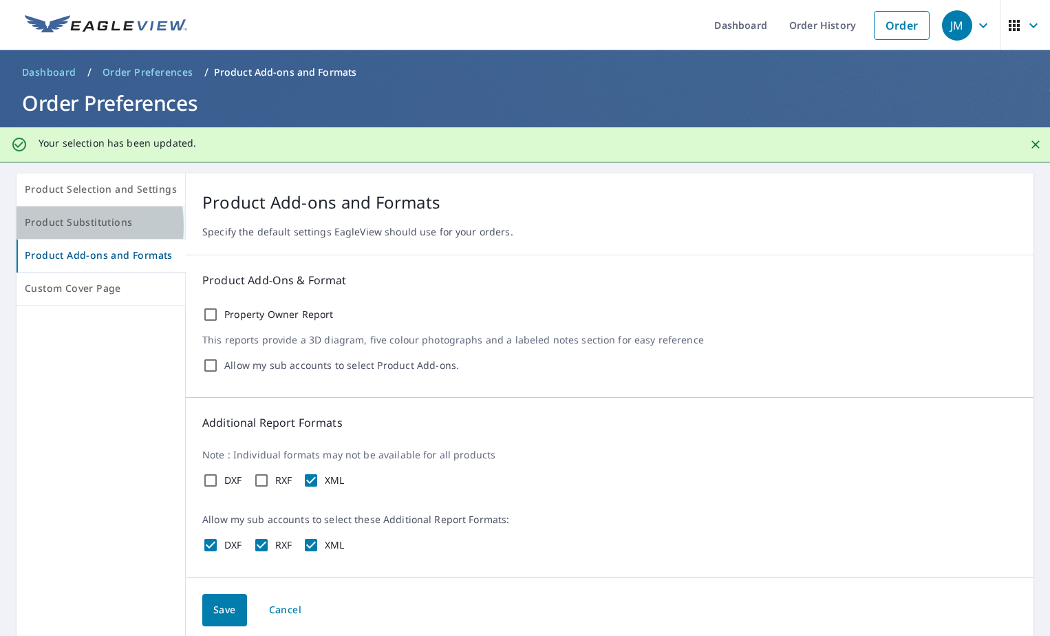
click at [36, 226] on span "Product Substitutions" at bounding box center [101, 222] width 152 height 17
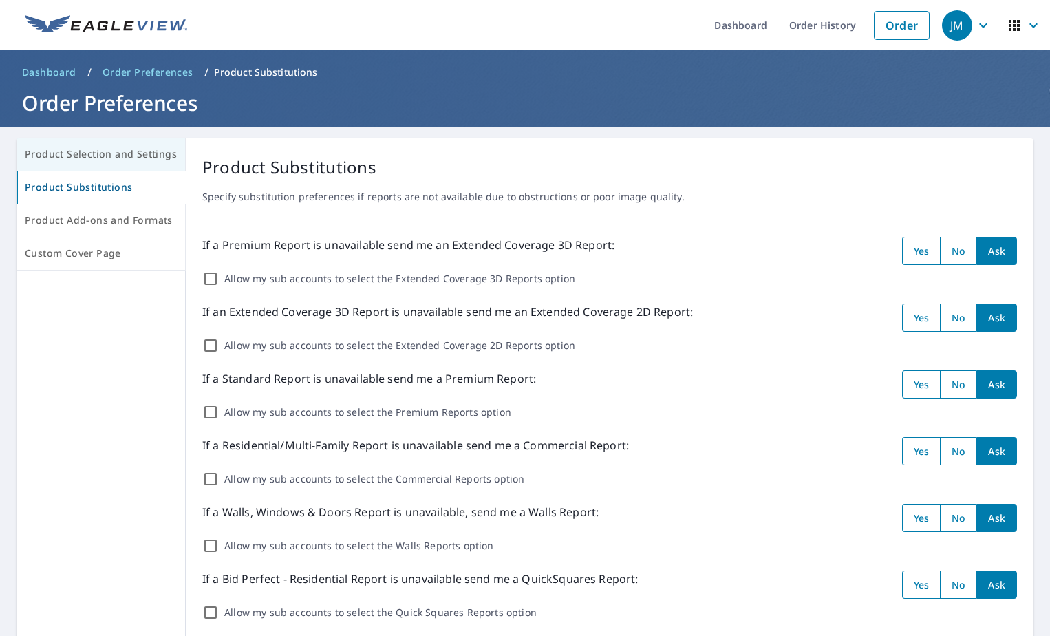
click at [83, 160] on span "Product Selection and Settings" at bounding box center [101, 154] width 152 height 17
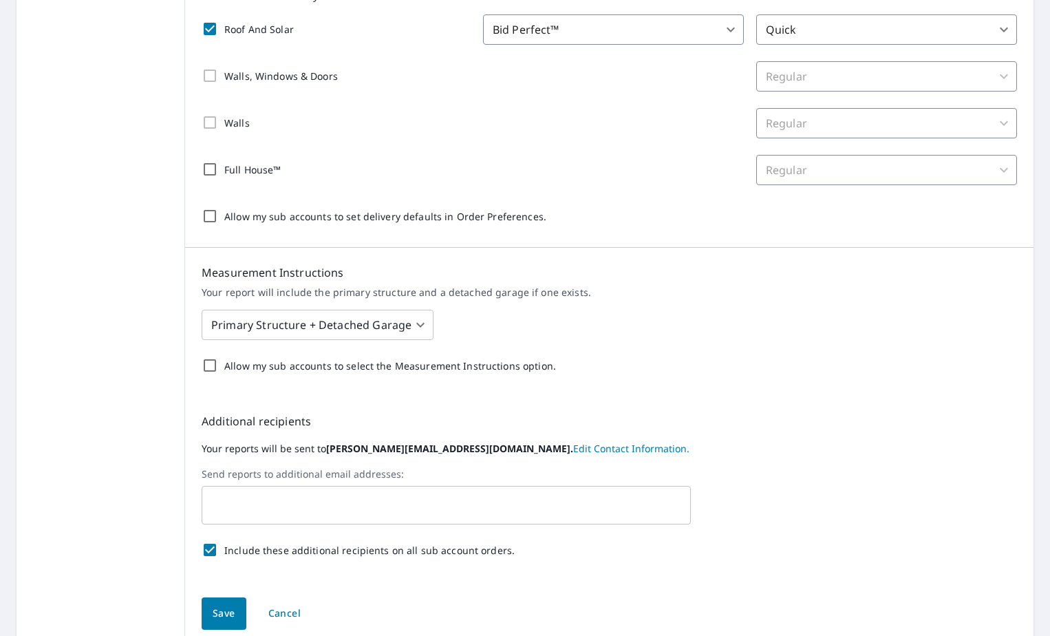
scroll to position [396, 0]
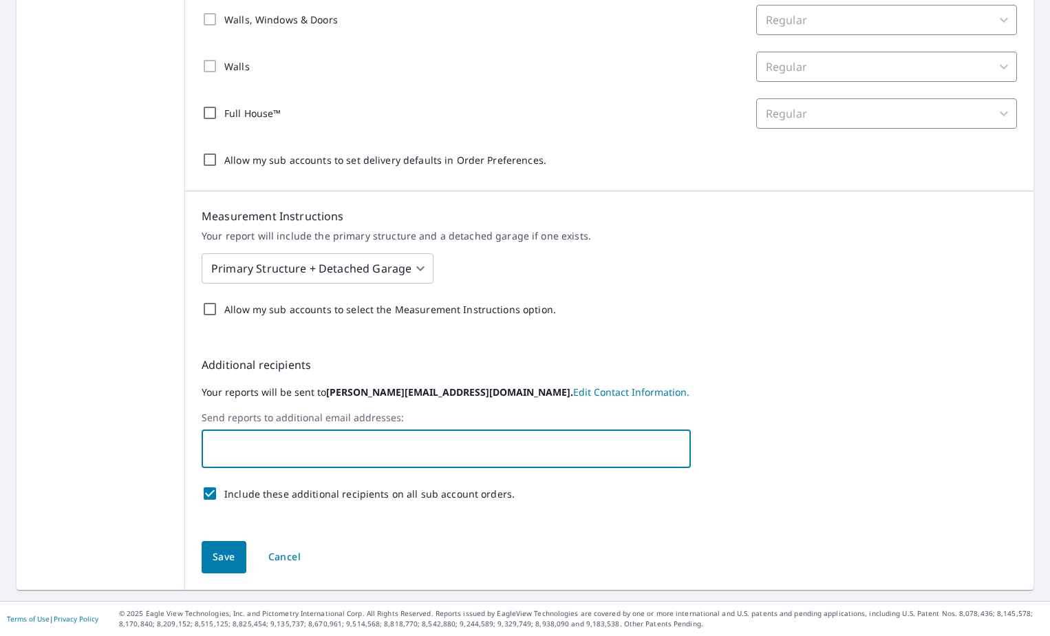
click at [231, 451] on input "text" at bounding box center [436, 449] width 456 height 26
type input "[PERSON_NAME][EMAIL_ADDRESS][PERSON_NAME][DOMAIN_NAME]"
click at [564, 524] on div "Additional recipients Your reports will be sent to [PERSON_NAME][EMAIL_ADDRESS]…" at bounding box center [609, 432] width 848 height 184
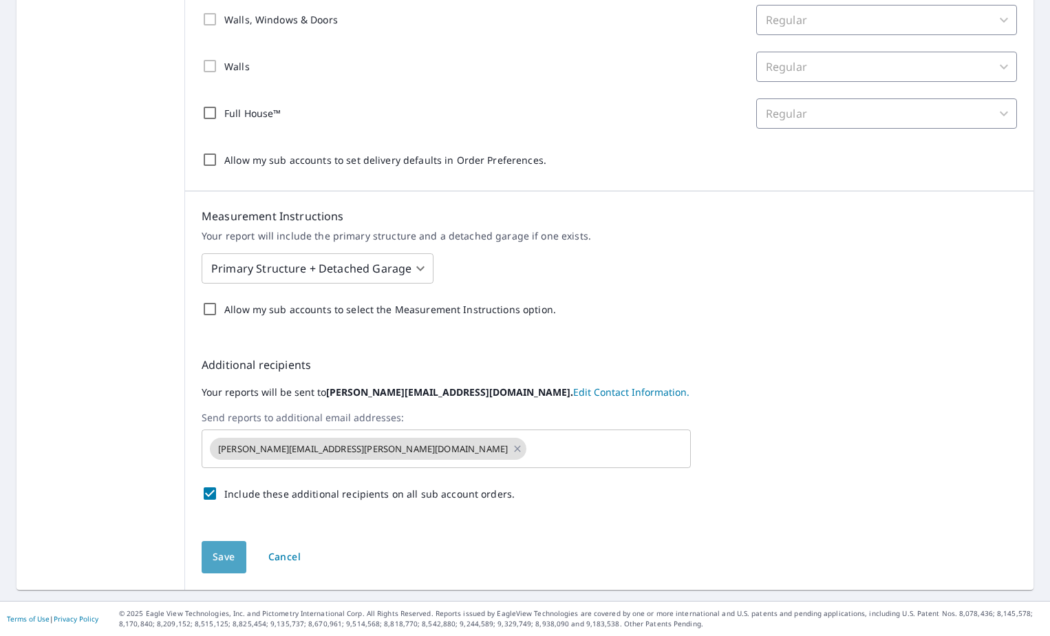
click at [222, 557] on span "Save" at bounding box center [224, 556] width 23 height 17
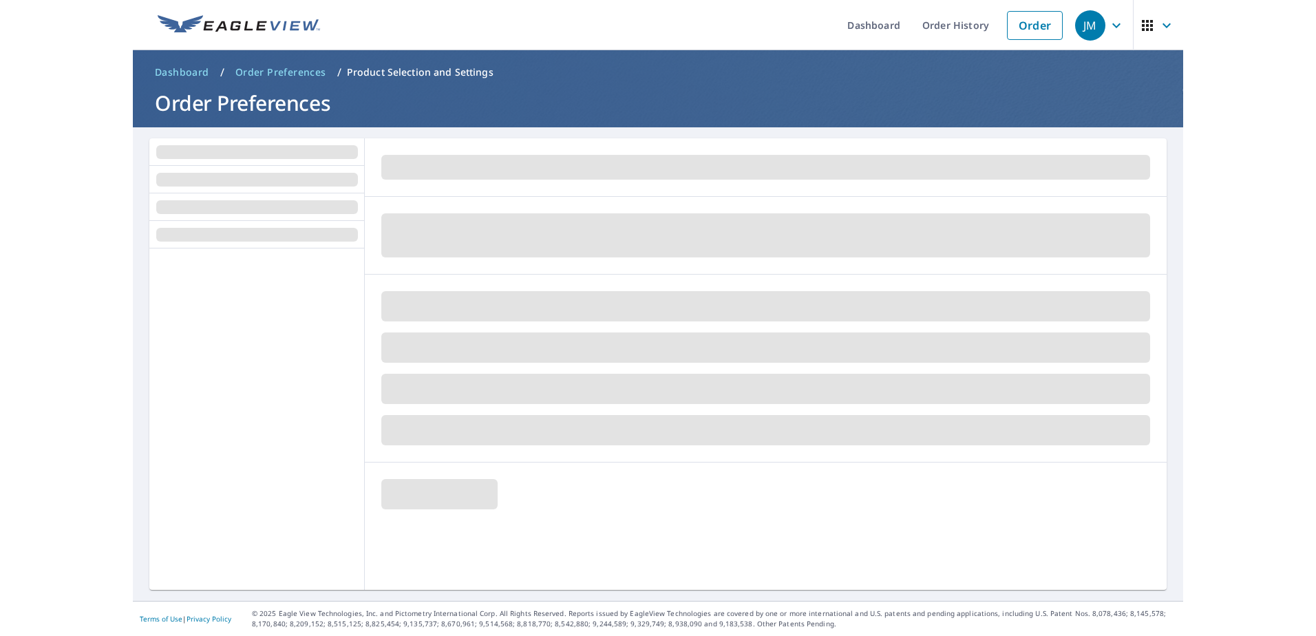
scroll to position [0, 0]
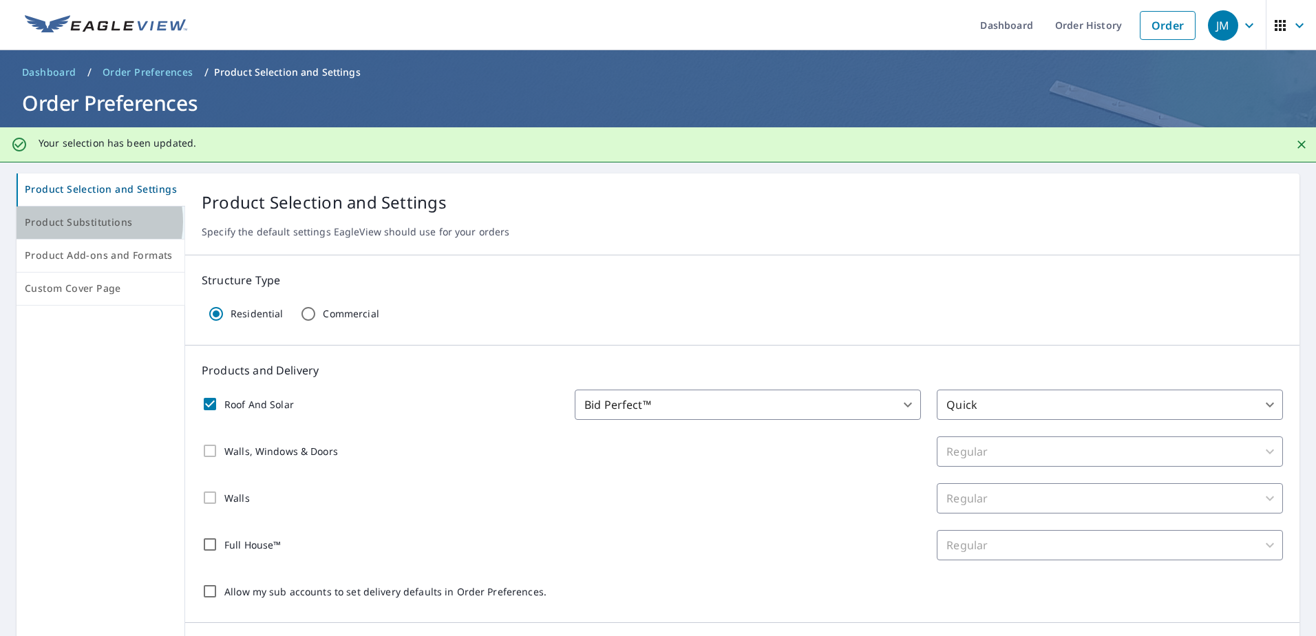
click at [77, 222] on span "Product Substitutions" at bounding box center [100, 222] width 151 height 17
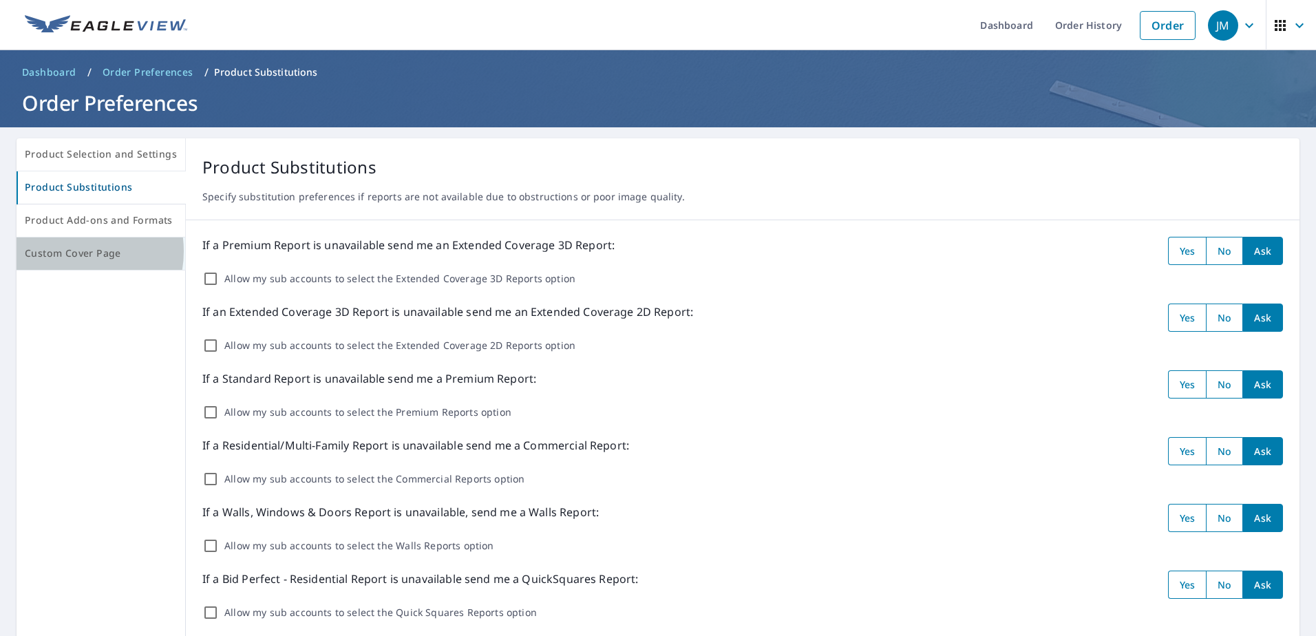
click at [67, 251] on span "Custom Cover Page" at bounding box center [101, 253] width 152 height 17
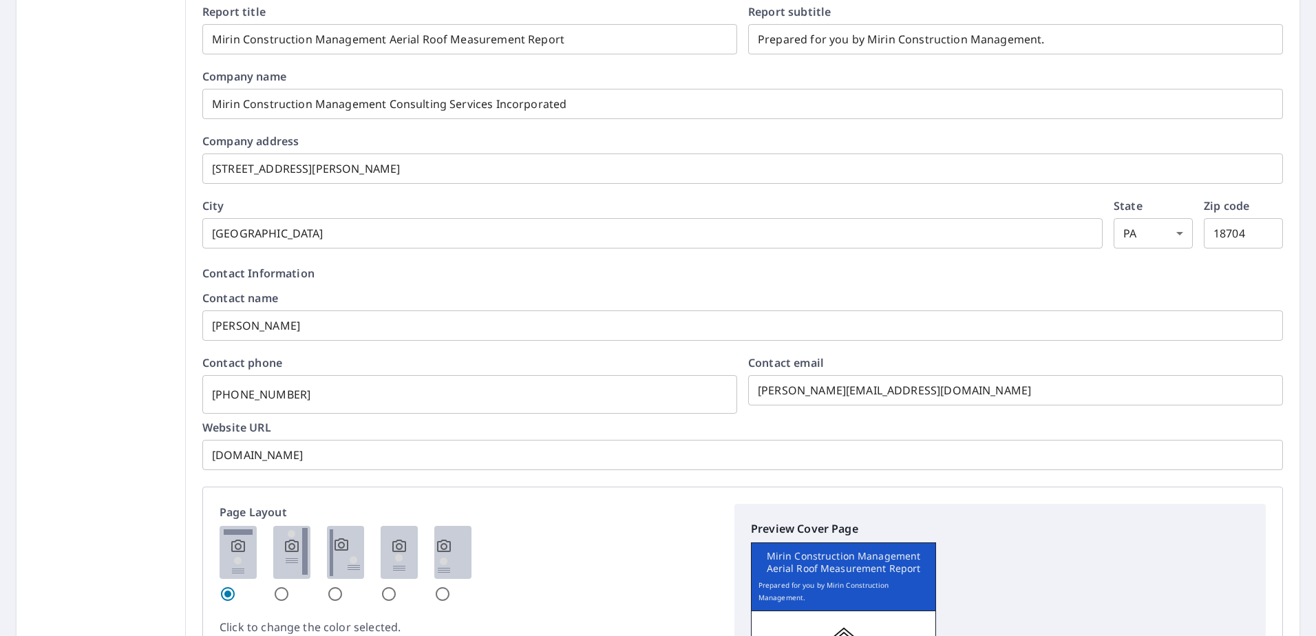
scroll to position [551, 0]
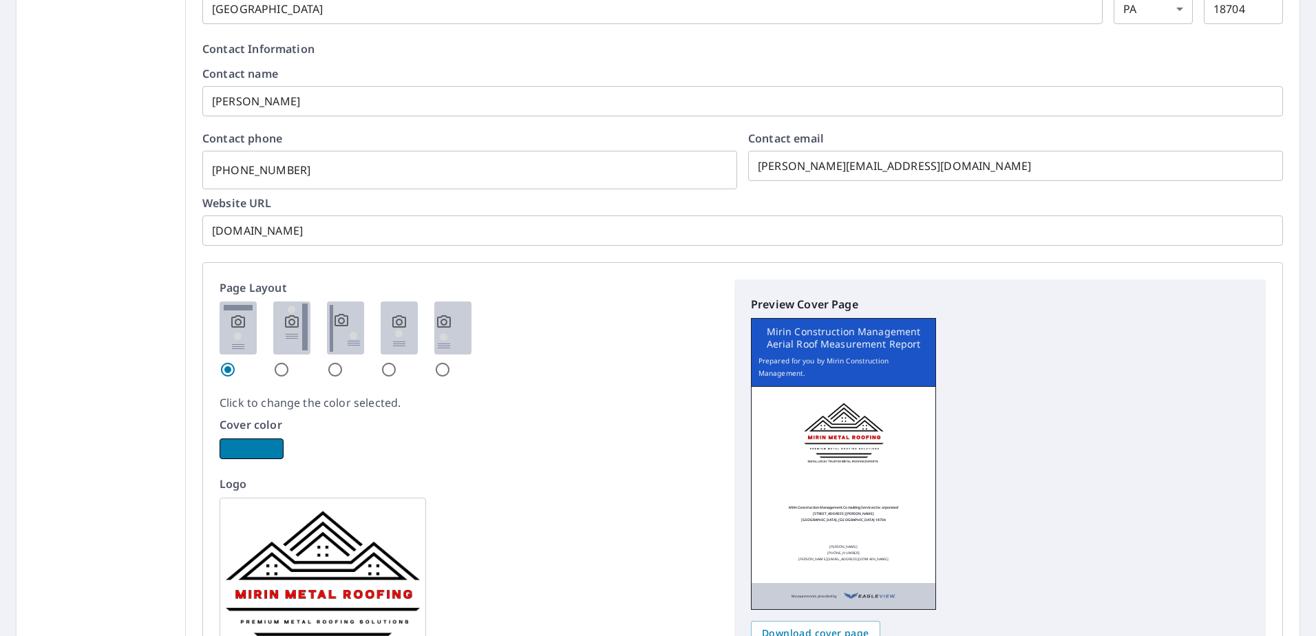
click at [246, 444] on button "button" at bounding box center [252, 448] width 64 height 21
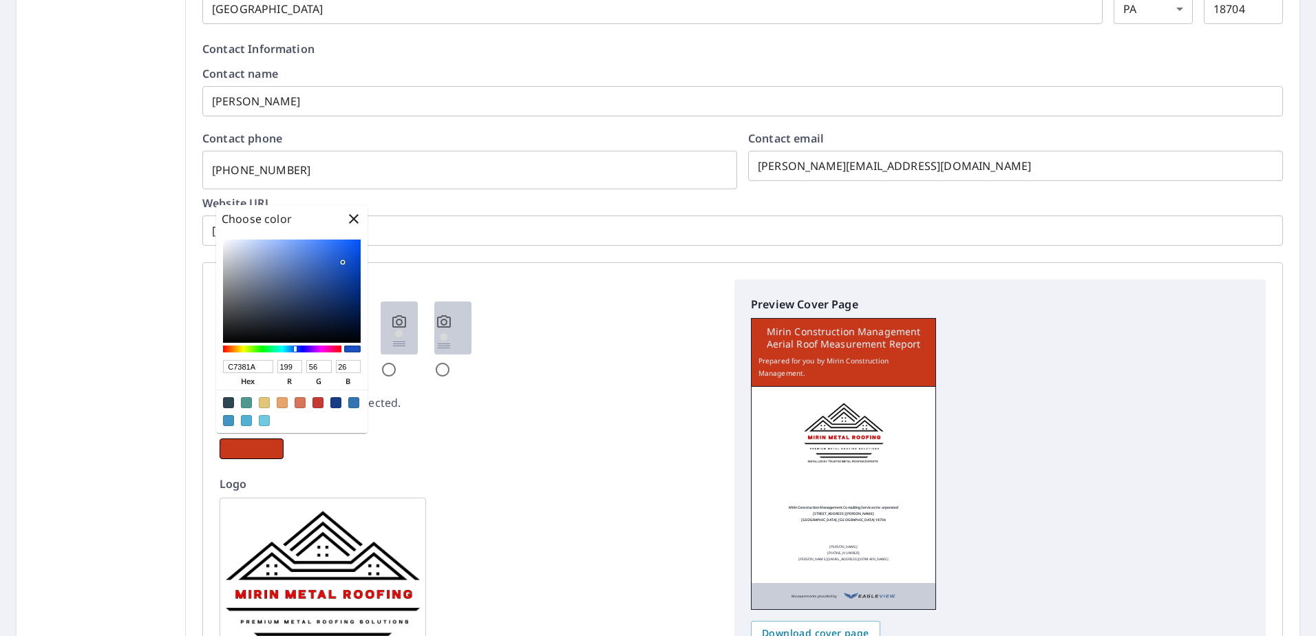
click at [226, 347] on div at bounding box center [282, 348] width 118 height 7
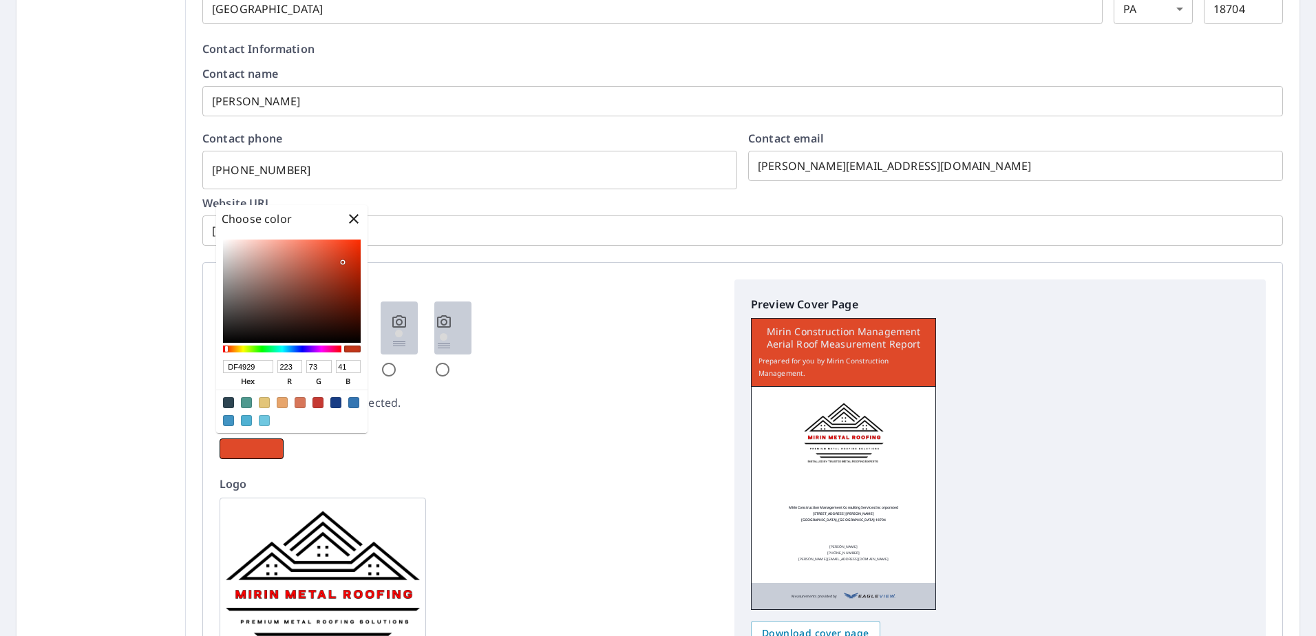
click at [335, 253] on div at bounding box center [292, 290] width 138 height 103
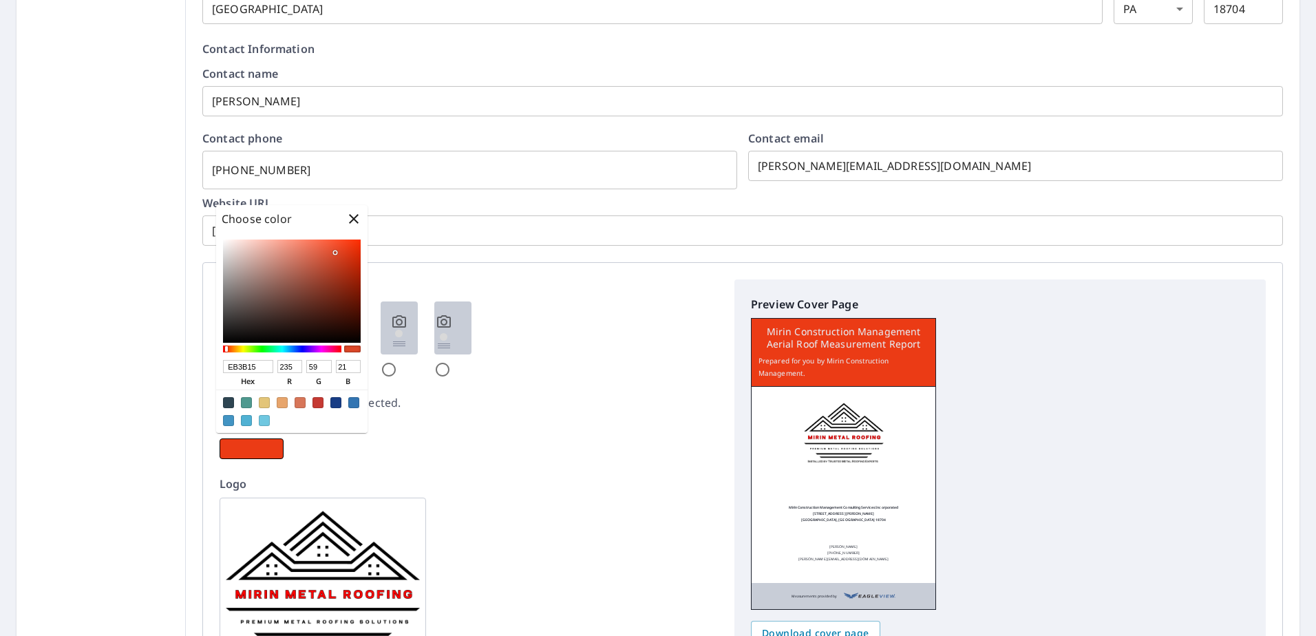
click at [348, 248] on div at bounding box center [292, 290] width 138 height 103
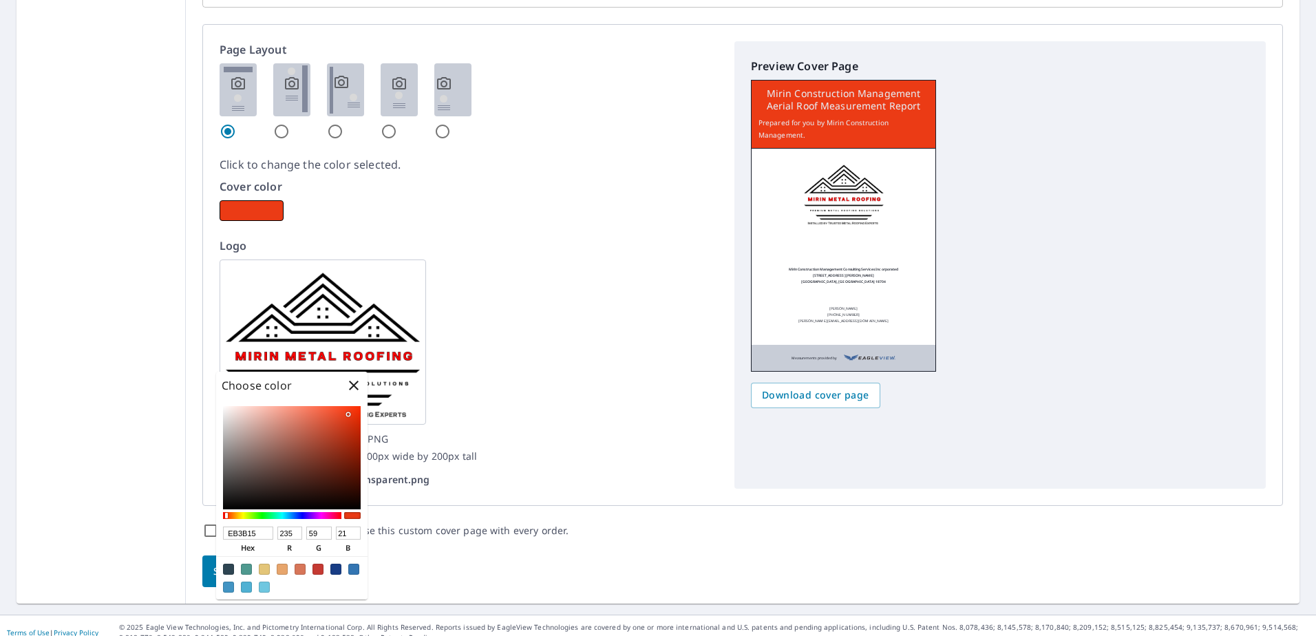
scroll to position [802, 0]
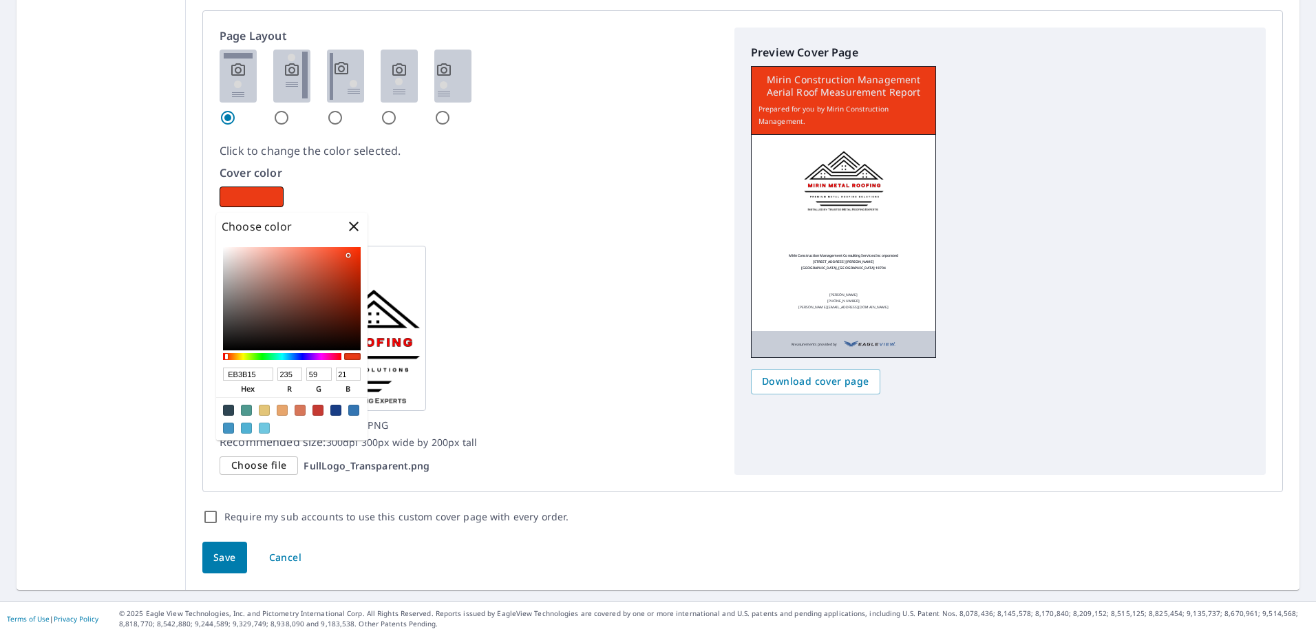
click at [222, 561] on span "Save" at bounding box center [224, 557] width 23 height 17
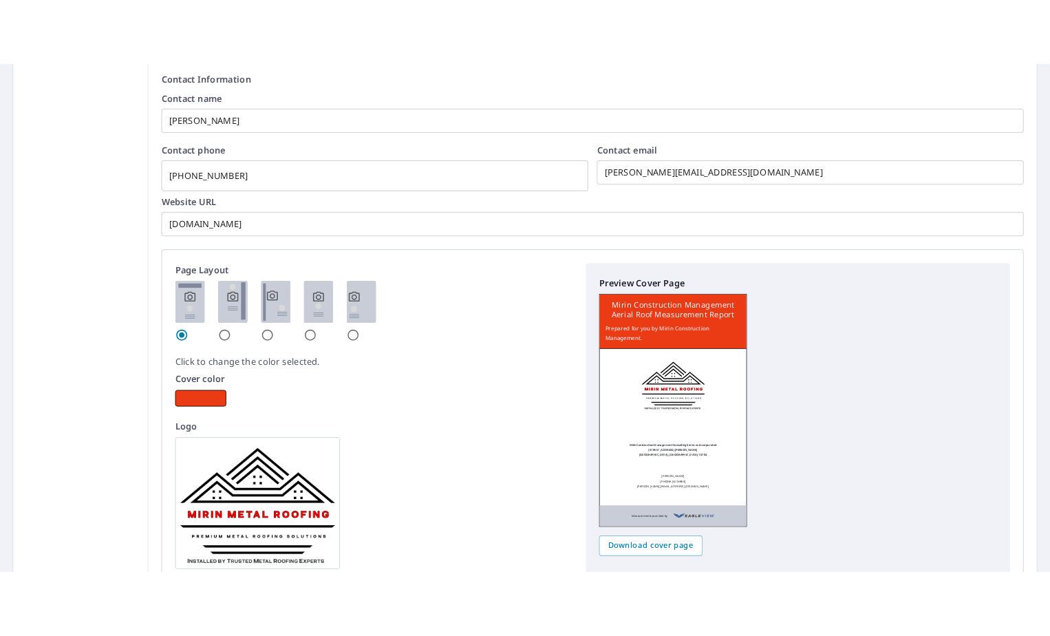
scroll to position [688, 0]
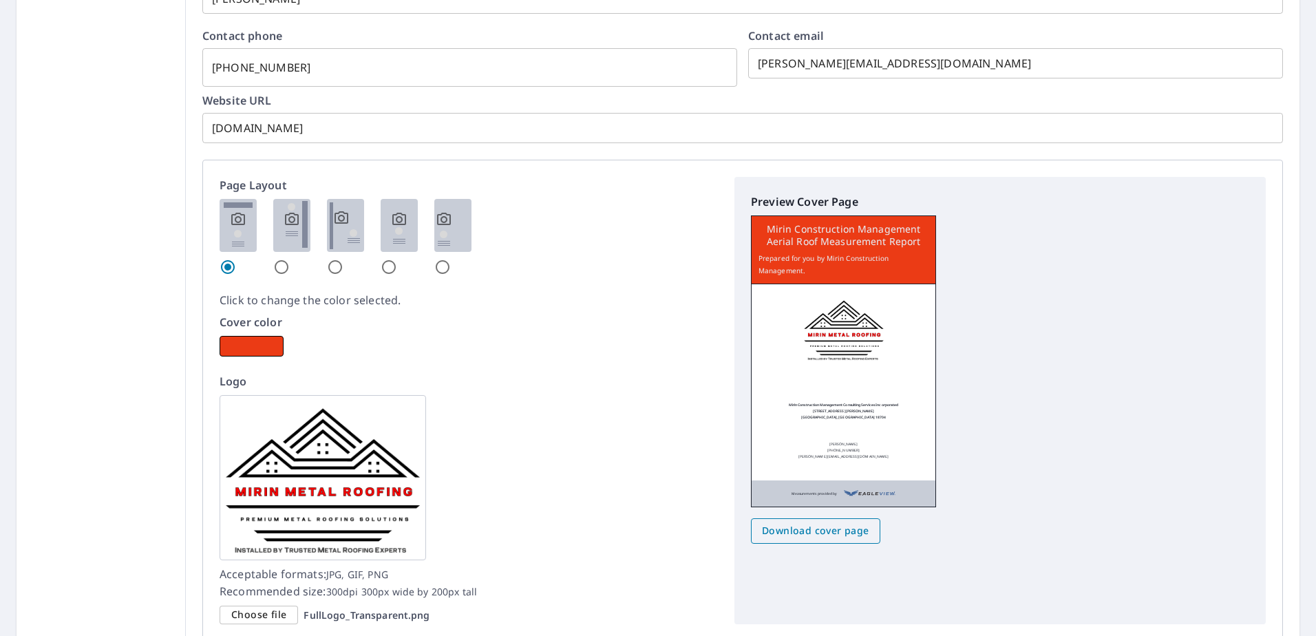
click at [834, 532] on span "Download cover page" at bounding box center [815, 530] width 107 height 17
